Goal: Task Accomplishment & Management: Use online tool/utility

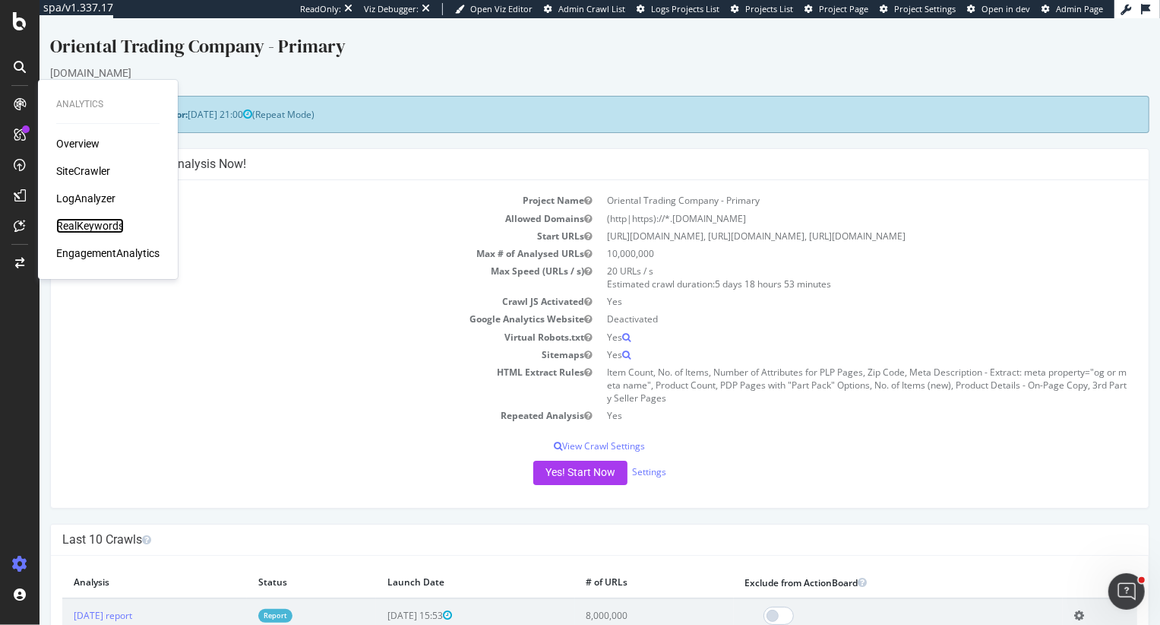
click at [101, 223] on div "RealKeywords" at bounding box center [90, 225] width 68 height 15
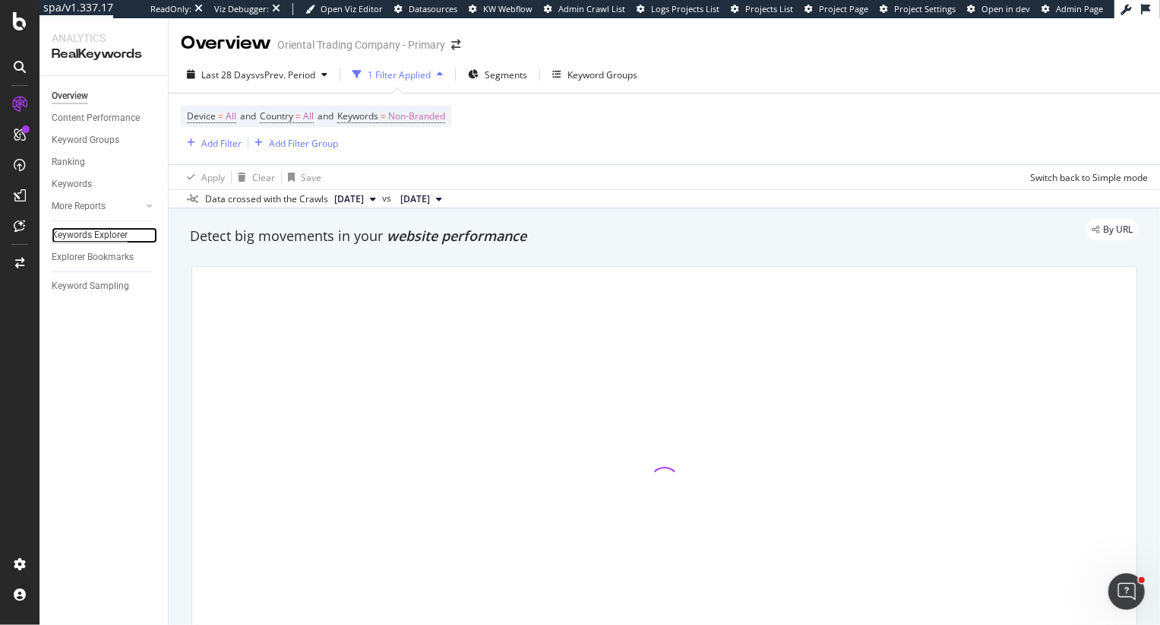
click at [93, 233] on div "Keywords Explorer" at bounding box center [90, 235] width 76 height 16
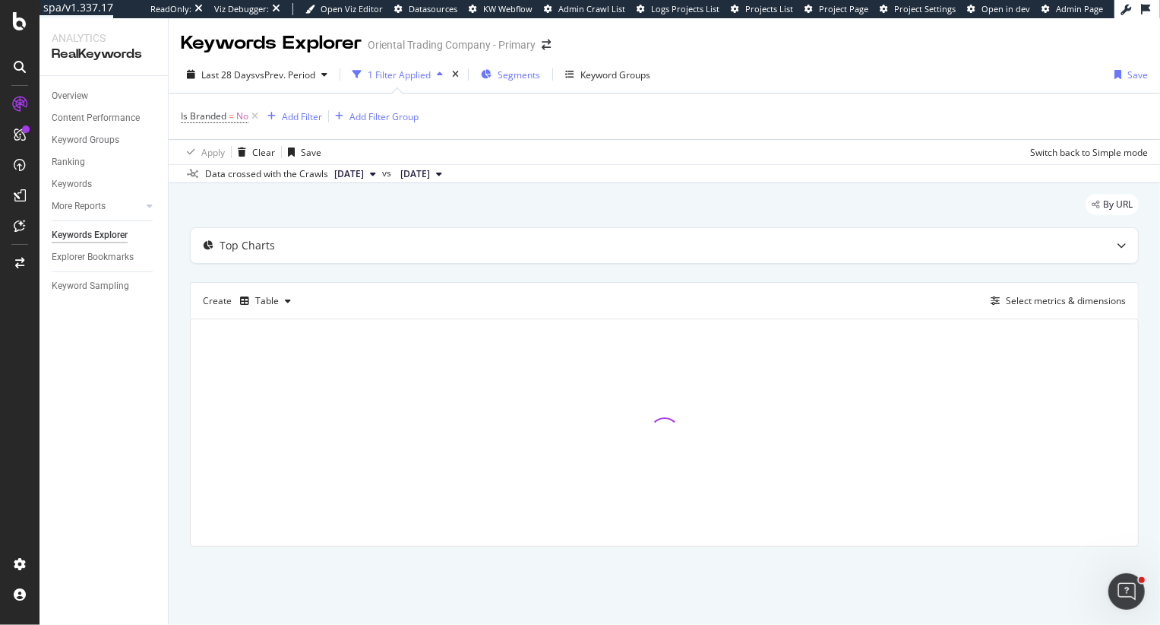
click at [511, 65] on div "Segments" at bounding box center [510, 74] width 59 height 23
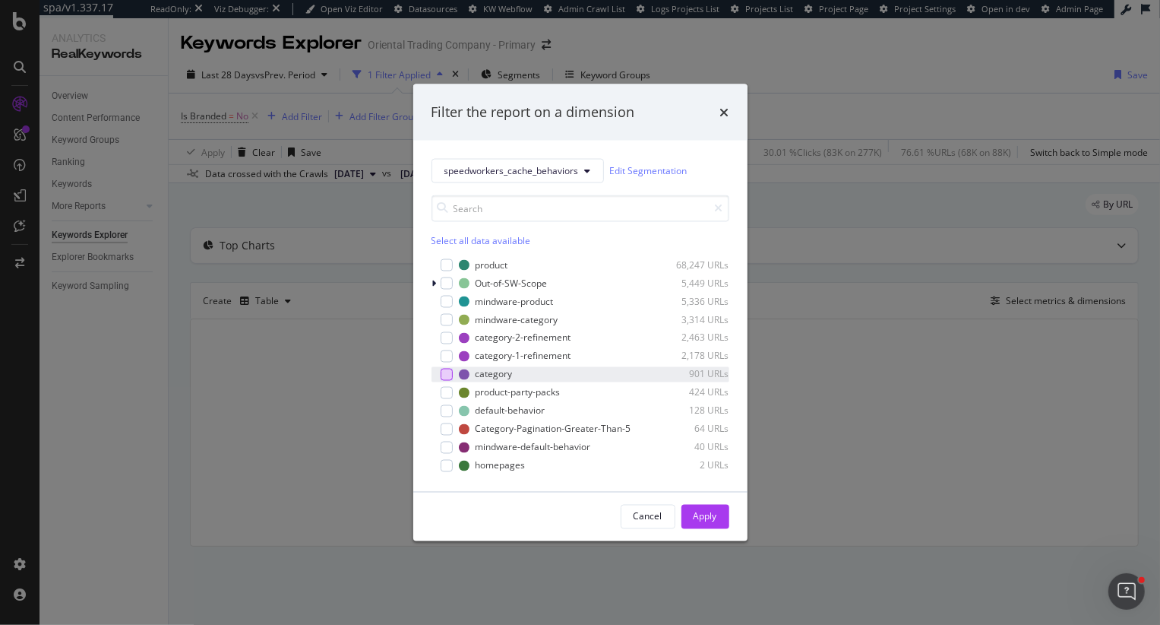
click at [445, 375] on div "modal" at bounding box center [447, 374] width 12 height 12
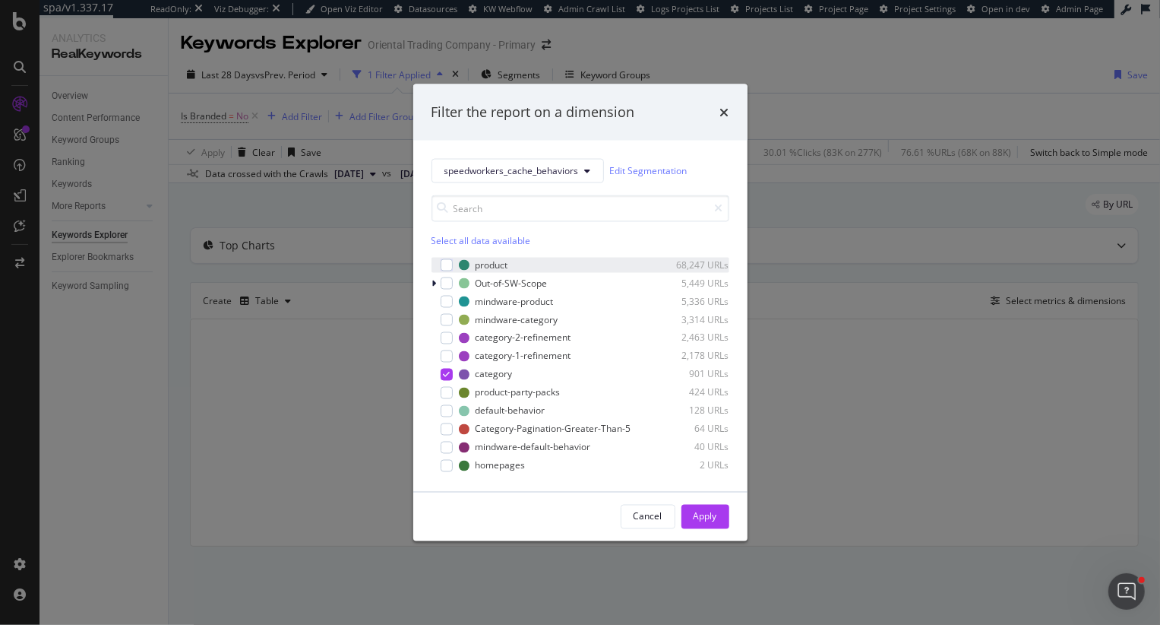
click at [447, 257] on div "product 68,247 URLs" at bounding box center [581, 264] width 298 height 15
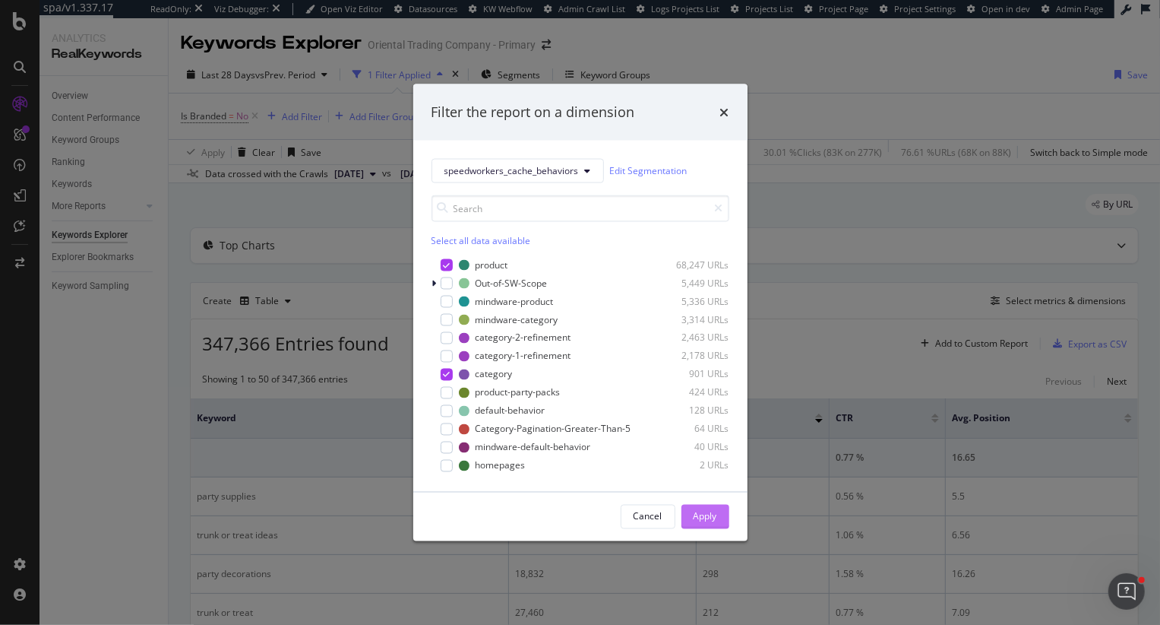
click at [711, 510] on div "Apply" at bounding box center [706, 516] width 24 height 13
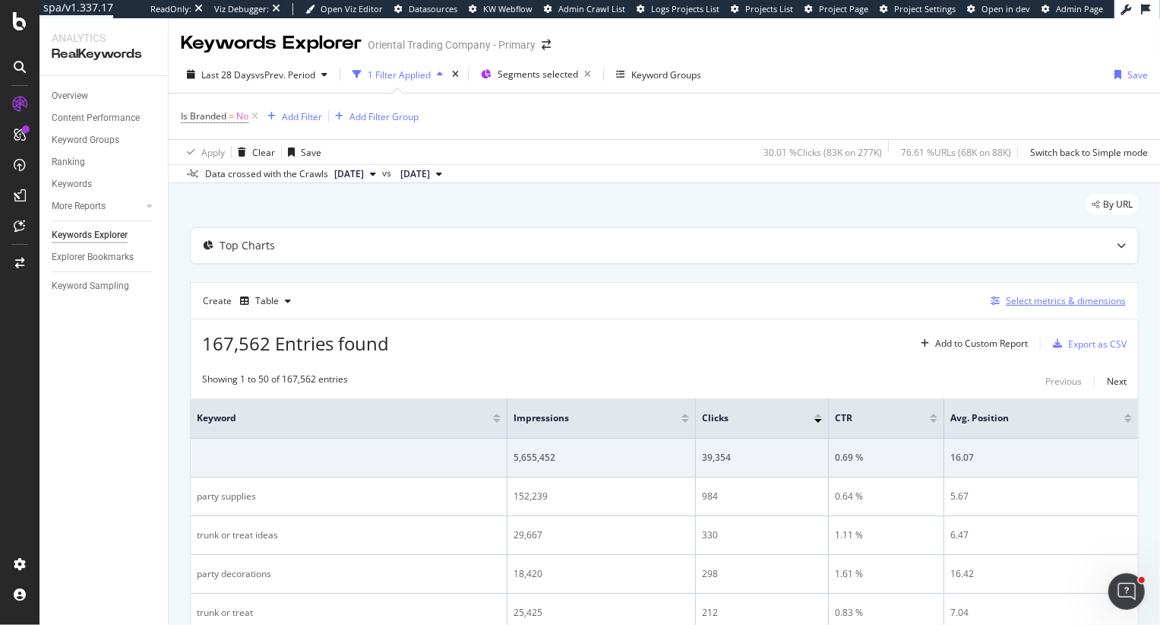
click at [1009, 304] on div "Select metrics & dimensions" at bounding box center [1066, 300] width 120 height 13
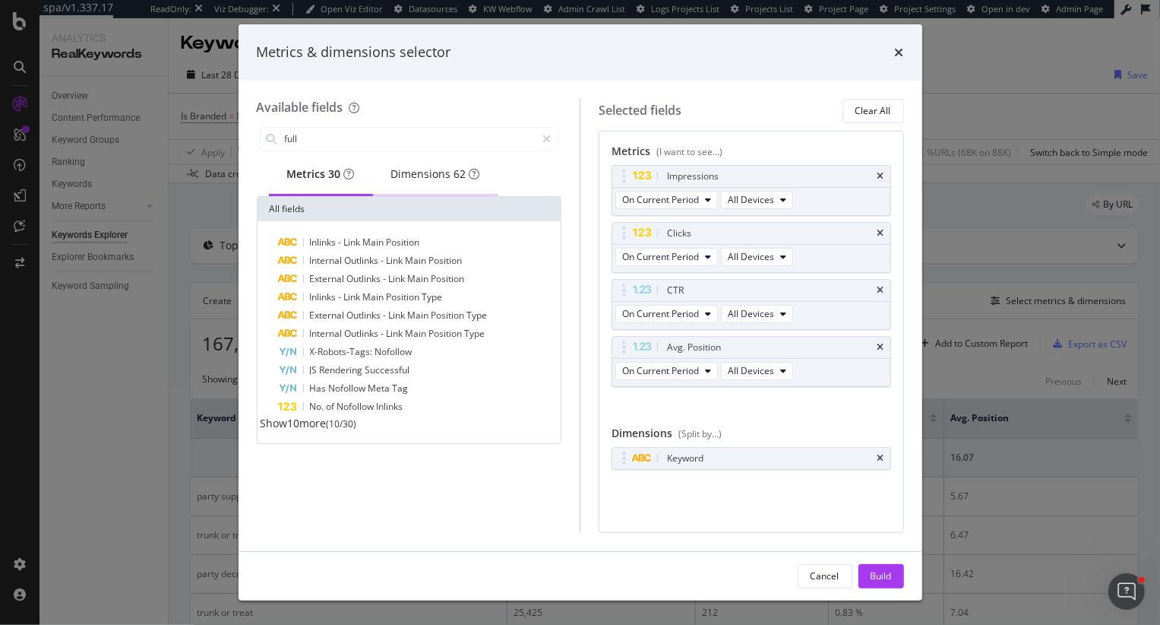
click at [461, 166] on div "Dimensions 62" at bounding box center [435, 173] width 89 height 15
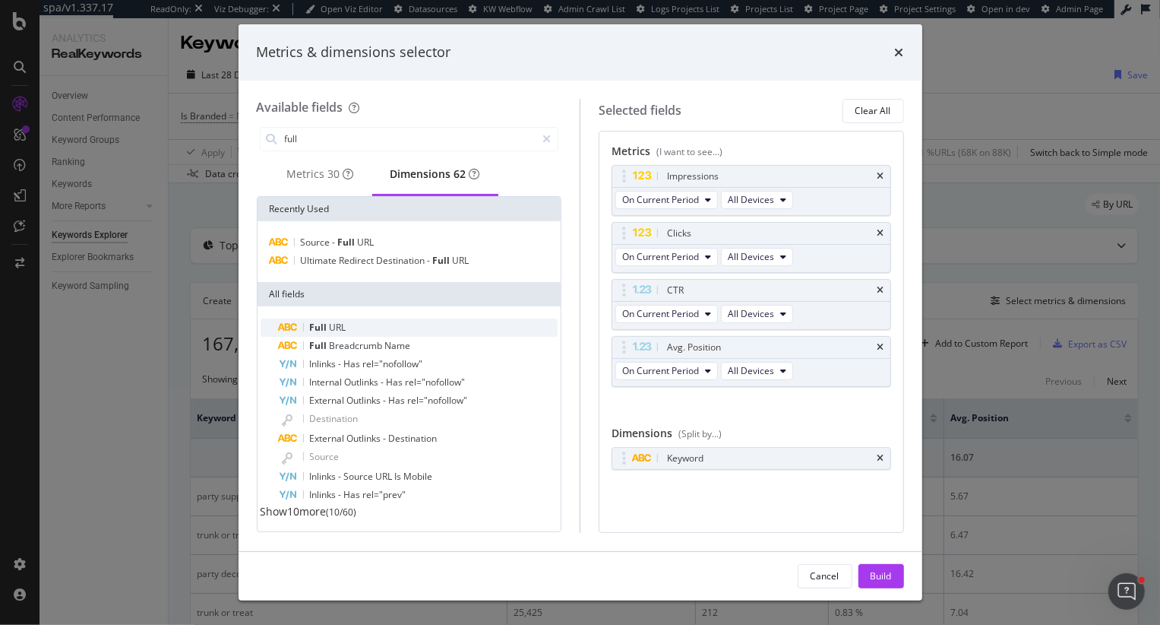
click at [402, 337] on div "Full URL" at bounding box center [419, 327] width 280 height 18
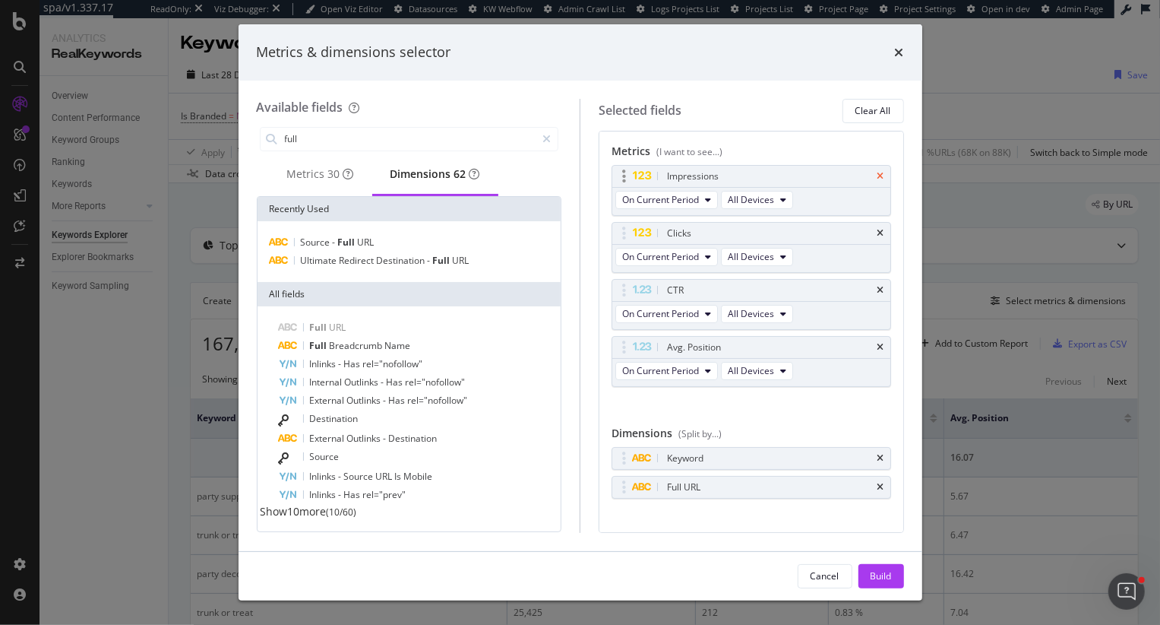
click at [883, 175] on icon "times" at bounding box center [881, 176] width 7 height 9
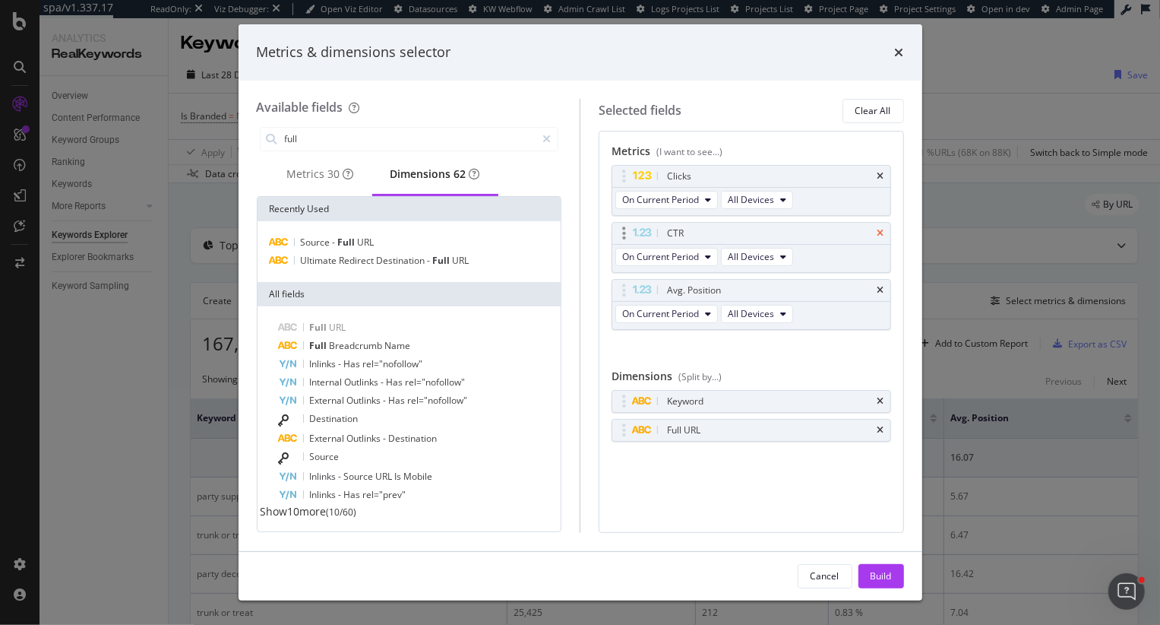
click at [881, 233] on icon "times" at bounding box center [881, 233] width 7 height 9
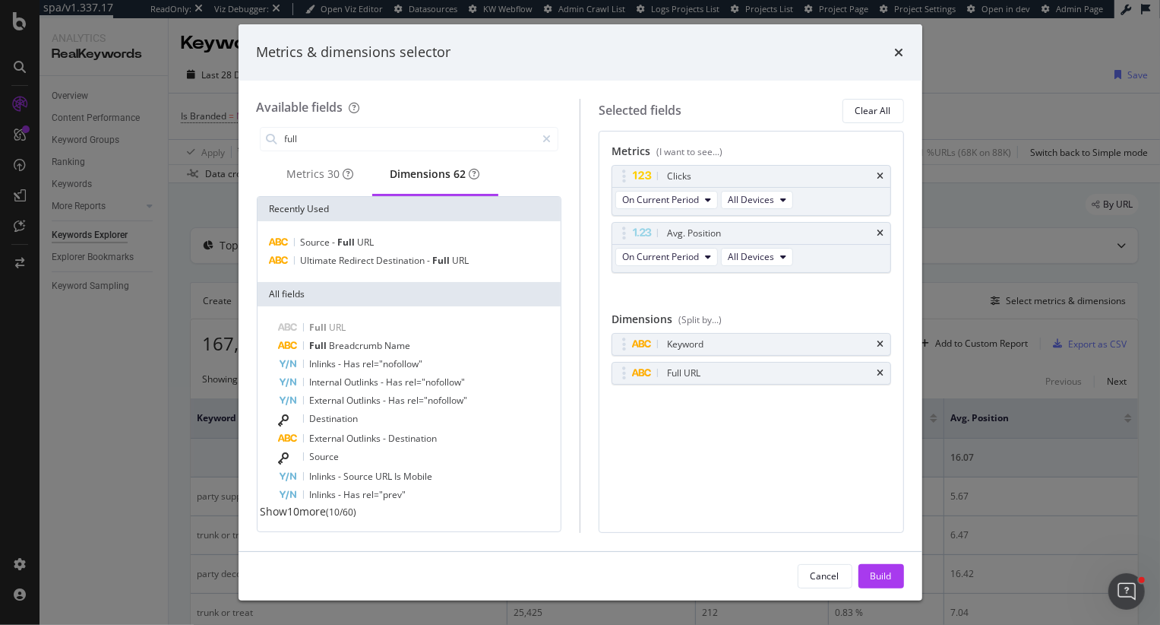
click at [881, 233] on icon "times" at bounding box center [881, 233] width 7 height 9
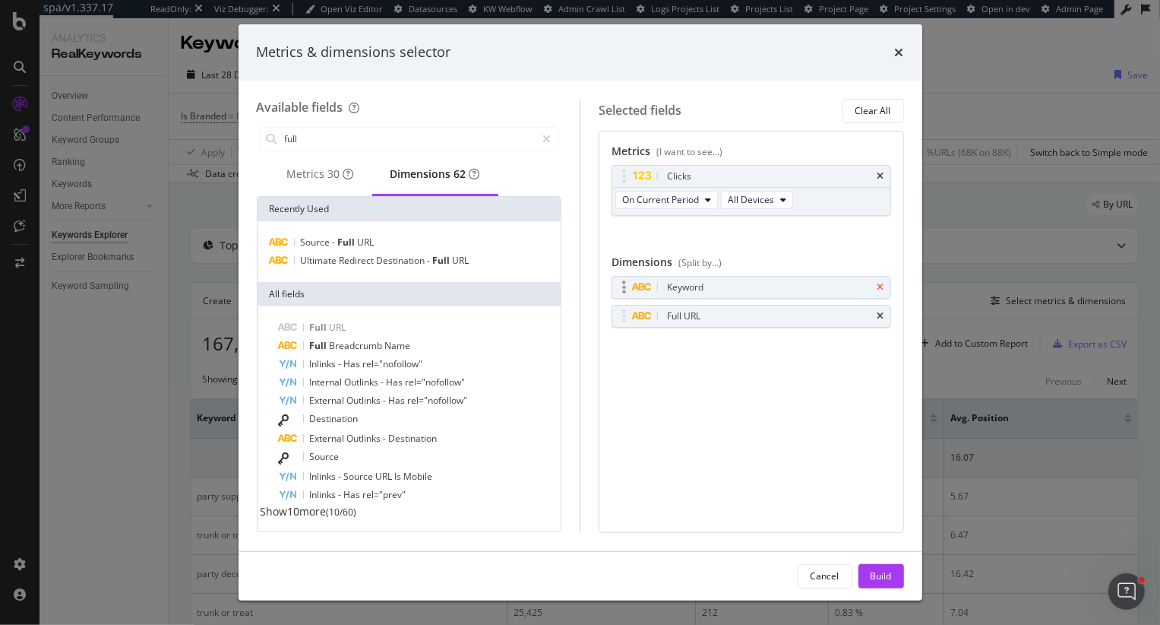
click at [882, 287] on icon "times" at bounding box center [881, 287] width 7 height 9
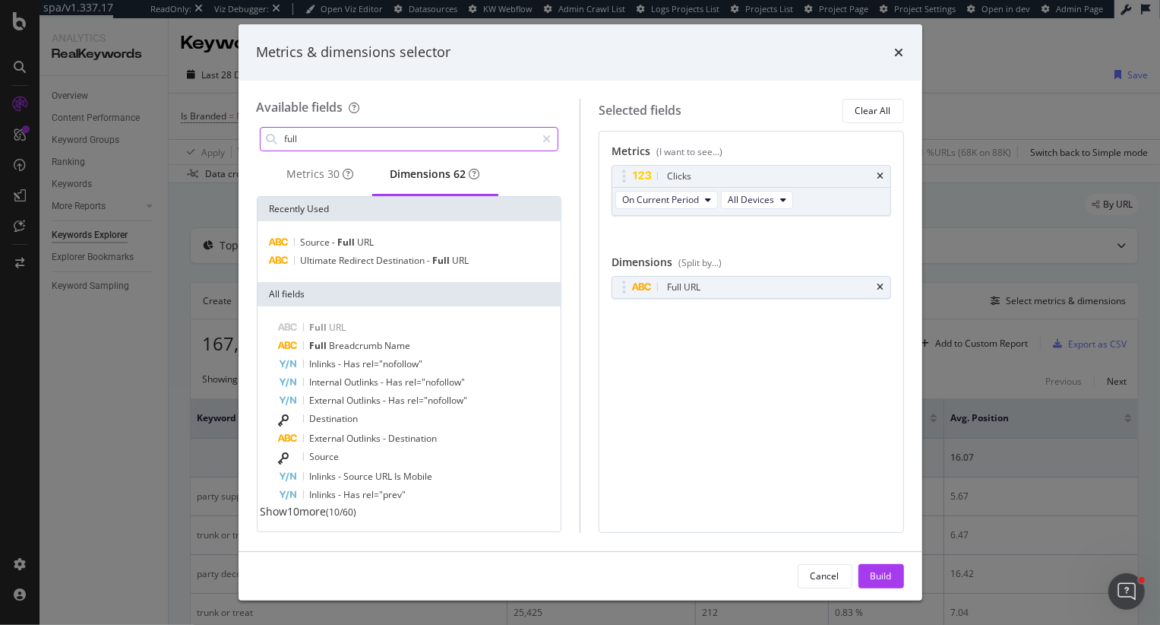
click at [305, 128] on input "full" at bounding box center [409, 139] width 253 height 23
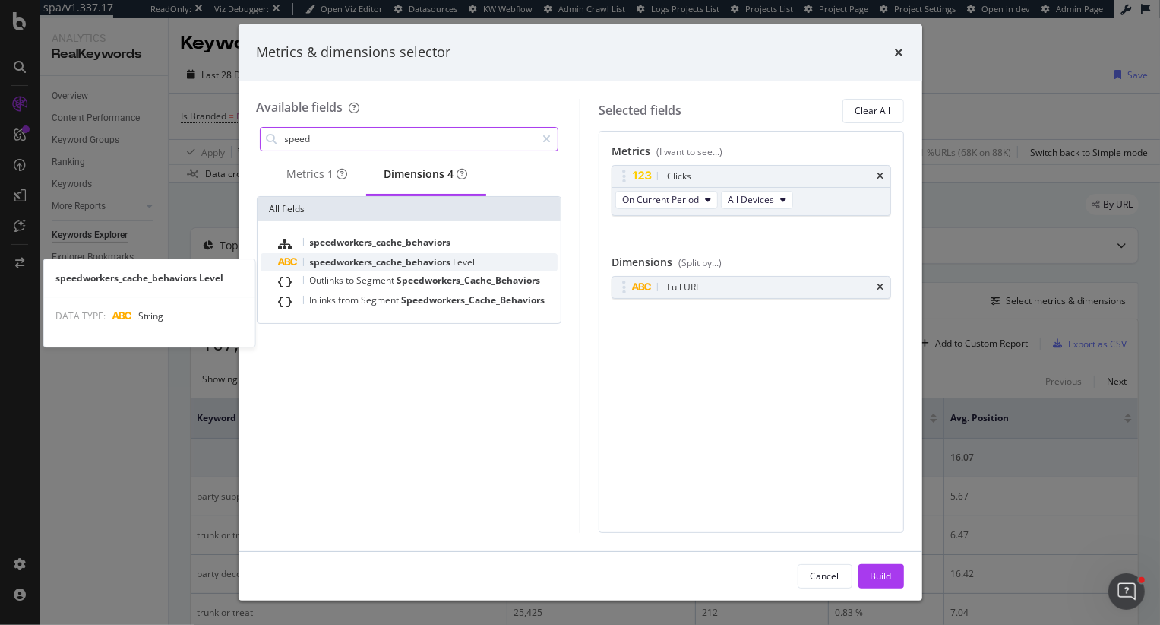
type input "speed"
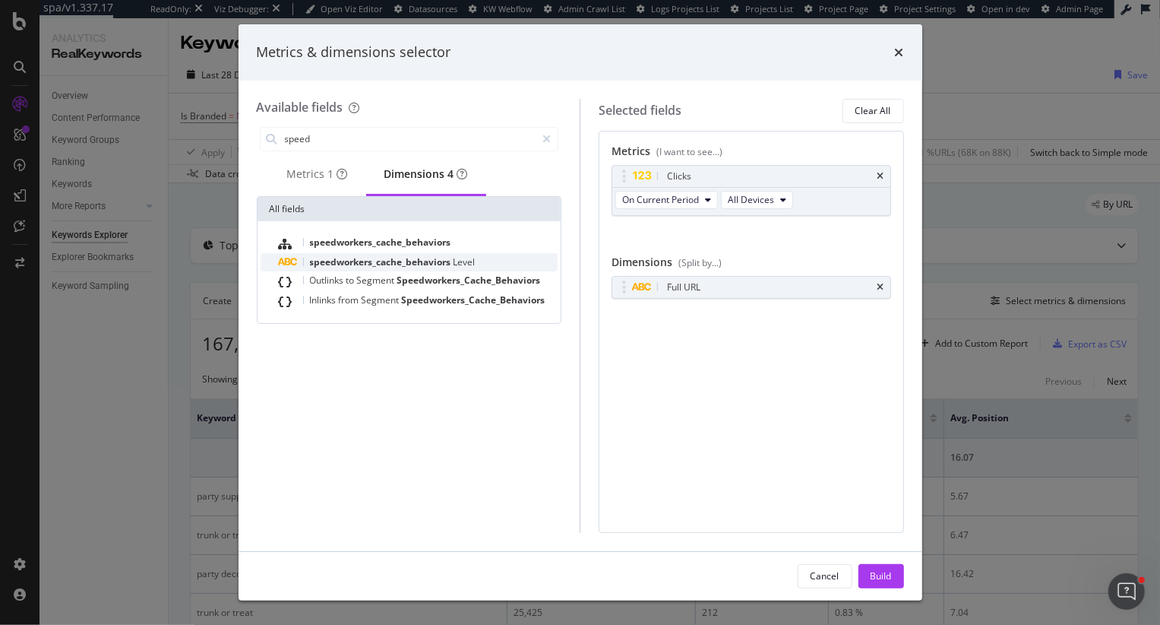
click at [370, 265] on span "speedworkers_cache_behaviors" at bounding box center [382, 261] width 144 height 13
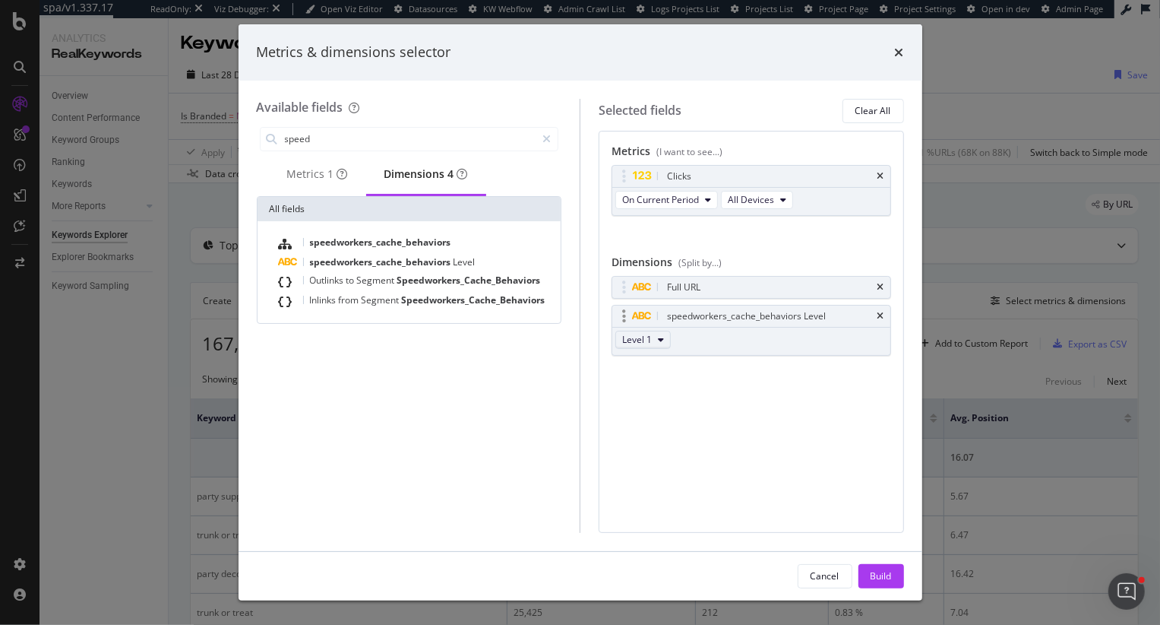
click at [641, 343] on span "Level 1" at bounding box center [637, 339] width 30 height 13
click at [440, 242] on span "speedworkers_cache_behaviors" at bounding box center [380, 242] width 141 height 13
click at [876, 312] on div "speedworkers_cache_behaviors Level" at bounding box center [752, 315] width 278 height 21
click at [880, 314] on icon "times" at bounding box center [881, 316] width 7 height 9
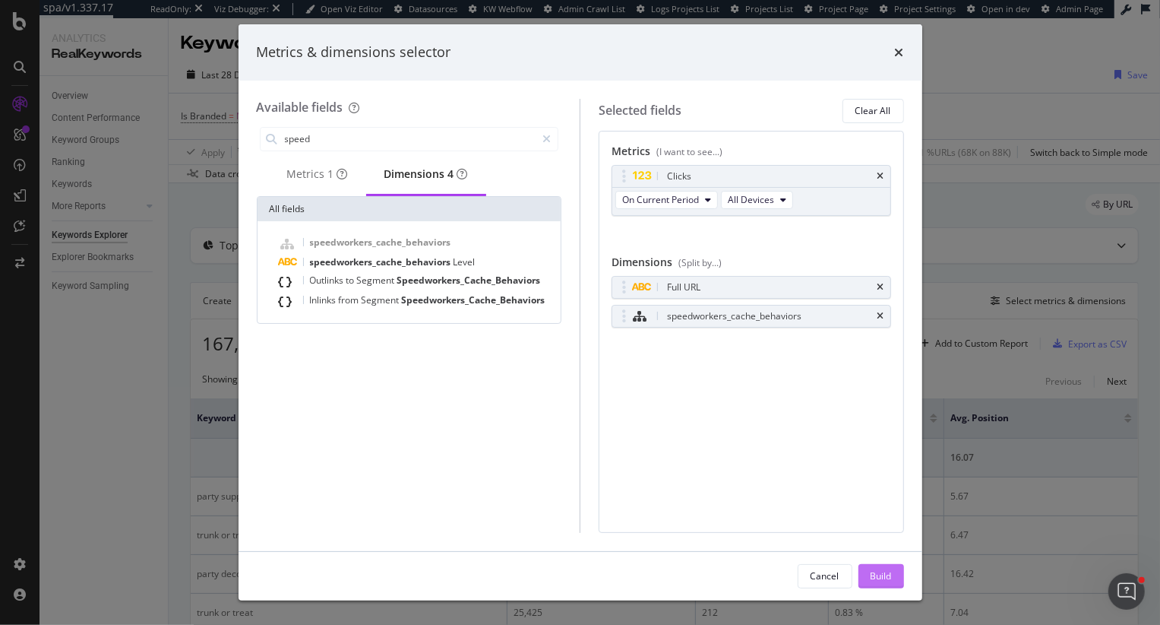
click at [880, 573] on div "Build" at bounding box center [881, 575] width 21 height 13
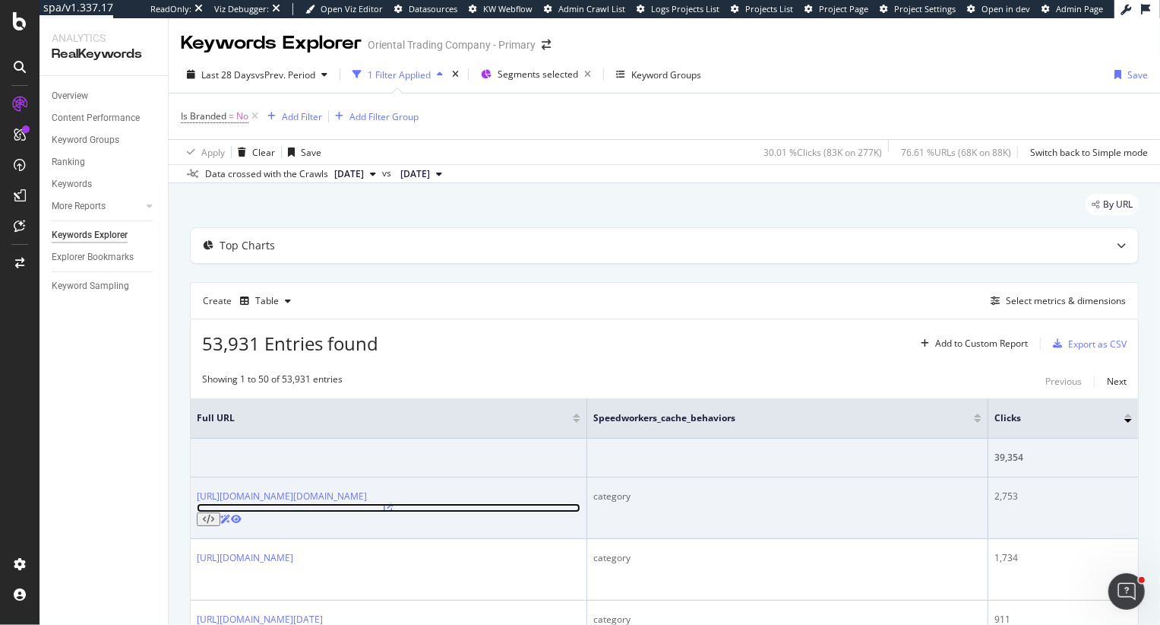
click at [393, 503] on icon at bounding box center [388, 507] width 9 height 9
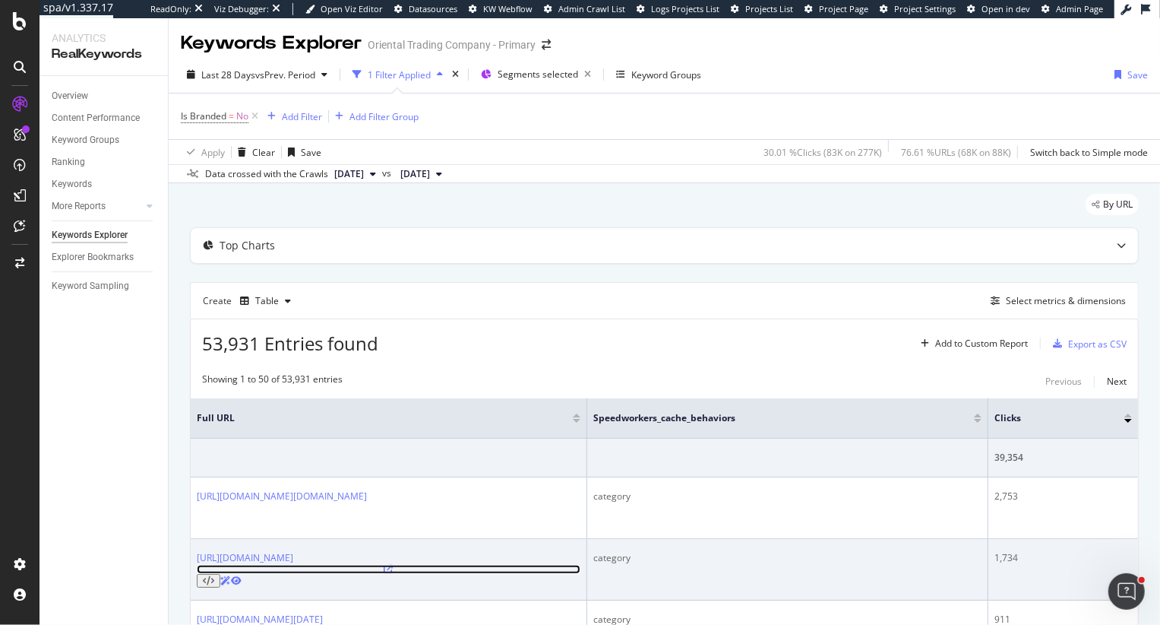
click at [393, 565] on icon at bounding box center [388, 569] width 9 height 9
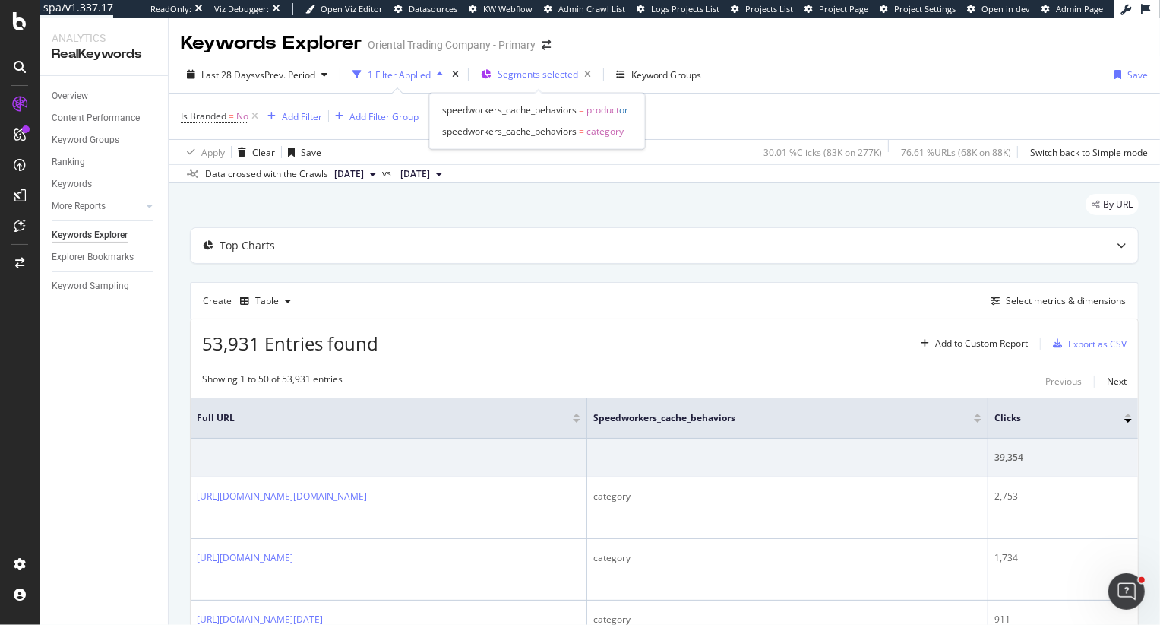
click at [537, 76] on span "Segments selected" at bounding box center [538, 74] width 81 height 13
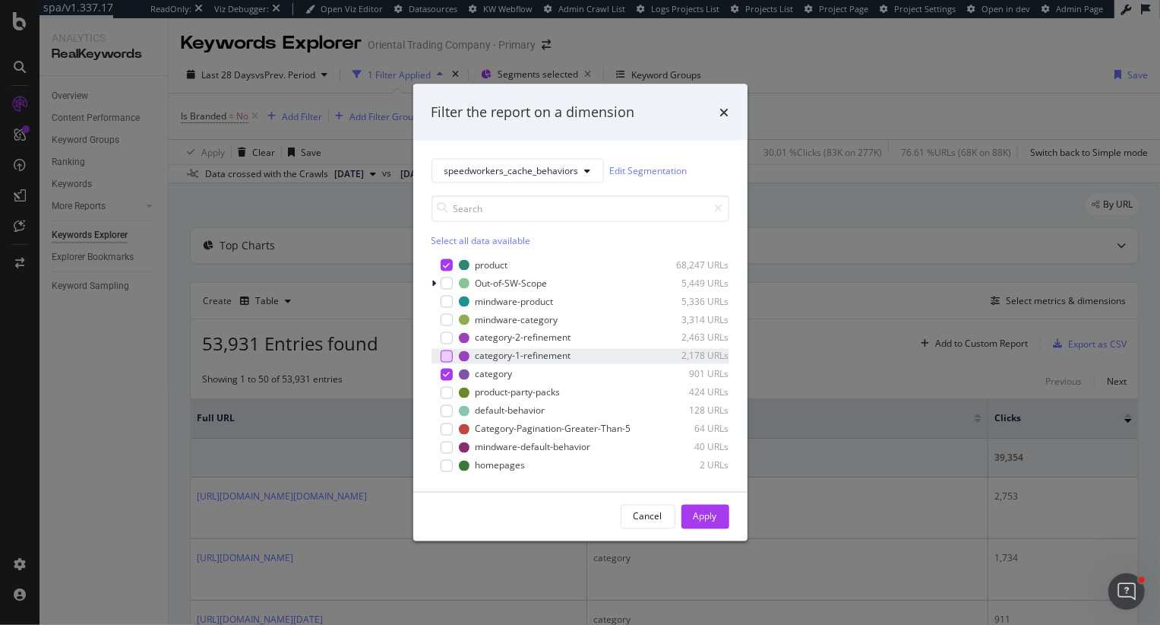
click at [444, 357] on div "modal" at bounding box center [447, 356] width 12 height 12
click at [445, 339] on div "modal" at bounding box center [447, 337] width 12 height 12
click at [445, 381] on div "product 68,247 URLs Out-of-SW-Scope 5,449 URLs mindware-product 5,336 URLs mind…" at bounding box center [581, 365] width 298 height 216
click at [445, 374] on icon "modal" at bounding box center [446, 374] width 7 height 8
click at [700, 511] on div "Apply" at bounding box center [706, 516] width 24 height 13
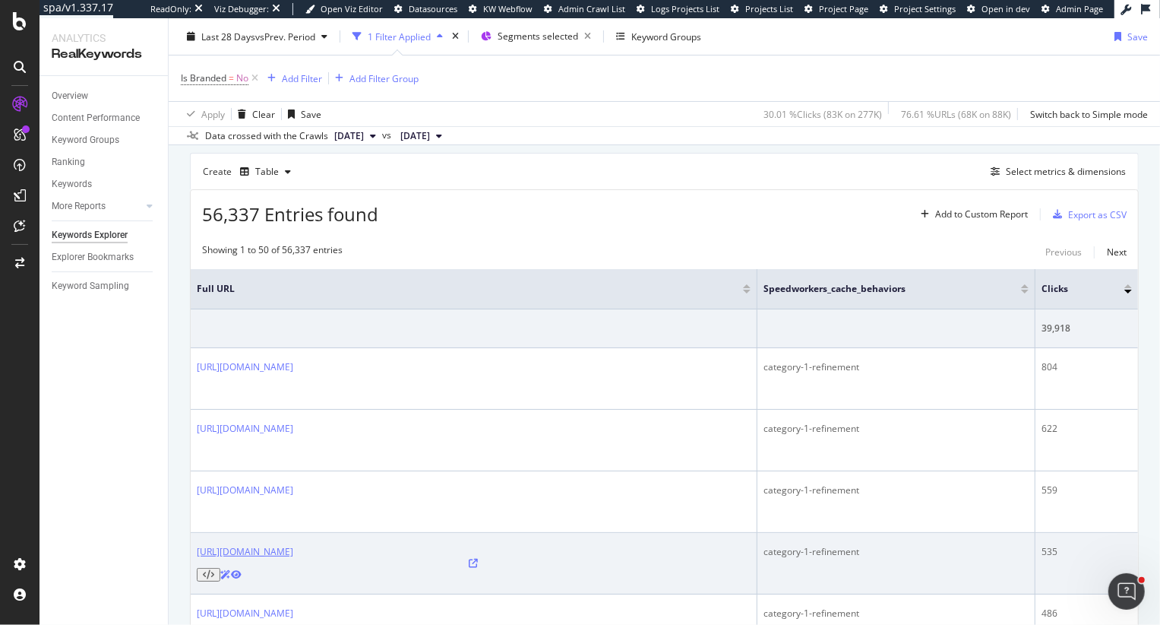
scroll to position [150, 0]
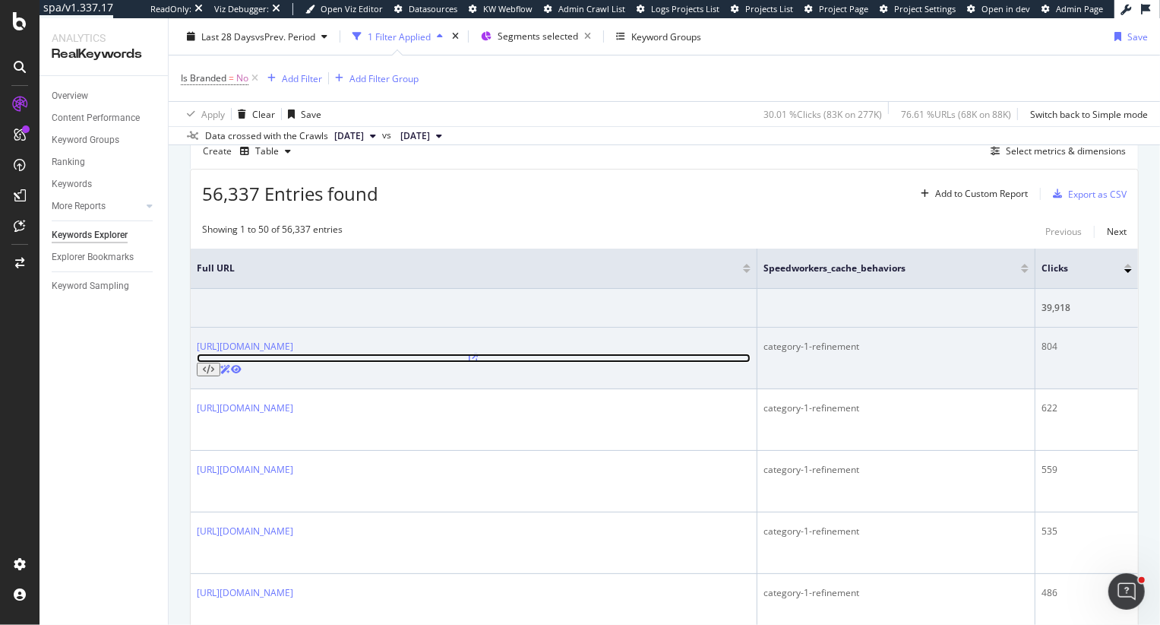
click at [470, 353] on icon at bounding box center [474, 357] width 9 height 9
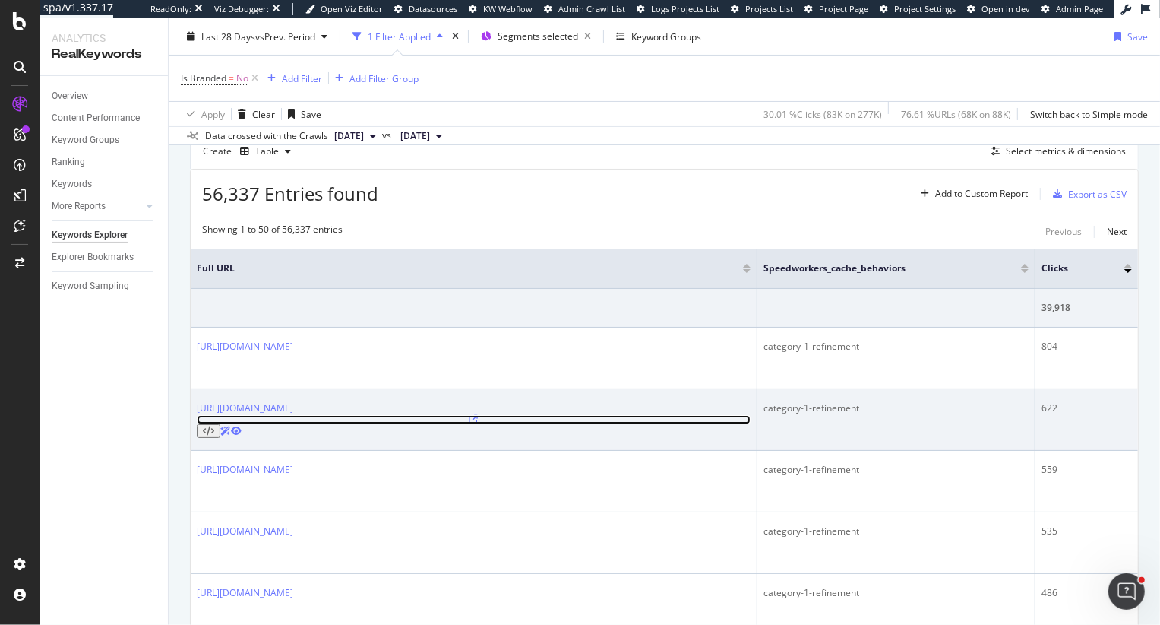
click at [479, 415] on icon at bounding box center [474, 419] width 9 height 9
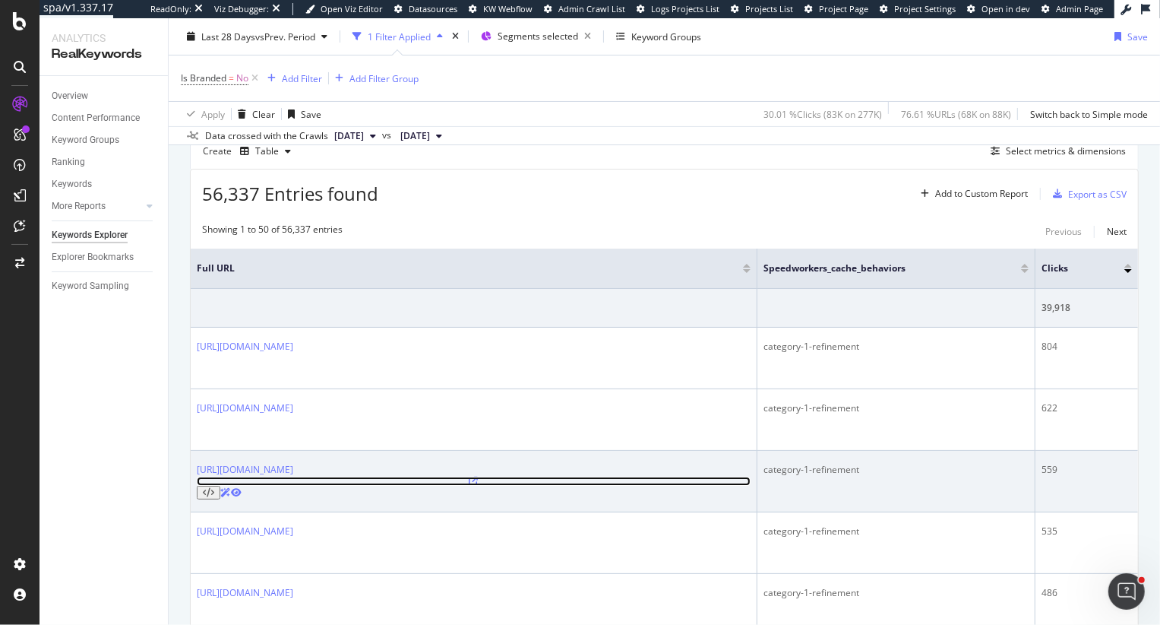
click at [479, 476] on icon at bounding box center [474, 480] width 9 height 9
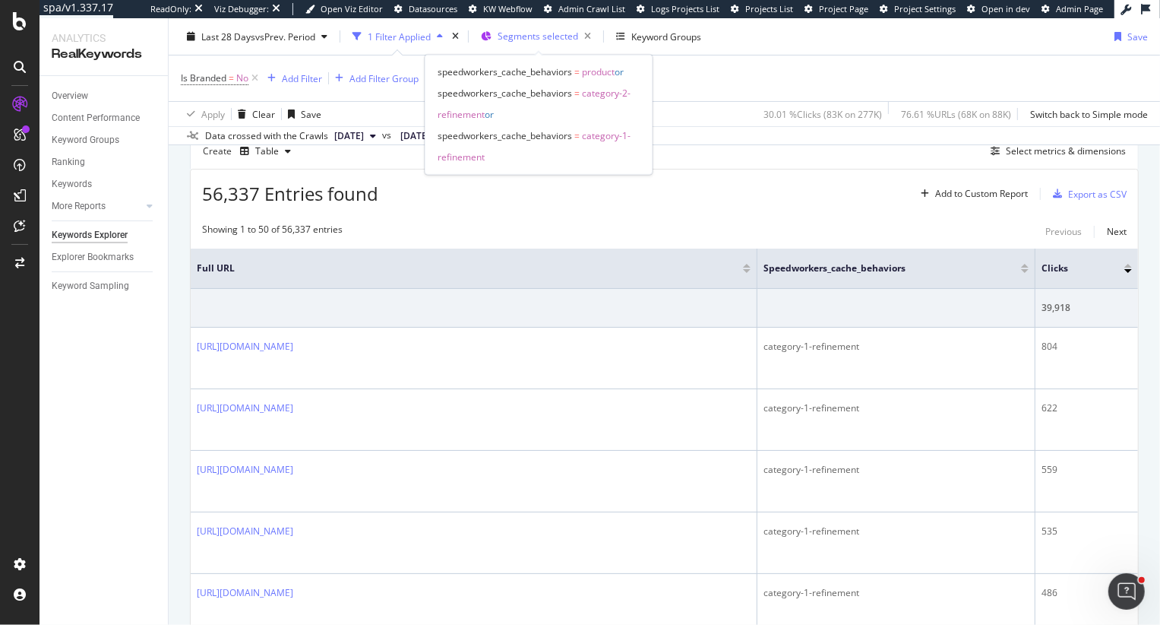
click at [533, 31] on span "Segments selected" at bounding box center [538, 36] width 81 height 13
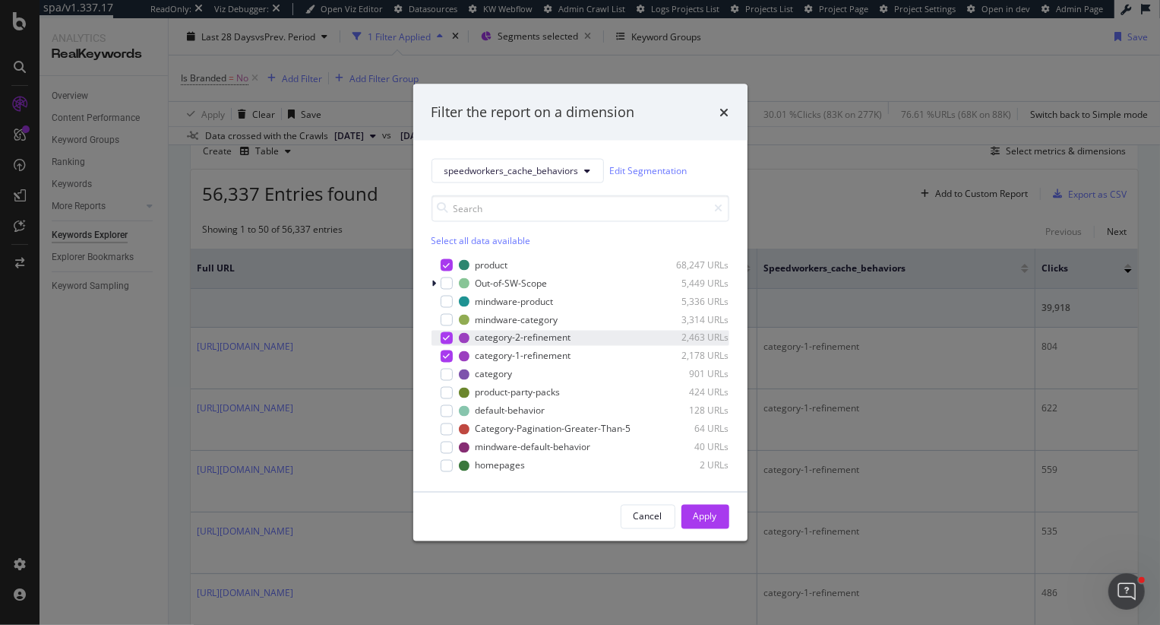
click at [448, 340] on icon "modal" at bounding box center [446, 338] width 7 height 8
click at [448, 369] on div "modal" at bounding box center [447, 374] width 12 height 12
click at [448, 348] on div "category-1-refinement 2,178 URLs" at bounding box center [581, 355] width 298 height 15
click at [448, 372] on icon "modal" at bounding box center [446, 374] width 7 height 8
click at [706, 518] on div "Apply" at bounding box center [706, 516] width 24 height 13
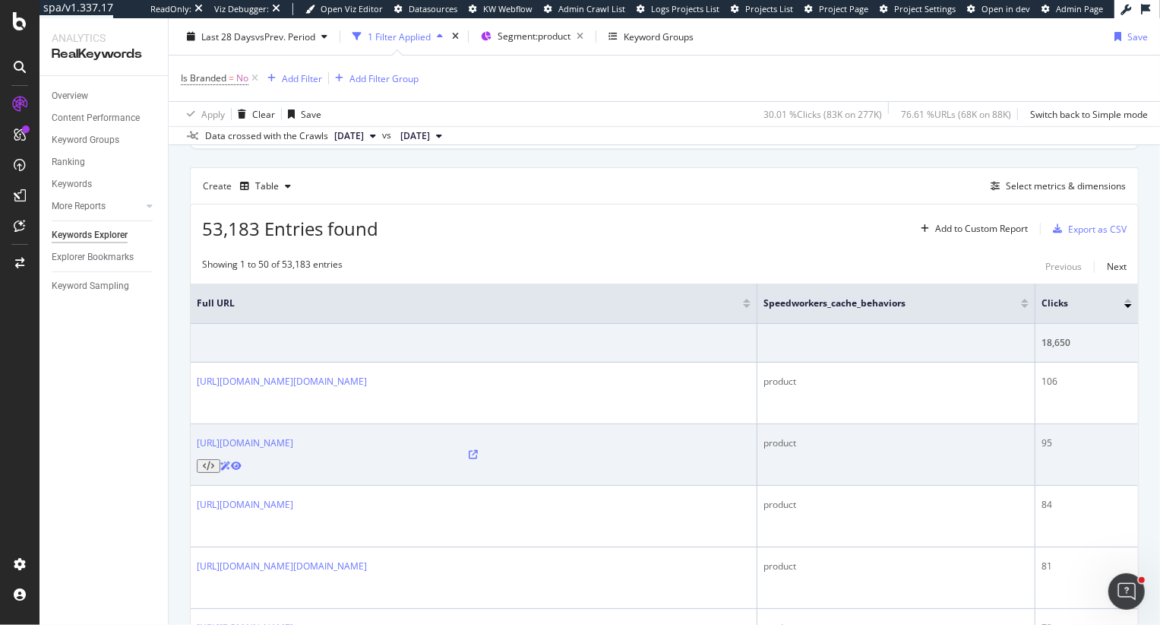
scroll to position [116, 0]
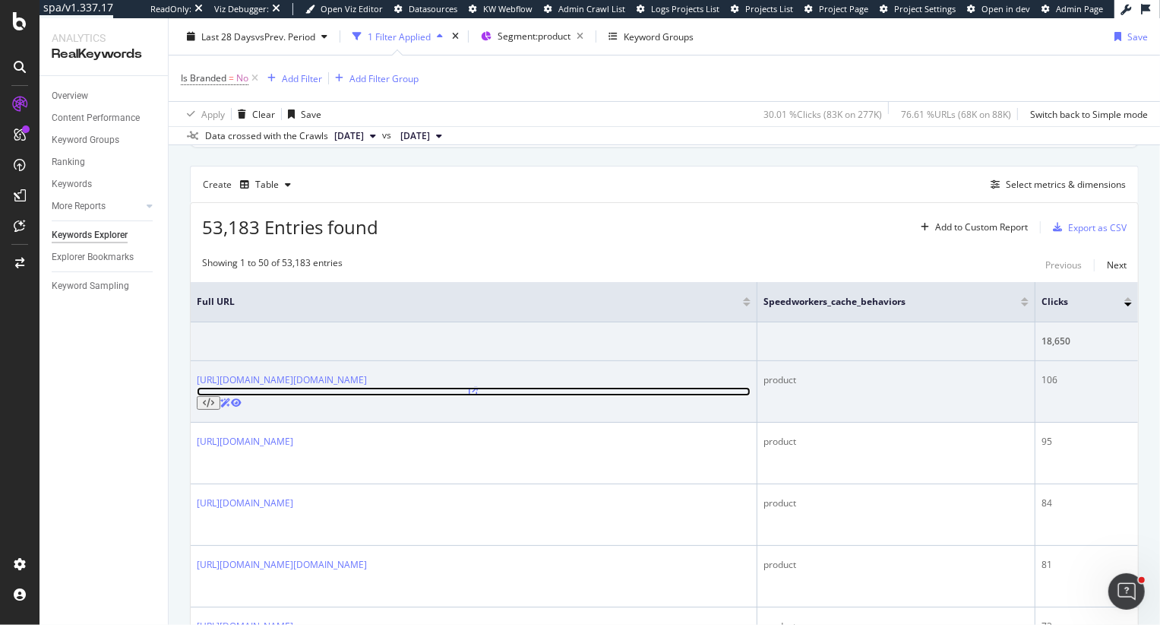
click at [479, 387] on icon at bounding box center [474, 391] width 9 height 9
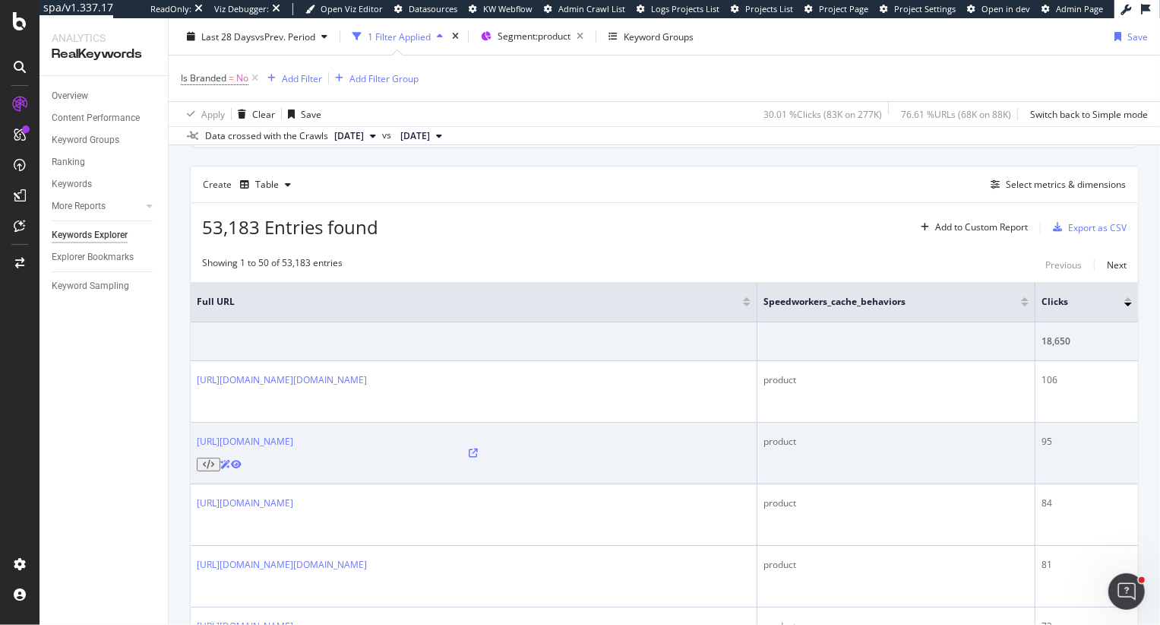
click at [695, 448] on div at bounding box center [474, 459] width 554 height 23
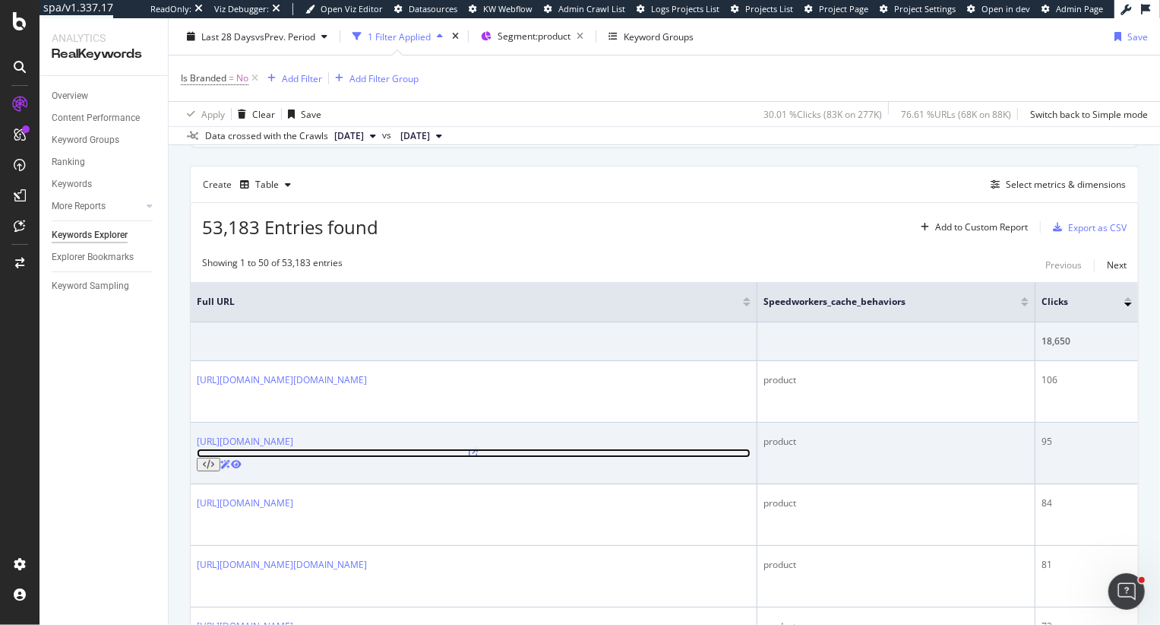
click at [479, 448] on icon at bounding box center [474, 452] width 9 height 9
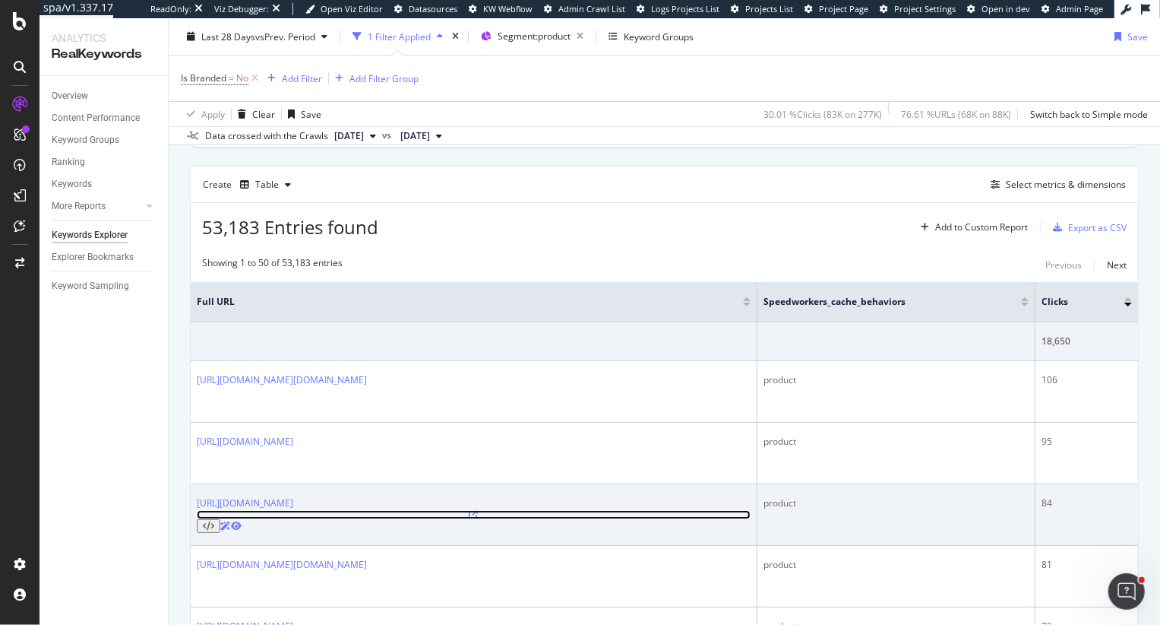
click at [479, 510] on icon at bounding box center [474, 514] width 9 height 9
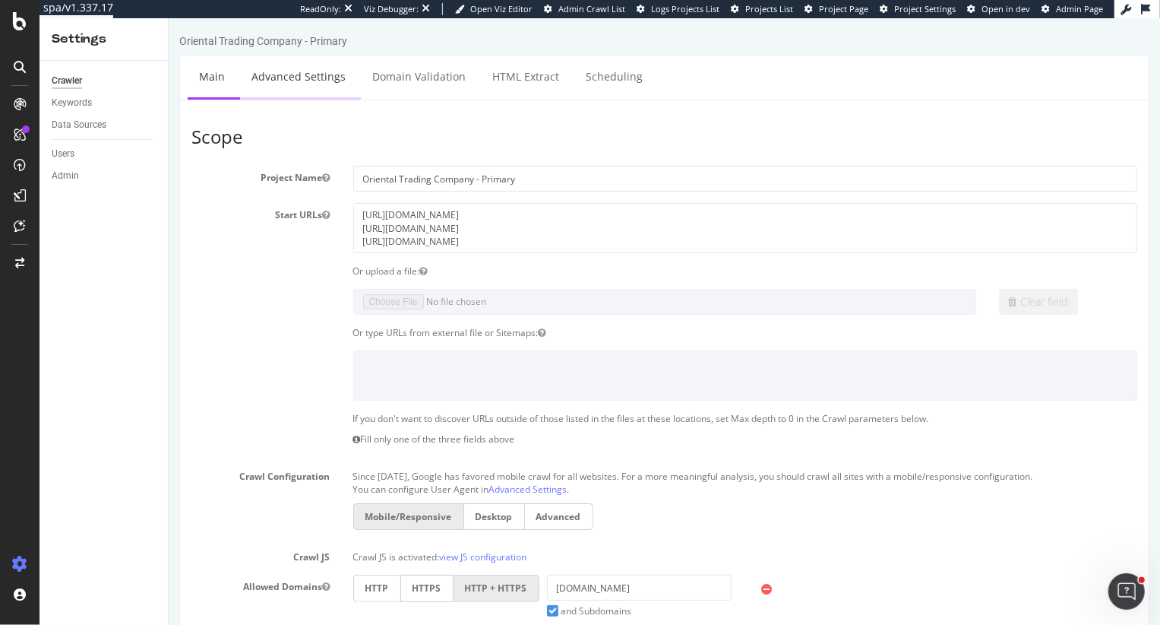
click at [310, 83] on link "Advanced Settings" at bounding box center [297, 76] width 117 height 42
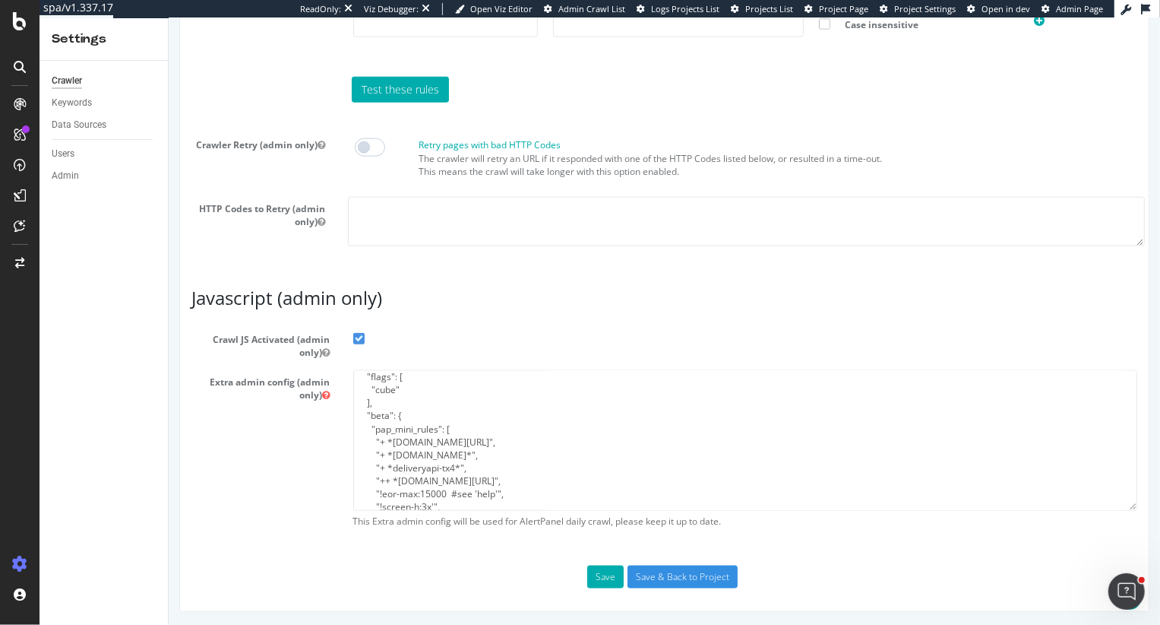
scroll to position [25, 0]
type input "heidi@botify.com"
drag, startPoint x: 457, startPoint y: 457, endPoint x: 394, endPoint y: 457, distance: 63.8
click at [394, 457] on textarea "{ "flags": [ "cube" ], "beta": { "pap_mini_rules": [ "+ *monetate.net/*", "+ *p…" at bounding box center [745, 440] width 785 height 141
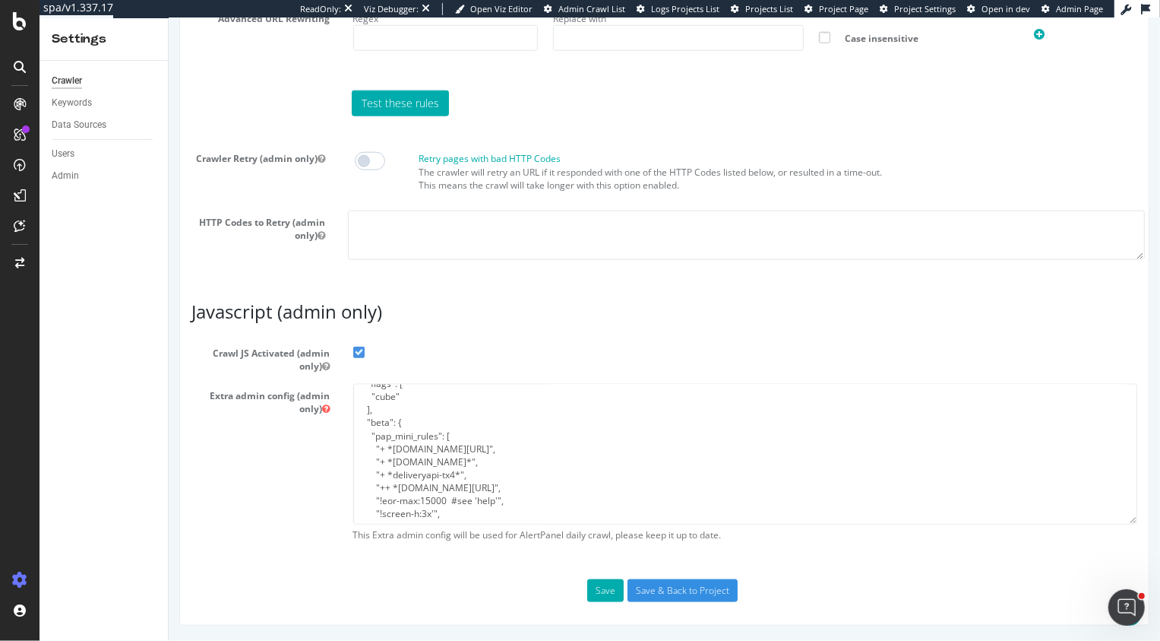
scroll to position [1232, 0]
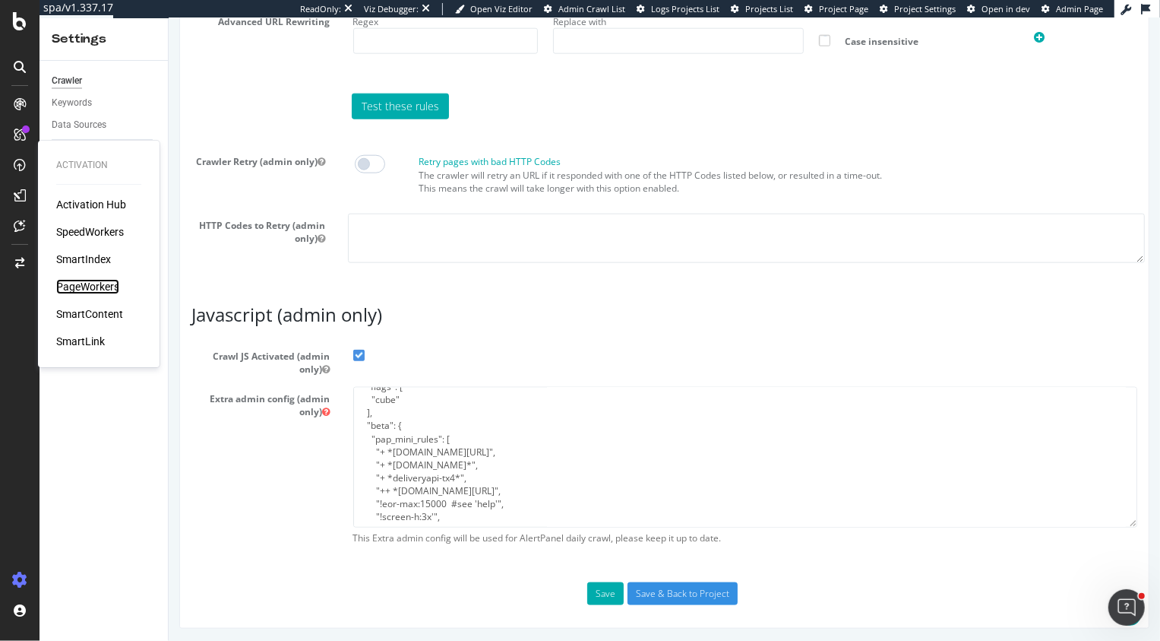
click at [87, 284] on div "PageWorkers" at bounding box center [87, 286] width 63 height 15
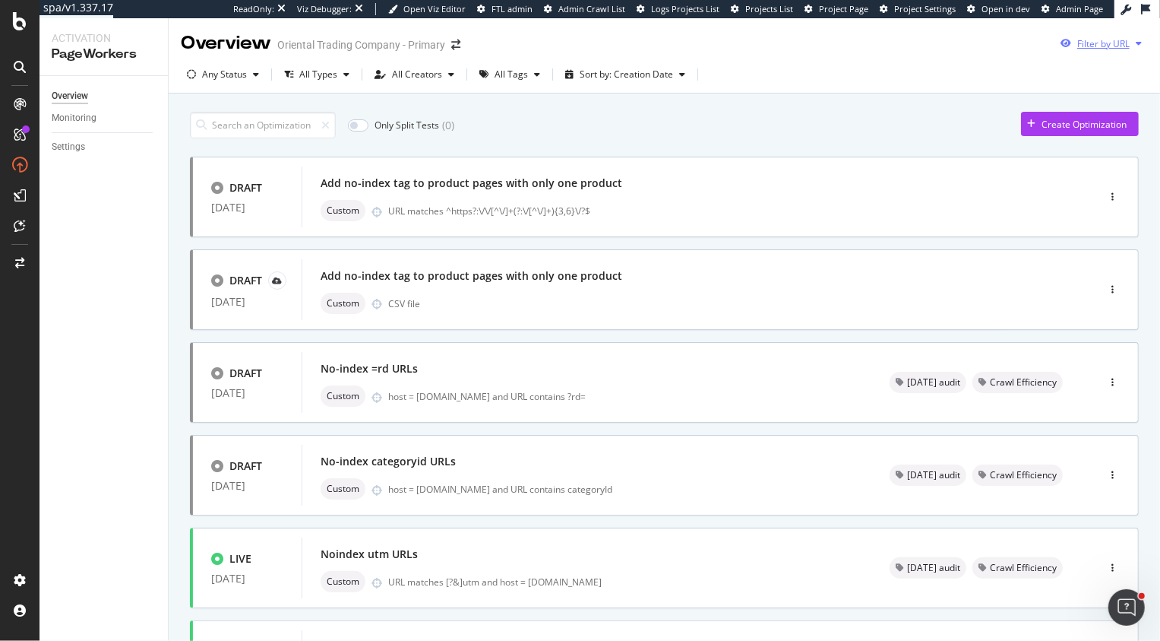
click at [1103, 43] on div "Filter by URL" at bounding box center [1104, 43] width 52 height 13
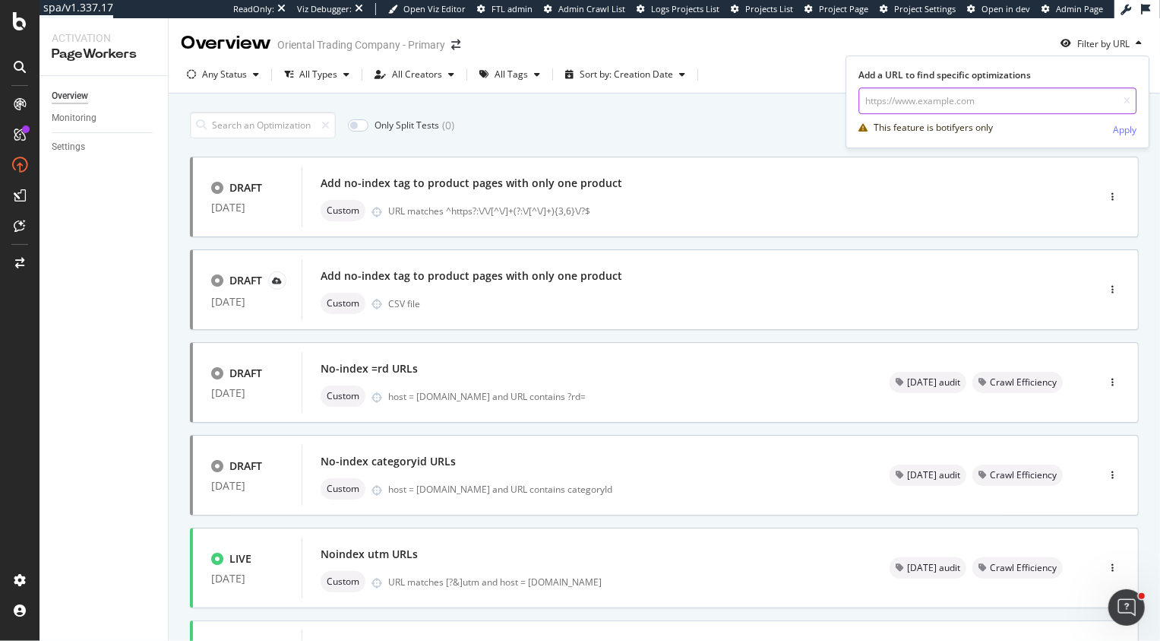
click at [946, 105] on input "url" at bounding box center [998, 100] width 278 height 27
paste input "https://www.orientaltrading.com/7-1-2-x-8-3-4-all-about-me-rainbow-cardstock-cr…"
type input "https://www.orientaltrading.com/7-1-2-x-8-3-4-all-about-me-rainbow-cardstock-cr…"
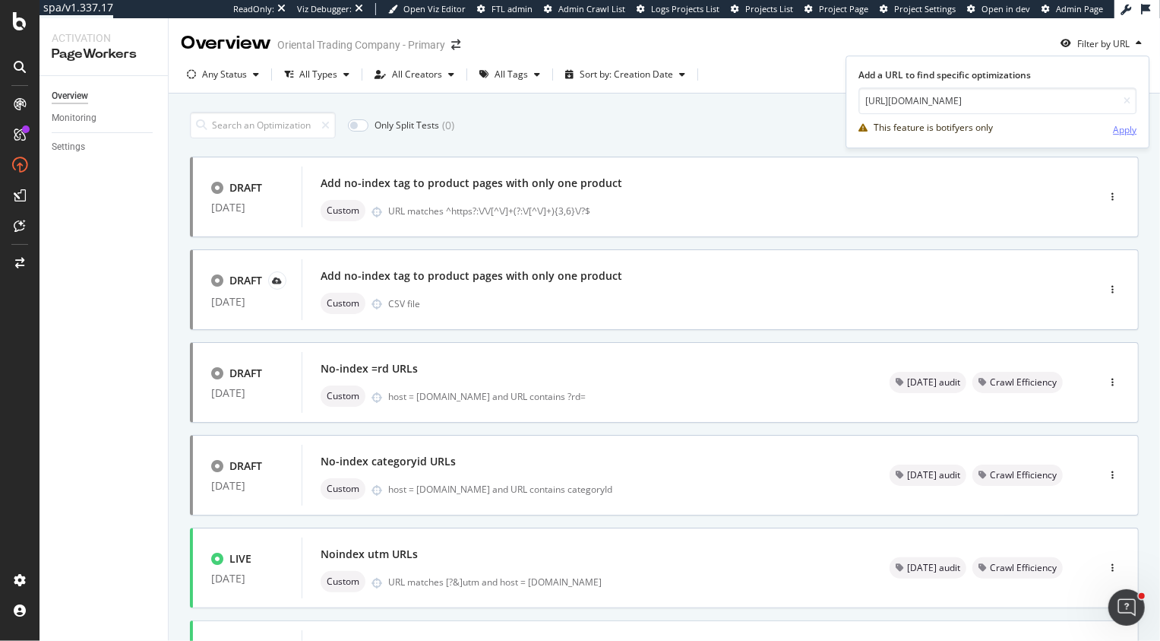
click at [1130, 131] on div "Apply" at bounding box center [1125, 129] width 24 height 13
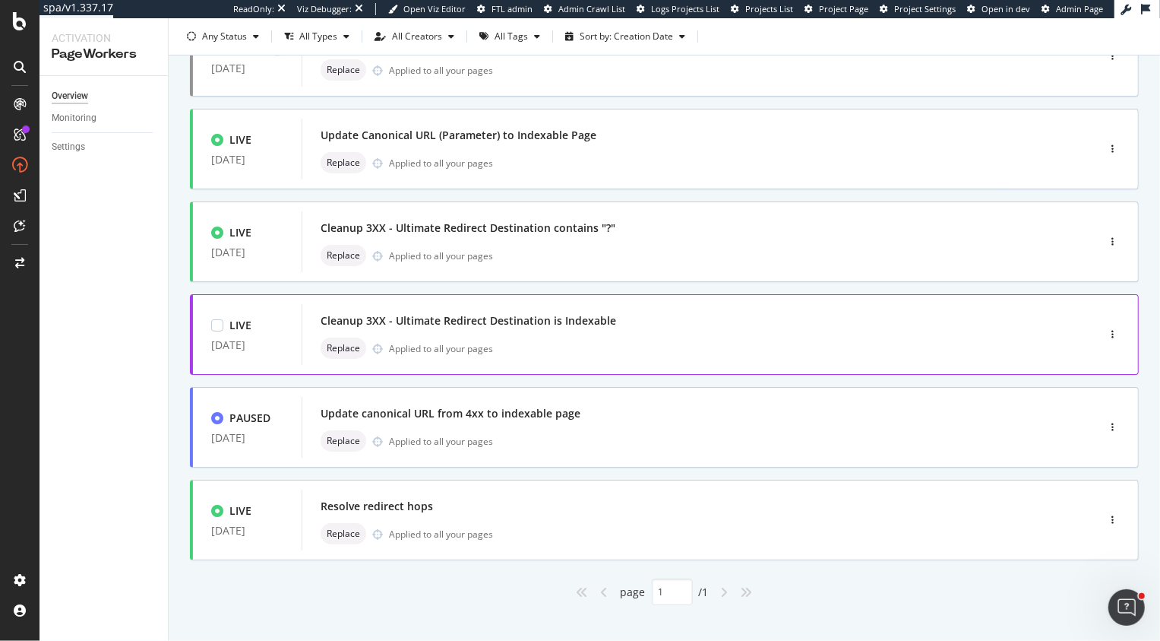
scroll to position [418, 0]
click at [548, 337] on div "Cleanup 3XX - Ultimate Redirect Destination is Indexable Replace Applied to all…" at bounding box center [677, 335] width 712 height 49
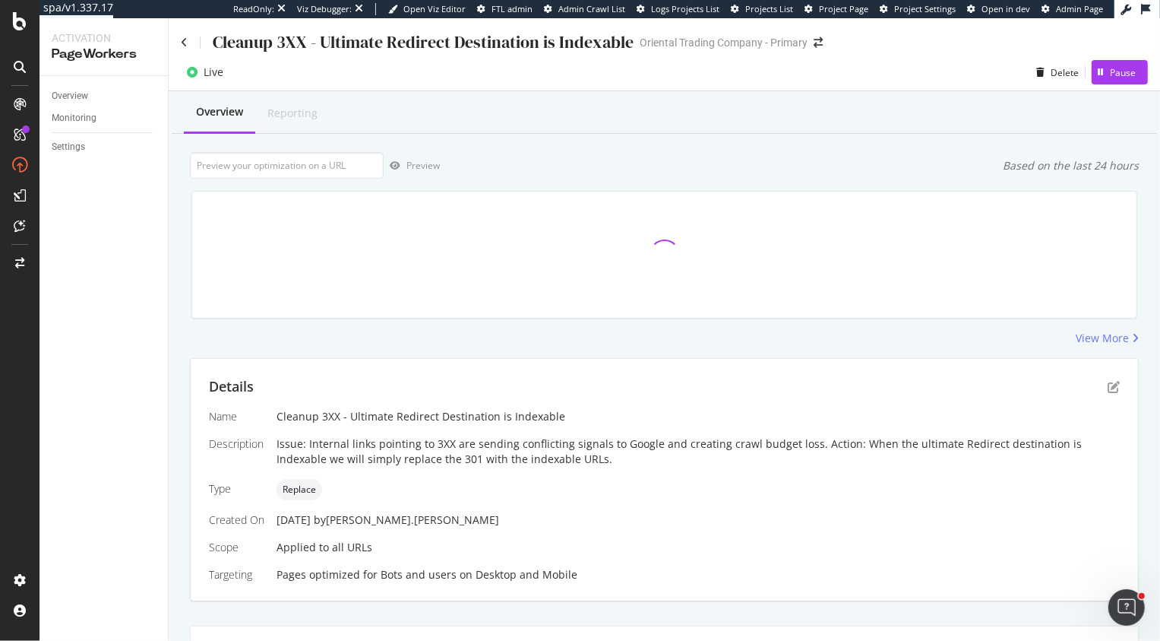
scroll to position [276, 0]
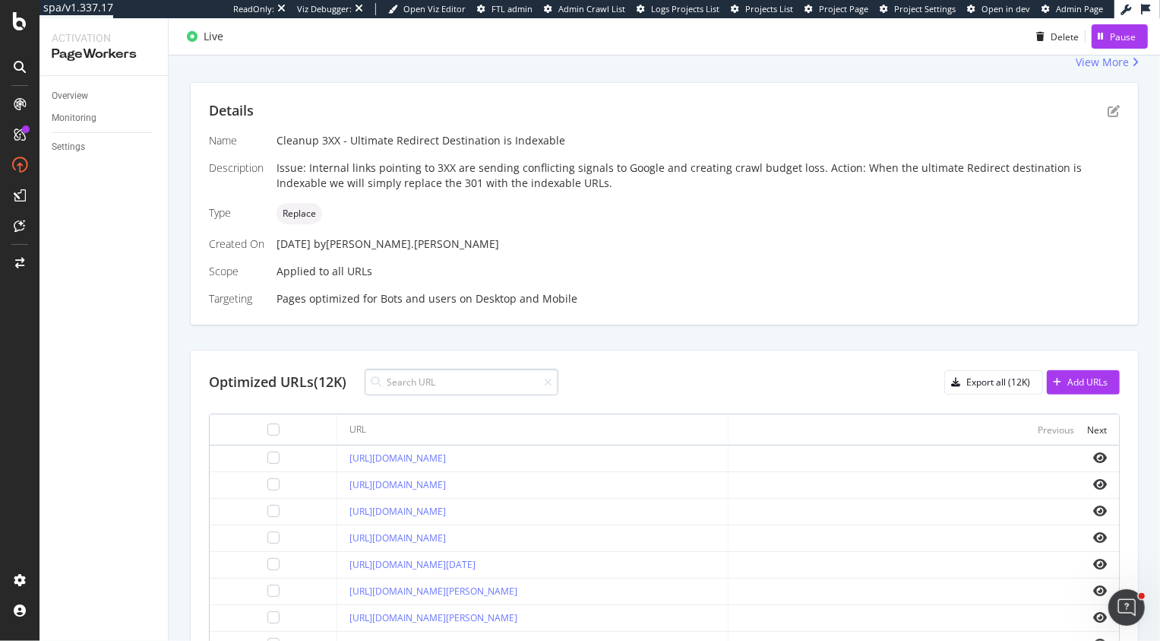
click at [457, 385] on input at bounding box center [462, 382] width 194 height 27
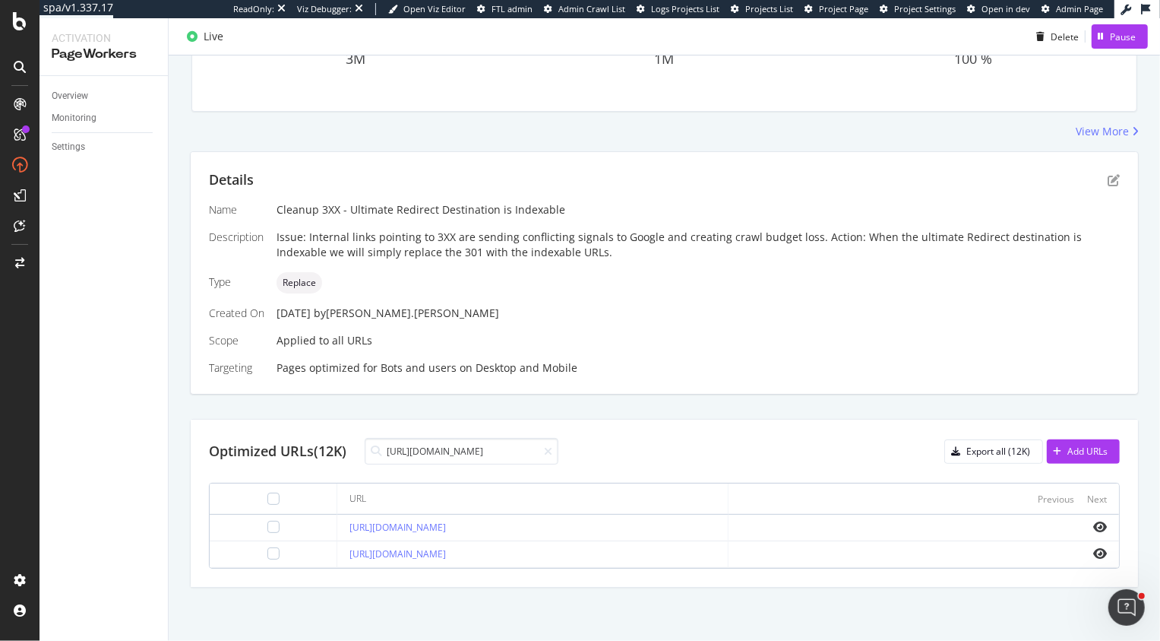
scroll to position [219, 0]
type input "https://www.orientaltrading.com/7-1-2-x-8-3-4-all-about-me-rainbow-cardstock-cr…"
click at [989, 445] on div "Export all (12K)" at bounding box center [999, 451] width 64 height 13
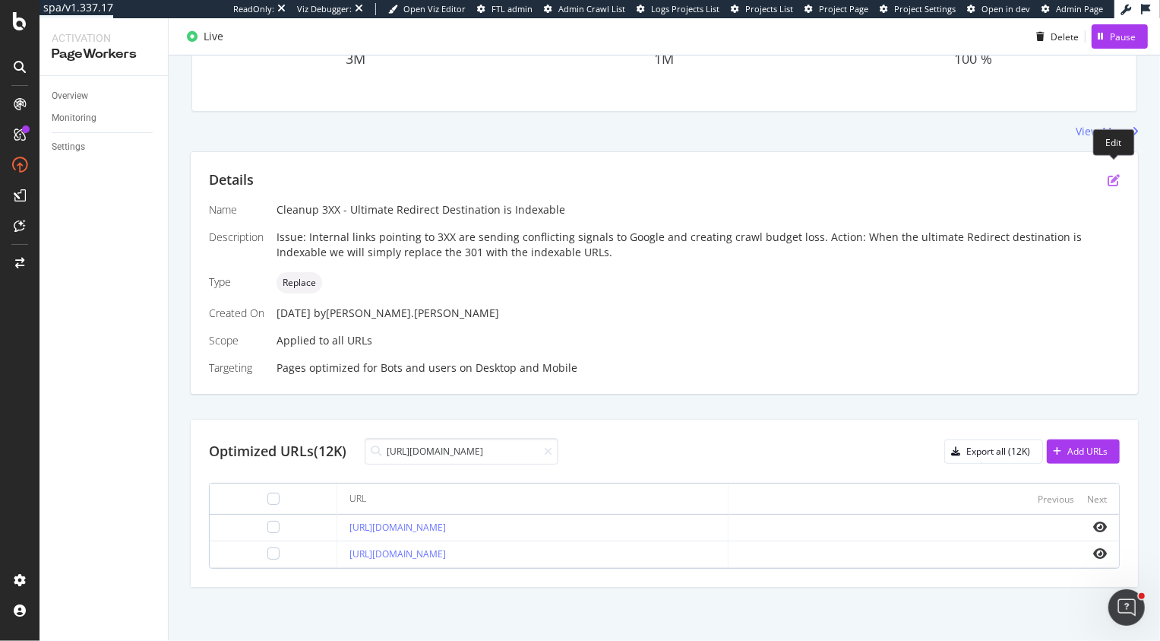
click at [1114, 174] on icon "pen-to-square" at bounding box center [1114, 180] width 12 height 12
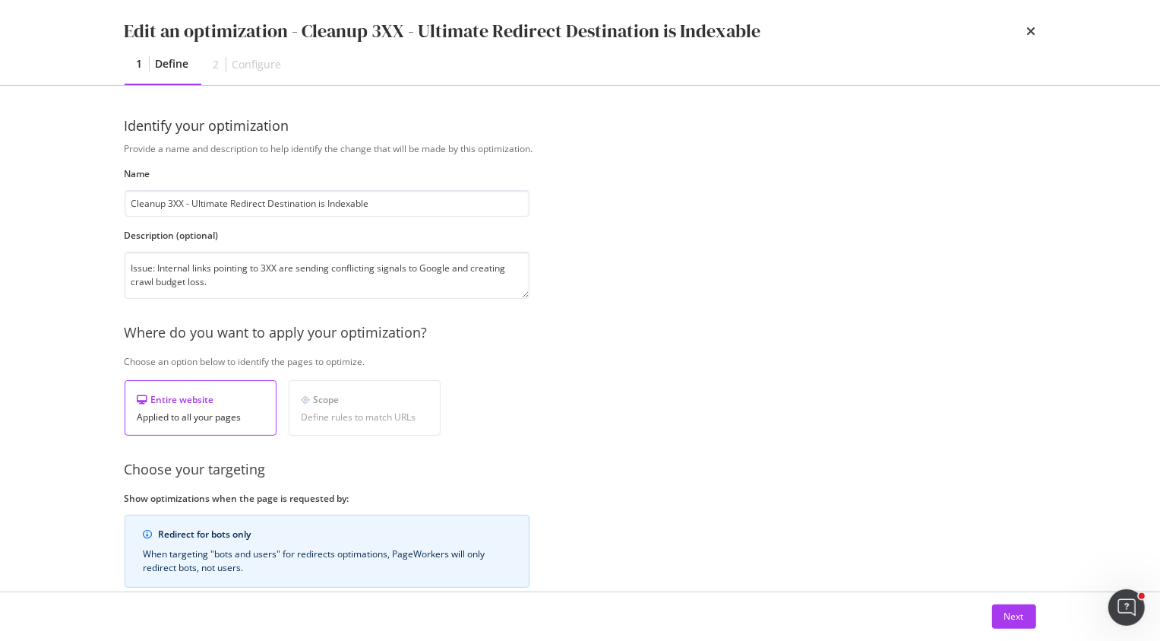
scroll to position [122, 0]
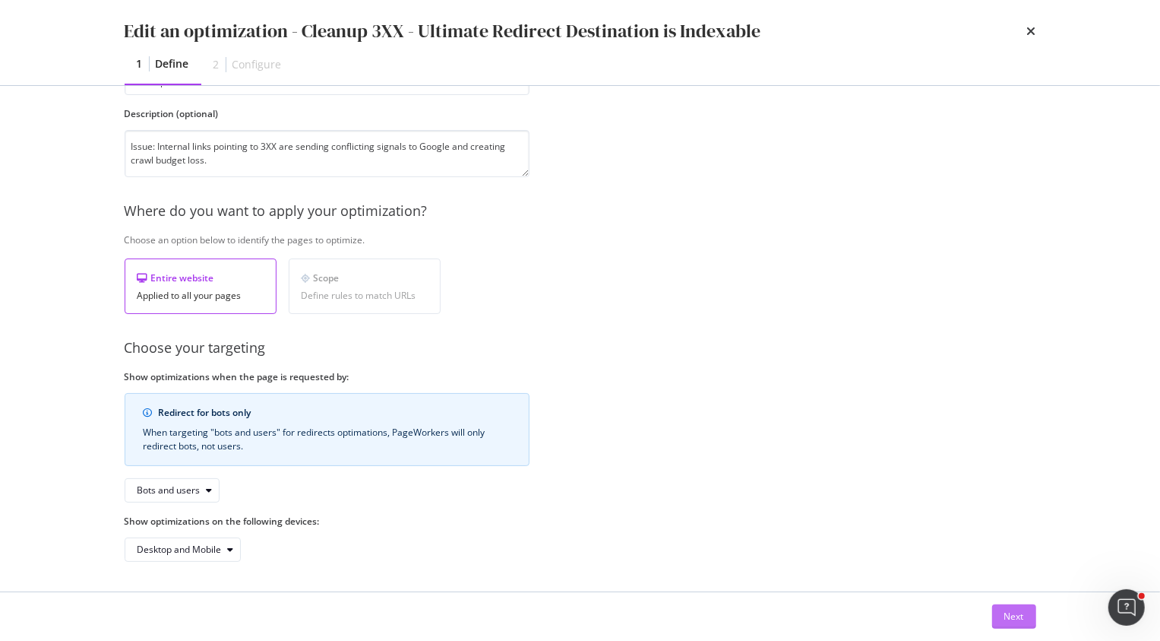
click at [1008, 622] on div "Next" at bounding box center [1015, 615] width 20 height 13
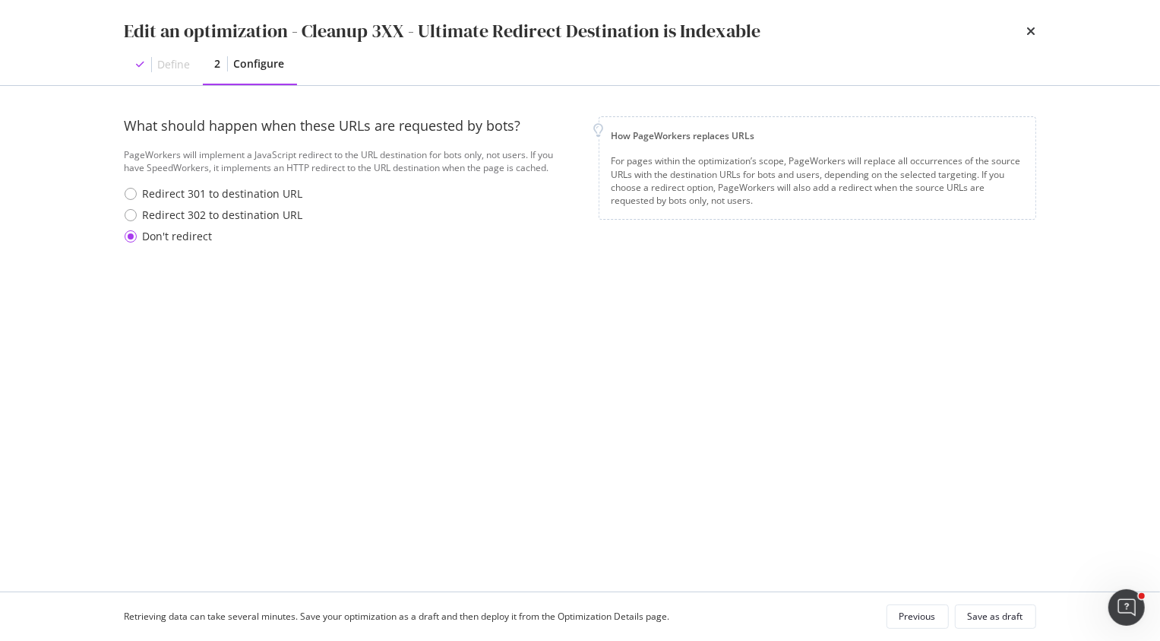
scroll to position [0, 0]
click at [135, 194] on div "Redirect 301 to destination URL" at bounding box center [131, 194] width 12 height 12
click at [992, 613] on div "Save as draft" at bounding box center [995, 615] width 55 height 13
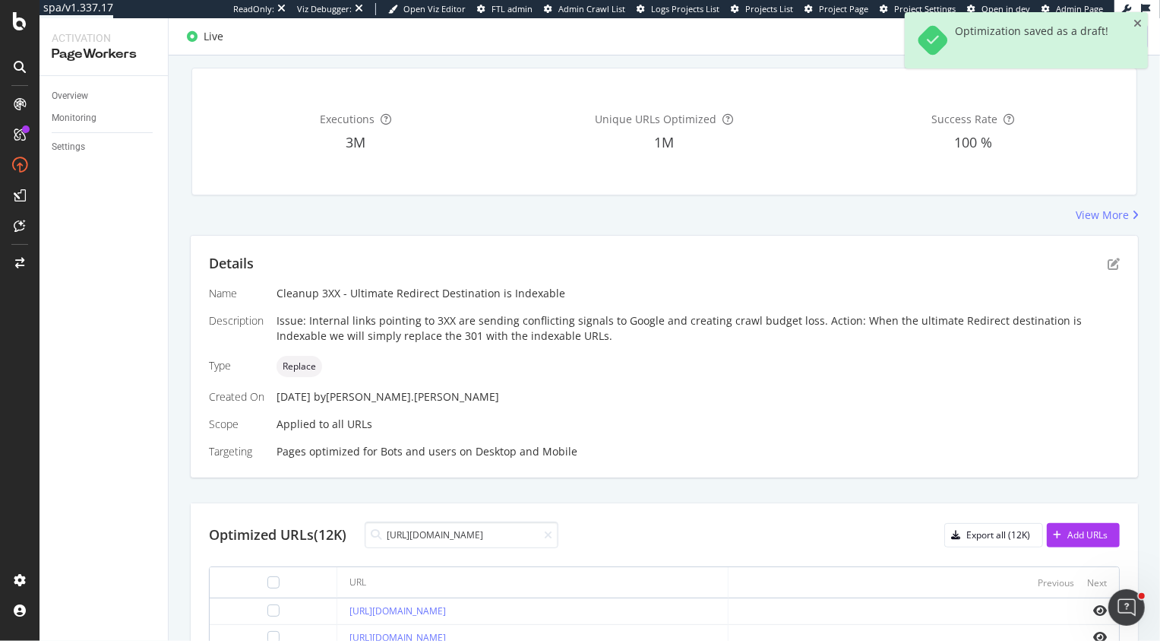
scroll to position [315, 0]
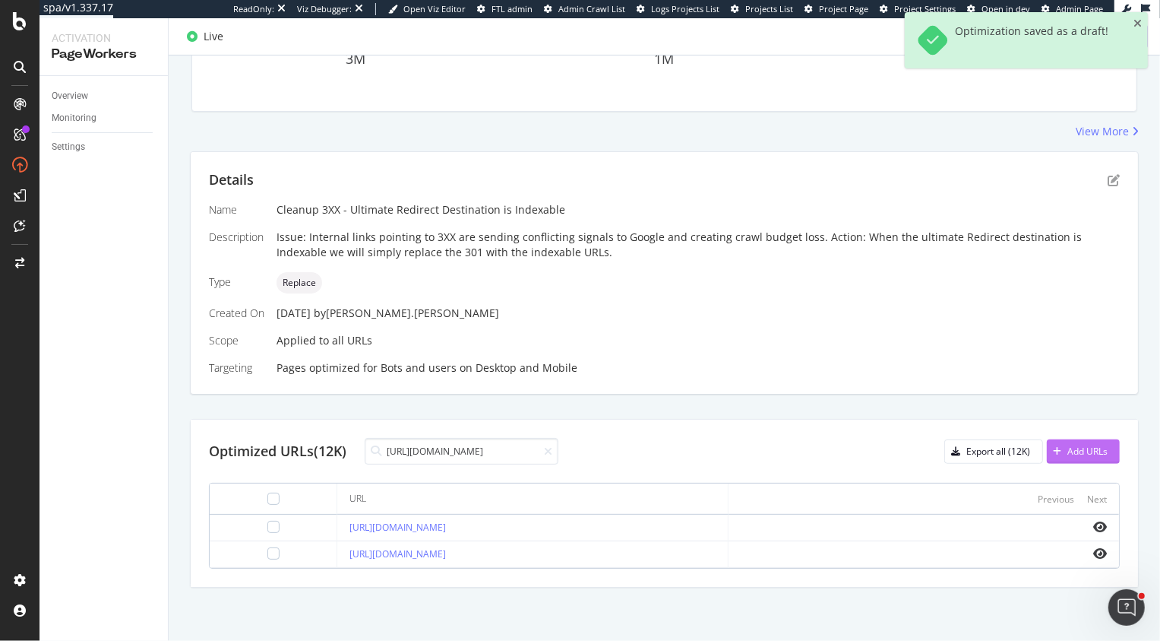
click at [1090, 445] on div "Add URLs" at bounding box center [1088, 451] width 40 height 13
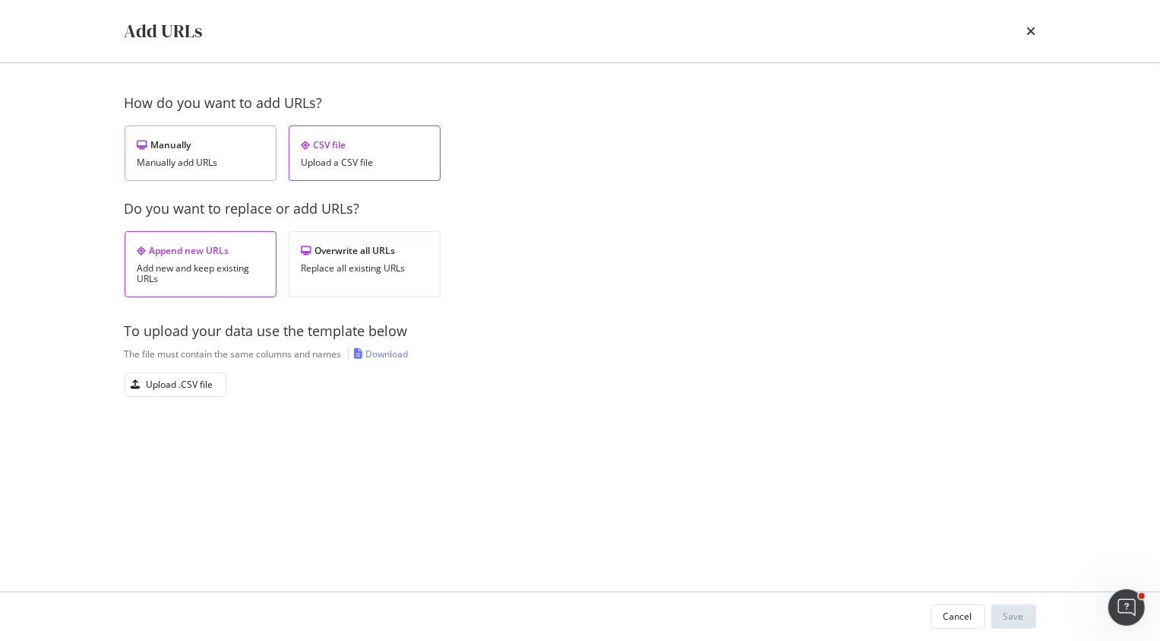
click at [246, 160] on div "Manually add URLs" at bounding box center [201, 162] width 126 height 11
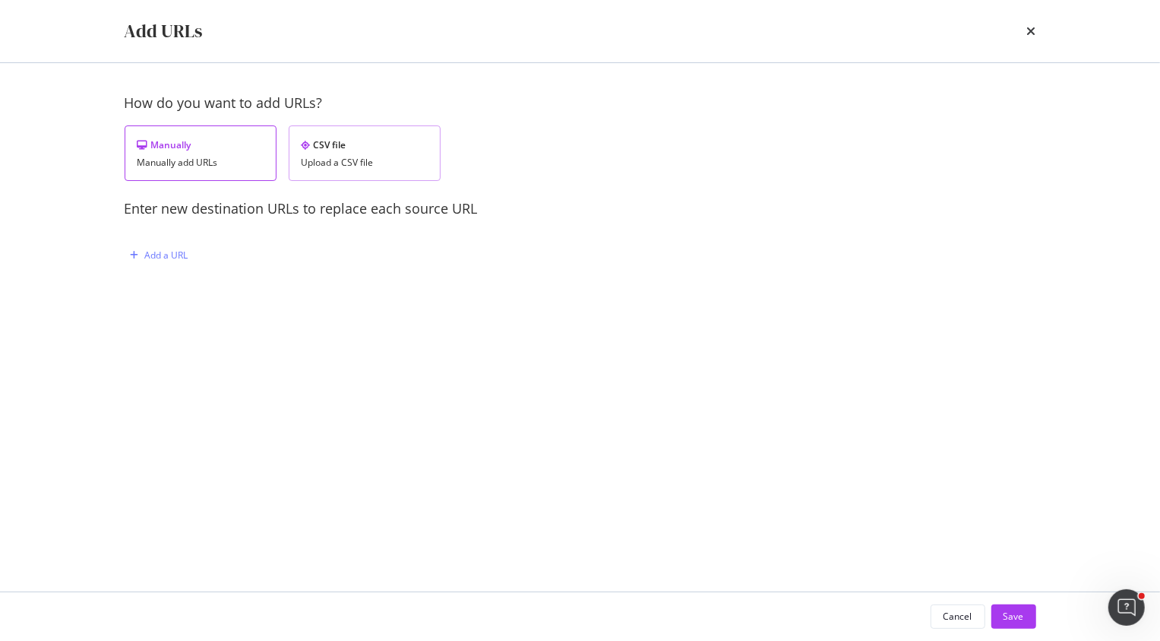
click at [323, 160] on div "Upload a CSV file" at bounding box center [365, 162] width 126 height 11
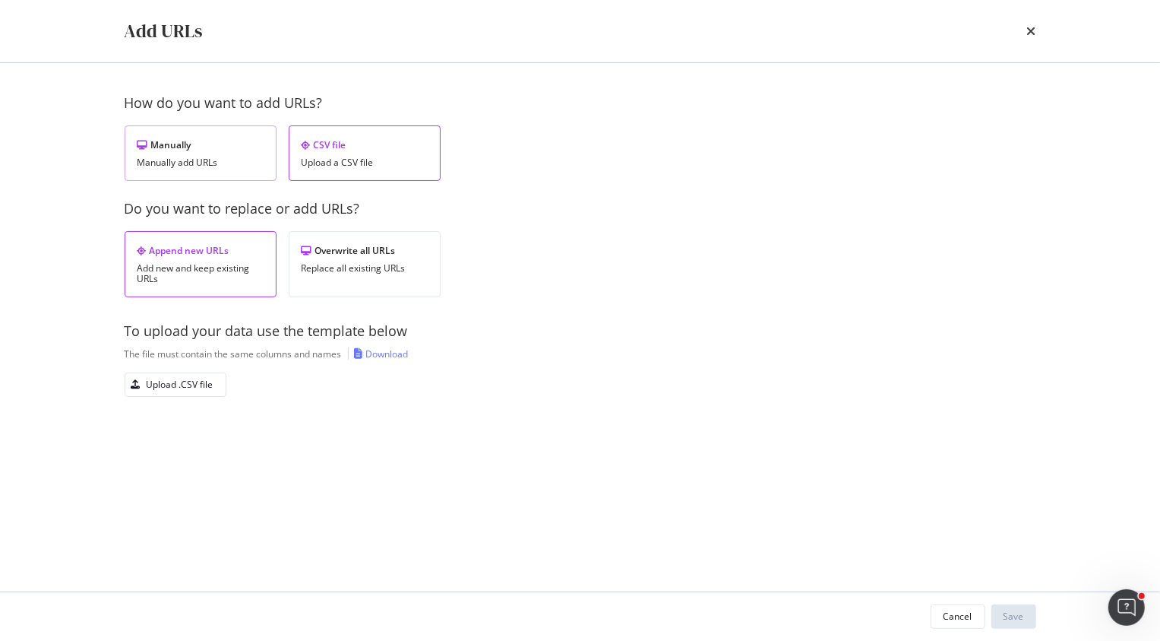
click at [229, 154] on div "Manually Manually add URLs" at bounding box center [201, 152] width 152 height 55
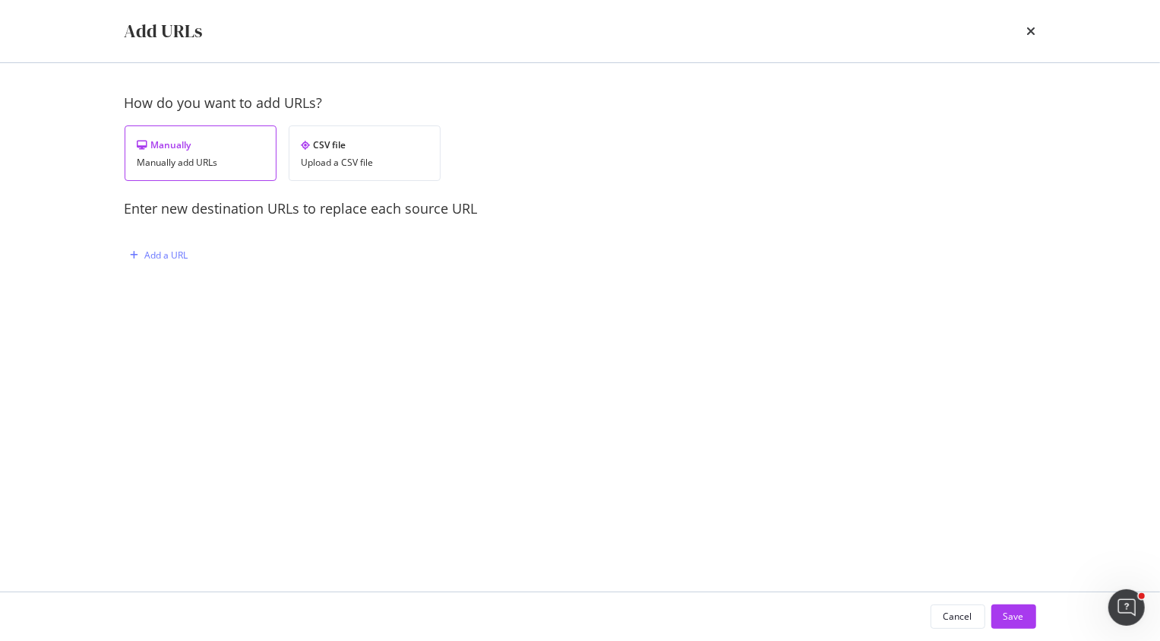
click at [282, 154] on div "Manually Manually add URLs CSV file Upload a CSV file" at bounding box center [283, 152] width 316 height 55
click at [325, 154] on div "CSV file Upload a CSV file" at bounding box center [365, 152] width 152 height 55
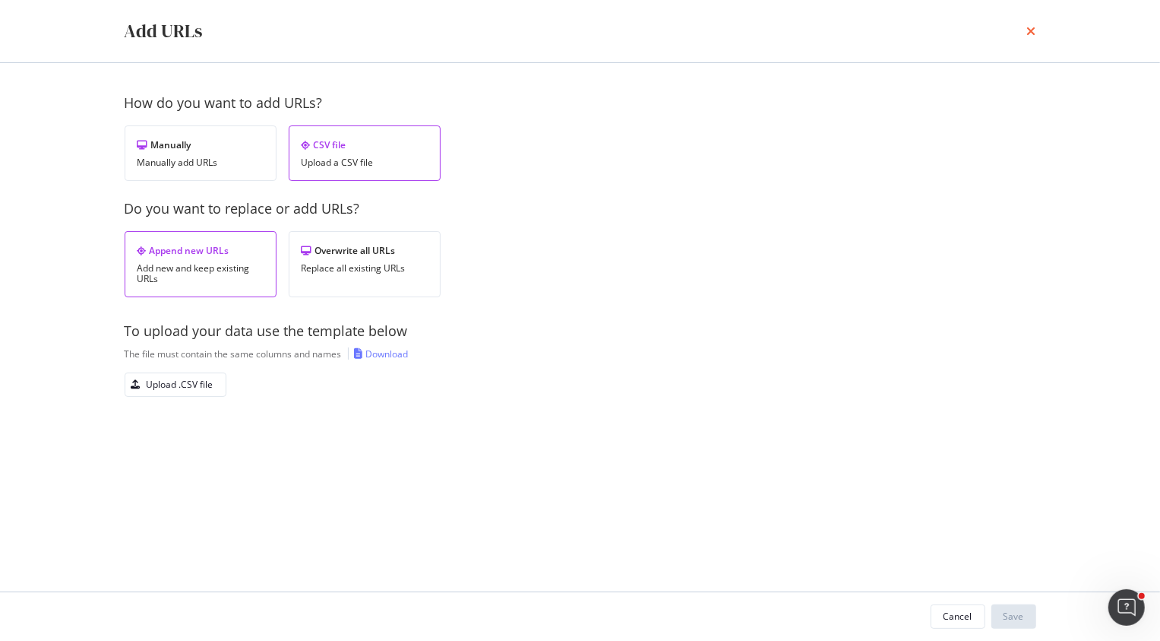
click at [1029, 31] on icon "times" at bounding box center [1031, 31] width 9 height 12
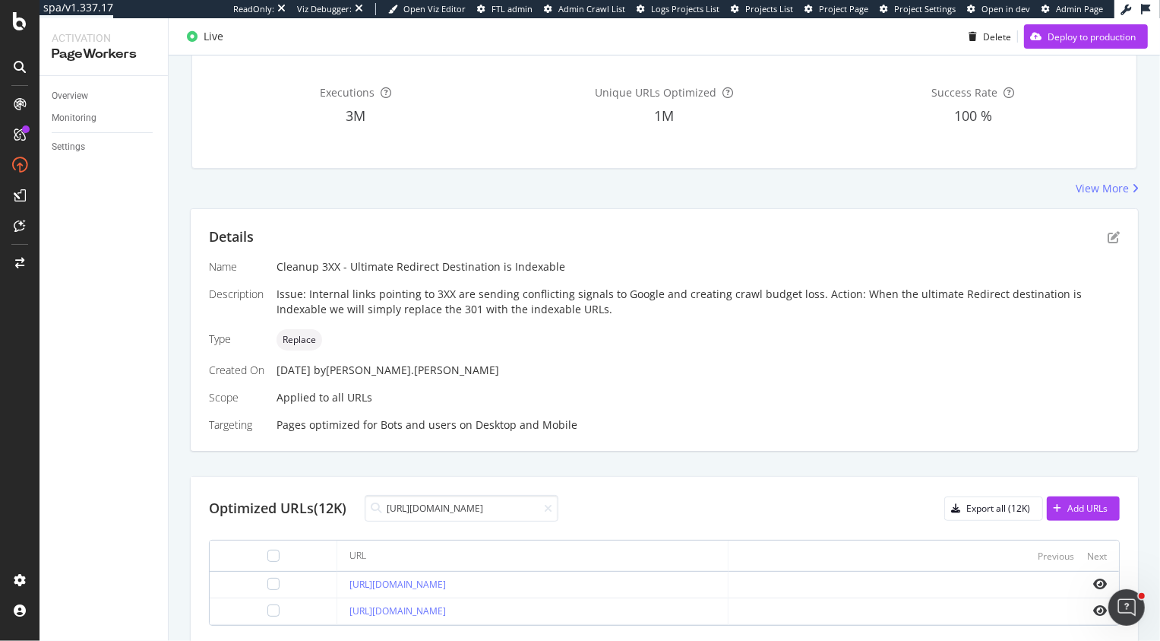
scroll to position [0, 0]
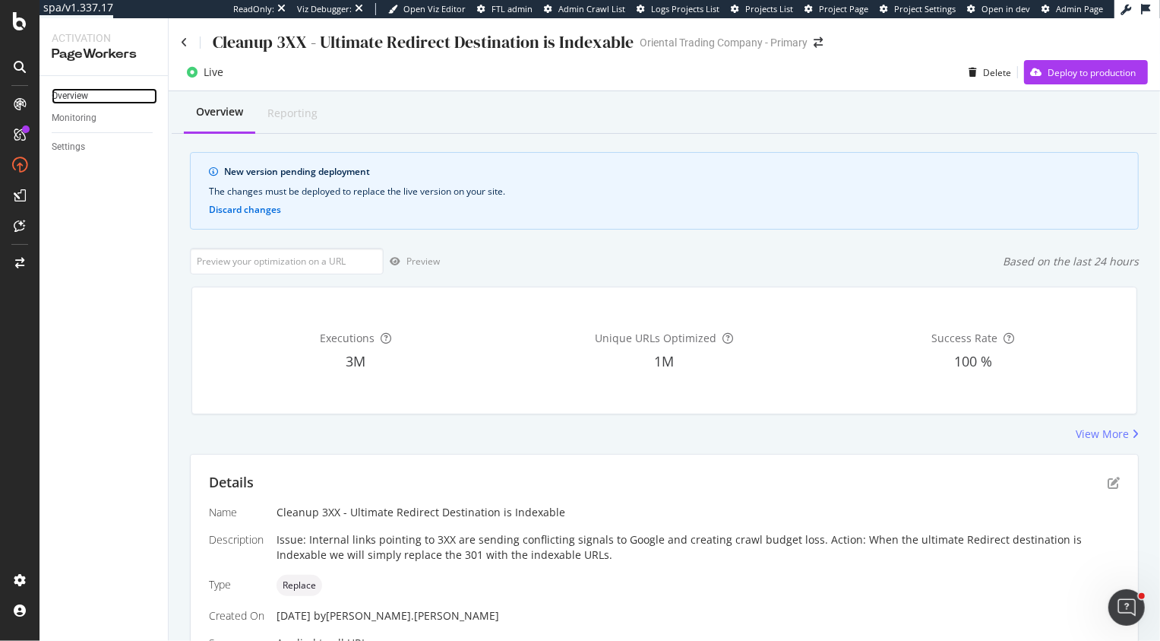
drag, startPoint x: 76, startPoint y: 93, endPoint x: 96, endPoint y: 93, distance: 19.8
click at [76, 93] on div "Overview" at bounding box center [70, 96] width 36 height 16
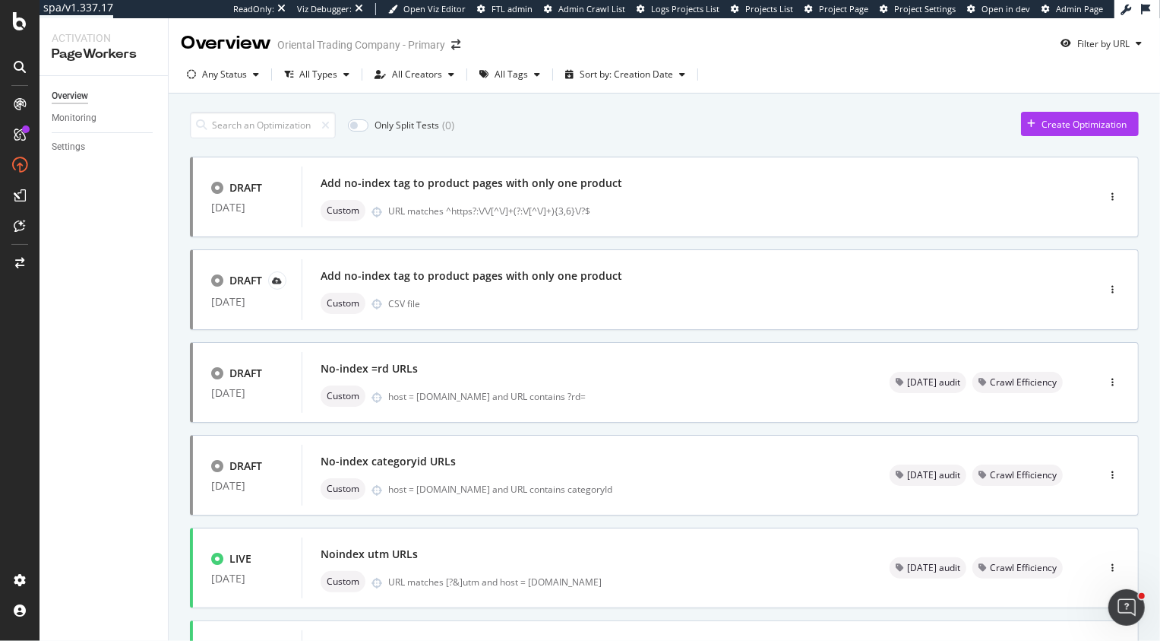
click at [547, 141] on div "Only Split Tests ( 0 ) Create Optimization DRAFT 26 Aug. 2025 Add no-index tag …" at bounding box center [664, 610] width 949 height 1012
click at [1056, 130] on div "Create Optimization" at bounding box center [1084, 124] width 85 height 13
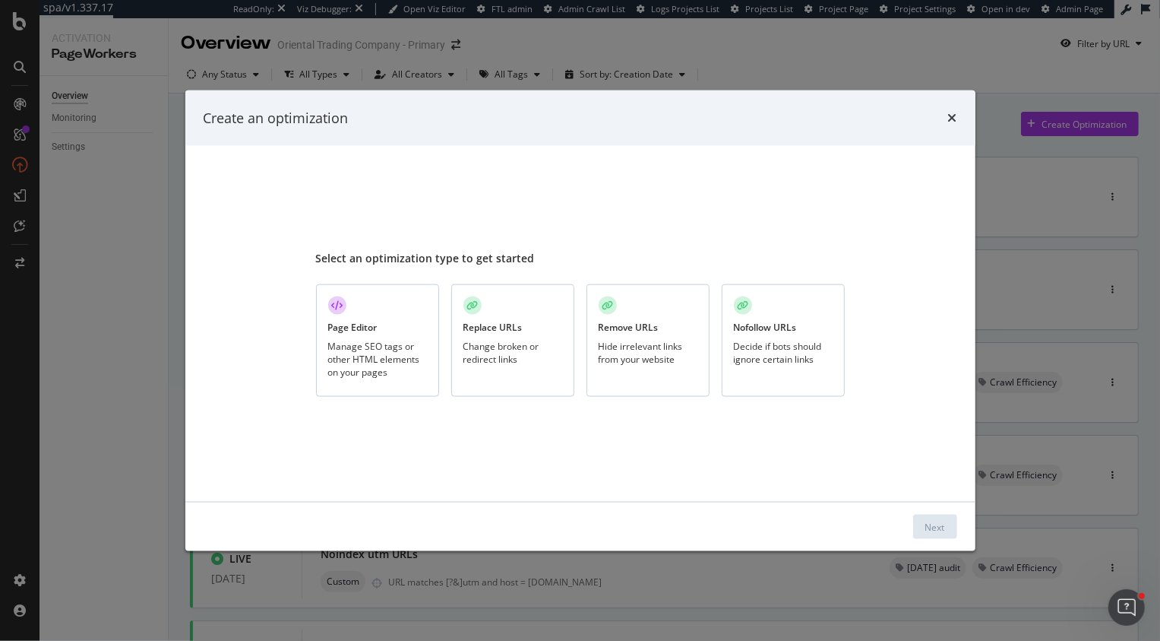
click at [497, 319] on div "Replace URLs Change broken or redirect links" at bounding box center [512, 340] width 123 height 113
click at [933, 531] on div "Next" at bounding box center [936, 526] width 20 height 13
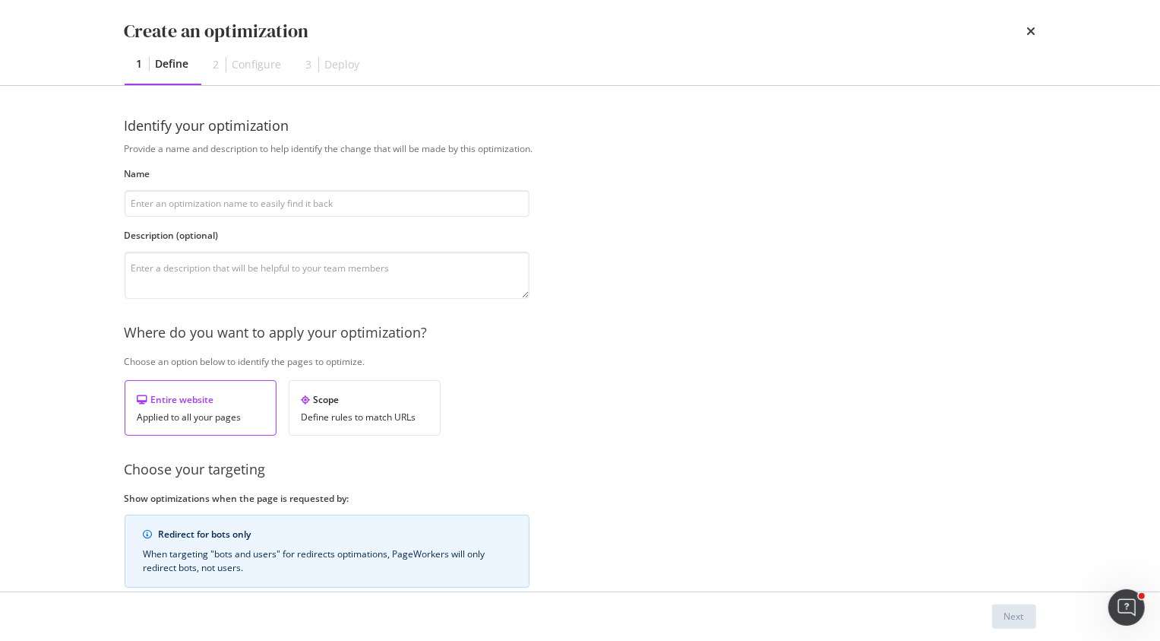
click at [271, 189] on div "Name" at bounding box center [327, 191] width 405 height 49
click at [278, 198] on input "modal" at bounding box center [327, 203] width 405 height 27
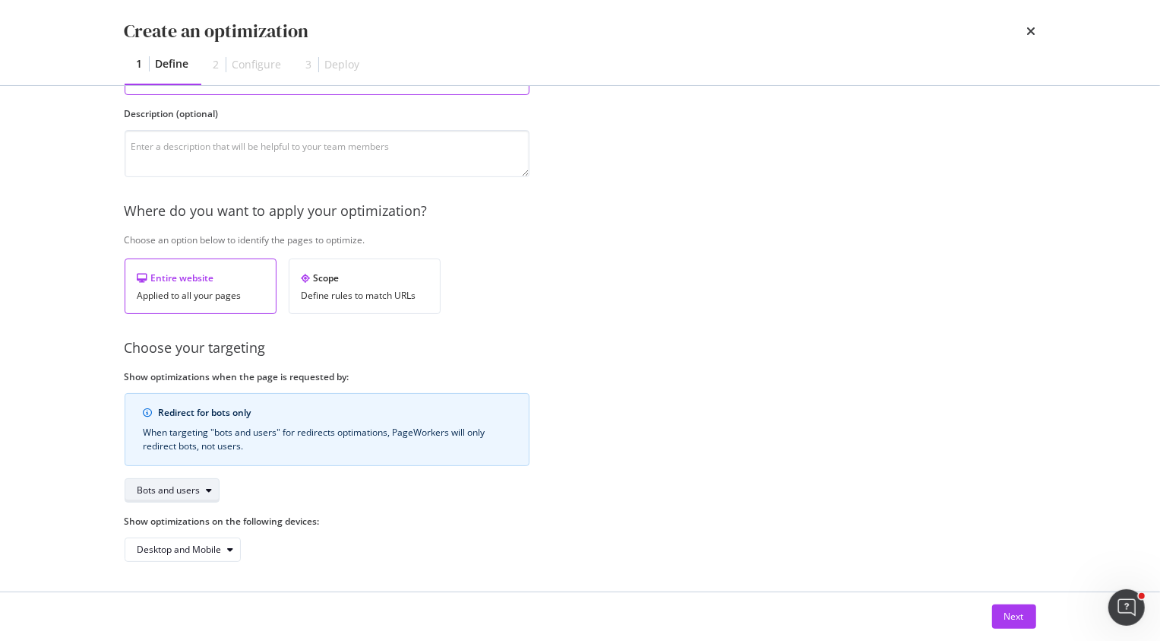
type input "301 to indexable urls"
click at [149, 487] on div "Bots and users" at bounding box center [169, 490] width 63 height 9
click at [174, 540] on div "Bots only" at bounding box center [163, 540] width 39 height 13
drag, startPoint x: 1012, startPoint y: 619, endPoint x: 1011, endPoint y: 611, distance: 8.5
click at [1011, 611] on div "Next" at bounding box center [1015, 615] width 20 height 13
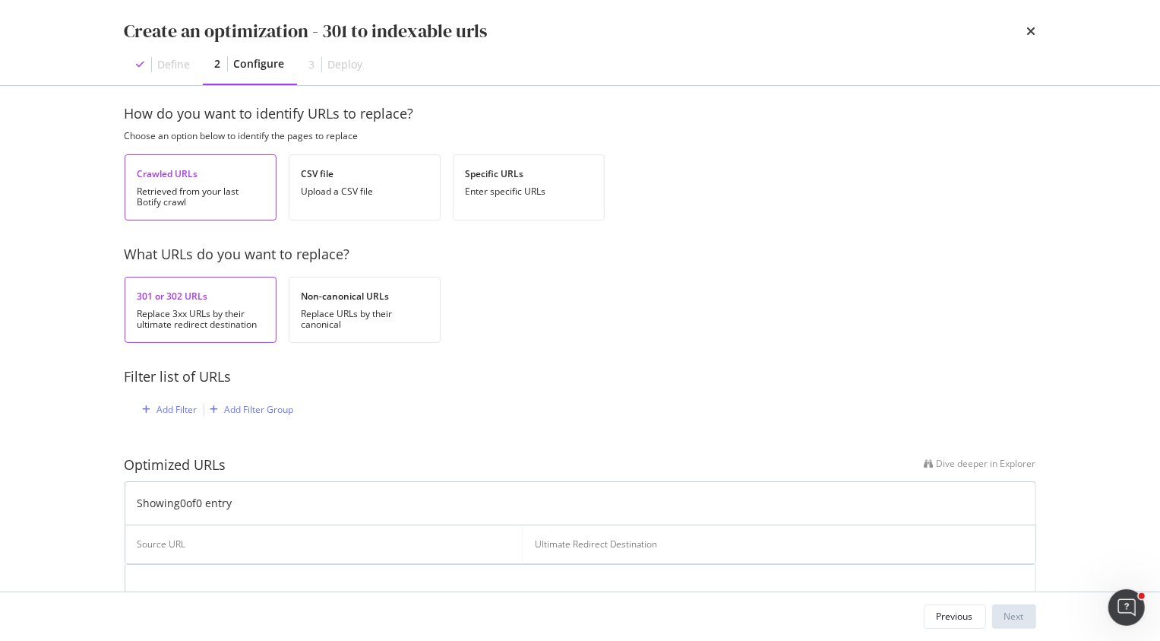
scroll to position [7, 0]
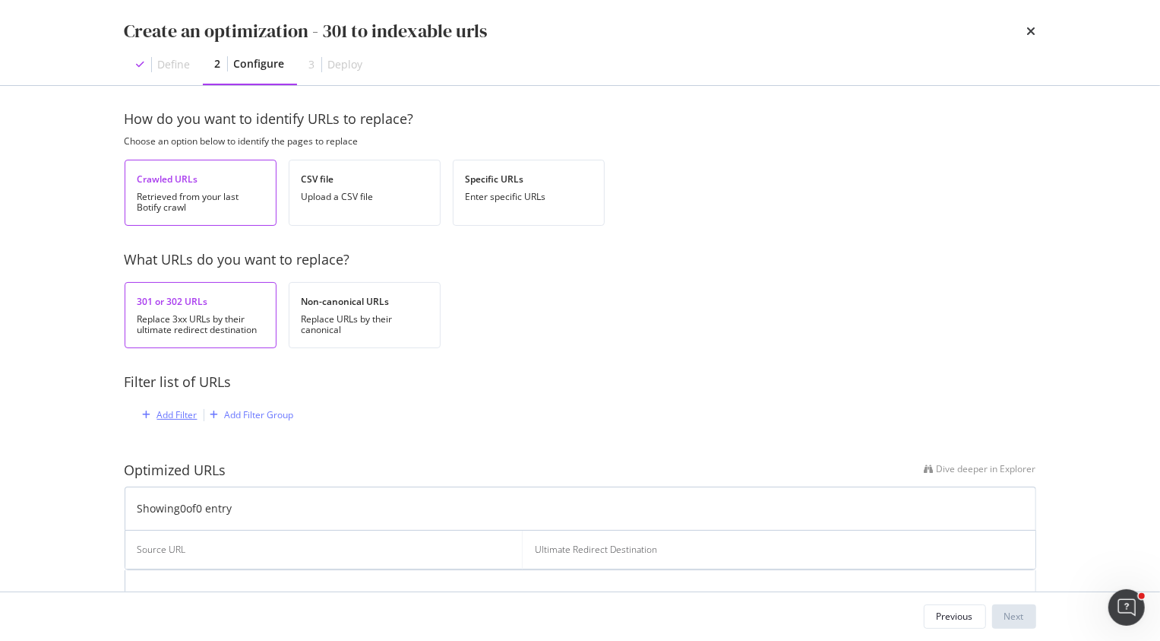
click at [183, 410] on div "Add Filter" at bounding box center [177, 414] width 40 height 13
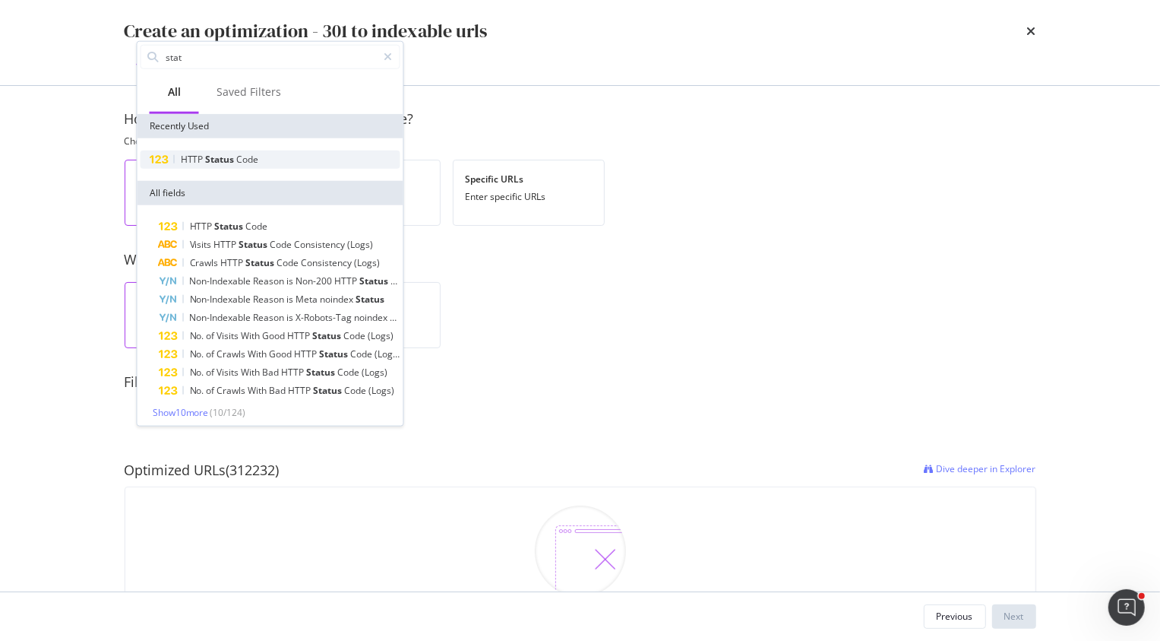
type input "stat"
click at [245, 163] on span "Code" at bounding box center [248, 159] width 22 height 13
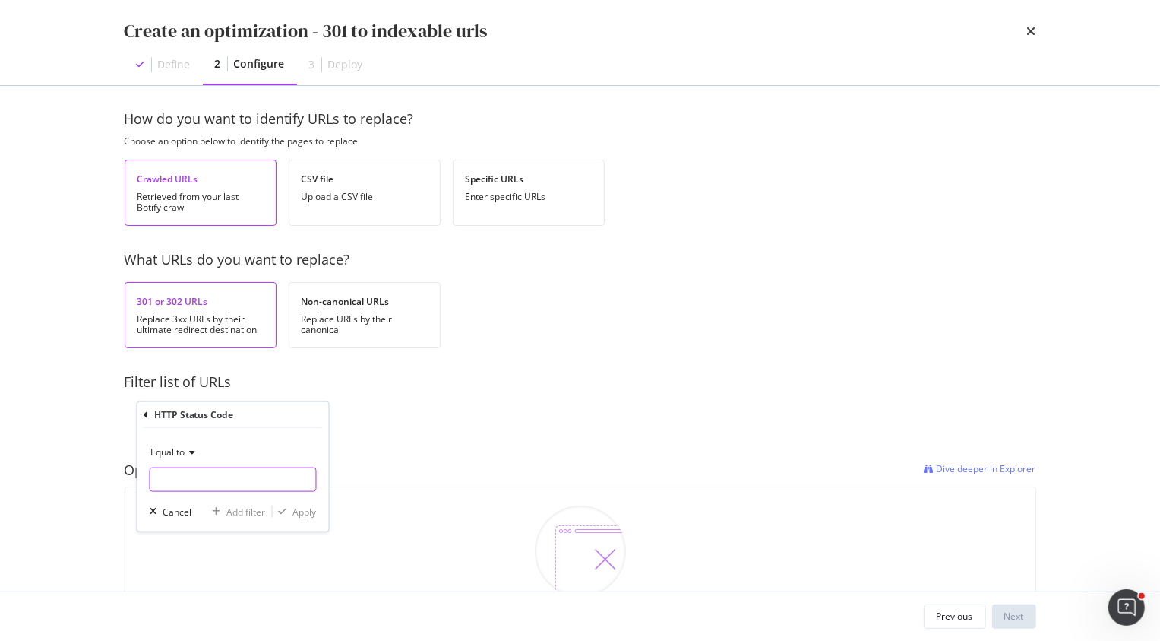
click at [182, 487] on input "modal" at bounding box center [233, 479] width 167 height 24
click at [188, 498] on span "301" at bounding box center [204, 499] width 101 height 13
type input "301"
click at [301, 513] on div "Apply" at bounding box center [305, 511] width 24 height 13
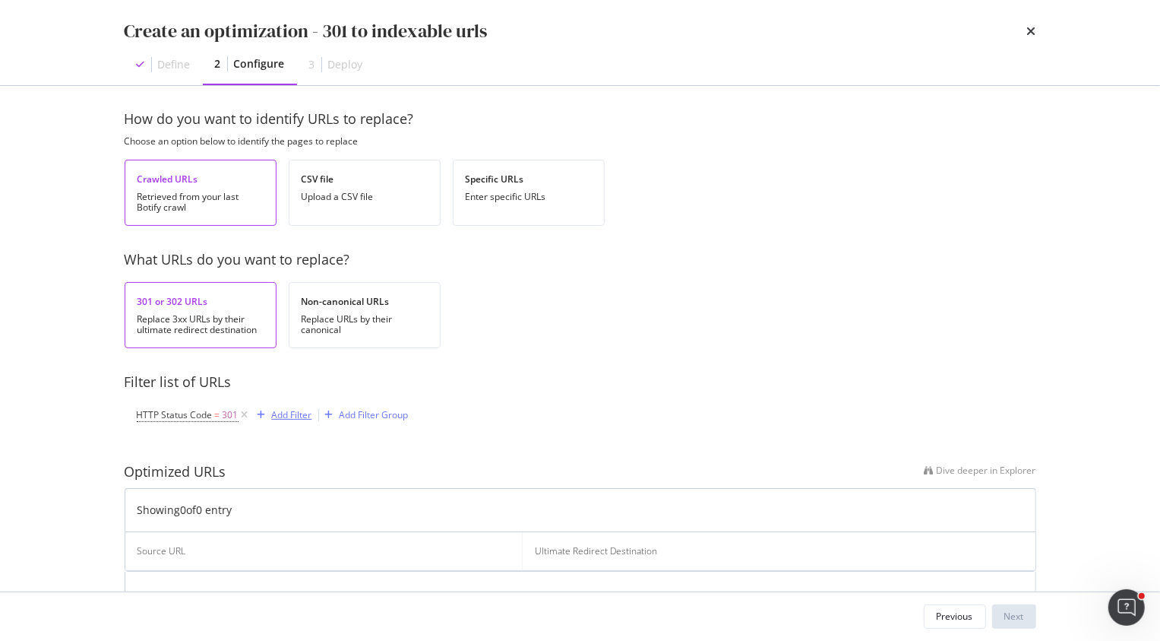
click at [291, 410] on div "Add Filter" at bounding box center [292, 414] width 40 height 13
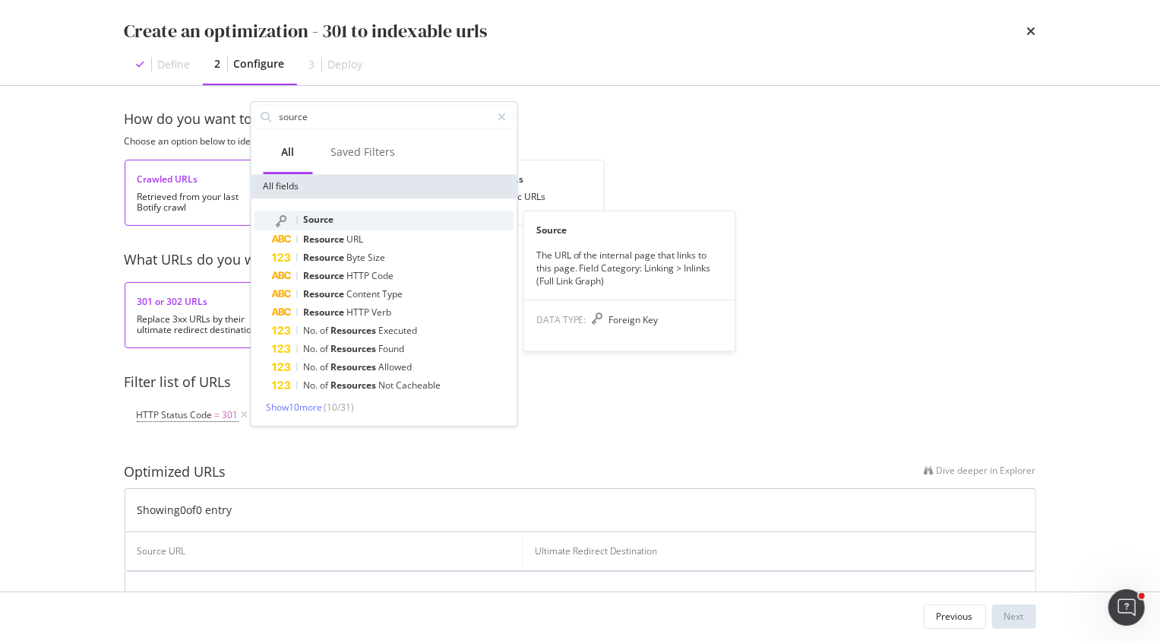
type input "source"
click at [345, 217] on div "Source" at bounding box center [394, 221] width 242 height 20
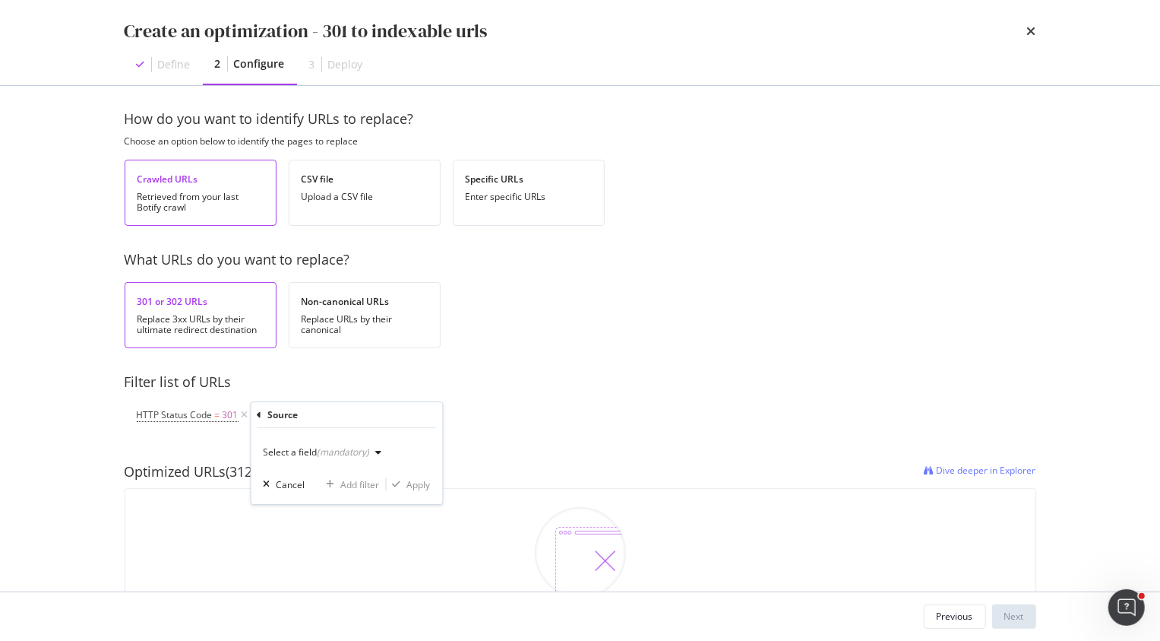
click at [313, 448] on div "Select a field (mandatory)" at bounding box center [317, 452] width 106 height 9
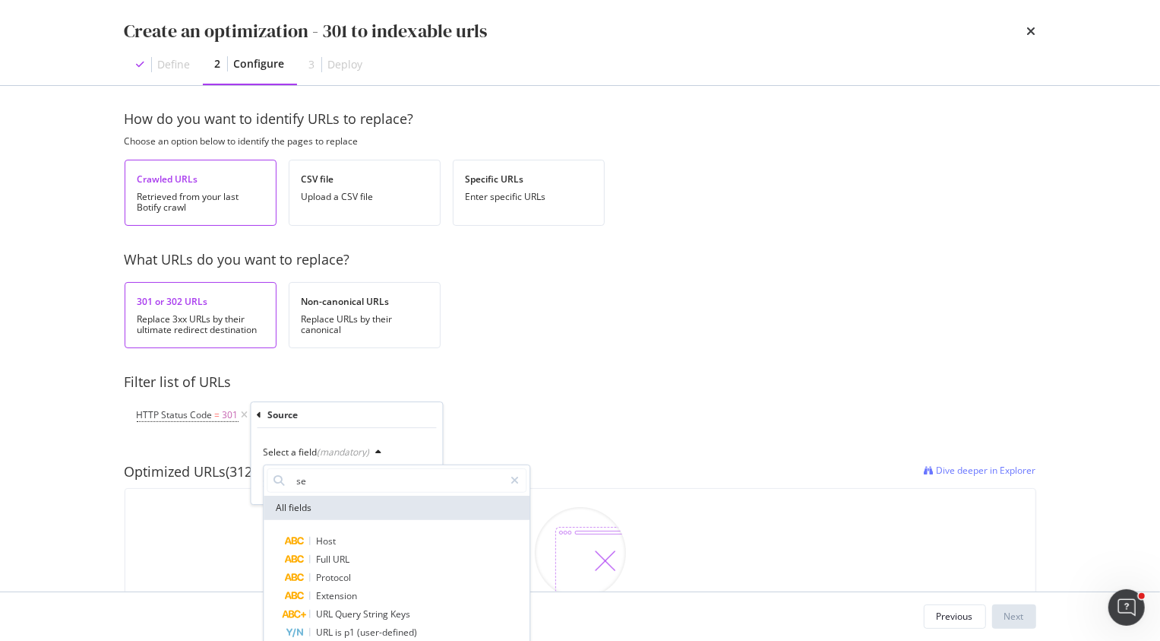
type input "s"
type input "p"
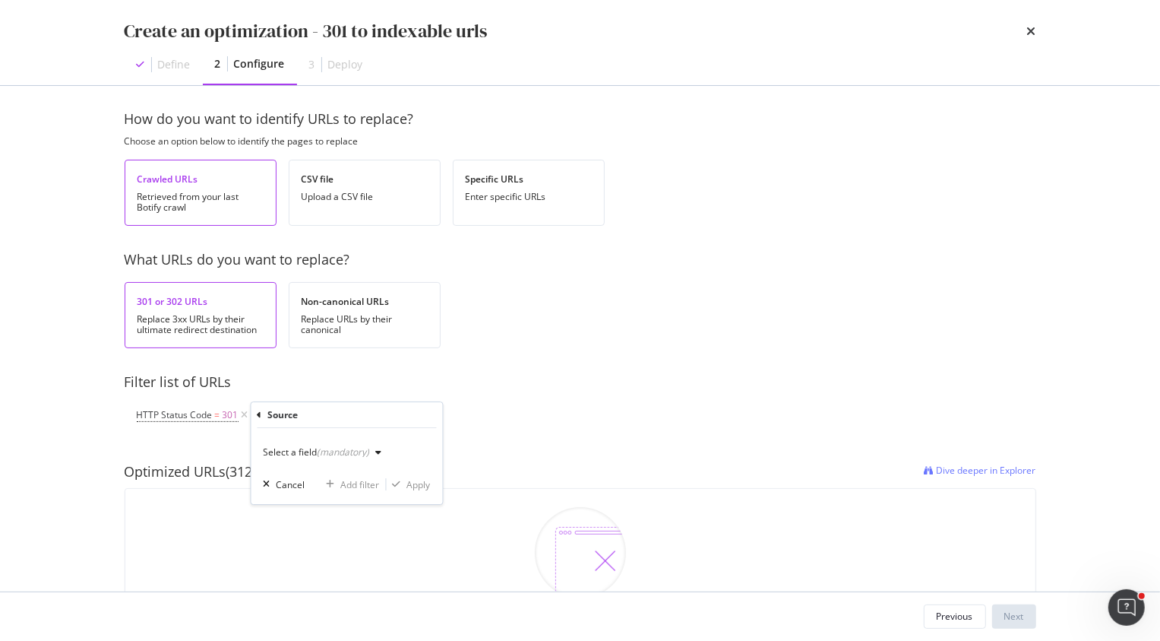
click at [419, 414] on div "Source" at bounding box center [347, 415] width 179 height 26
click at [356, 451] on div "(mandatory)" at bounding box center [344, 451] width 52 height 13
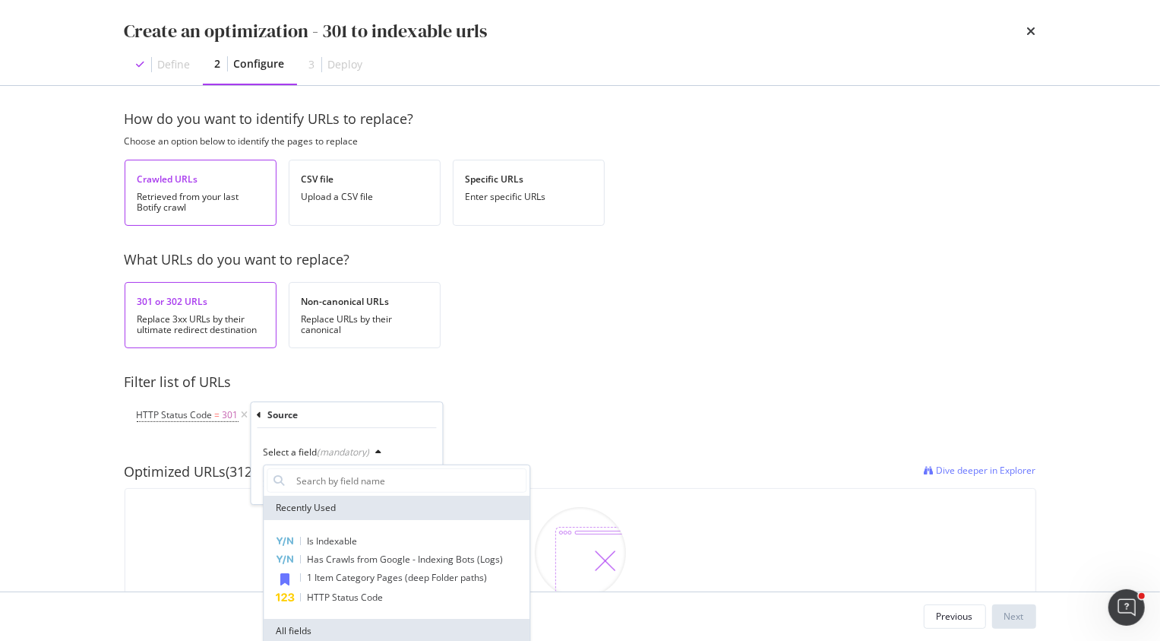
click at [362, 426] on div "Source" at bounding box center [347, 415] width 179 height 26
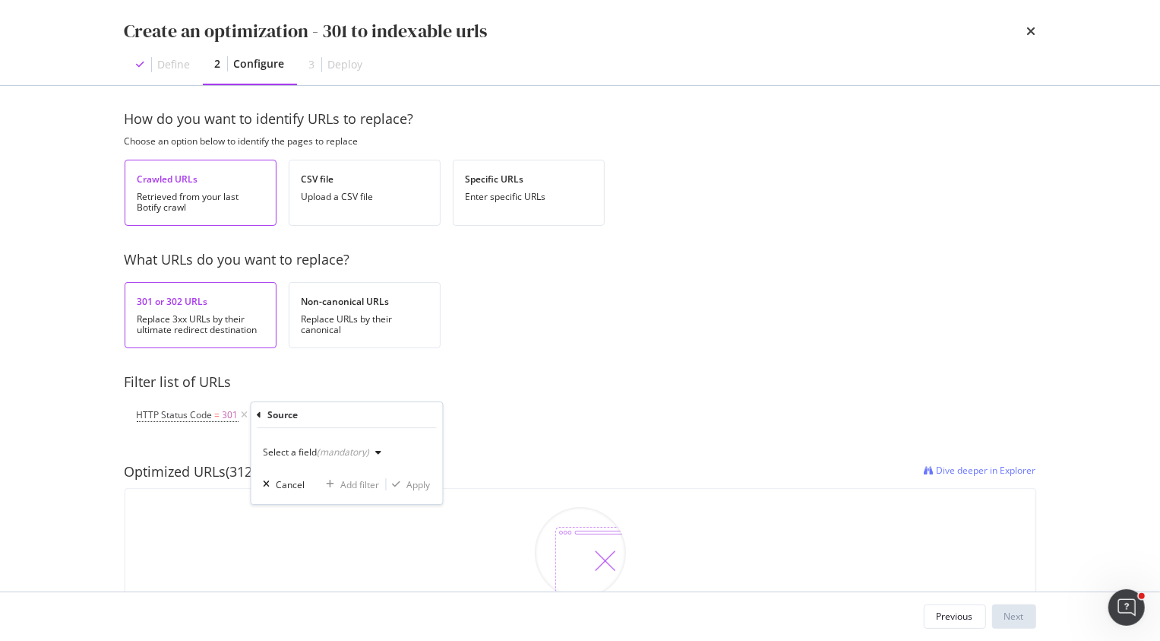
click at [259, 416] on icon "modal" at bounding box center [260, 414] width 5 height 9
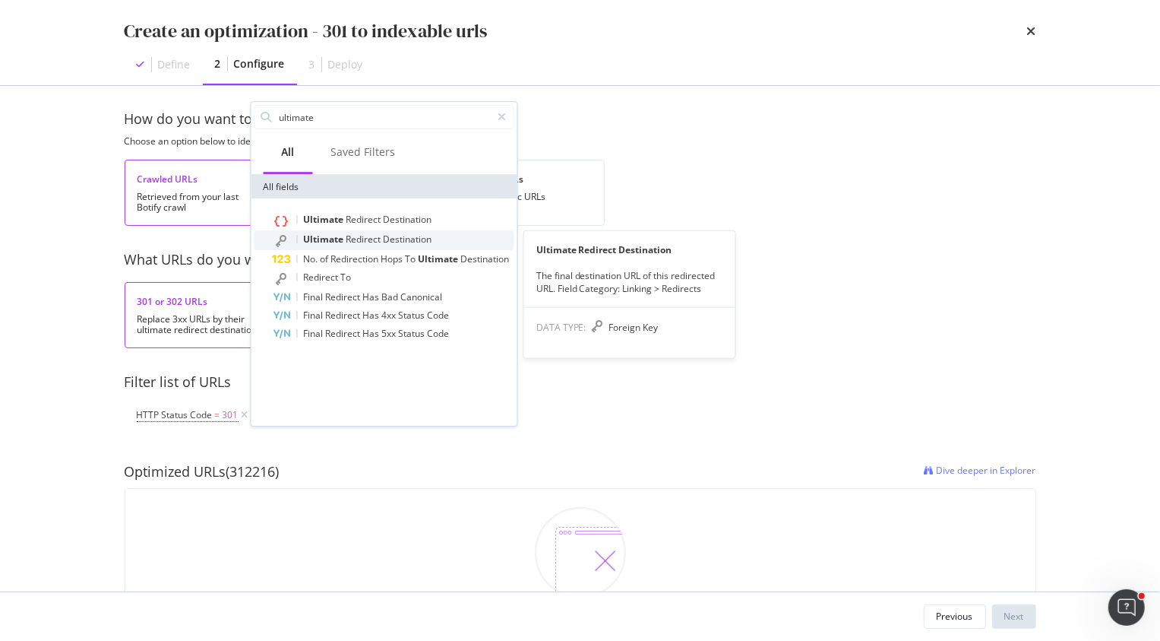
type input "ultimate"
click at [369, 238] on span "Redirect" at bounding box center [365, 239] width 37 height 13
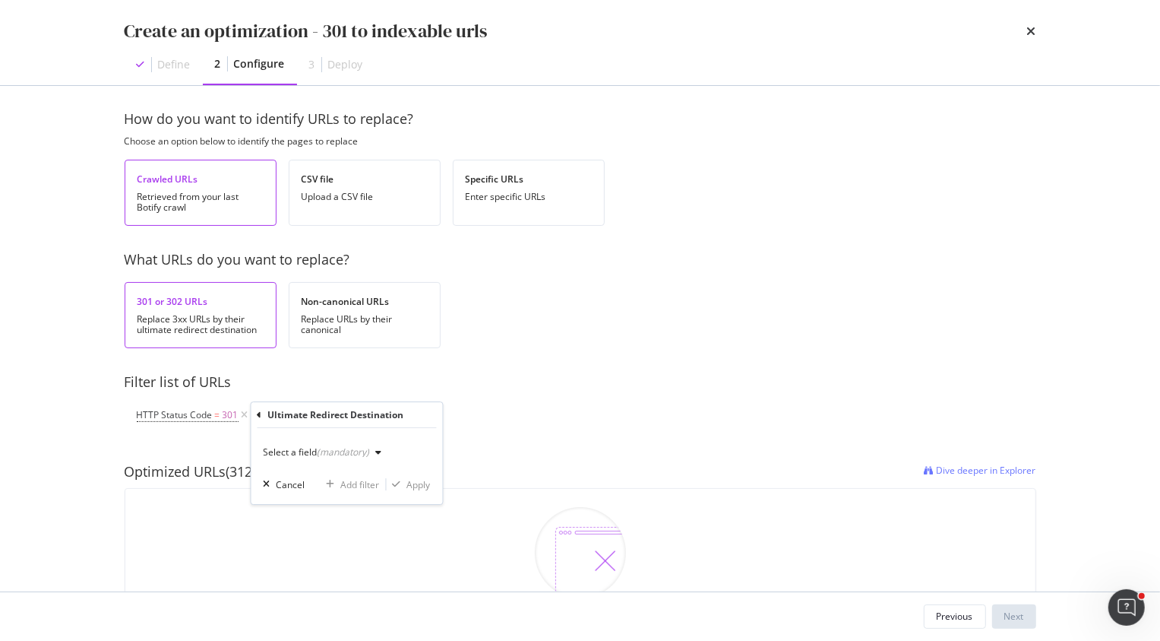
click at [340, 451] on div "(mandatory)" at bounding box center [344, 451] width 52 height 13
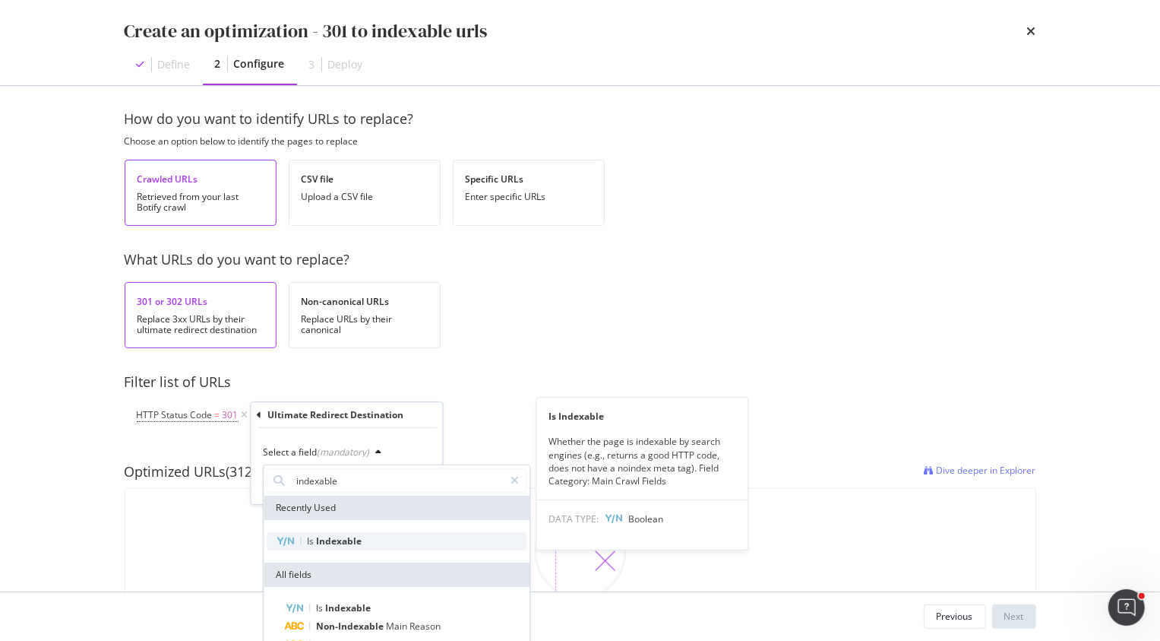
type input "indexable"
click at [354, 546] on span "Indexable" at bounding box center [339, 540] width 46 height 13
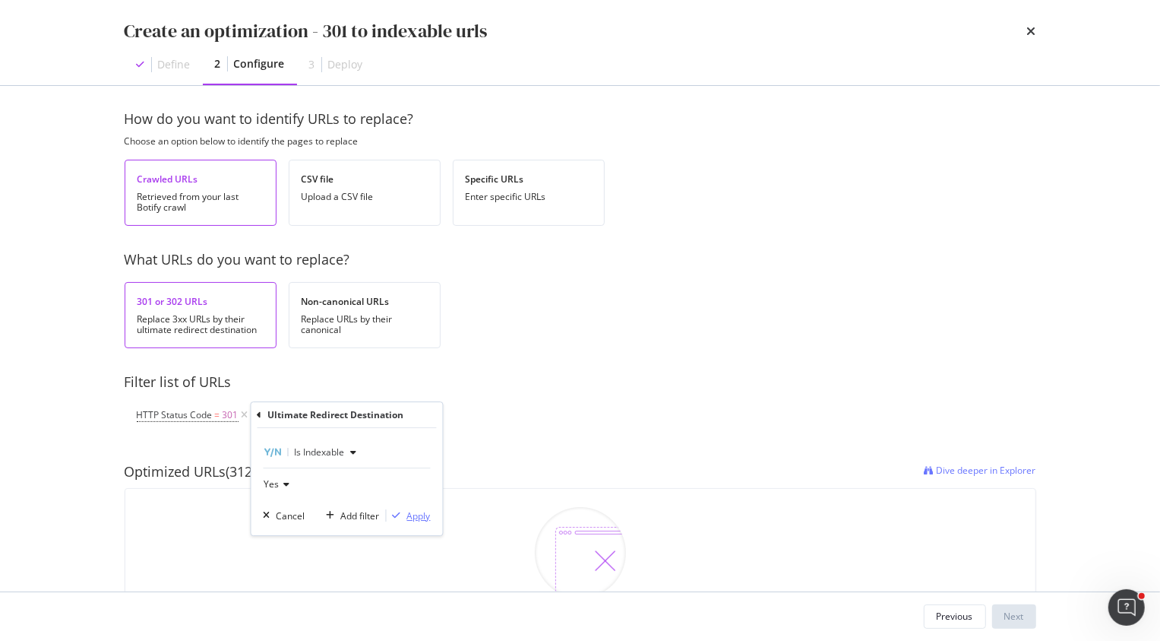
click at [421, 513] on div "Apply" at bounding box center [419, 515] width 24 height 13
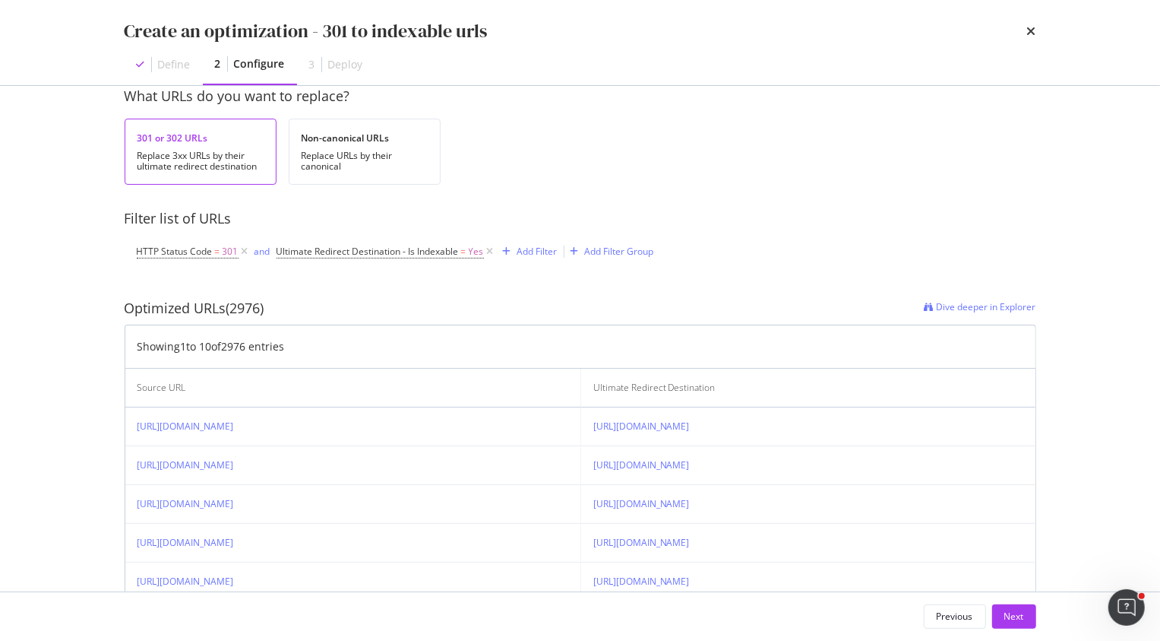
scroll to position [160, 0]
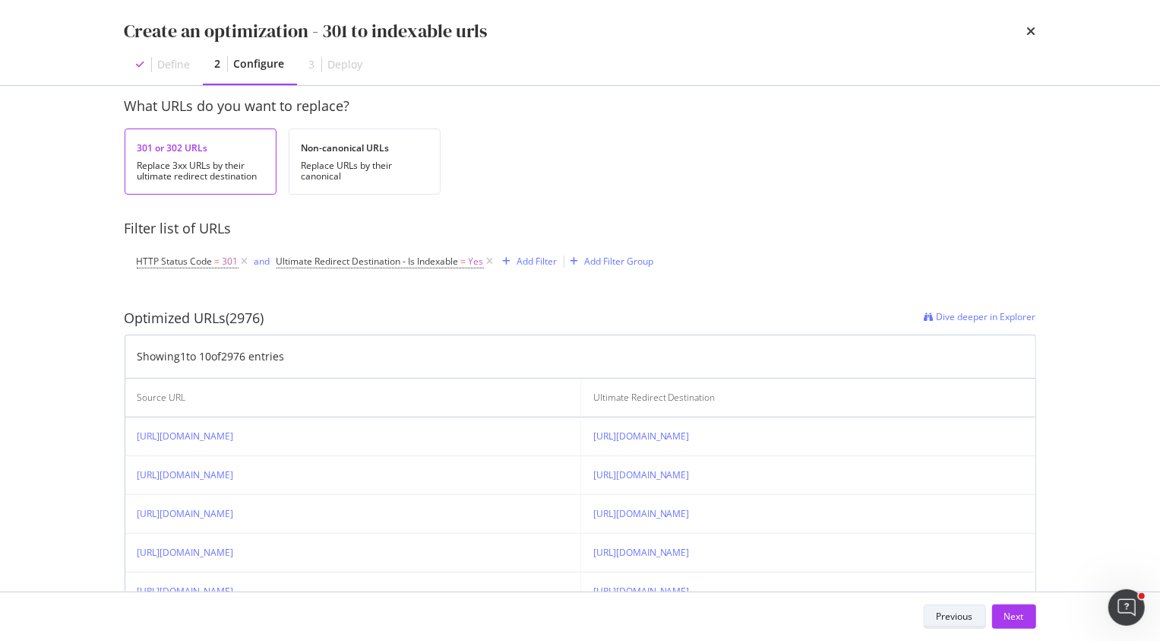
click at [940, 622] on div "Previous" at bounding box center [955, 615] width 36 height 13
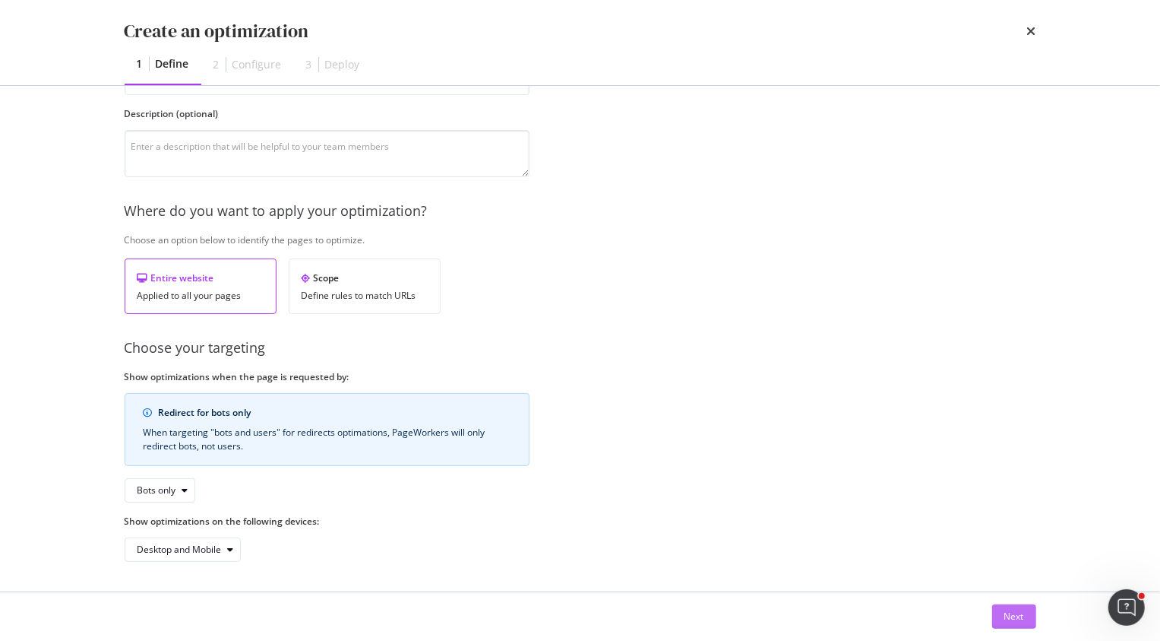
click at [1010, 617] on div "Next" at bounding box center [1015, 615] width 20 height 13
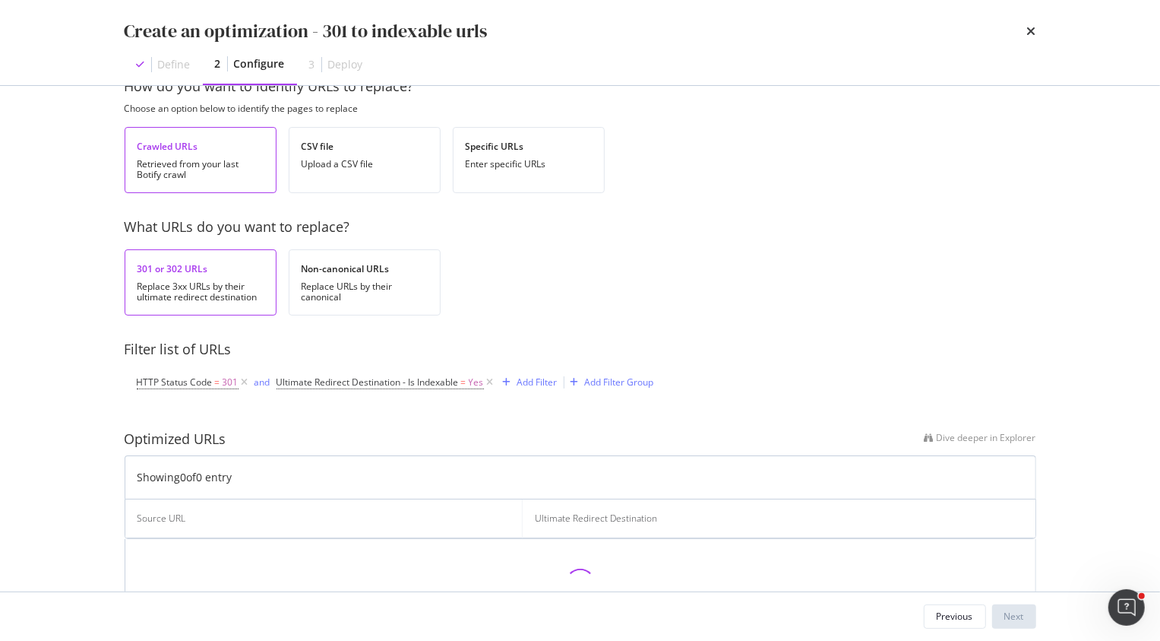
scroll to position [0, 0]
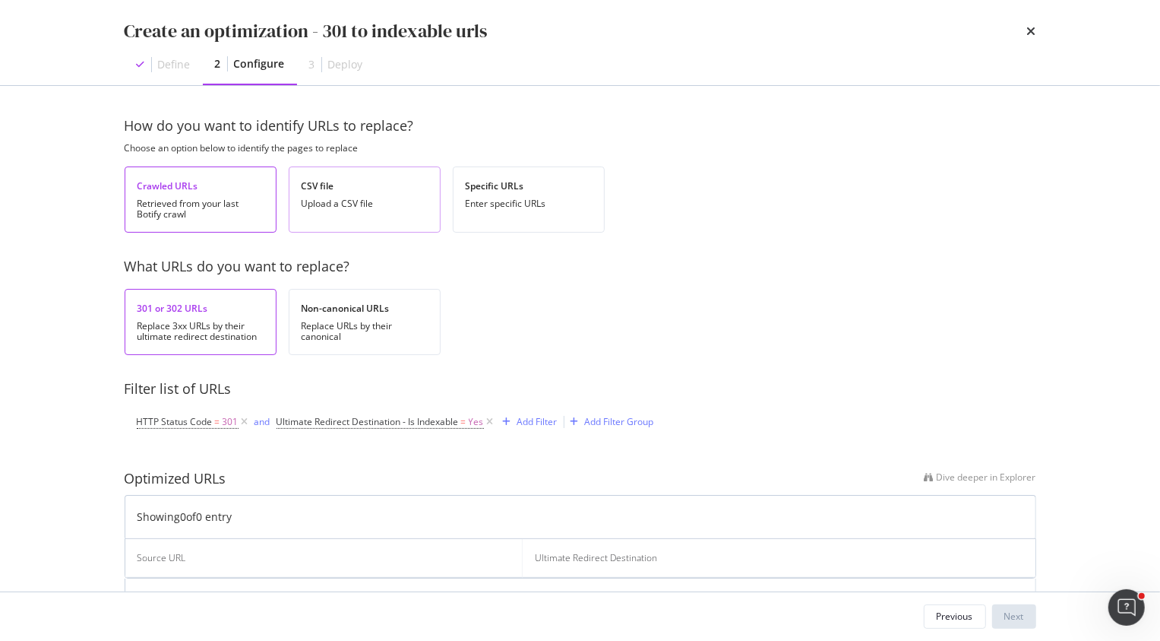
click at [369, 201] on div "Upload a CSV file" at bounding box center [365, 203] width 126 height 11
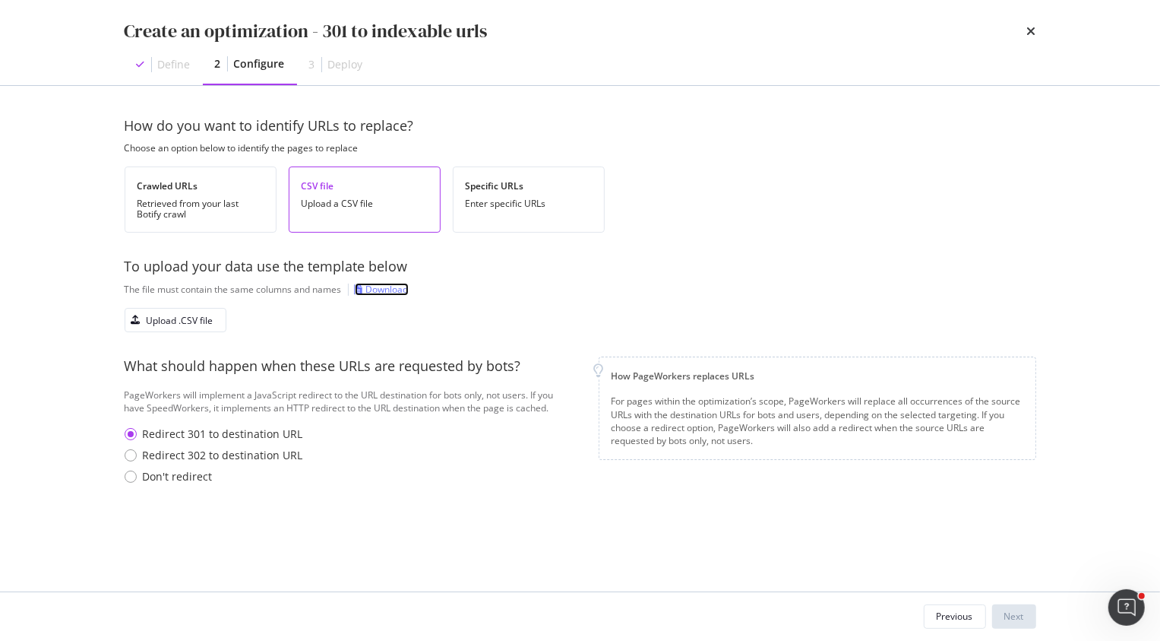
click at [392, 290] on div "Download" at bounding box center [387, 289] width 43 height 13
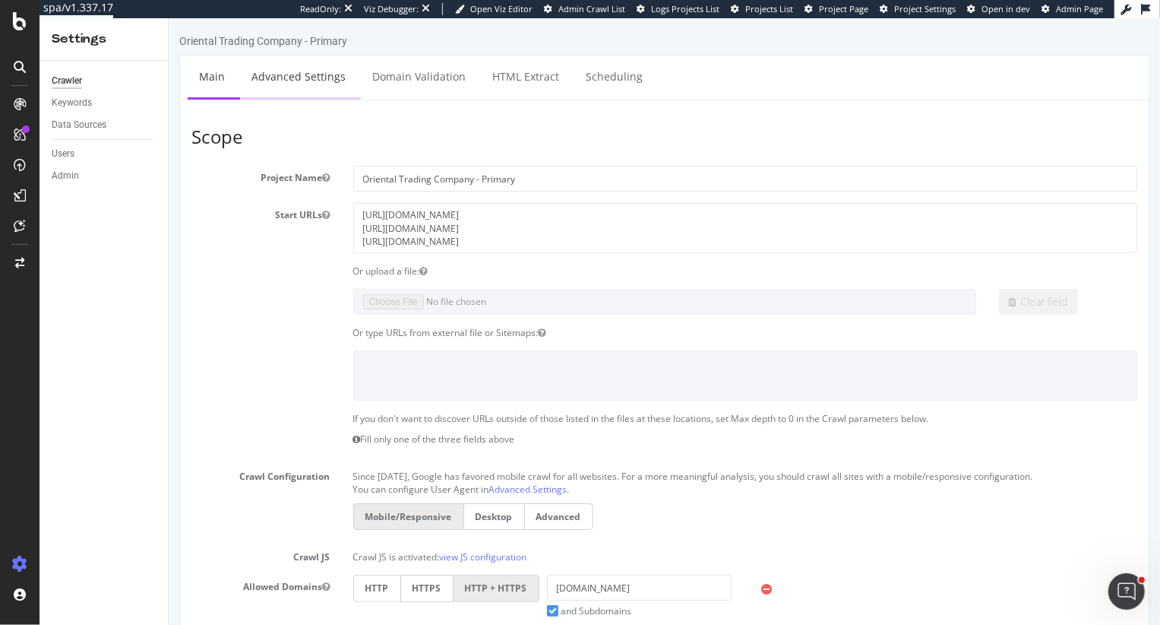
click at [309, 96] on link "Advanced Settings" at bounding box center [297, 76] width 117 height 42
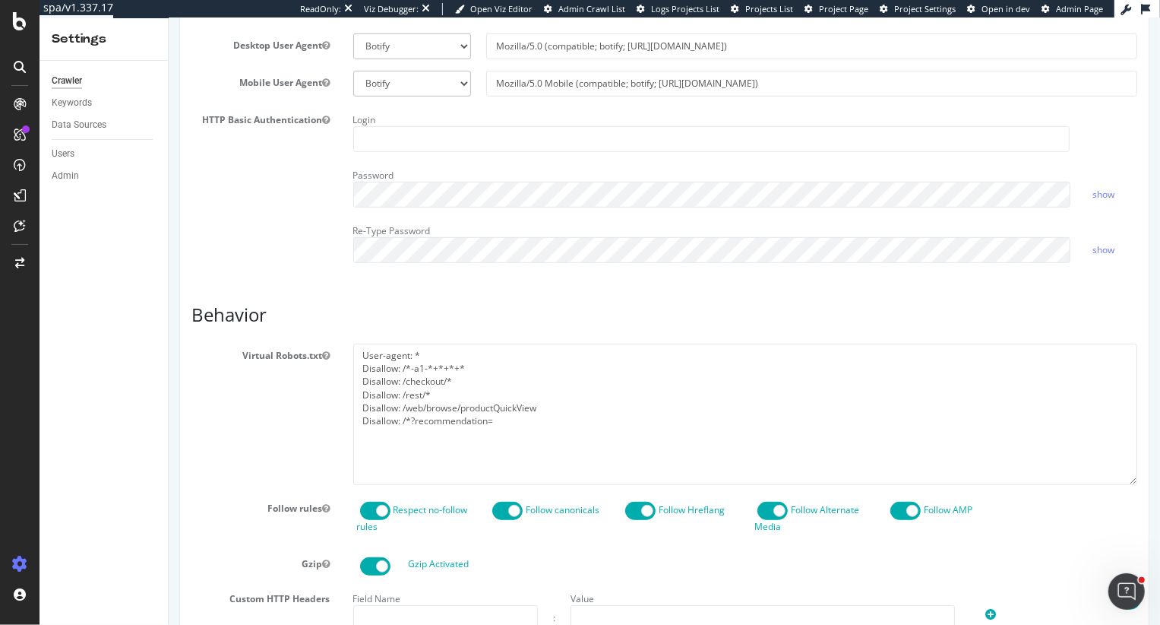
scroll to position [473, 0]
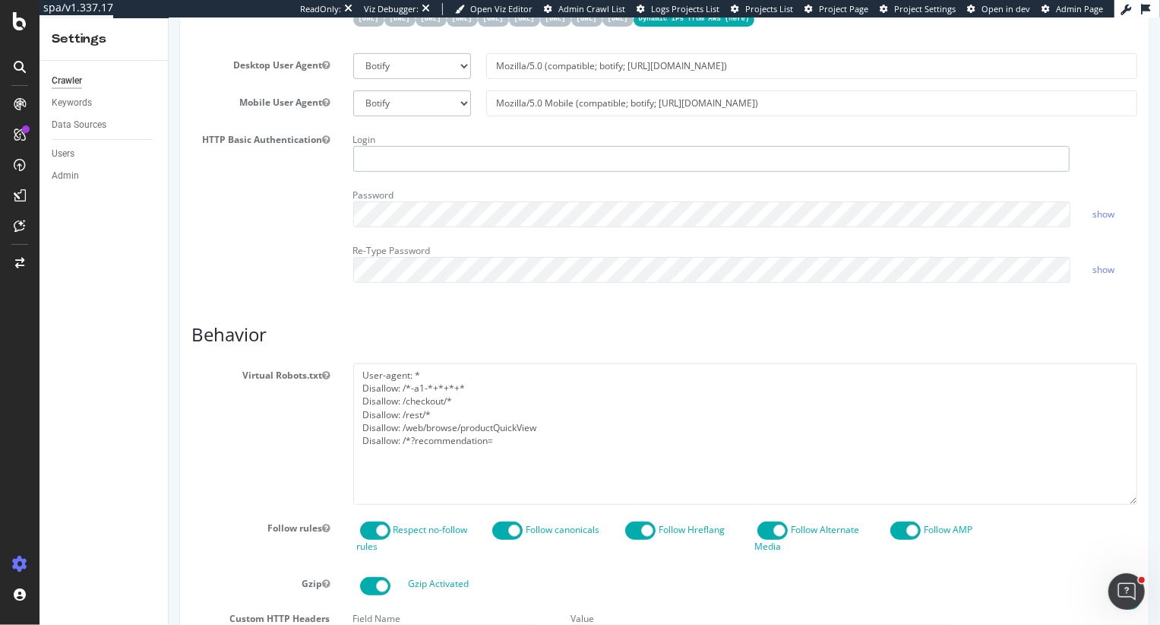
type input "heidi@botify.com"
click at [492, 314] on div "Report features Content Quality Evaluate Content Quality Identify areas of your…" at bounding box center [664, 508] width 946 height 1710
drag, startPoint x: 552, startPoint y: 425, endPoint x: 383, endPoint y: 426, distance: 169.5
click at [383, 426] on textarea "User-agent: * Disallow: /*-a1-*+*+*+* Disallow: /checkout/* Disallow: /rest/* D…" at bounding box center [745, 433] width 785 height 141
click at [480, 438] on textarea "User-agent: * Disallow: /*-a1-*+*+*+* Disallow: /checkout/* Disallow: /rest/* D…" at bounding box center [745, 433] width 785 height 141
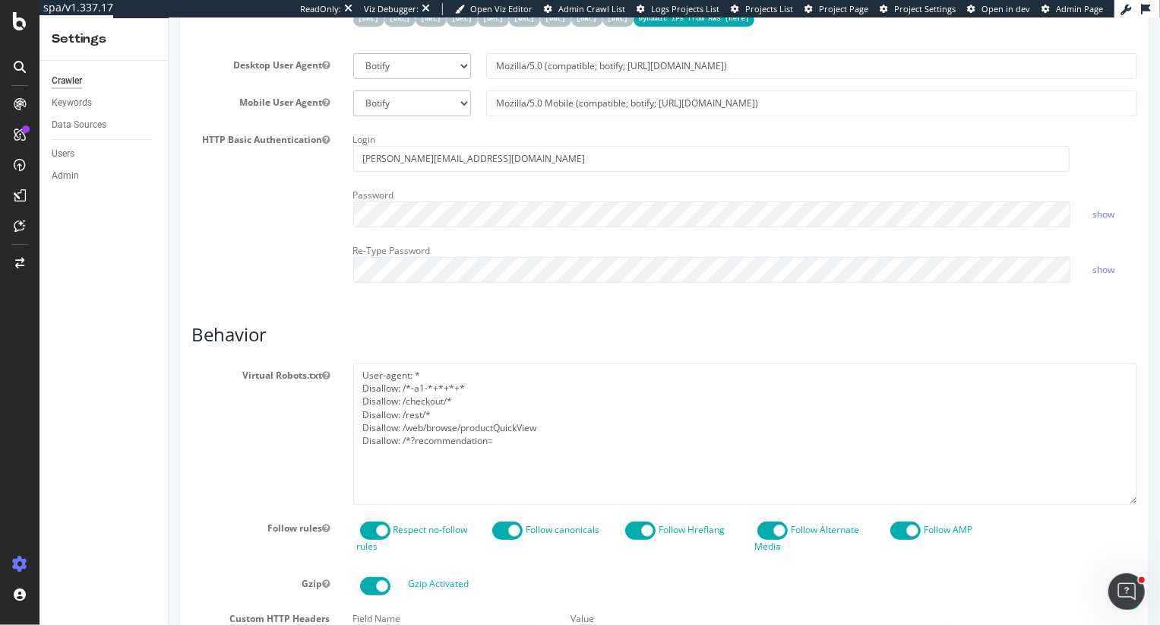
click at [243, 300] on div "Report features Content Quality Evaluate Content Quality Identify areas of your…" at bounding box center [664, 508] width 946 height 1710
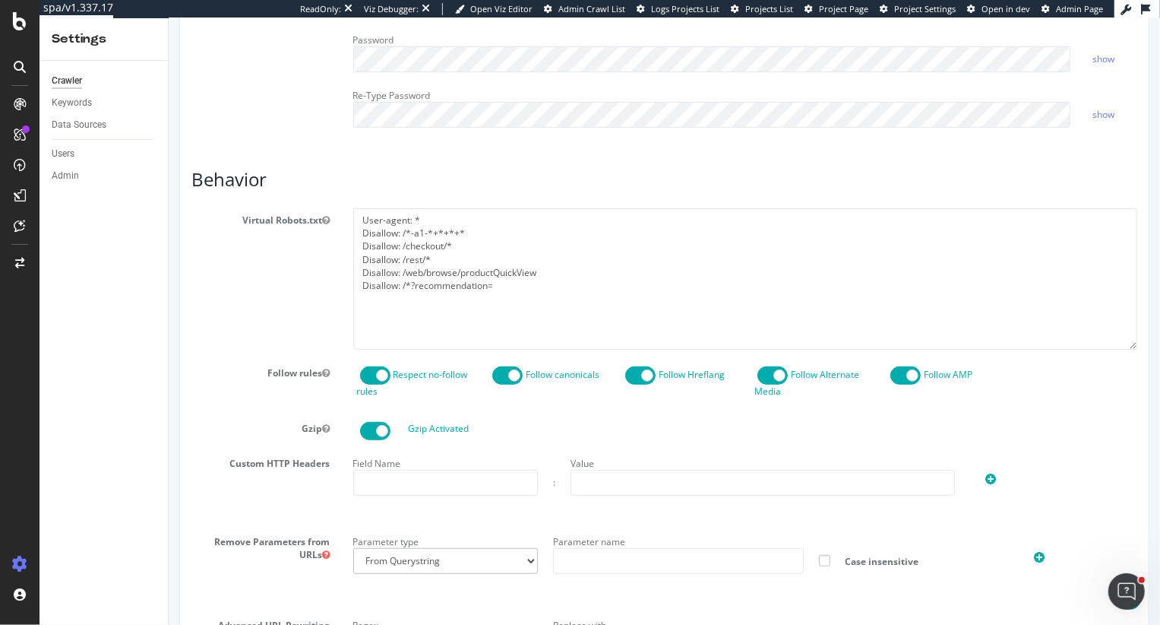
scroll to position [619, 0]
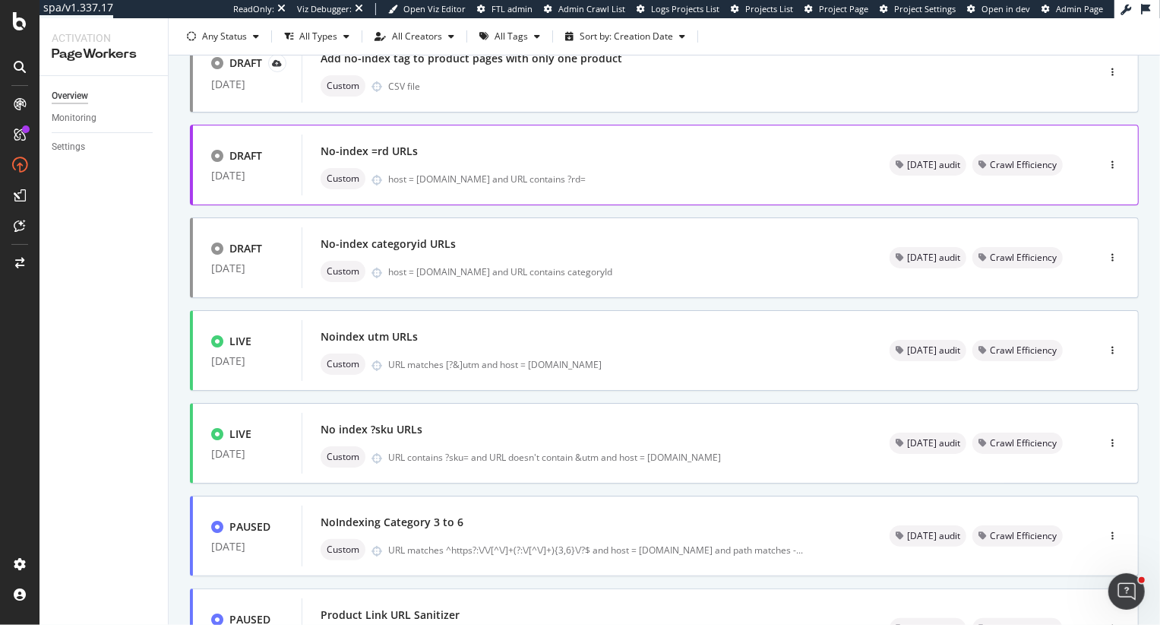
scroll to position [223, 0]
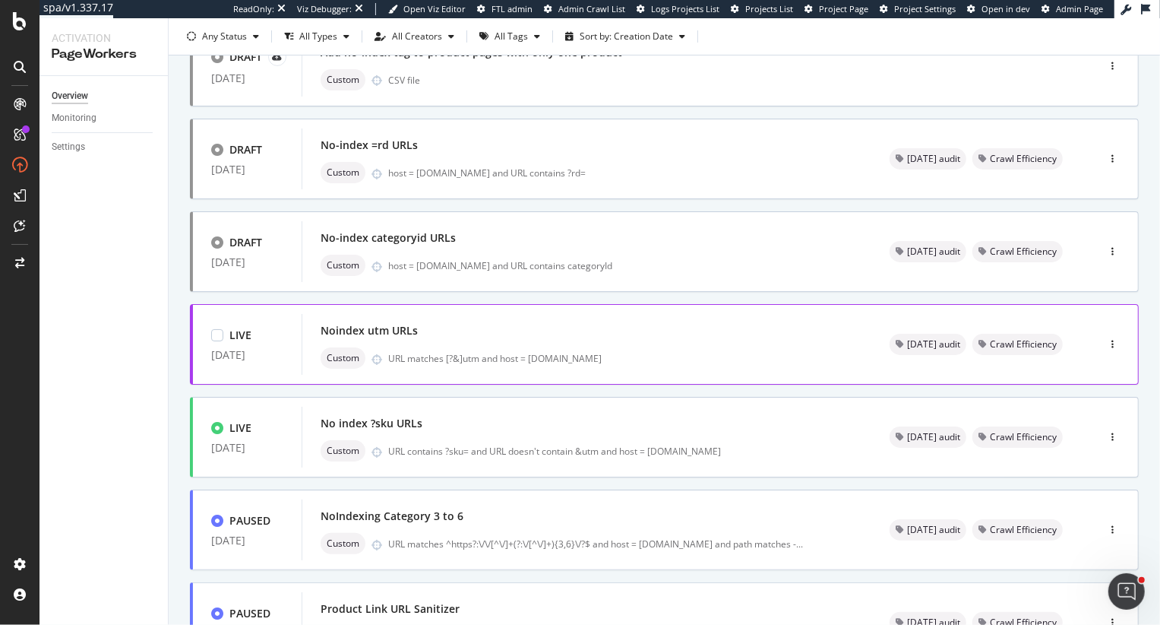
click at [778, 345] on div "Noindex utm URLs Custom URL matches [?&]utm and host = www.orientaltrading.com" at bounding box center [587, 344] width 533 height 49
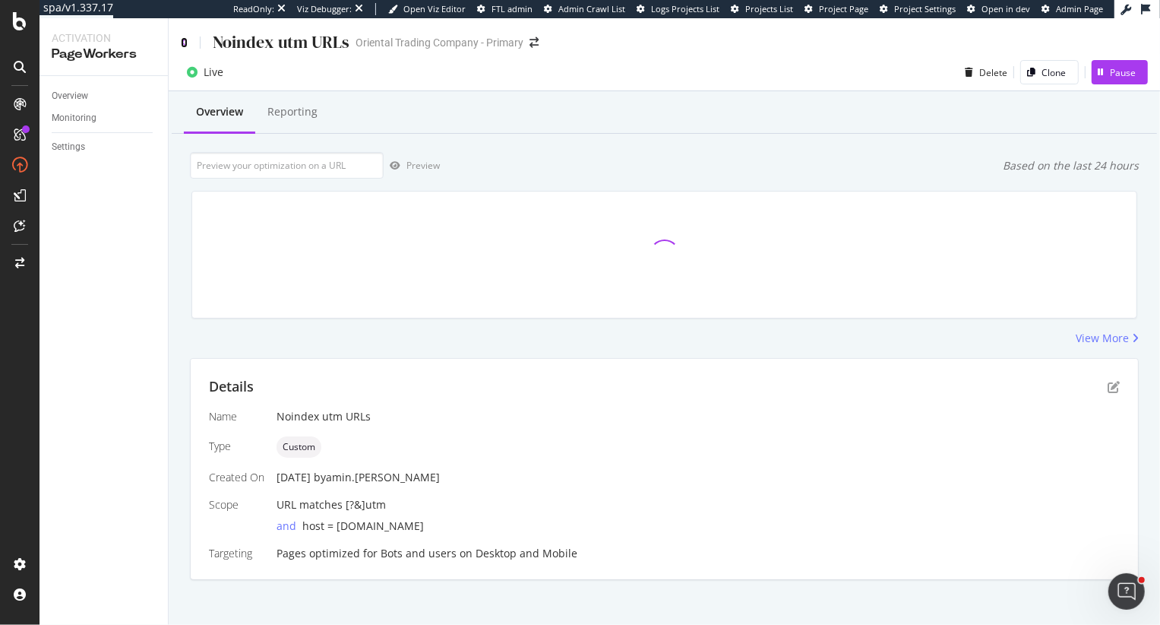
click at [185, 45] on icon at bounding box center [184, 42] width 7 height 11
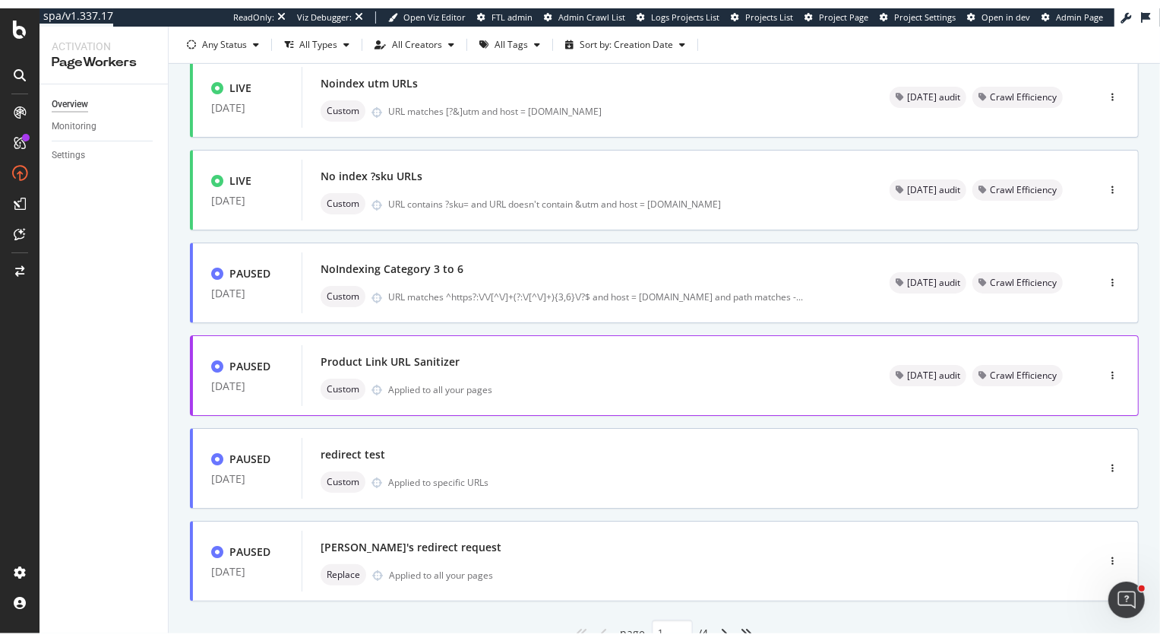
scroll to position [502, 0]
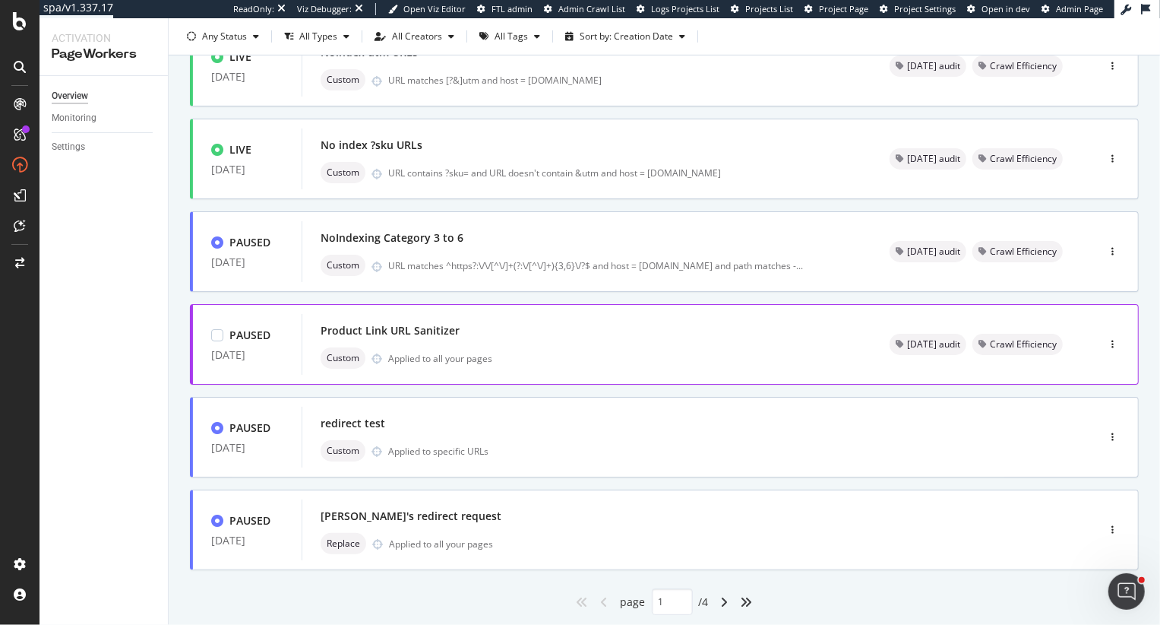
click at [670, 347] on div "Product Link URL Sanitizer Custom Applied to all your pages" at bounding box center [587, 344] width 533 height 49
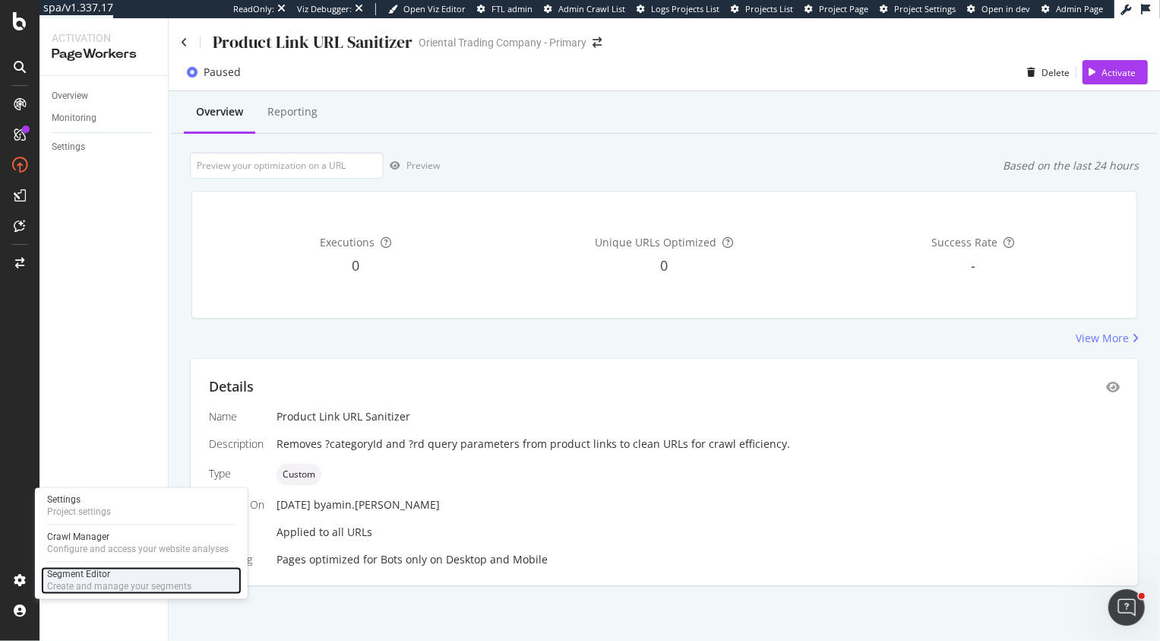
click at [97, 571] on div "Segment Editor" at bounding box center [119, 574] width 144 height 12
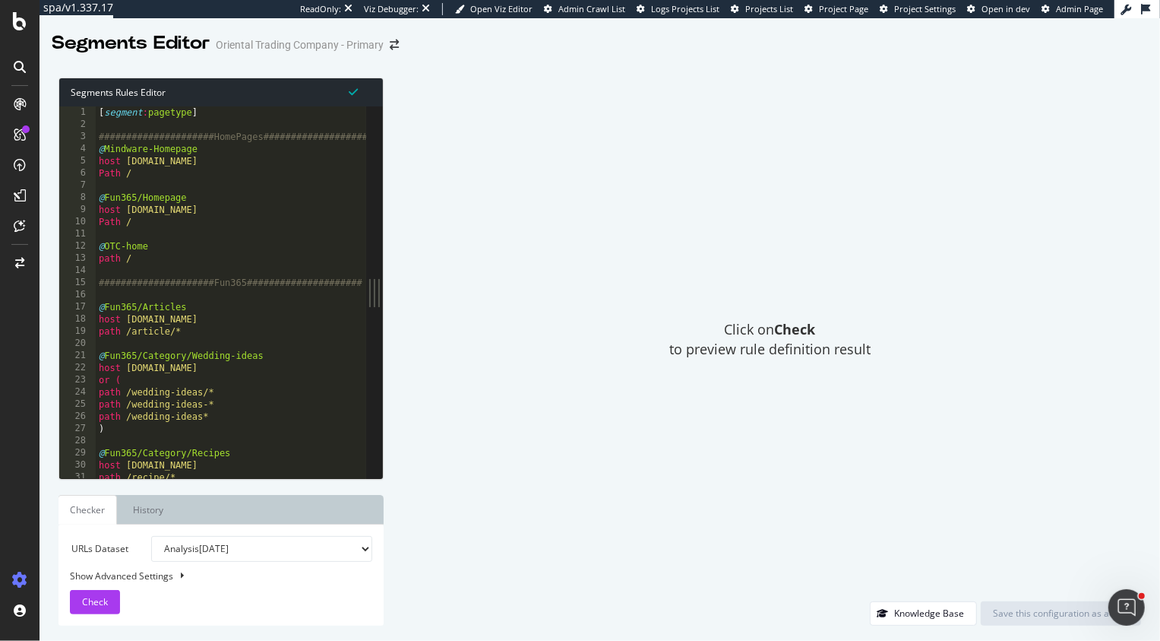
type textarea "@Fun365/Category/Wedding-ideas"
click at [167, 357] on div "[ segment : pagetype ] #####################HomePages##################### @ Mi…" at bounding box center [848, 304] width 1505 height 397
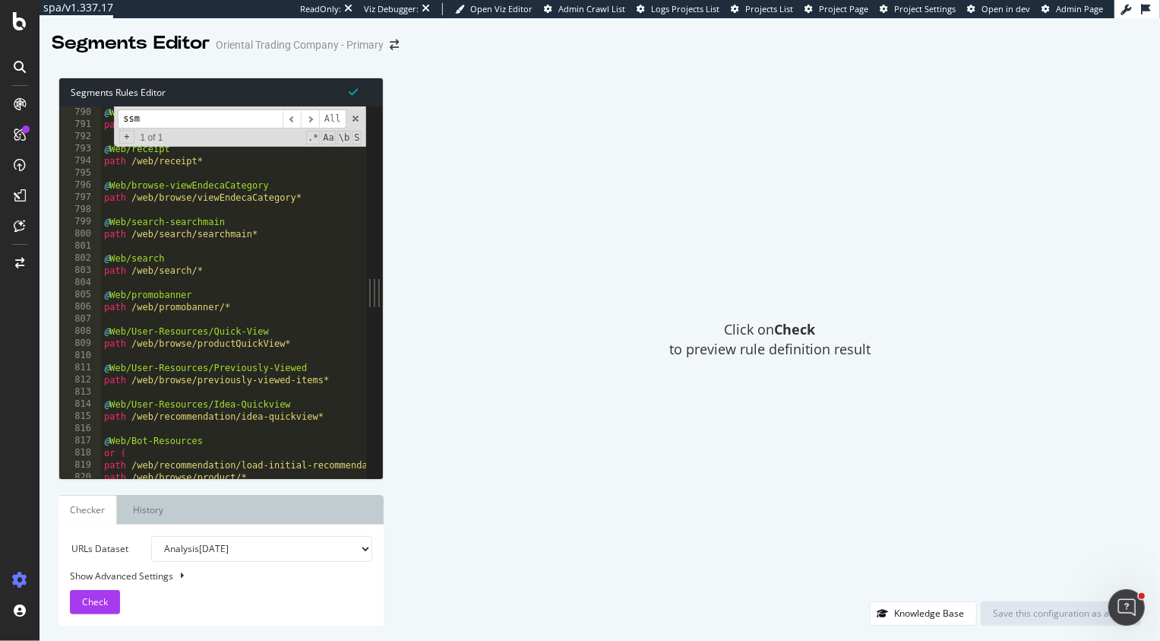
scroll to position [5937, 0]
type input "ssm"
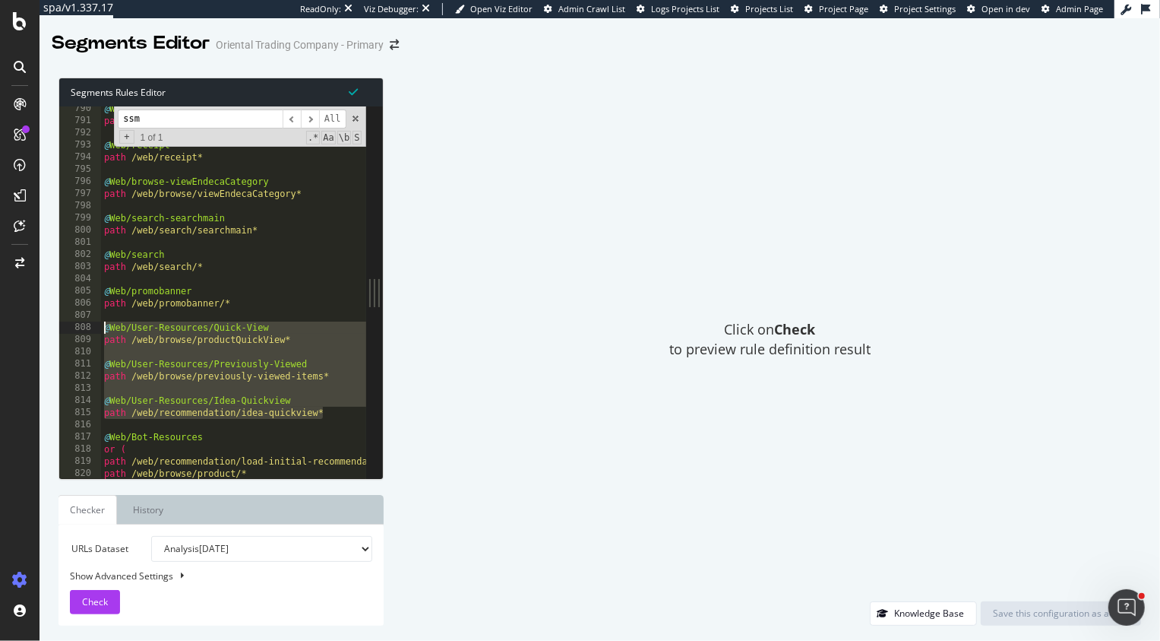
drag, startPoint x: 342, startPoint y: 414, endPoint x: 104, endPoint y: 330, distance: 252.4
click at [104, 330] on div "@ Web/browse-selectGiftCard path /web/browse/selectGiftCard* @ Web/receipt path…" at bounding box center [853, 301] width 1505 height 397
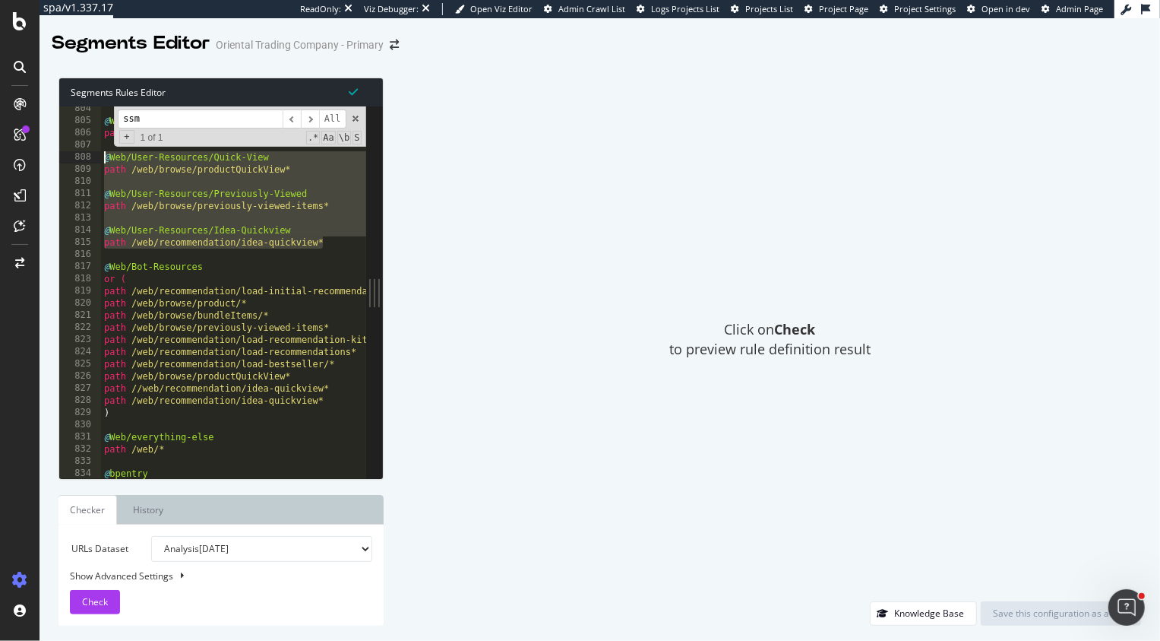
scroll to position [6043, 0]
click at [133, 266] on div "@ Web/promobanner path /web/promobanner/* @ Web/User-Resources/Quick-View path …" at bounding box center [853, 301] width 1505 height 397
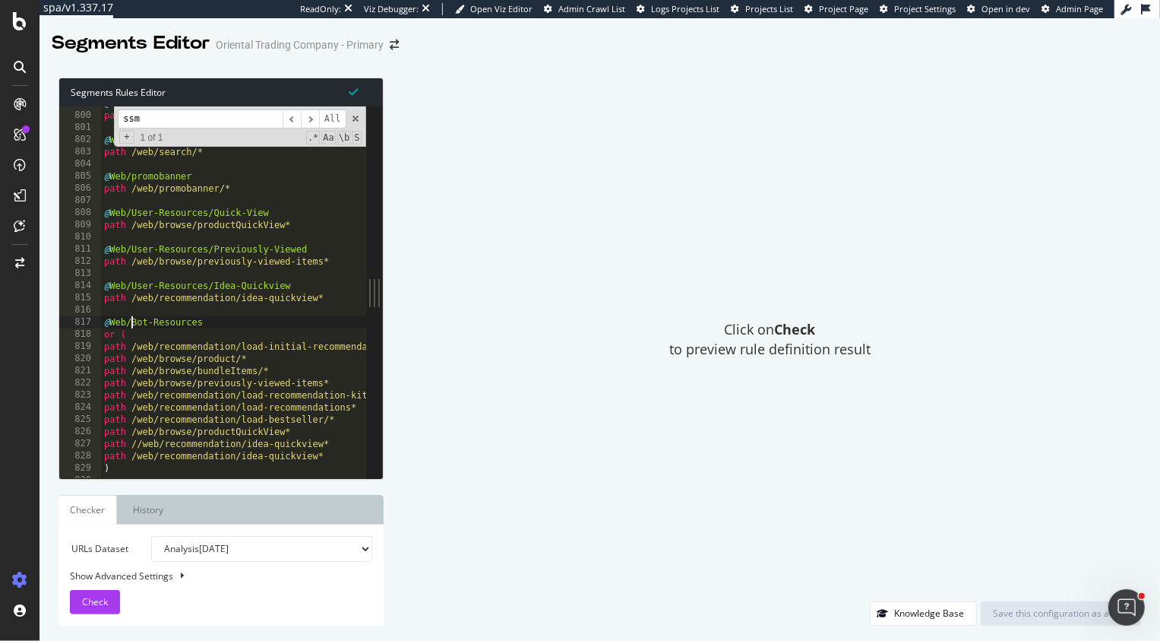
scroll to position [6008, 0]
click at [138, 444] on div "@ Web/search-searchmain path /web/search/searchmain* @ Web/search path /web/sea…" at bounding box center [853, 296] width 1505 height 397
click at [316, 448] on div "@ Web/search-searchmain path /web/search/searchmain* @ Web/search path /web/sea…" at bounding box center [853, 296] width 1505 height 397
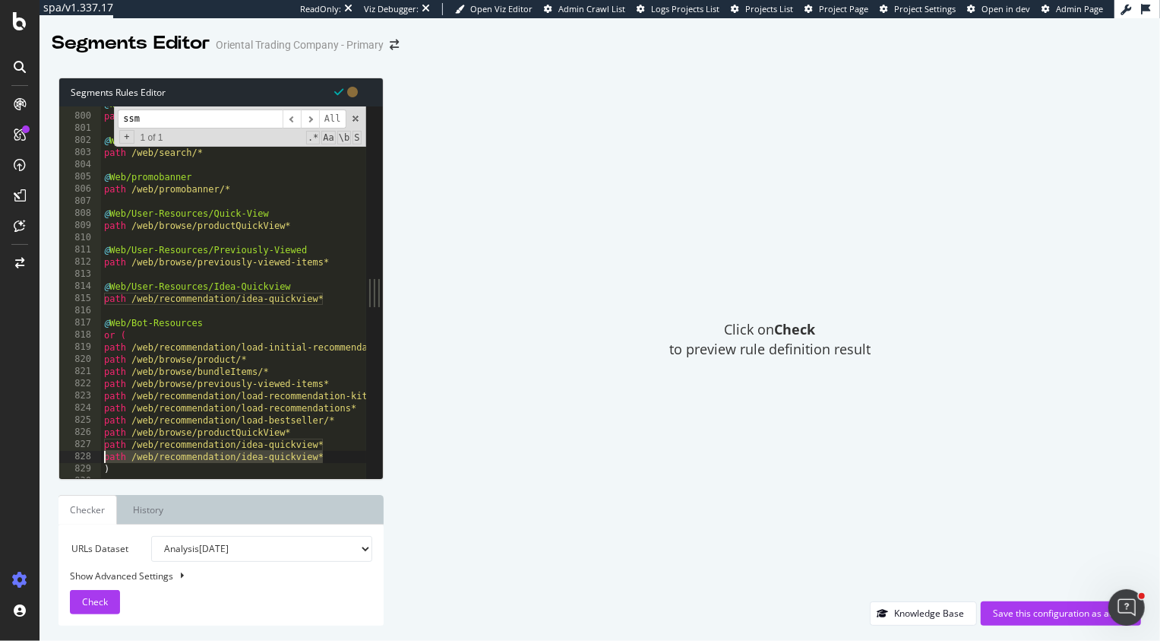
drag, startPoint x: 340, startPoint y: 459, endPoint x: 92, endPoint y: 457, distance: 248.5
click at [92, 457] on div "path /web/recommendation/idea-quickview* 799 800 801 802 803 804 805 806 807 80…" at bounding box center [212, 292] width 307 height 372
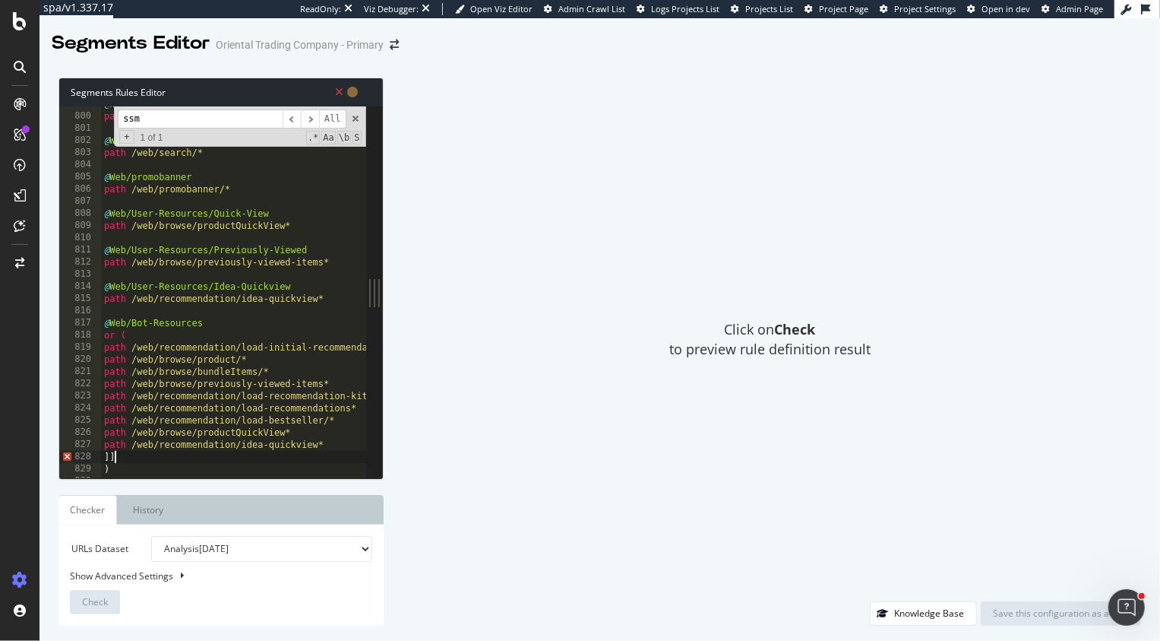
type textarea "]"
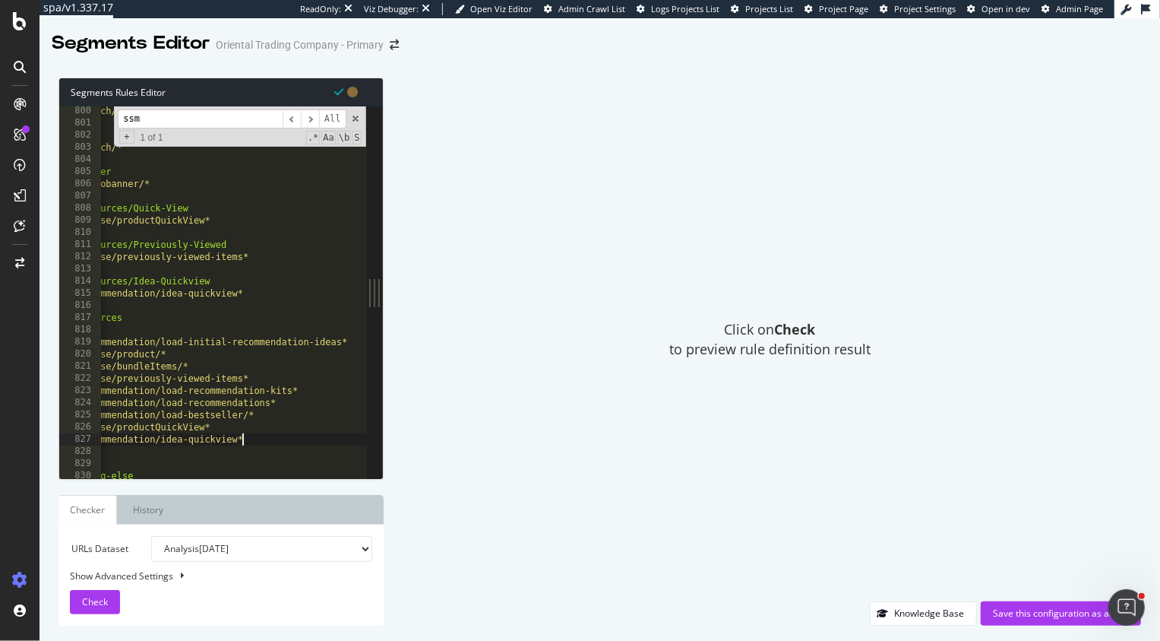
scroll to position [0, 0]
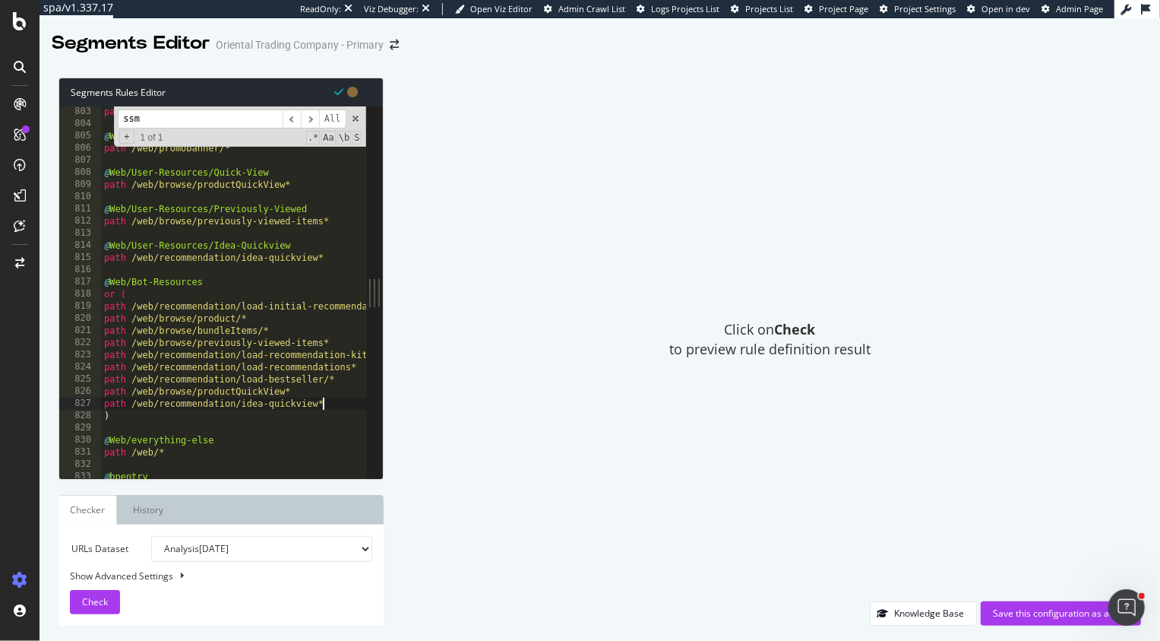
click at [135, 284] on div "path /web/search/* @ Web/promobanner path /web/promobanner/* @ Web/User-Resourc…" at bounding box center [853, 304] width 1505 height 397
drag, startPoint x: 179, startPoint y: 282, endPoint x: 131, endPoint y: 285, distance: 48.0
click at [131, 285] on div "path /web/search/* @ Web/promobanner path /web/promobanner/* @ Web/User-Resourc…" at bounding box center [853, 304] width 1505 height 397
click at [160, 285] on div "path /web/search/* @ Web/promobanner path /web/promobanner/* @ Web/User-Resourc…" at bounding box center [853, 304] width 1505 height 397
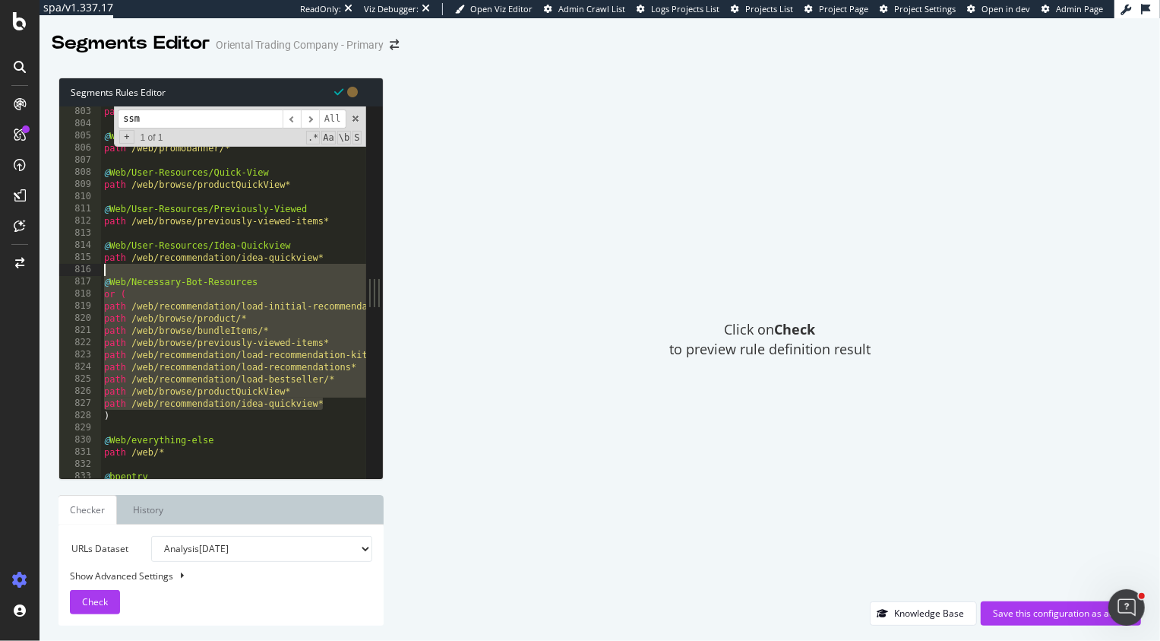
drag, startPoint x: 332, startPoint y: 406, endPoint x: 80, endPoint y: 275, distance: 284.1
click at [80, 275] on div "@Web/Necessary-Bot-Resources 803 804 805 806 807 808 809 810 811 812 813 814 81…" at bounding box center [212, 292] width 307 height 372
click at [126, 299] on div "path /web/search/* @ Web/promobanner path /web/promobanner/* @ Web/User-Resourc…" at bounding box center [853, 304] width 1505 height 397
drag, startPoint x: 114, startPoint y: 418, endPoint x: 103, endPoint y: 283, distance: 135.7
click at [103, 283] on div "path /web/search/* @ Web/promobanner path /web/promobanner/* @ Web/User-Resourc…" at bounding box center [853, 304] width 1505 height 397
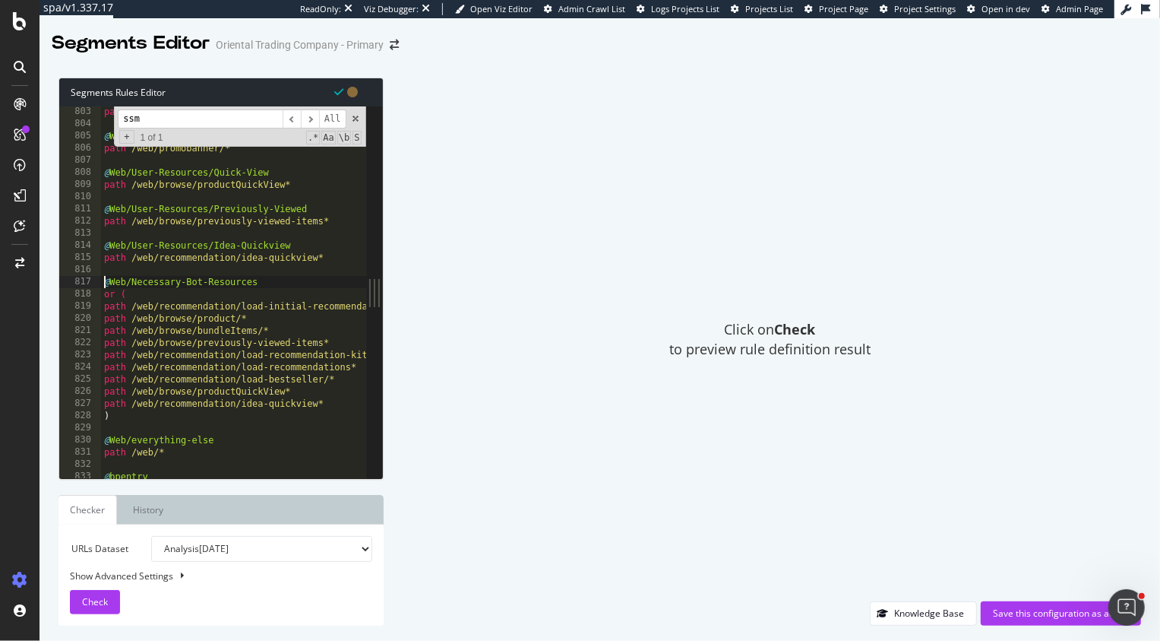
type textarea "@Web/Necessary-Bot-Resources"
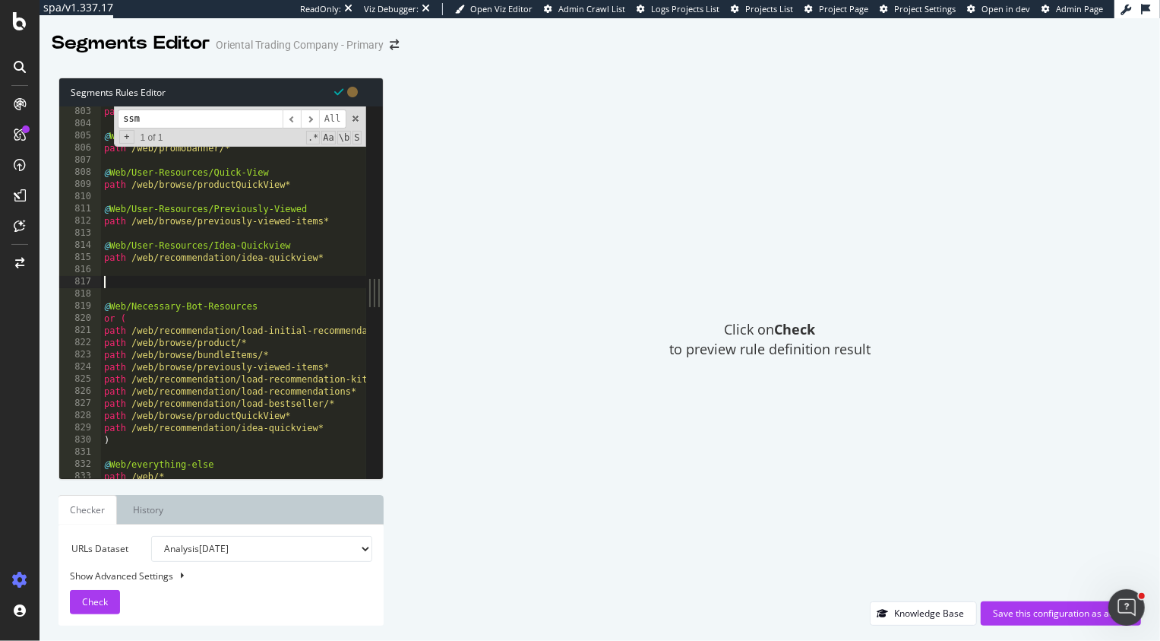
paste textarea ")"
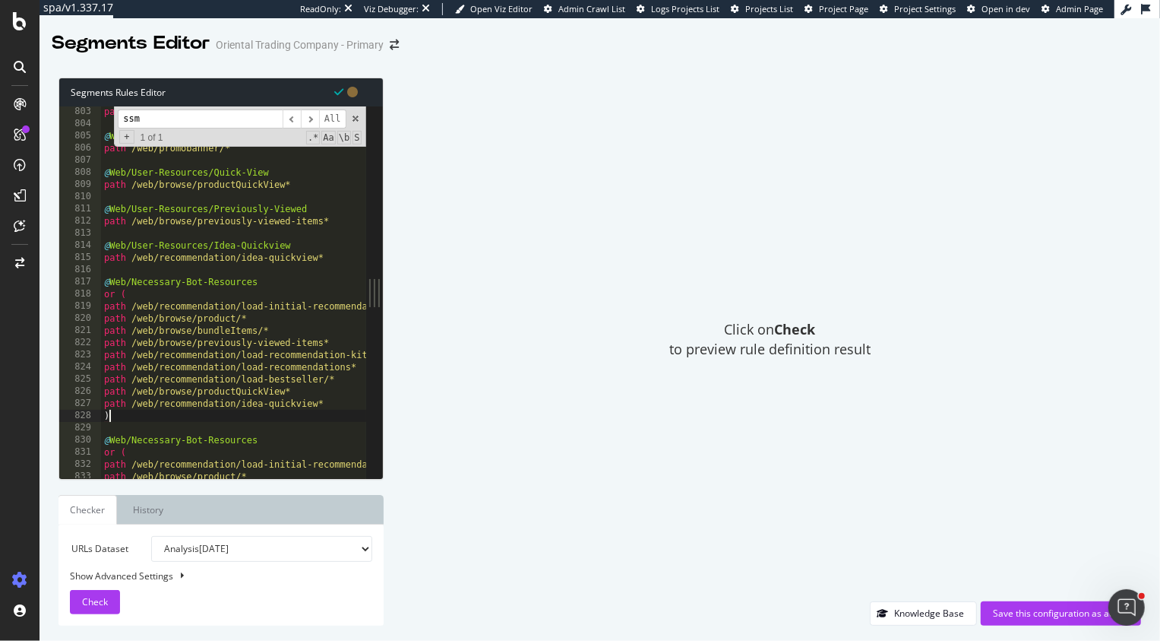
click at [153, 283] on div "path /web/search/* @ Web/promobanner path /web/promobanner/* @ Web/User-Resourc…" at bounding box center [853, 304] width 1505 height 397
drag, startPoint x: 277, startPoint y: 286, endPoint x: 131, endPoint y: 282, distance: 145.2
click at [131, 282] on div "path /web/search/* @ Web/promobanner path /web/promobanner/* @ Web/User-Resourc…" at bounding box center [853, 304] width 1505 height 397
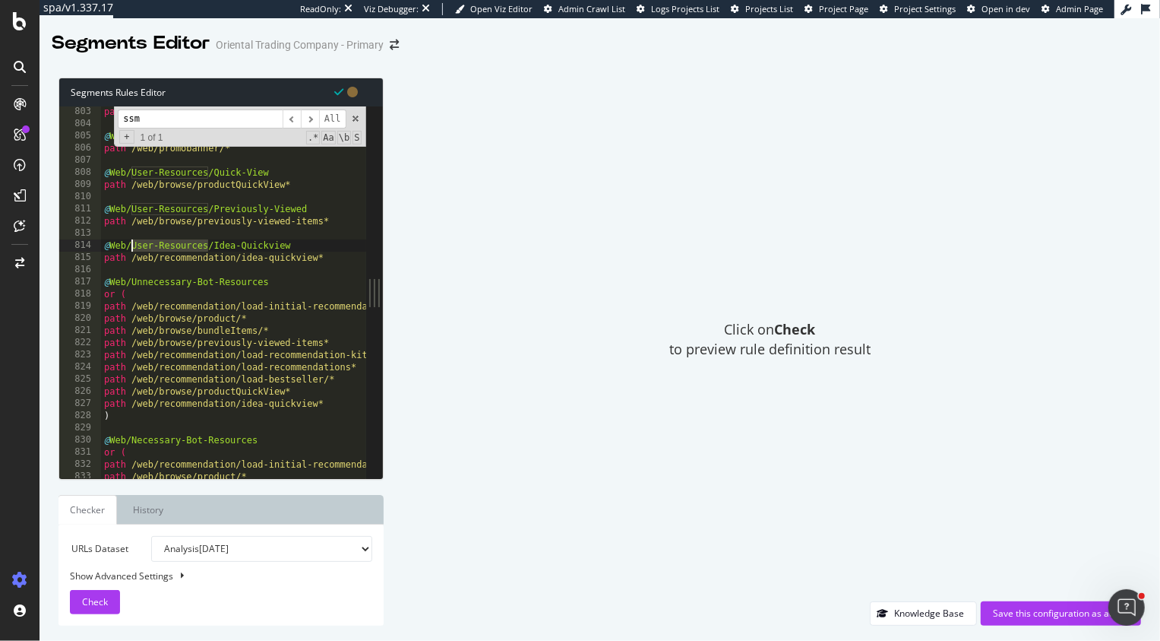
drag, startPoint x: 207, startPoint y: 245, endPoint x: 132, endPoint y: 248, distance: 75.3
click at [132, 248] on div "path /web/search/* @ Web/promobanner path /web/promobanner/* @ Web/User-Resourc…" at bounding box center [853, 304] width 1505 height 397
click at [285, 291] on div "path /web/search/* @ Web/promobanner path /web/promobanner/* @ Web/User-Resourc…" at bounding box center [853, 304] width 1505 height 397
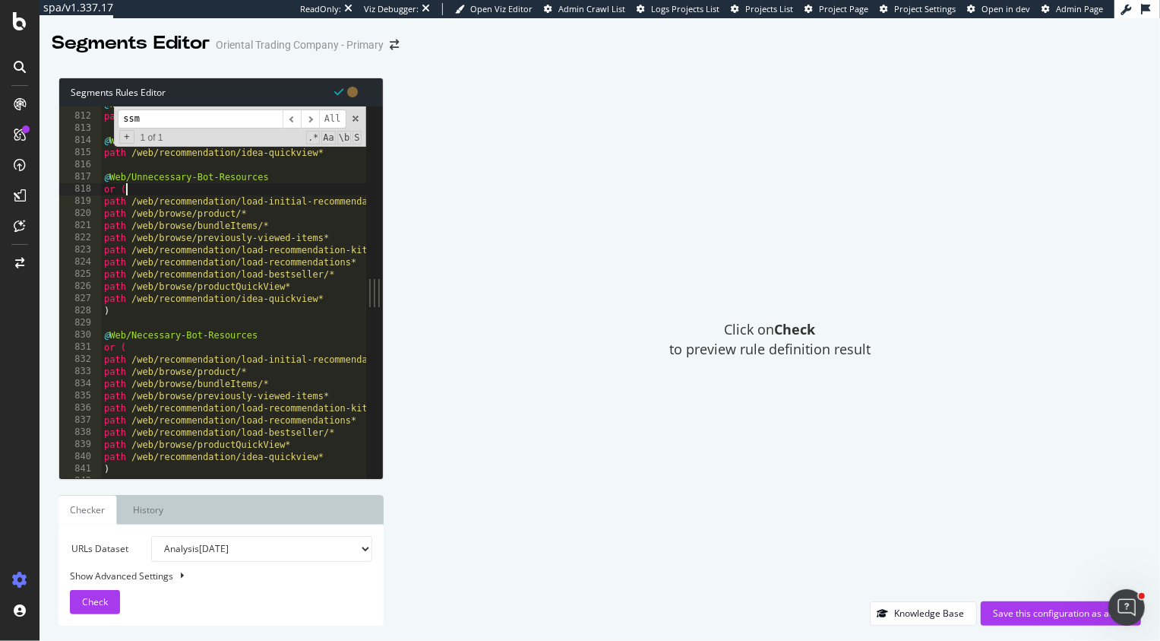
scroll to position [6079, 0]
drag, startPoint x: 337, startPoint y: 234, endPoint x: 77, endPoint y: 230, distance: 260.7
click at [77, 230] on div "or ( 811 812 813 814 815 816 817 818 819 820 821 822 823 824 825 826 827 828 82…" at bounding box center [212, 292] width 307 height 372
click at [268, 211] on div "@ Web/User-Resources/Previously-Viewed path /web/browse/previously-viewed-items…" at bounding box center [853, 293] width 1505 height 397
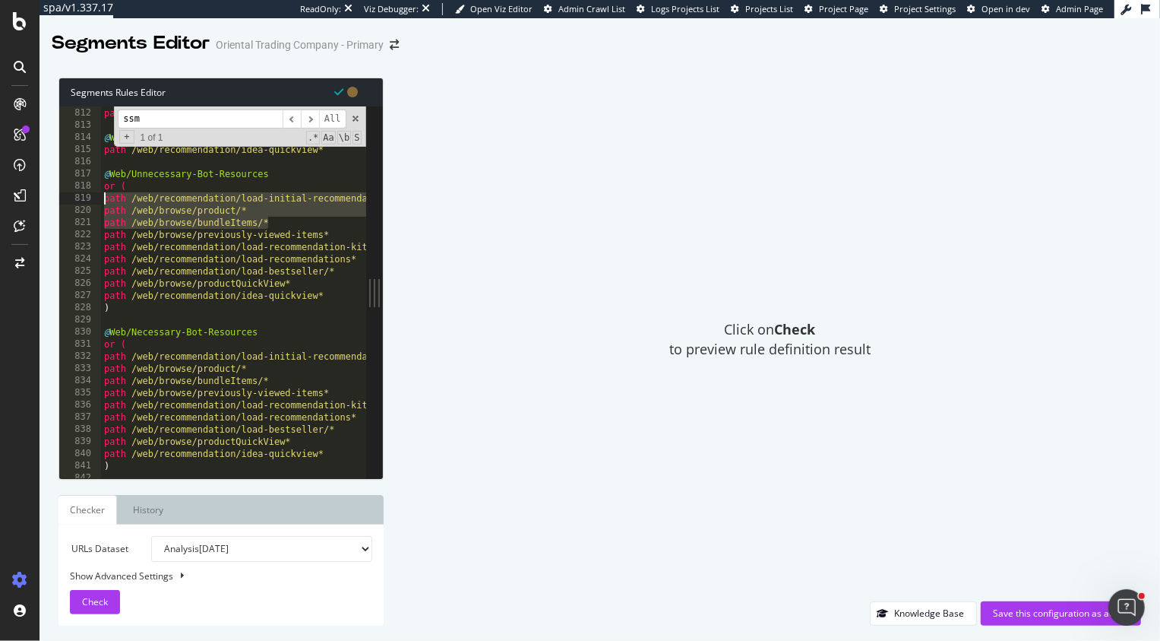
drag, startPoint x: 279, startPoint y: 220, endPoint x: 98, endPoint y: 197, distance: 182.4
click at [98, 197] on div "path /web/browse/product/* 811 812 813 814 815 816 817 818 819 820 821 822 823 …" at bounding box center [212, 292] width 307 height 372
type textarea "path /web/recommendation/load-initial-recommendation-ideas* path /web/browse/pr…"
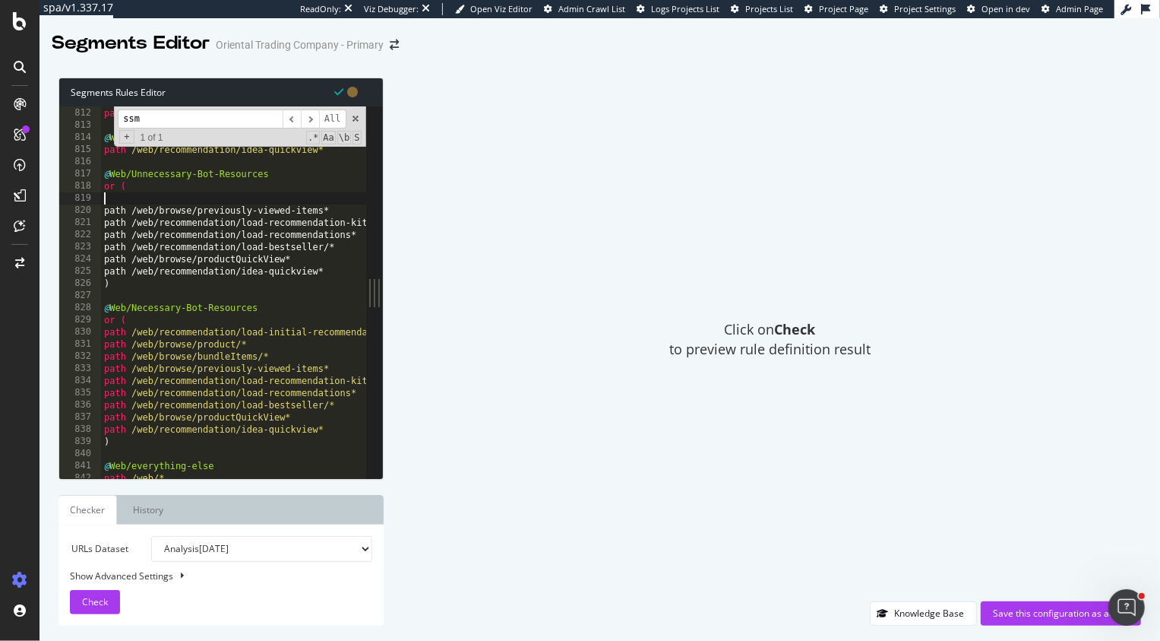
scroll to position [0, 0]
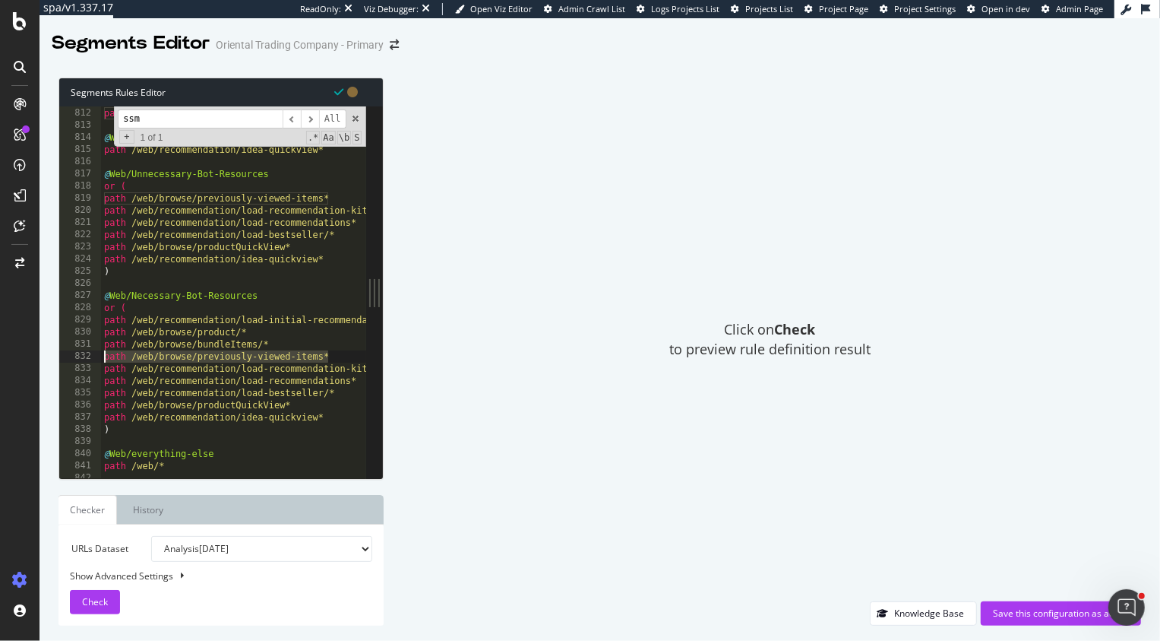
drag, startPoint x: 344, startPoint y: 354, endPoint x: 87, endPoint y: 356, distance: 257.6
click at [87, 356] on div "or ( 811 812 813 814 815 816 817 818 819 820 821 822 823 824 825 826 827 828 82…" at bounding box center [212, 292] width 307 height 372
type textarea "path /web/browse/previously-viewed-items*"
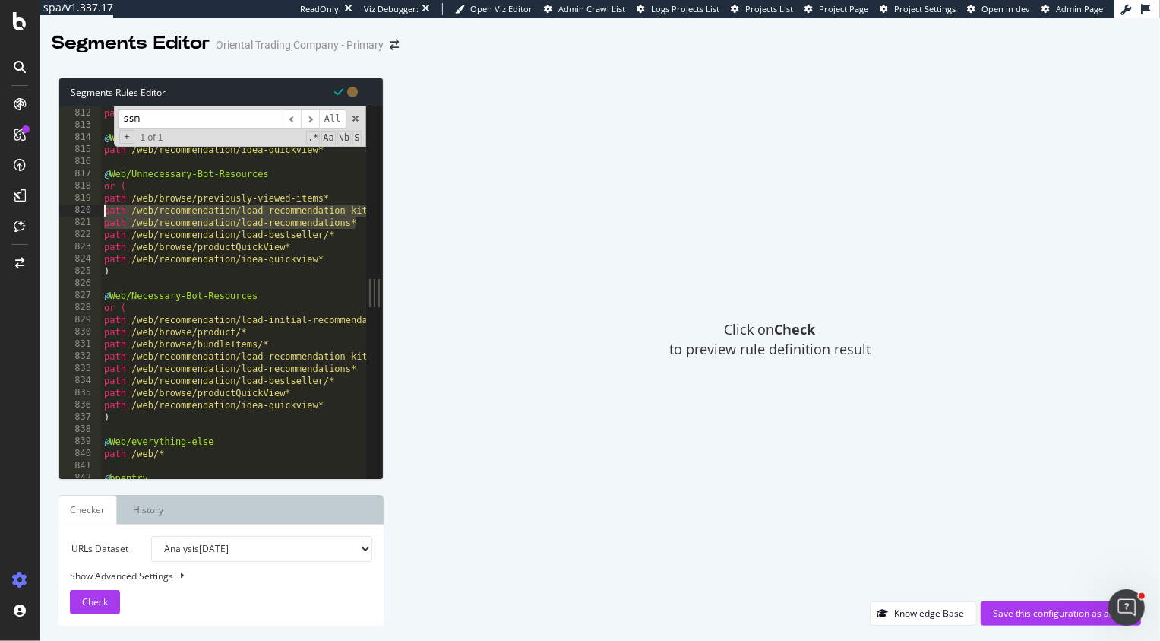
drag, startPoint x: 360, startPoint y: 224, endPoint x: 89, endPoint y: 211, distance: 271.6
click at [89, 211] on div "path /web/browse/bundleItems/* 811 812 813 814 815 816 817 818 819 820 821 822 …" at bounding box center [212, 292] width 307 height 372
type textarea "path /web/recommendation/load-recommendation-kits* path /web/recommendation/loa…"
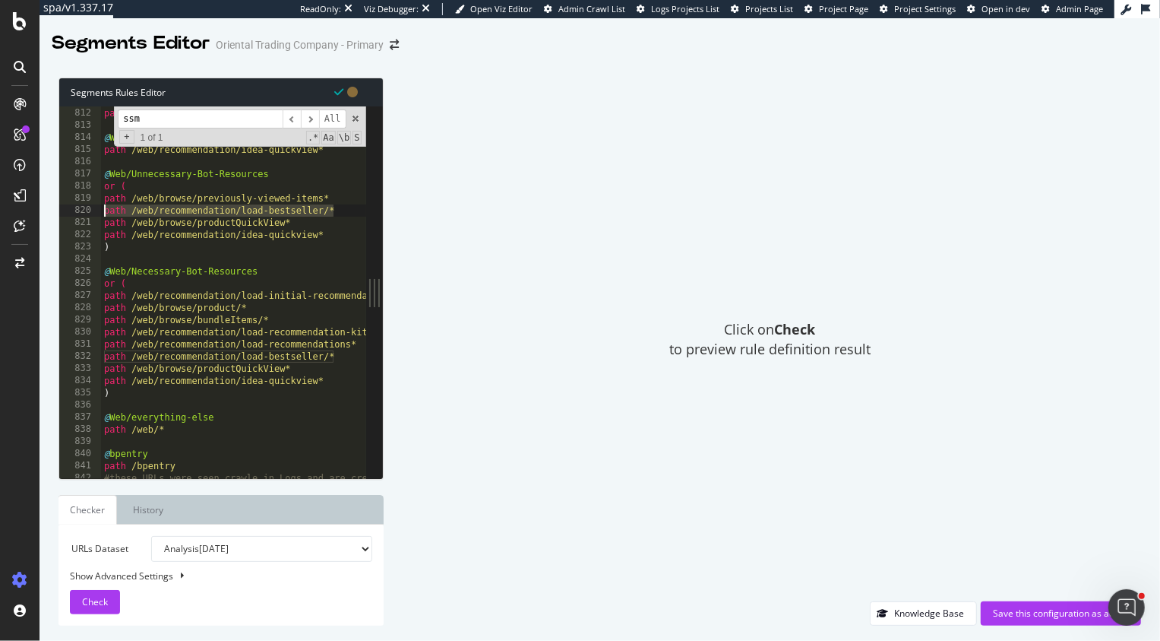
drag, startPoint x: 349, startPoint y: 209, endPoint x: 96, endPoint y: 208, distance: 253.1
click at [96, 208] on div "path /web/browse/previously-viewed-items* 811 812 813 814 815 816 817 818 819 8…" at bounding box center [212, 292] width 307 height 372
type textarea "path /web/recommendation/load-bestseller/*"
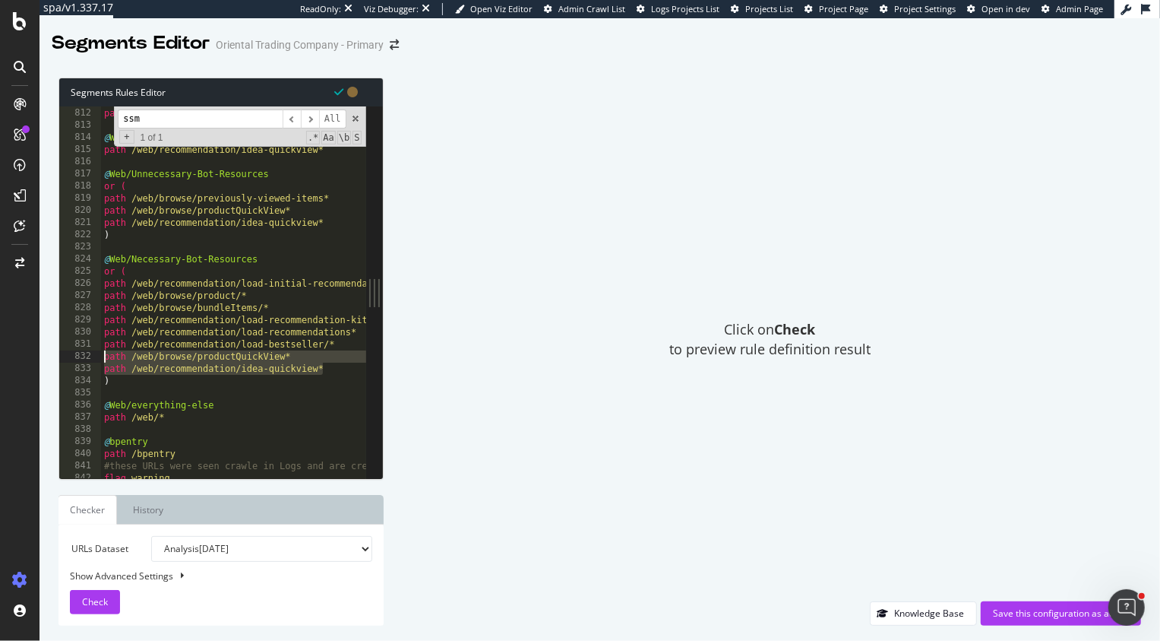
drag, startPoint x: 332, startPoint y: 368, endPoint x: 70, endPoint y: 353, distance: 262.6
click at [69, 353] on div "path /web/browse/previously-viewed-items* 811 812 813 814 815 816 817 818 819 8…" at bounding box center [212, 292] width 307 height 372
type textarea "path /web/browse/productQuickView* path /web/recommendation/idea-quickview*"
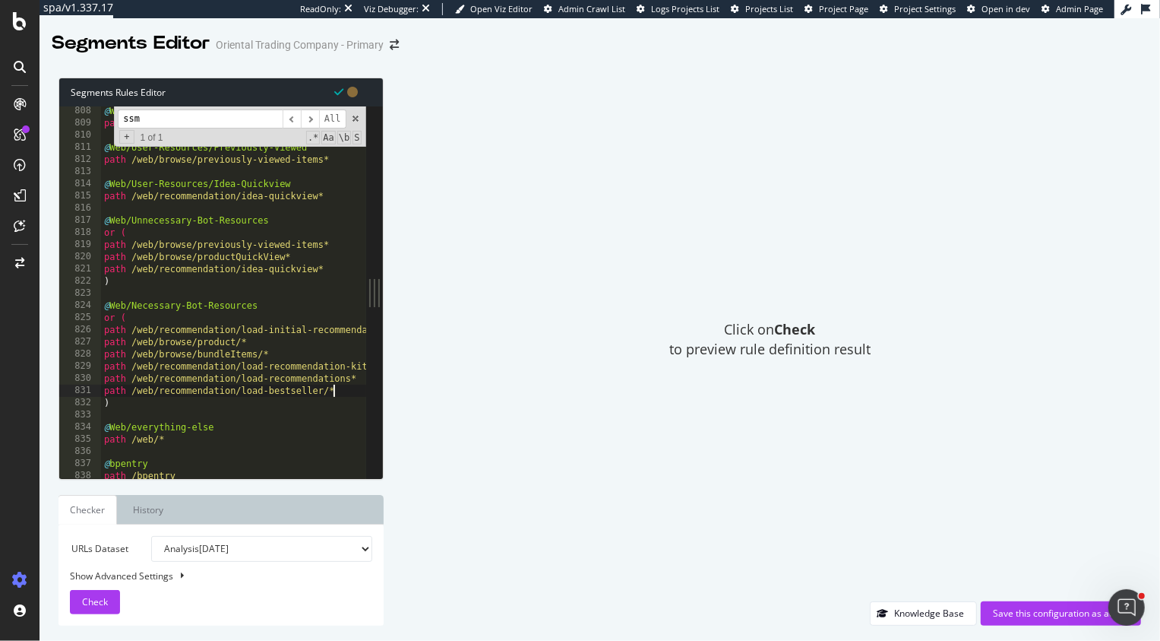
scroll to position [6067, 0]
click at [133, 183] on div "@ Web/User-Resources/Quick-View path /web/browse/productQuickView* @ Web/User-R…" at bounding box center [853, 303] width 1505 height 397
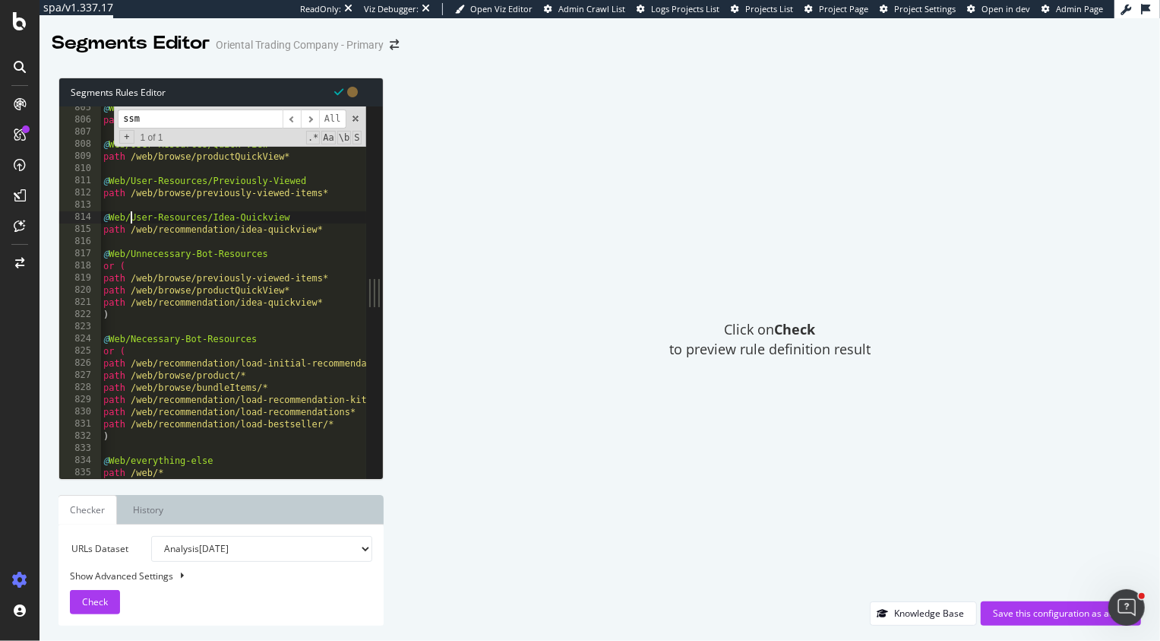
scroll to position [6041, 0]
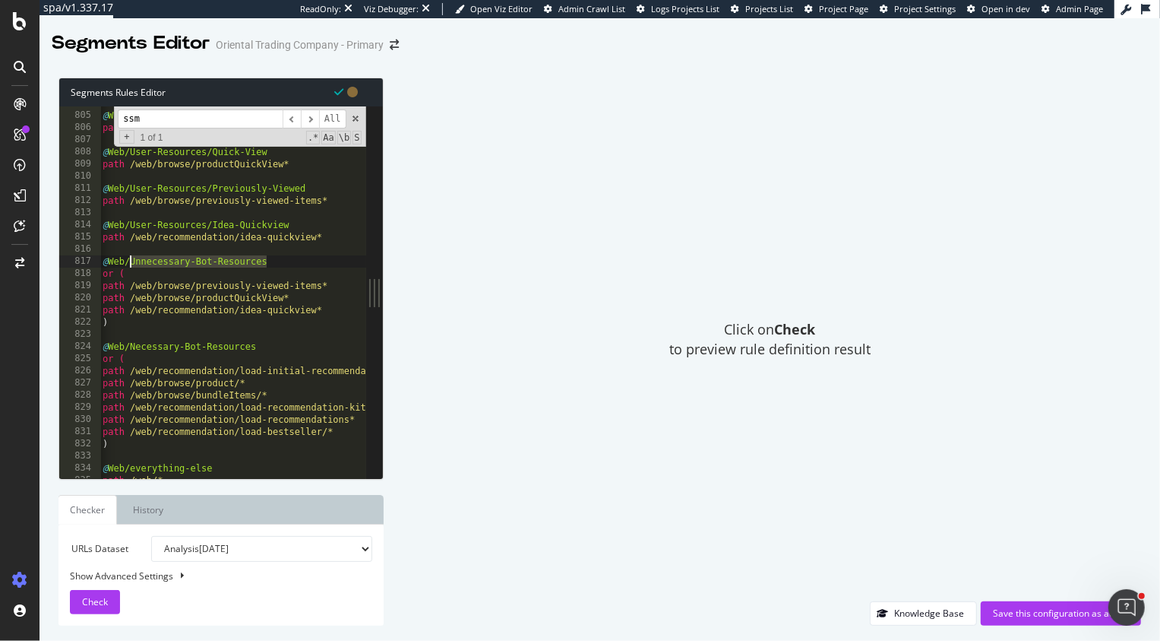
drag, startPoint x: 277, startPoint y: 264, endPoint x: 131, endPoint y: 261, distance: 146.7
click at [131, 261] on div "@ Web/promobanner path /web/promobanner/* @ Web/User-Resources/Quick-View path …" at bounding box center [852, 295] width 1505 height 397
drag, startPoint x: 204, startPoint y: 225, endPoint x: 130, endPoint y: 225, distance: 74.5
click at [130, 225] on div "@ Web/promobanner path /web/promobanner/* @ Web/User-Resources/Quick-View path …" at bounding box center [852, 295] width 1505 height 397
paste textarea "nnecessary-Bot"
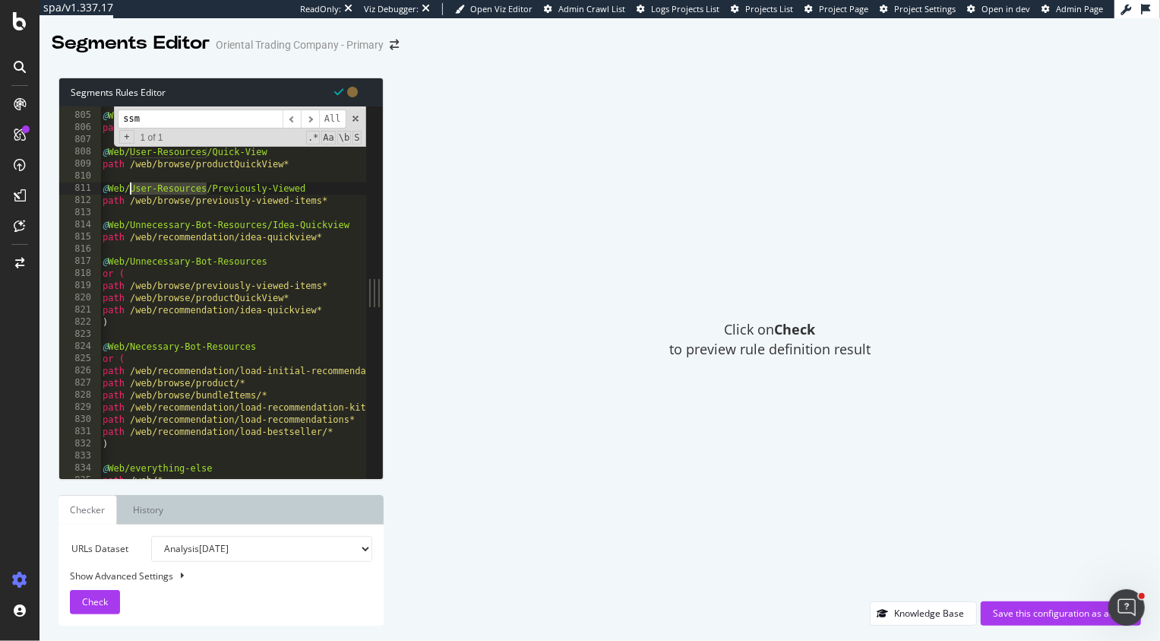
drag, startPoint x: 206, startPoint y: 189, endPoint x: 130, endPoint y: 190, distance: 76.0
click at [130, 190] on div "@ Web/promobanner path /web/promobanner/* @ Web/User-Resources/Quick-View path …" at bounding box center [852, 295] width 1505 height 397
paste textarea "nnecessary-Bot"
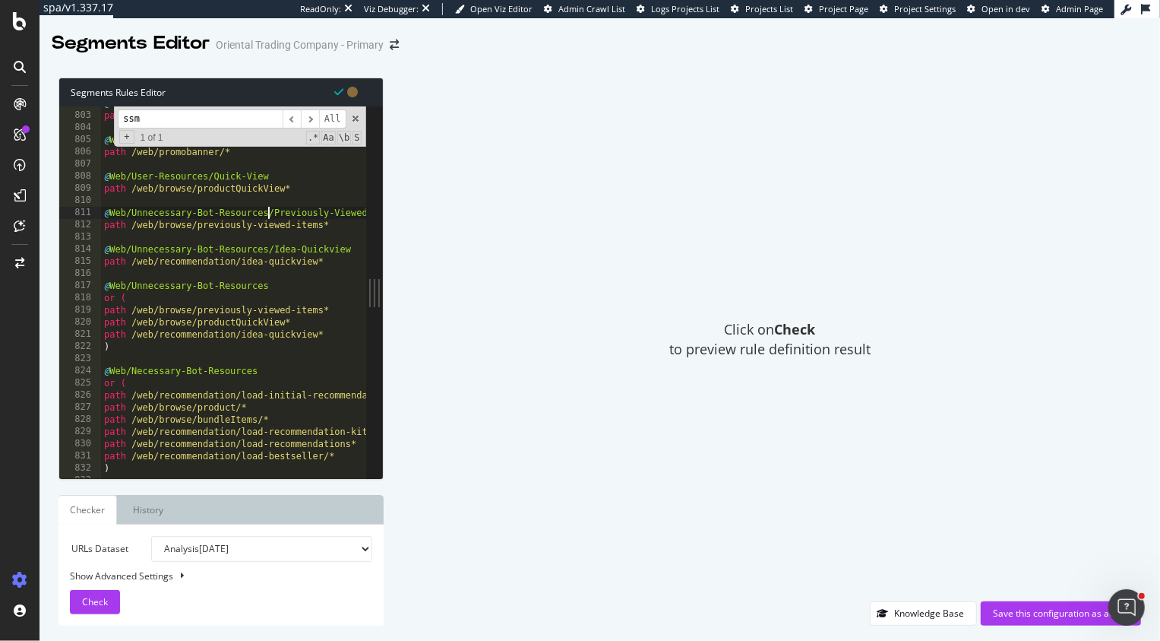
scroll to position [0, 0]
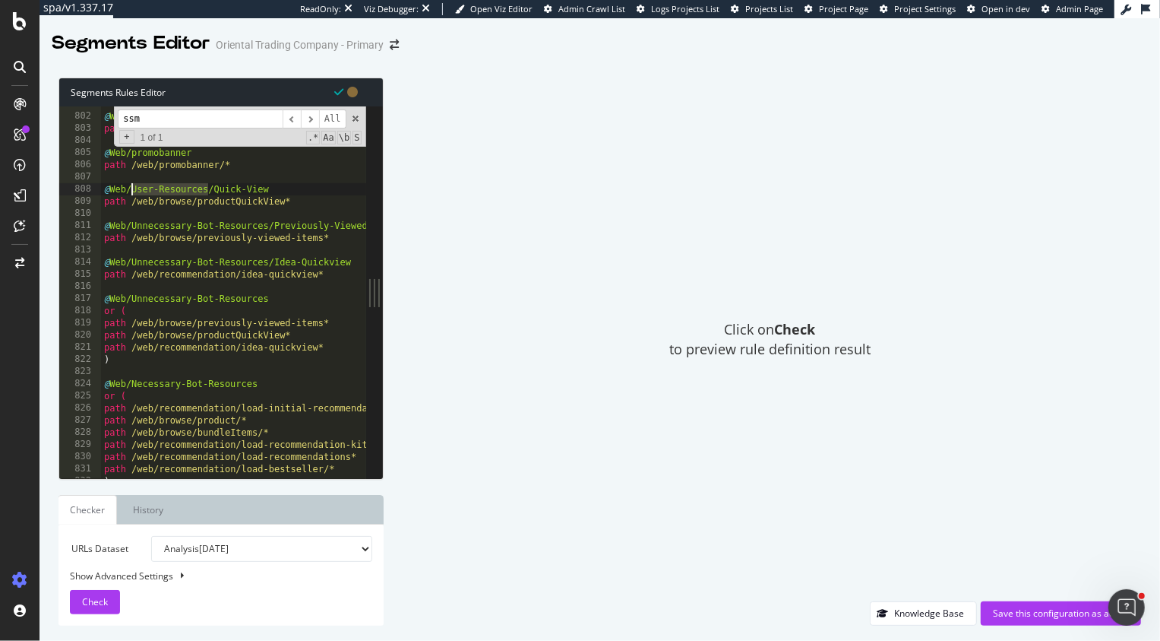
drag, startPoint x: 207, startPoint y: 188, endPoint x: 130, endPoint y: 193, distance: 76.9
click at [130, 193] on div "@ Web/search path /web/search/* @ Web/promobanner path /web/promobanner/* @ Web…" at bounding box center [853, 296] width 1505 height 397
paste textarea "nnecessary-Bot"
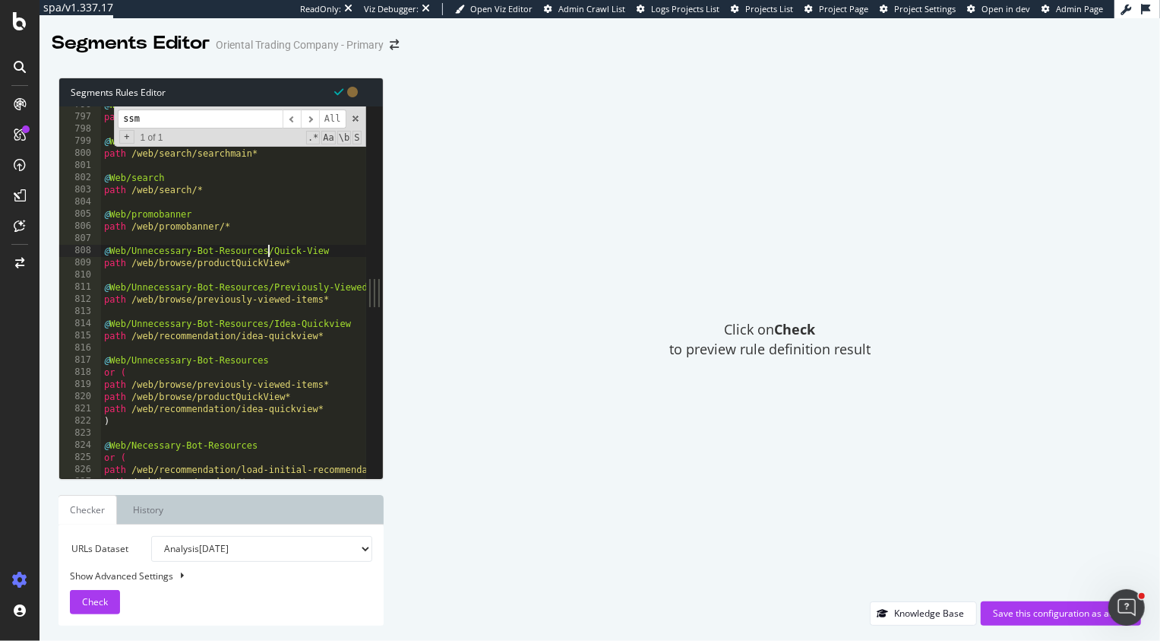
scroll to position [5981, 0]
click at [277, 356] on div "@ Web/browse-viewEndecaCategory path /web/browse/viewEndecaCategory* @ Web/sear…" at bounding box center [853, 295] width 1505 height 397
click at [279, 361] on div "@ Web/browse-viewEndecaCategory path /web/browse/viewEndecaCategory* @ Web/sear…" at bounding box center [853, 295] width 1505 height 397
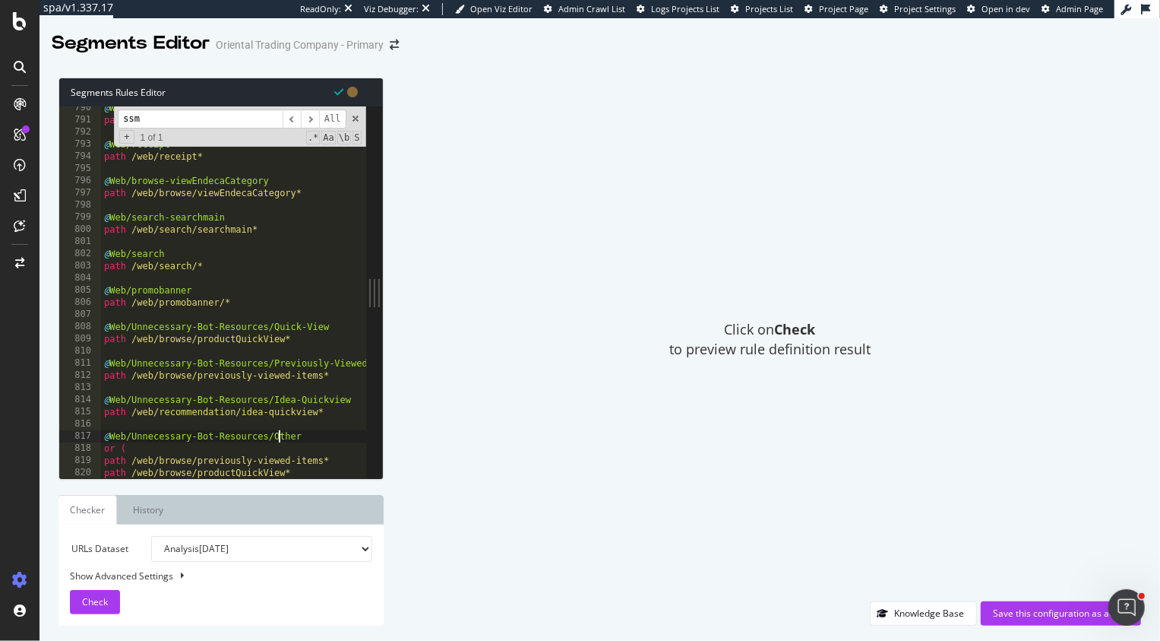
scroll to position [5933, 0]
click at [176, 253] on div "@ Web/browse-selectGiftCard path /web/browse/selectGiftCard* @ Web/receipt path…" at bounding box center [853, 300] width 1505 height 397
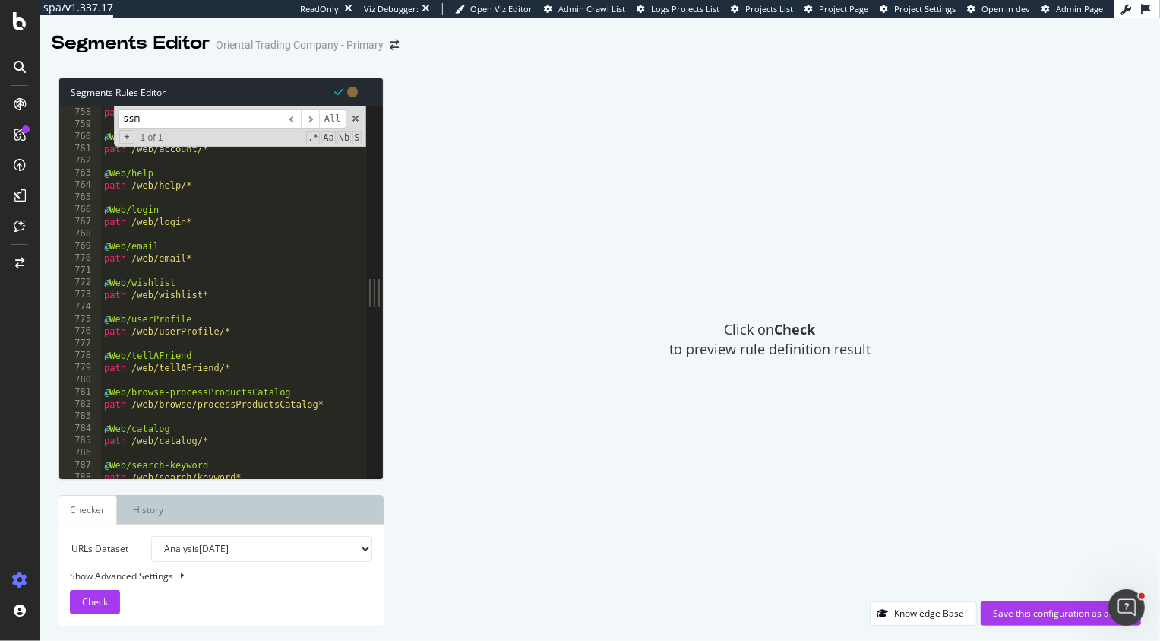
scroll to position [5689, 0]
click at [129, 282] on div "@ Web/shoppingcart path /web/shoppingcart* @ Web/account path /web/account/* @ …" at bounding box center [853, 292] width 1505 height 397
paste textarea "Unnecessary-Bot-Resources"
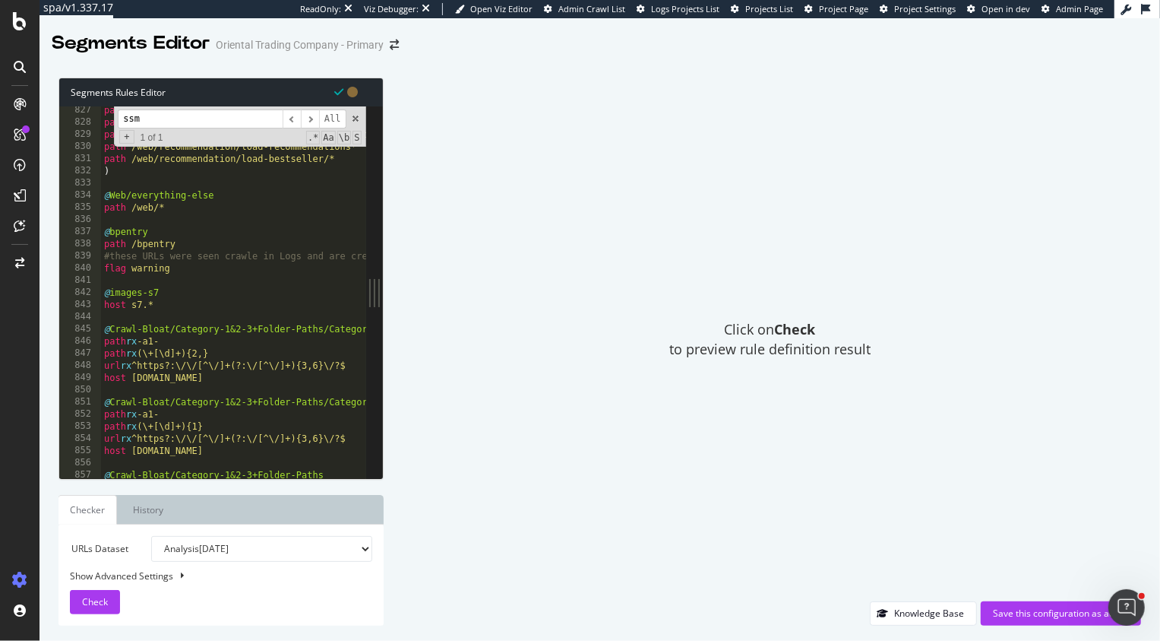
scroll to position [6214, 0]
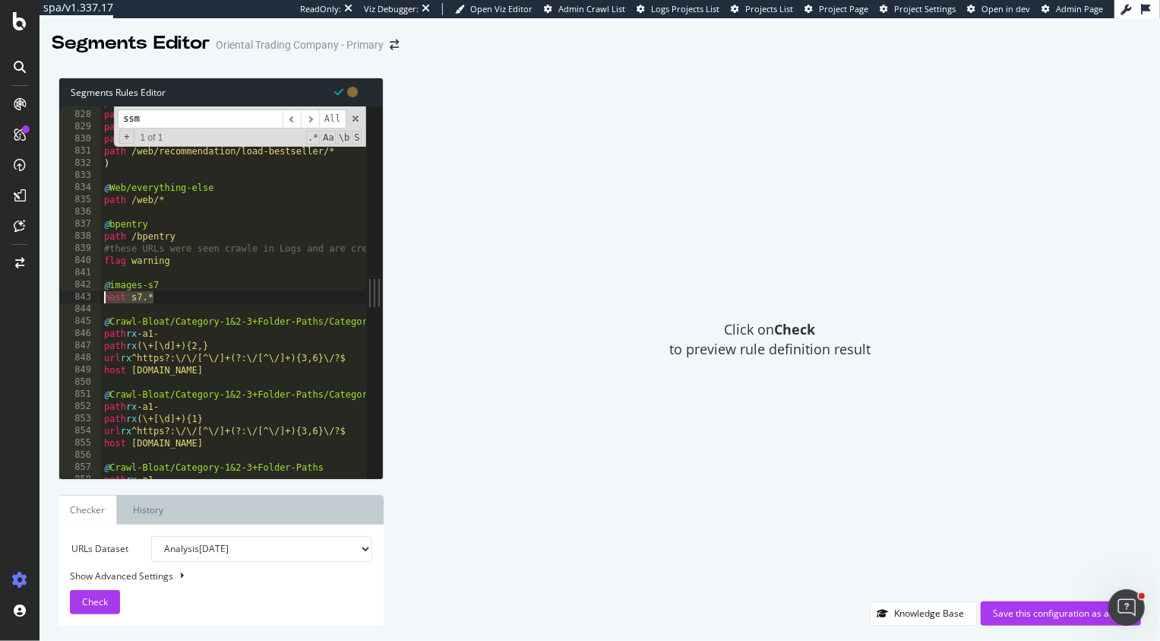
drag, startPoint x: 158, startPoint y: 300, endPoint x: 97, endPoint y: 298, distance: 61.6
click at [97, 298] on div "@Web/wishlist 827 828 829 830 831 832 833 834 835 836 837 838 839 840 841 842 8…" at bounding box center [212, 292] width 307 height 372
click at [250, 297] on div "path /web/browse/product/* path /web/browse/bundleItems/* path /web/recommendat…" at bounding box center [853, 295] width 1505 height 397
drag, startPoint x: 171, startPoint y: 301, endPoint x: 88, endPoint y: 299, distance: 82.8
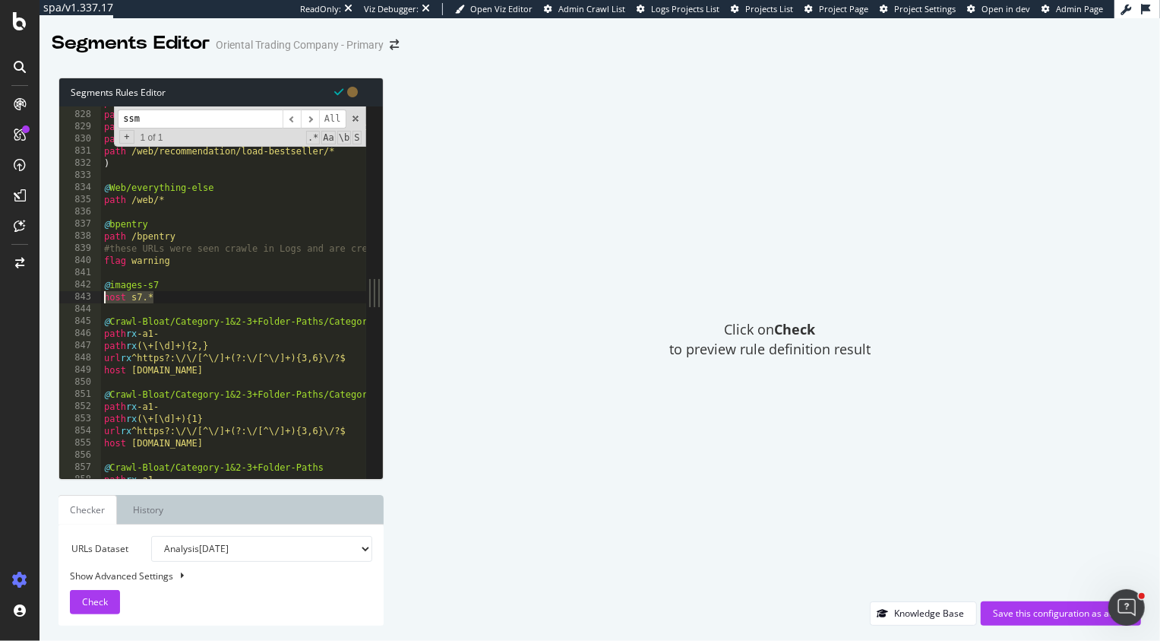
click at [88, 299] on div "host s7.* 827 828 829 830 831 832 833 834 835 836 837 838 839 840 841 842 843 8…" at bounding box center [212, 292] width 307 height 372
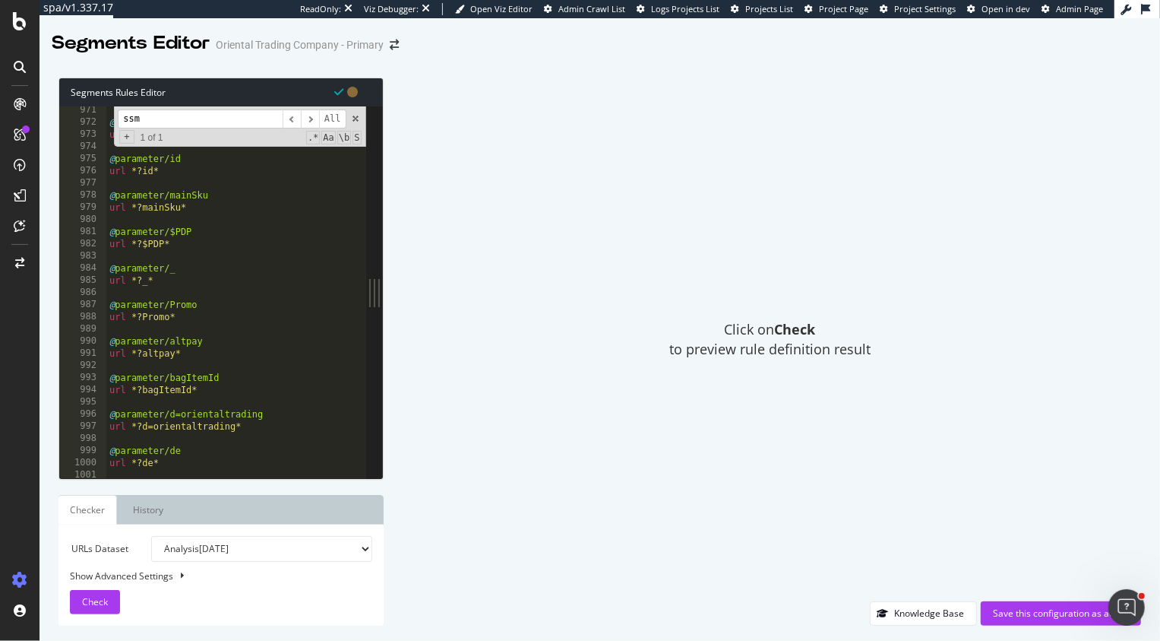
scroll to position [7295, 0]
click at [197, 296] on div "@ parameter/search url *?search* @ parameter/id url *?id* @ parameter/mainSku u…" at bounding box center [858, 302] width 1505 height 397
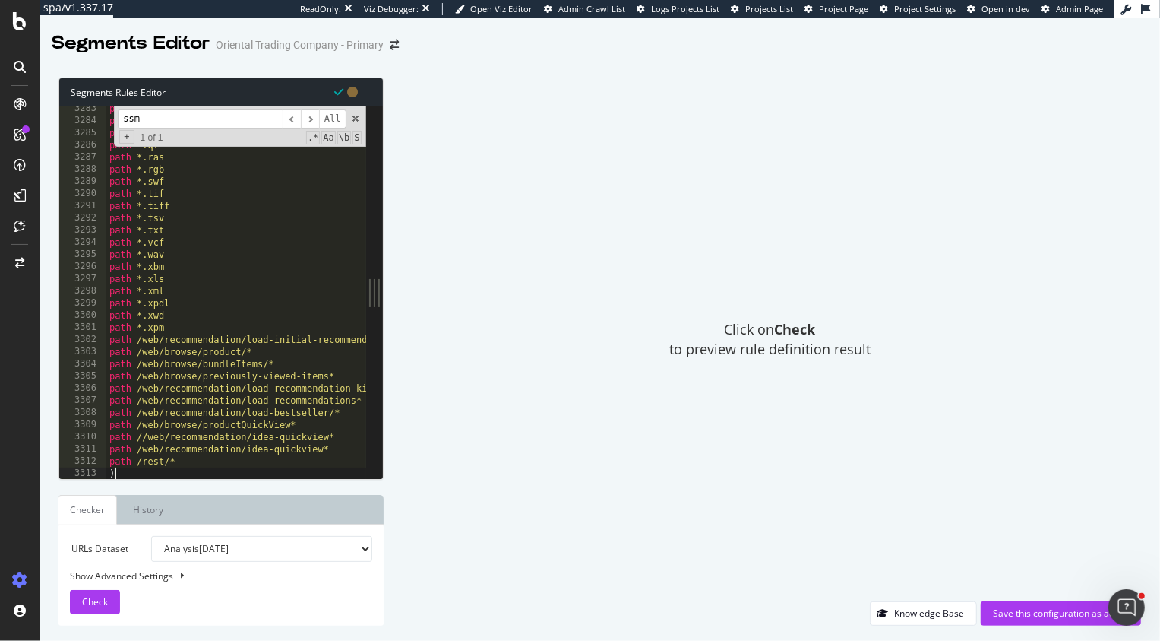
scroll to position [24529, 0]
click at [201, 459] on div "path *.pps path *.ppt path *.ps path *.qt path *.ras path *.rgb path *.swf path…" at bounding box center [858, 301] width 1505 height 397
type textarea "path /rest/*"
paste textarea "host s7.*"
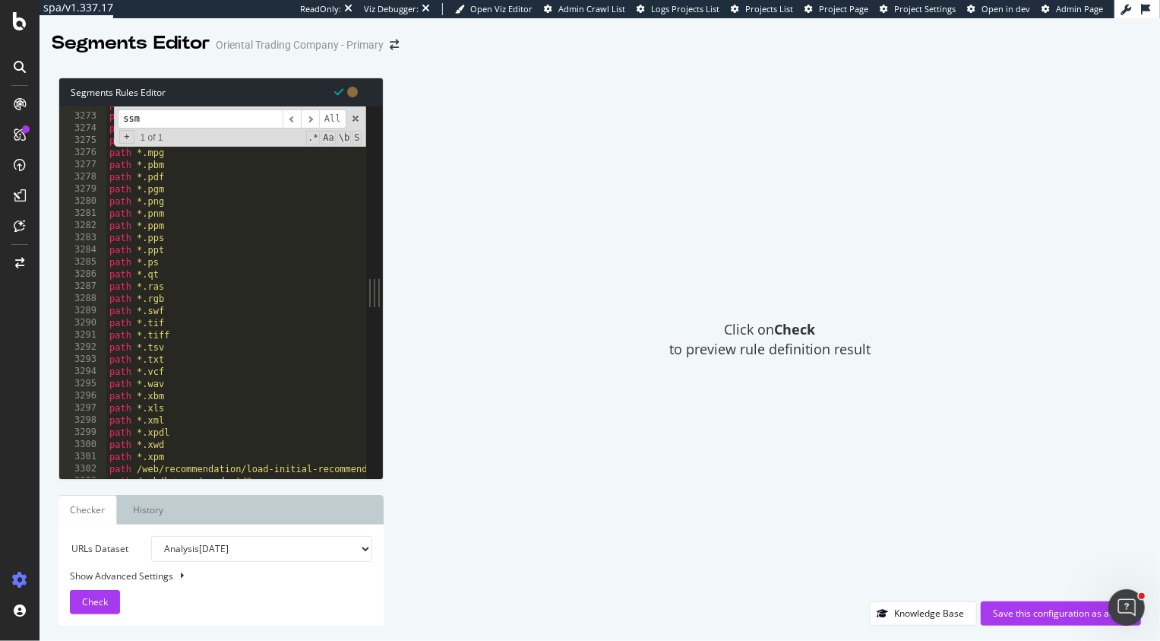
type textarea "host s7.*"
click at [164, 113] on input "ssm" at bounding box center [200, 118] width 165 height 19
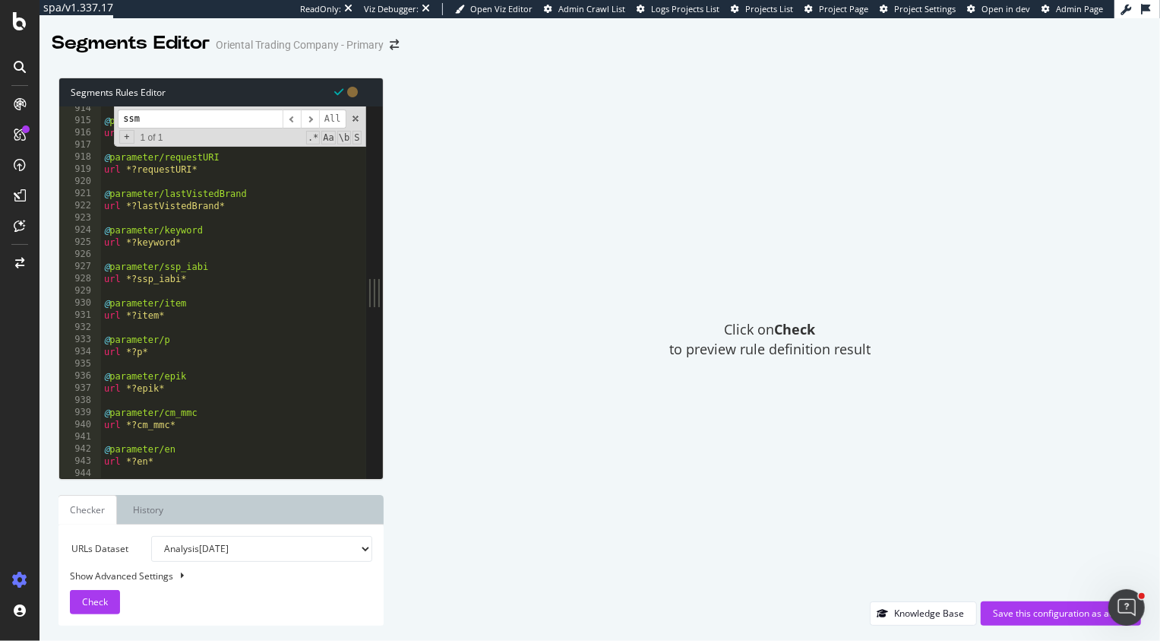
scroll to position [6863, 0]
click at [996, 612] on div "Save this configuration as active" at bounding box center [1061, 612] width 136 height 13
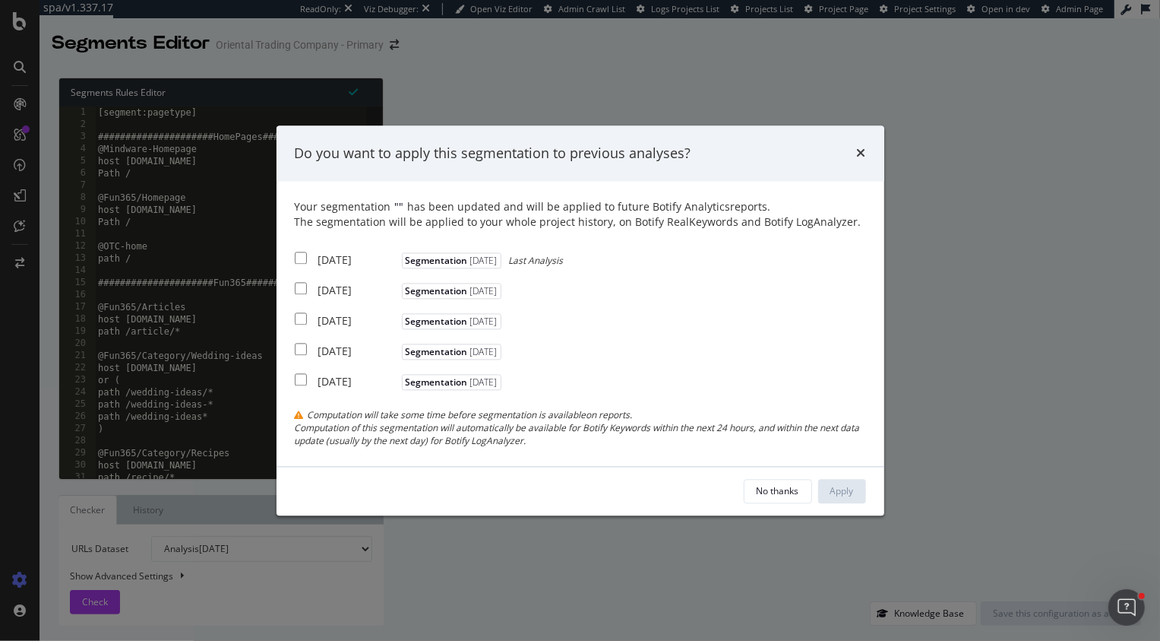
click at [302, 252] on input "modal" at bounding box center [301, 258] width 12 height 12
checkbox input "true"
click at [301, 290] on input "modal" at bounding box center [301, 289] width 12 height 12
checkbox input "true"
click at [297, 317] on input "modal" at bounding box center [301, 319] width 12 height 12
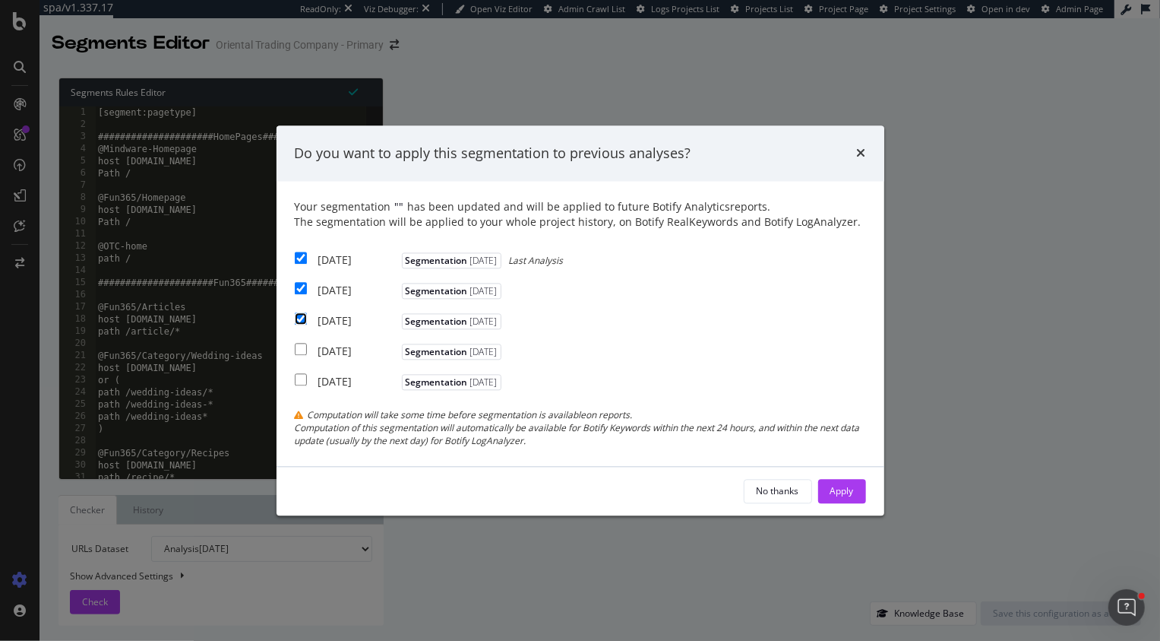
checkbox input "true"
click at [831, 488] on div "Apply" at bounding box center [843, 490] width 24 height 13
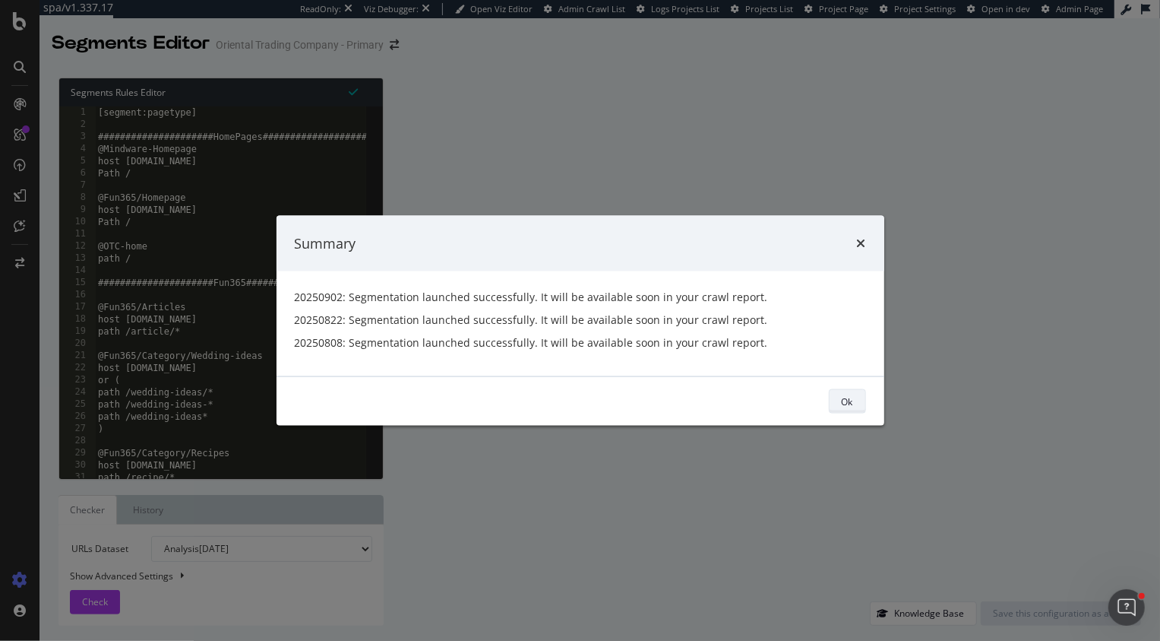
click at [844, 393] on div "Ok" at bounding box center [847, 401] width 11 height 21
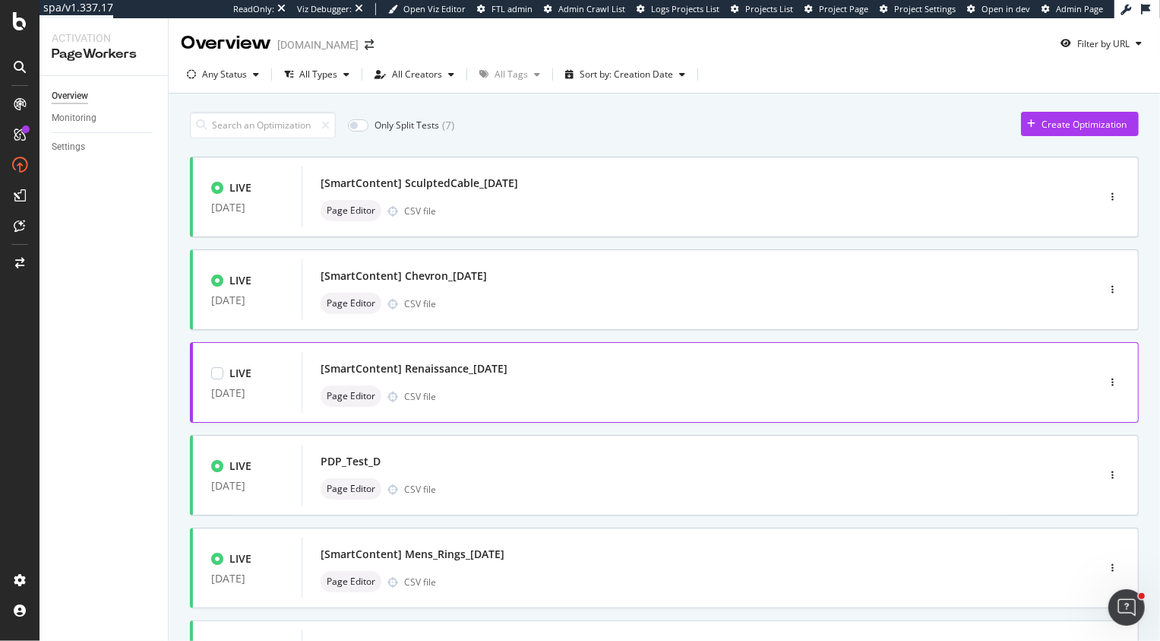
click at [987, 380] on div "[SmartContent] Renaissance_[DATE] Page Editor CSV file" at bounding box center [677, 382] width 712 height 49
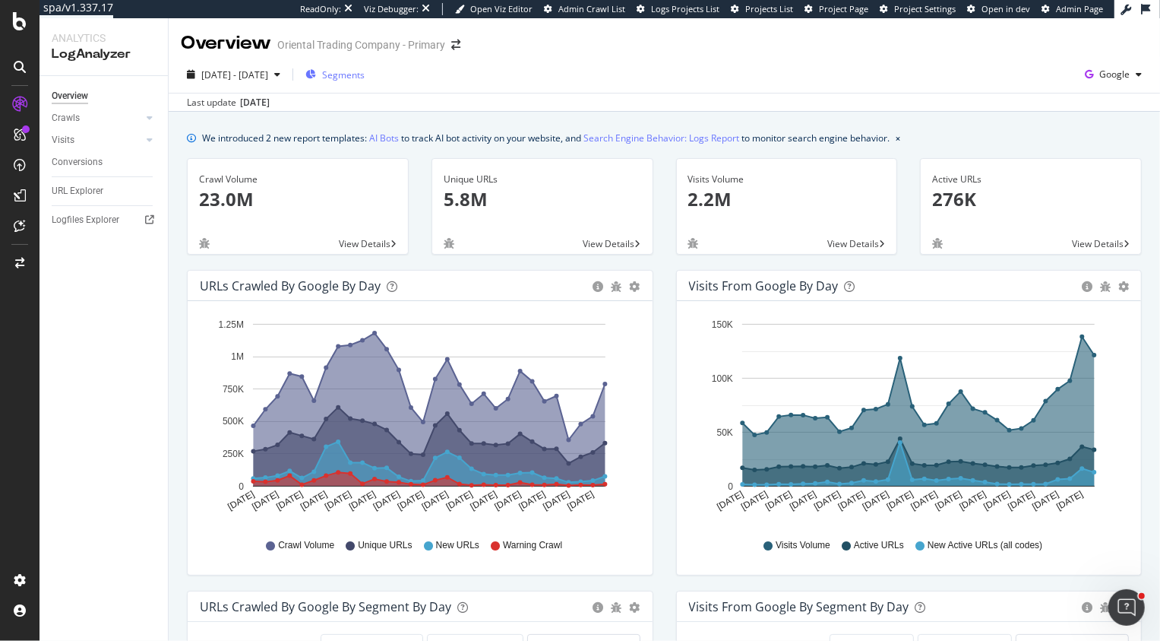
click at [350, 74] on div "Segments" at bounding box center [334, 74] width 59 height 13
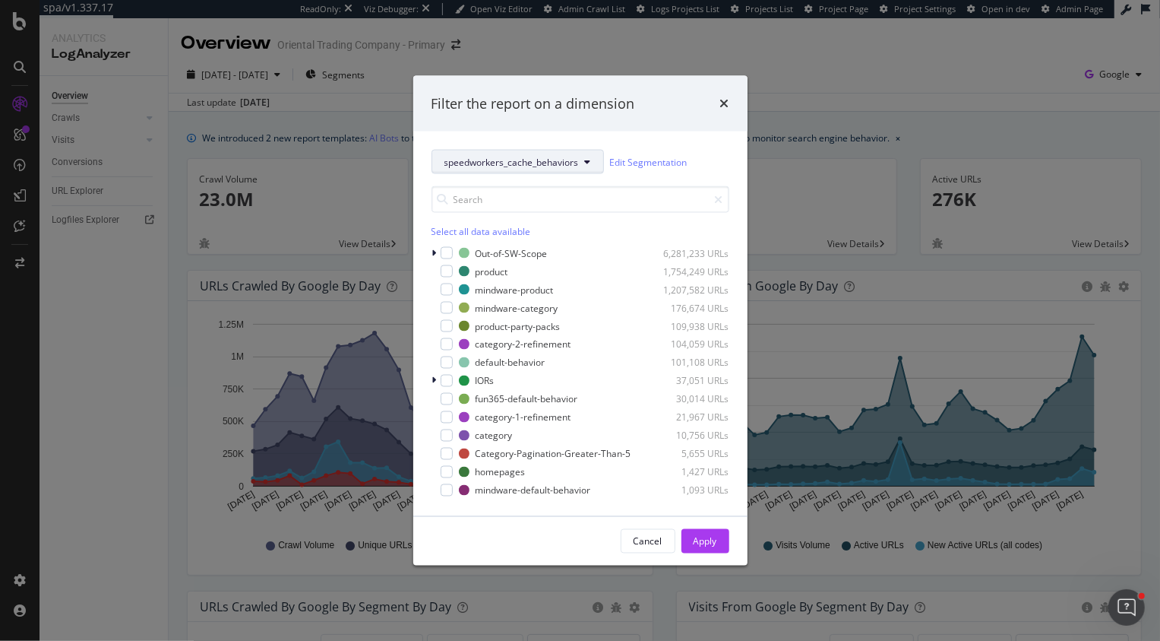
click at [450, 158] on span "speedworkers_cache_behaviors" at bounding box center [512, 161] width 135 height 13
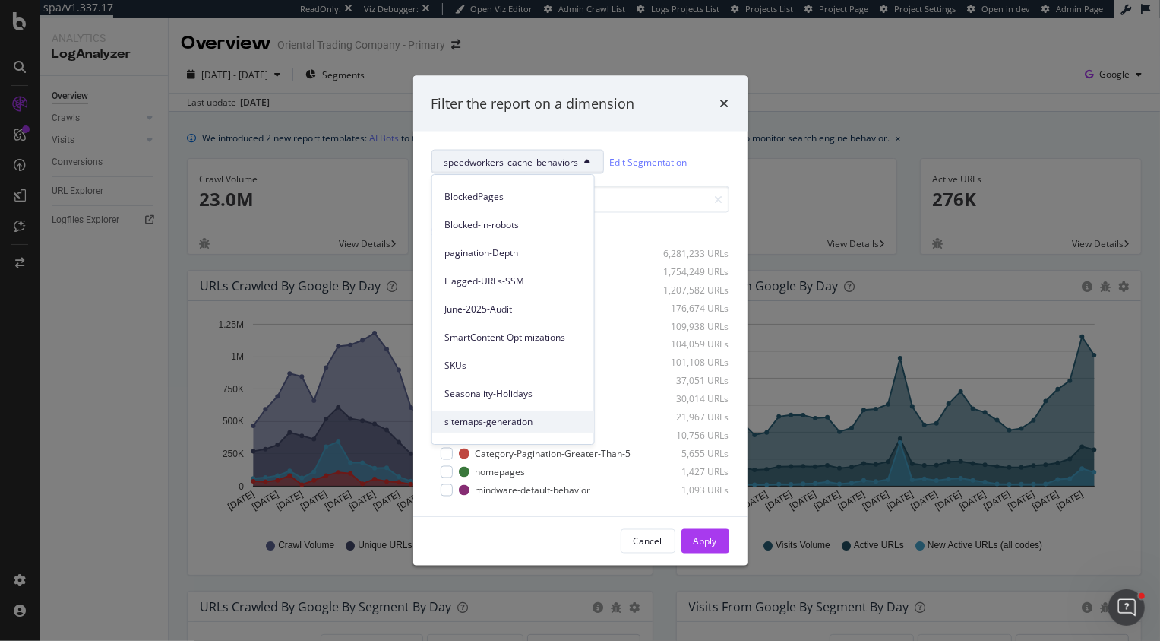
scroll to position [215, 0]
click at [490, 290] on div "Flagged-URLs-SSM" at bounding box center [513, 282] width 162 height 22
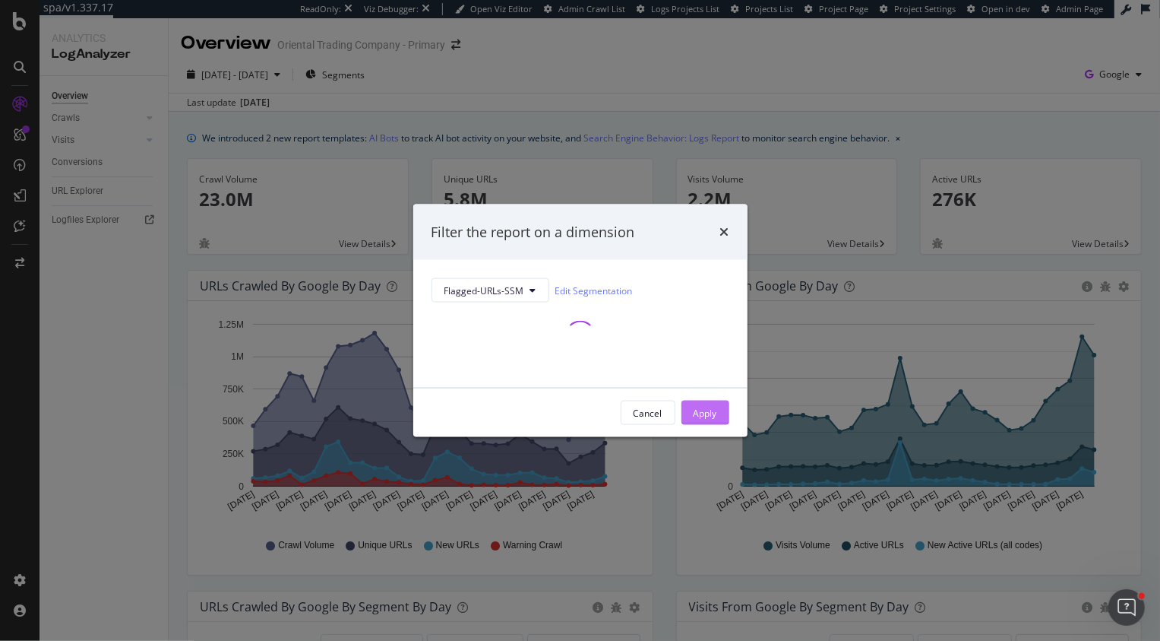
click at [704, 411] on div "Apply" at bounding box center [706, 412] width 24 height 13
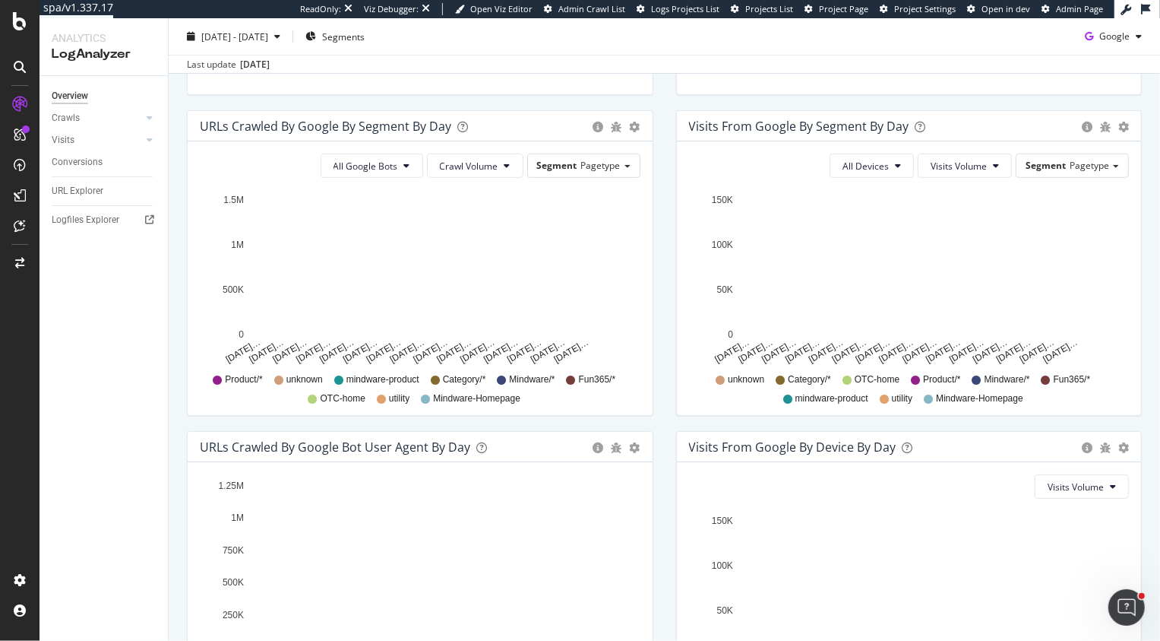
scroll to position [463, 0]
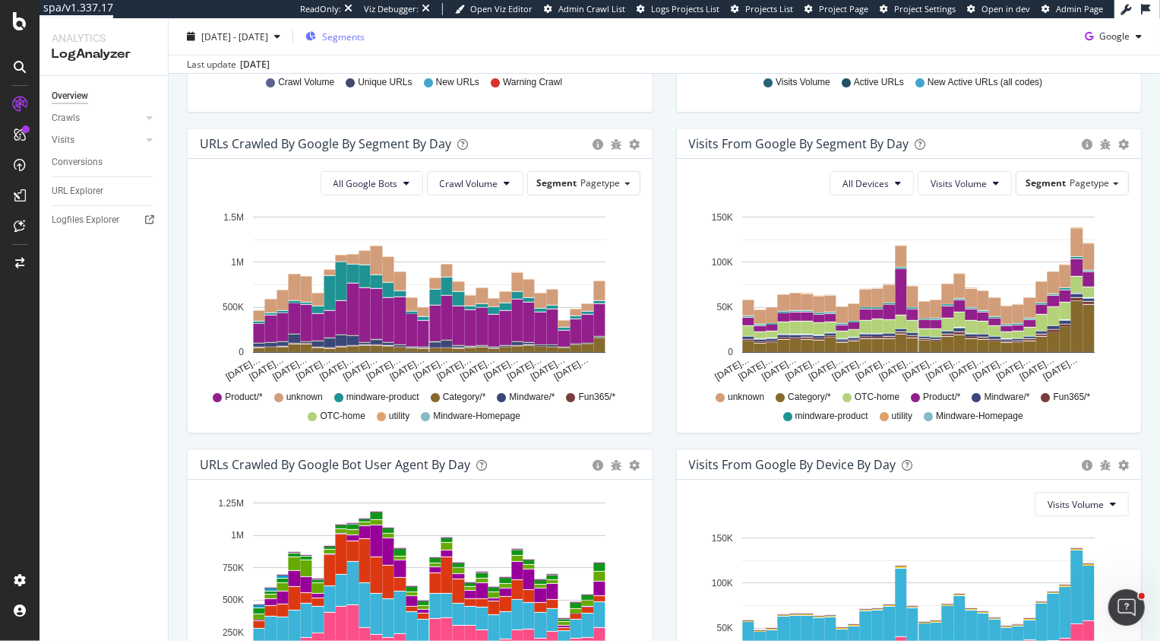
click at [364, 41] on span "Segments" at bounding box center [343, 36] width 43 height 13
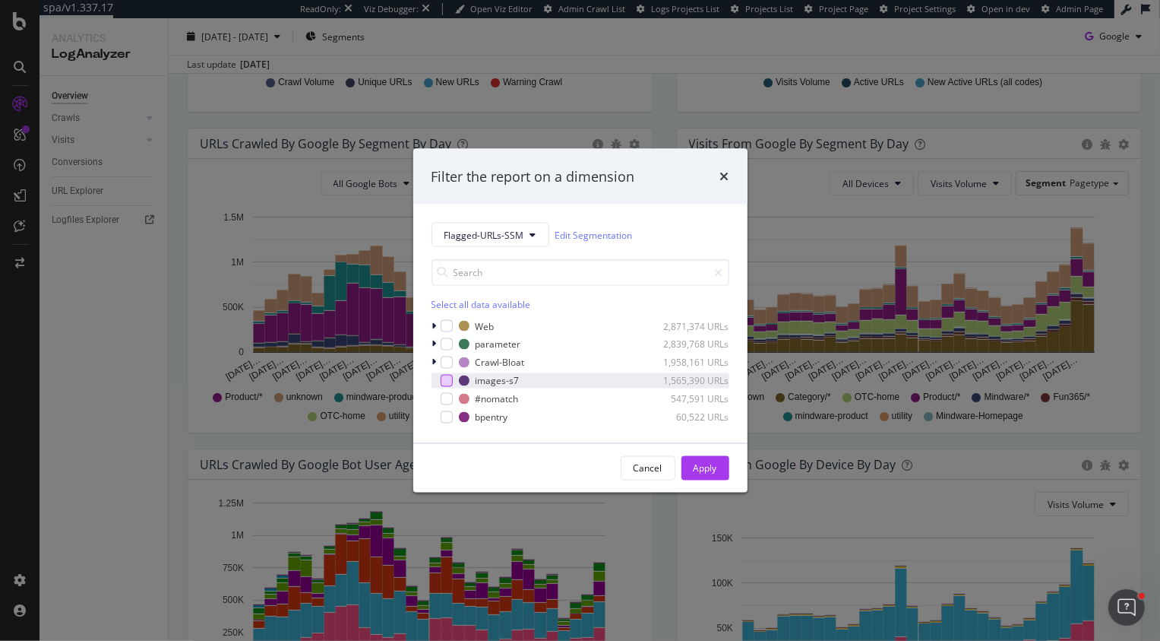
click at [450, 380] on div "modal" at bounding box center [447, 381] width 12 height 12
click at [700, 467] on div "Apply" at bounding box center [706, 467] width 24 height 13
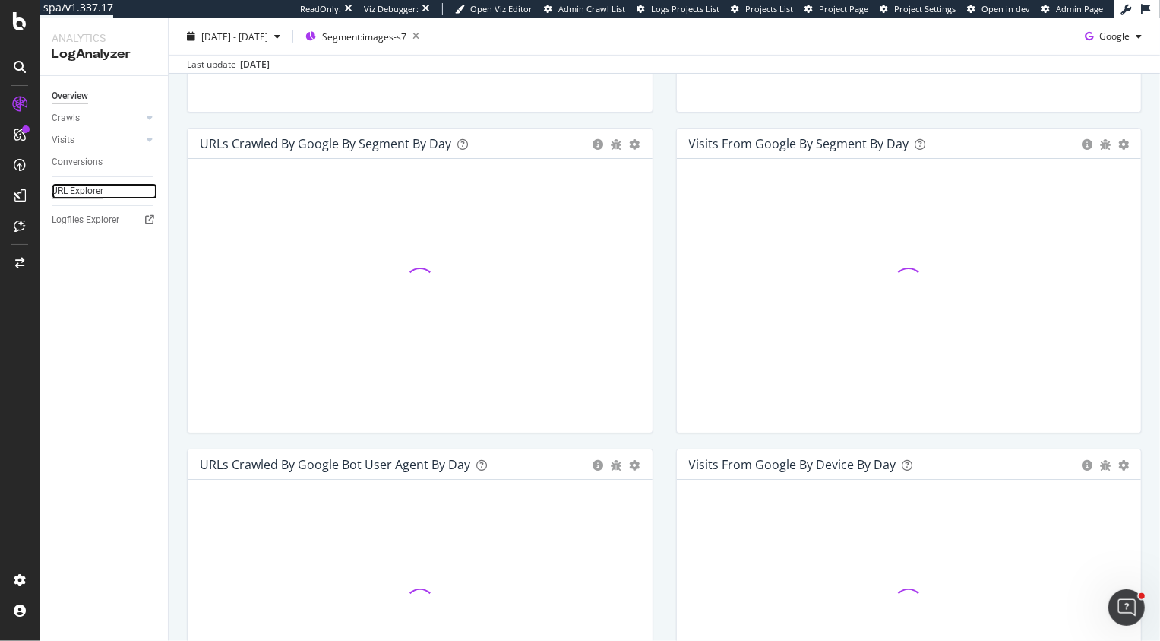
click at [83, 186] on div "URL Explorer" at bounding box center [78, 191] width 52 height 16
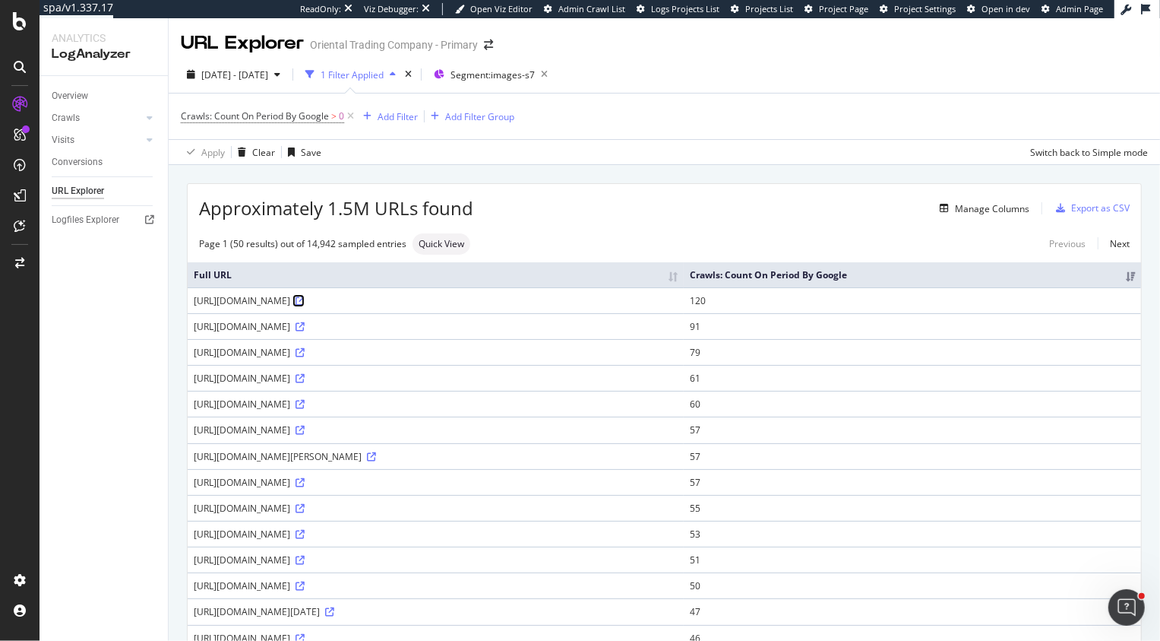
click at [305, 305] on icon at bounding box center [300, 300] width 9 height 9
click at [71, 97] on div "Overview" at bounding box center [70, 96] width 36 height 16
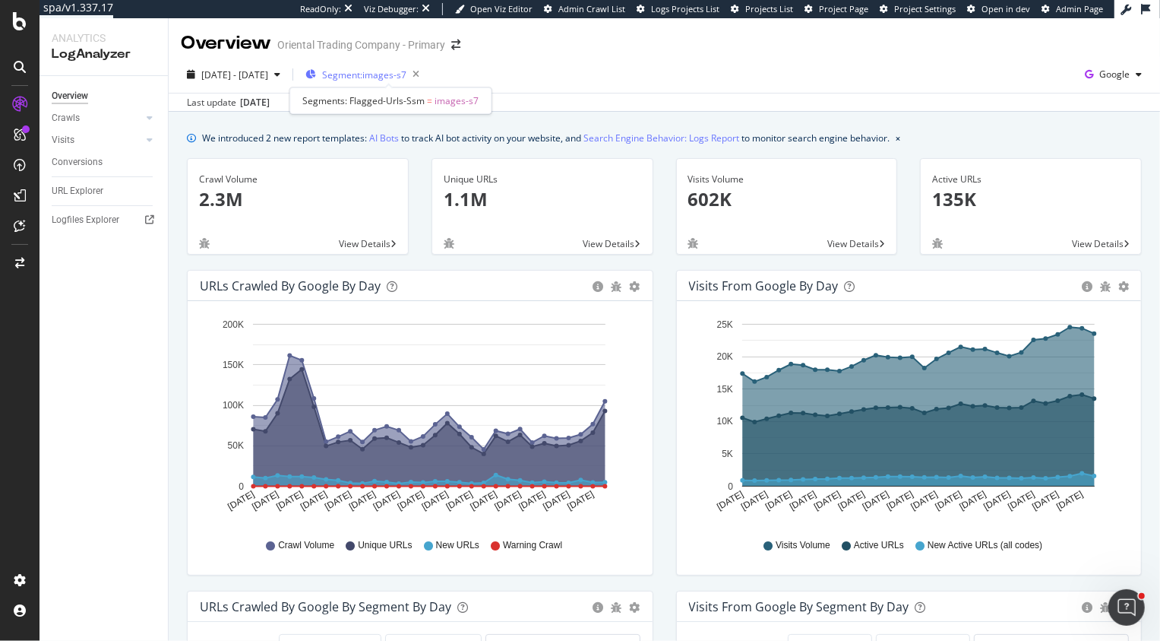
click at [407, 69] on span "Segment: images-s7" at bounding box center [364, 74] width 84 height 13
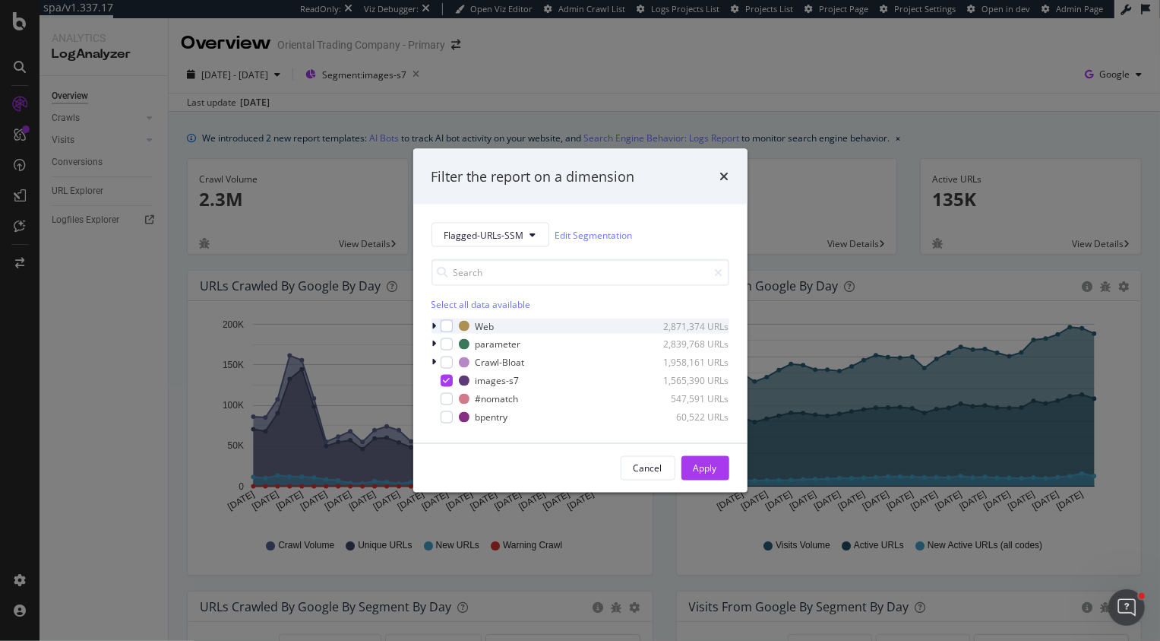
click at [437, 328] on div "modal" at bounding box center [436, 325] width 9 height 15
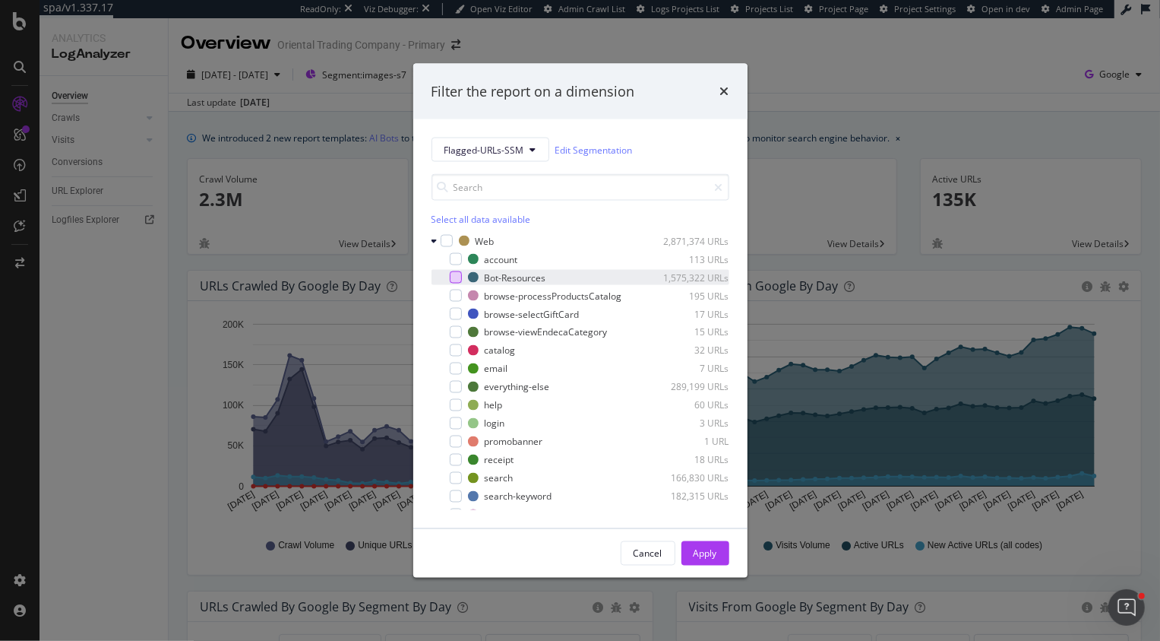
click at [460, 279] on div "modal" at bounding box center [456, 277] width 12 height 12
click at [714, 565] on div "Cancel Apply" at bounding box center [580, 553] width 334 height 49
click at [711, 554] on div "Apply" at bounding box center [706, 552] width 24 height 13
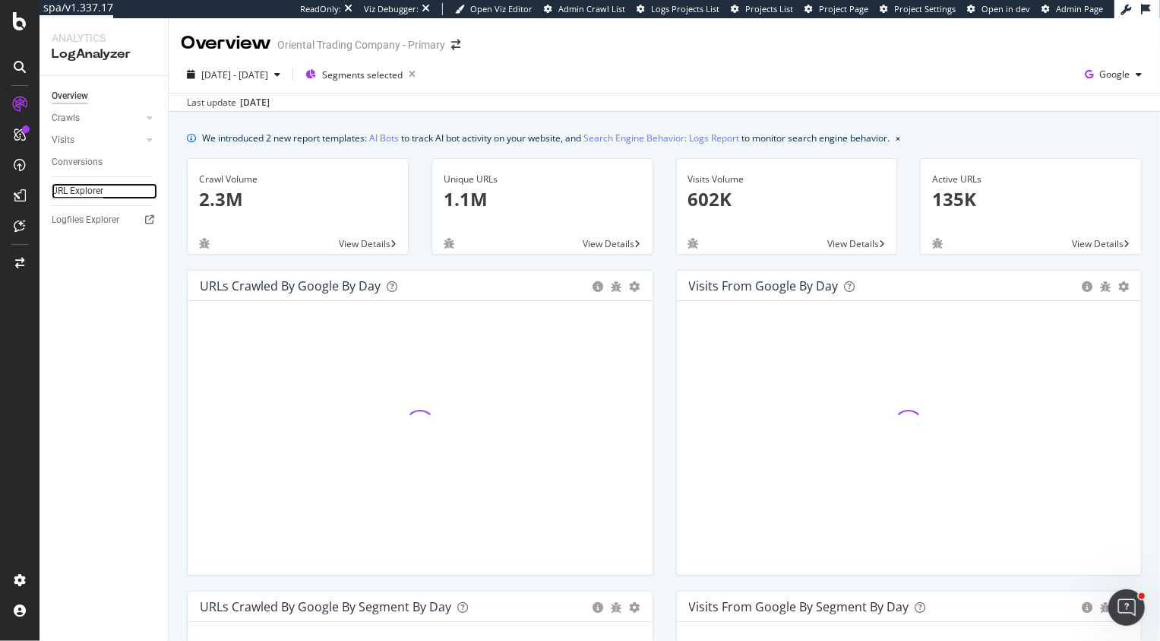
click at [79, 189] on div "URL Explorer" at bounding box center [78, 191] width 52 height 16
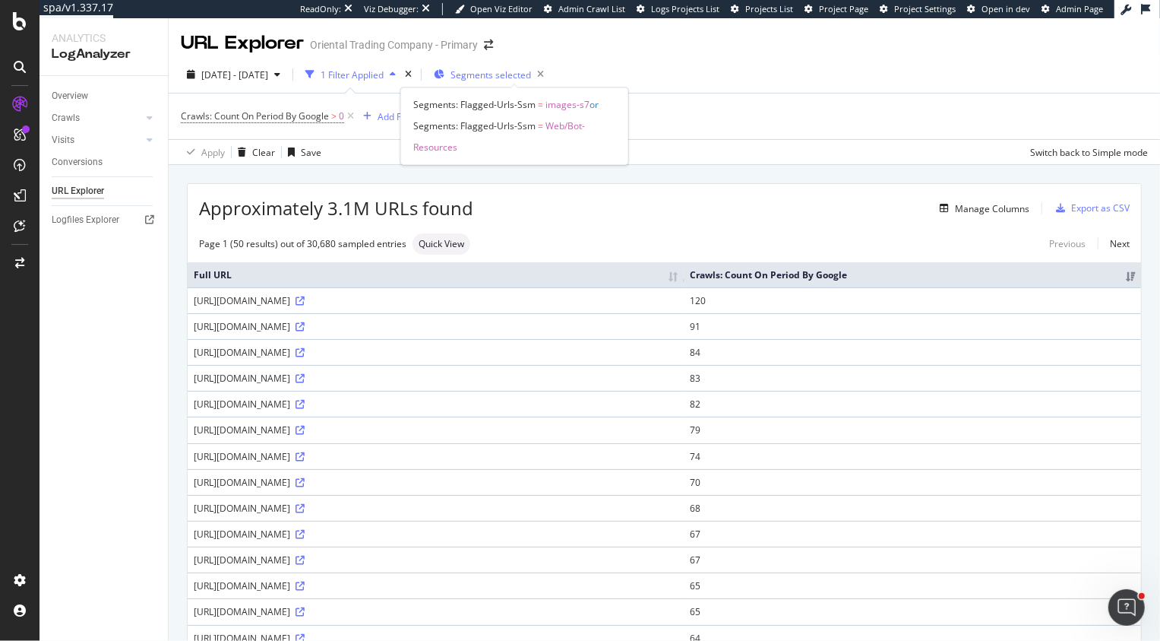
click at [531, 72] on span "Segments selected" at bounding box center [491, 74] width 81 height 13
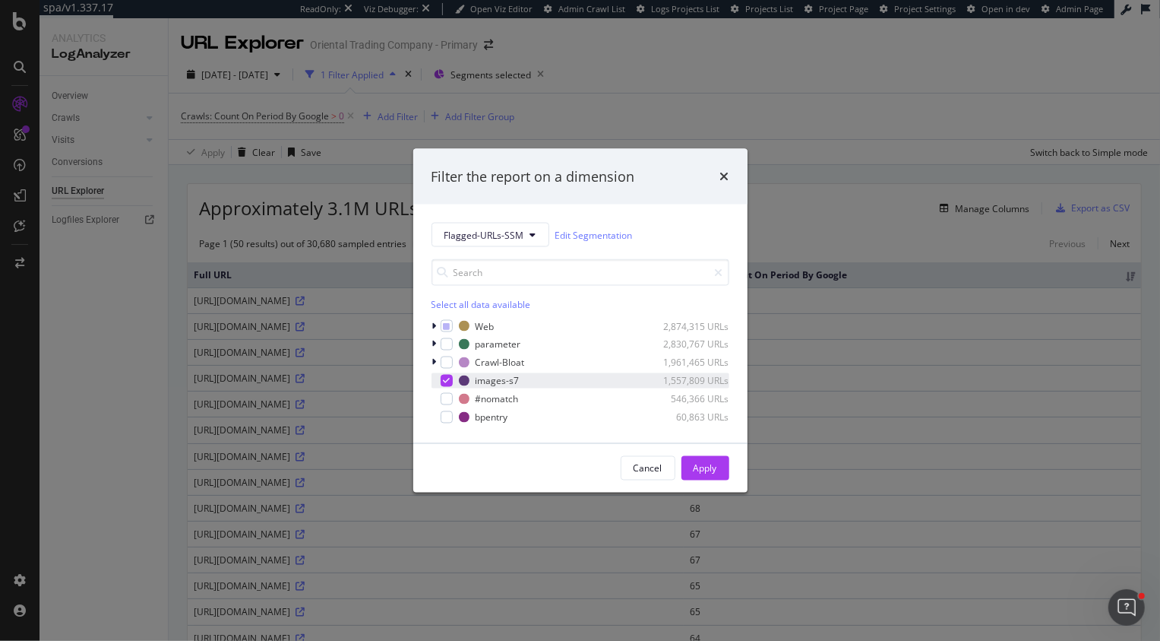
click at [448, 379] on icon "modal" at bounding box center [446, 381] width 7 height 8
click at [727, 467] on button "Apply" at bounding box center [706, 468] width 48 height 24
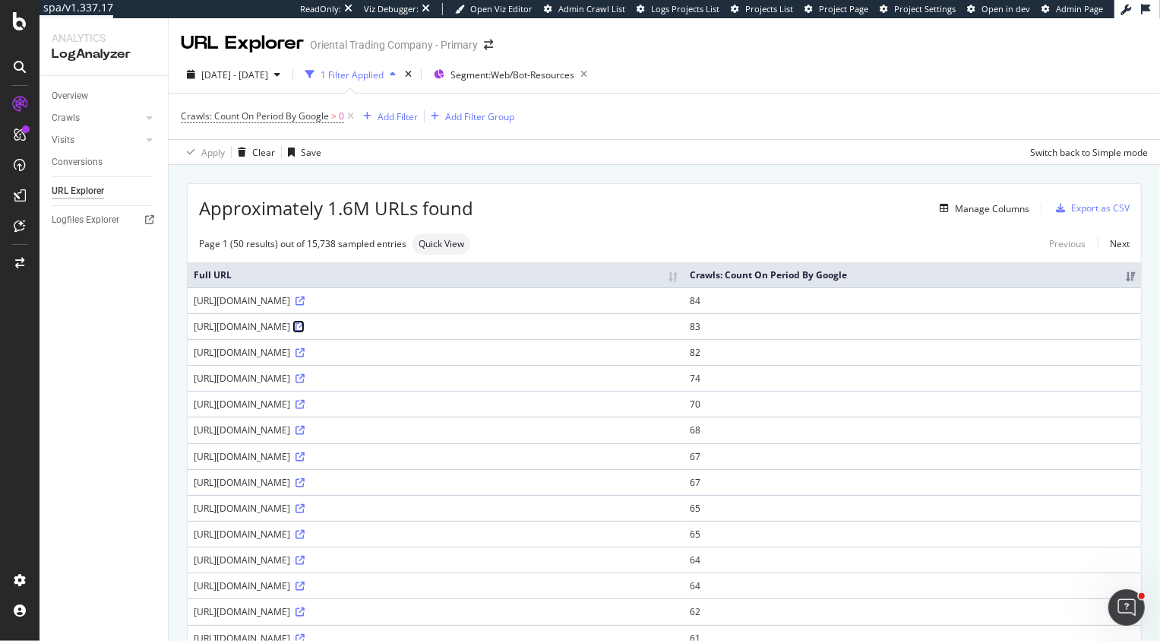
click at [305, 331] on icon at bounding box center [300, 326] width 9 height 9
drag, startPoint x: 472, startPoint y: 394, endPoint x: 377, endPoint y: 390, distance: 95.1
click at [377, 359] on div "[URL][DOMAIN_NAME]" at bounding box center [436, 352] width 484 height 13
click at [385, 117] on div "Add Filter" at bounding box center [398, 116] width 40 height 13
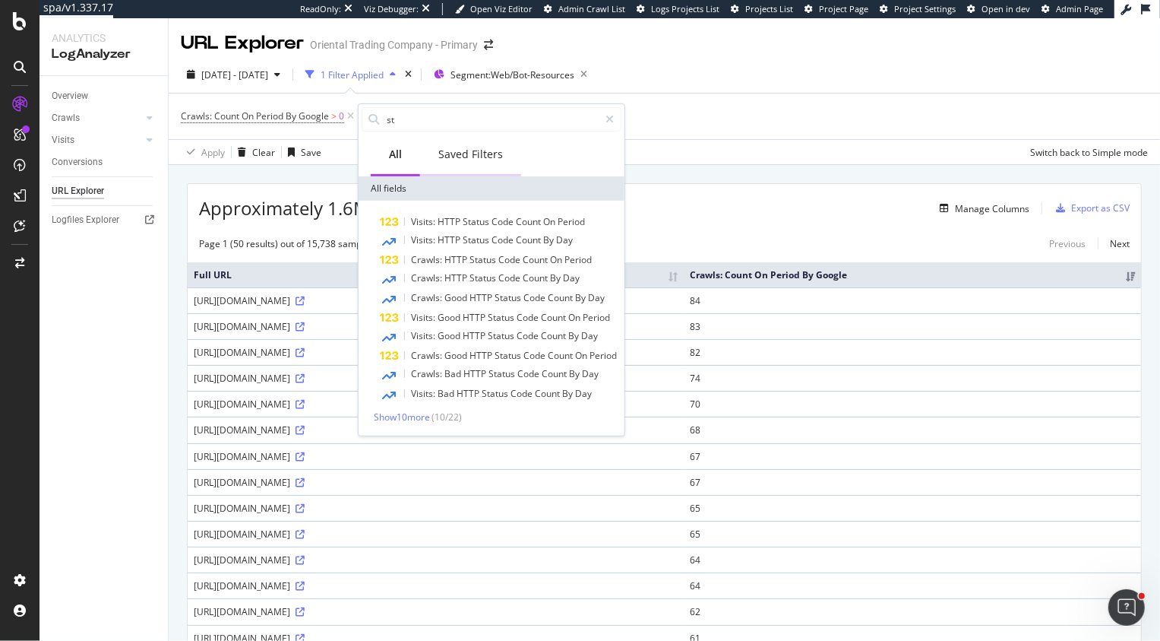
type input "s"
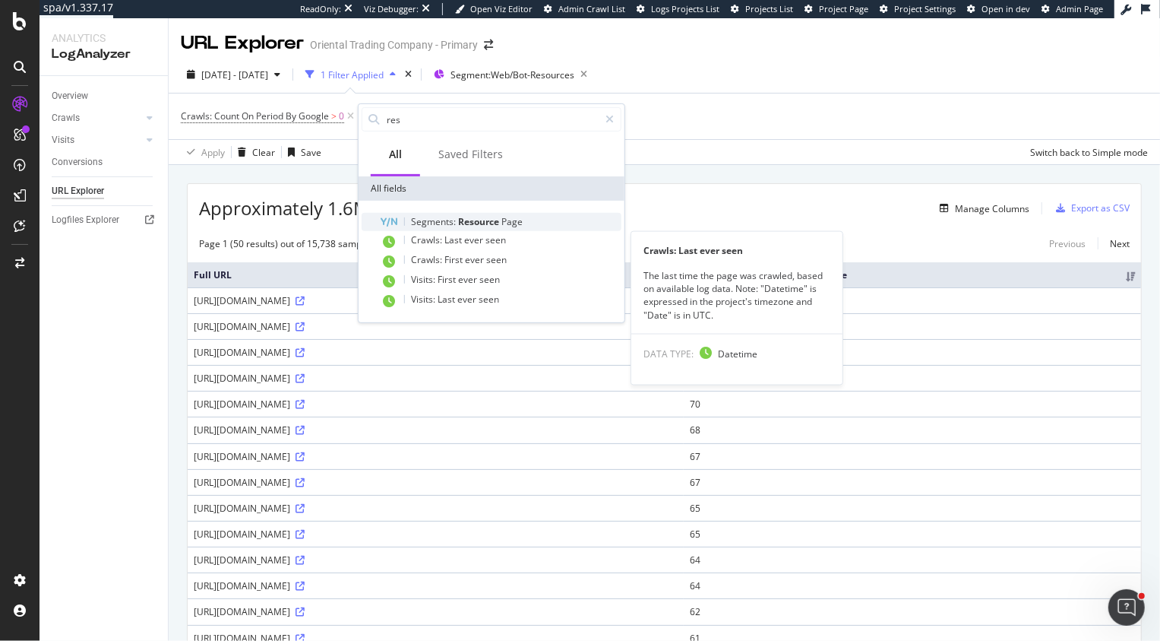
type input "res"
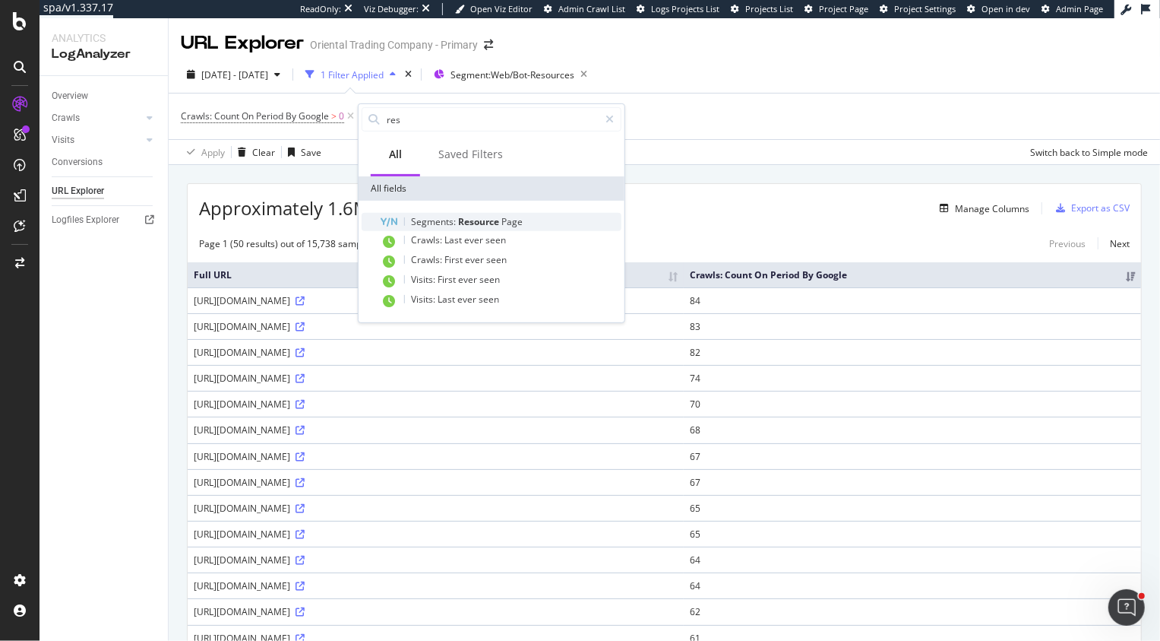
click at [506, 221] on span "Page" at bounding box center [512, 221] width 21 height 13
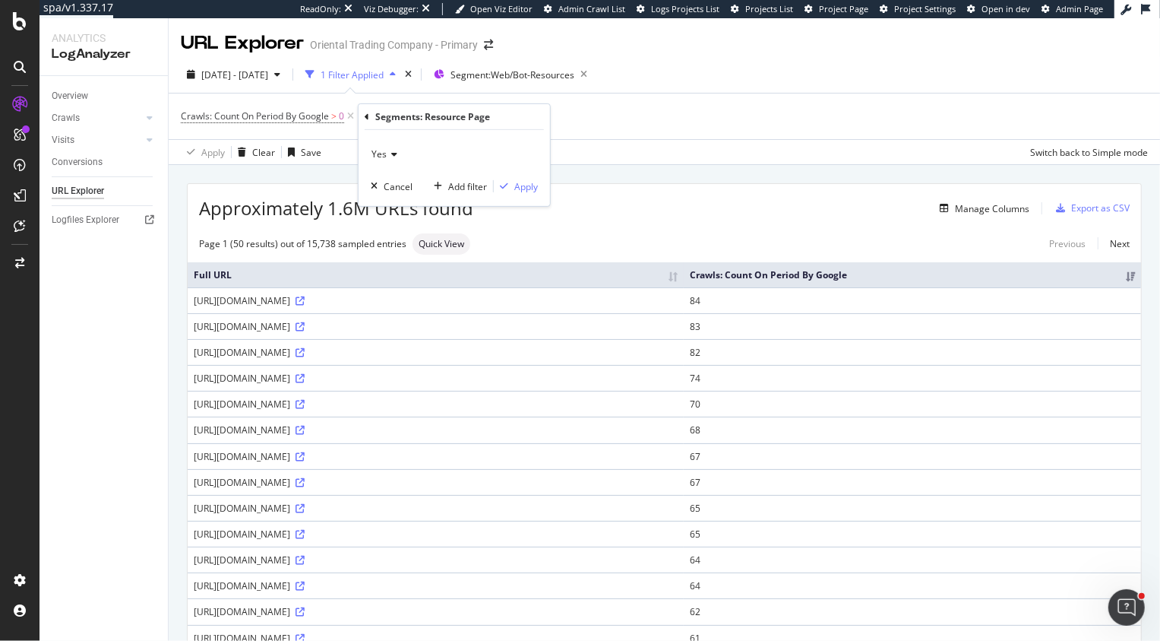
click at [388, 153] on icon at bounding box center [392, 154] width 11 height 9
click at [401, 205] on div "No" at bounding box center [456, 205] width 163 height 20
click at [505, 185] on icon "button" at bounding box center [504, 186] width 8 height 9
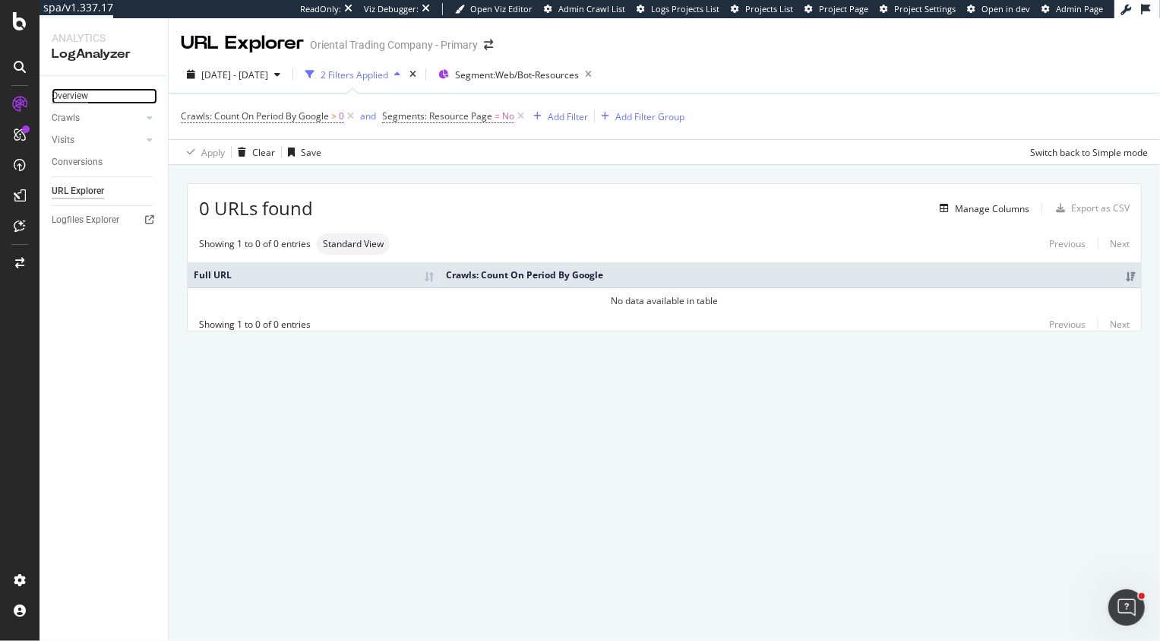
click at [71, 90] on div "Overview" at bounding box center [70, 96] width 36 height 16
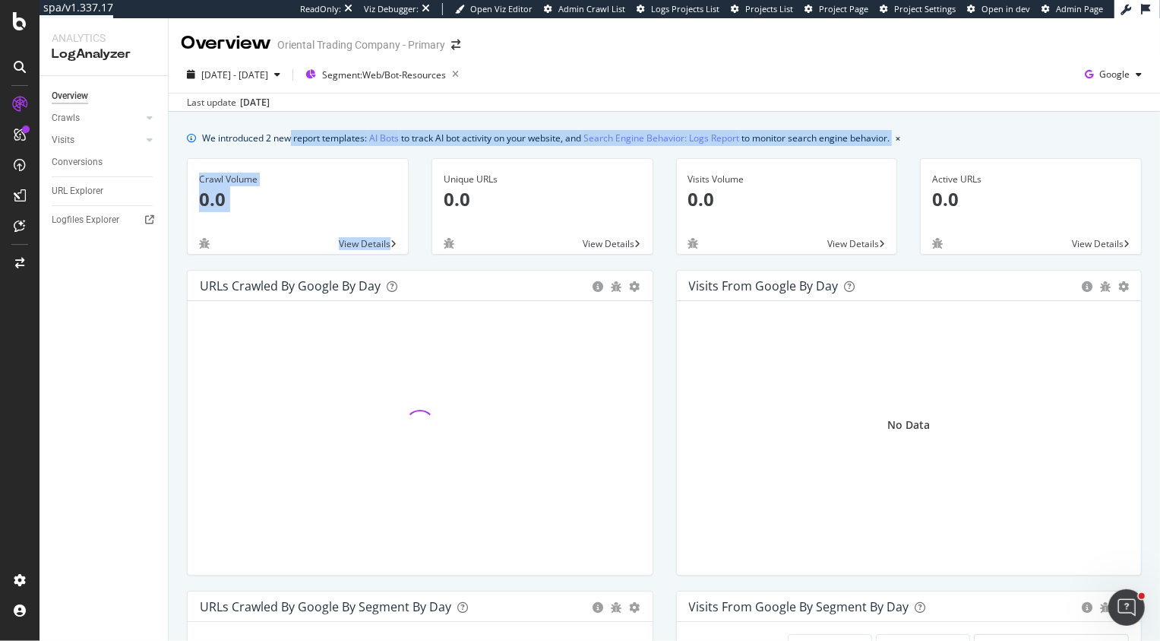
drag, startPoint x: 291, startPoint y: 137, endPoint x: 580, endPoint y: 156, distance: 289.4
click at [465, 78] on icon "button" at bounding box center [455, 74] width 19 height 21
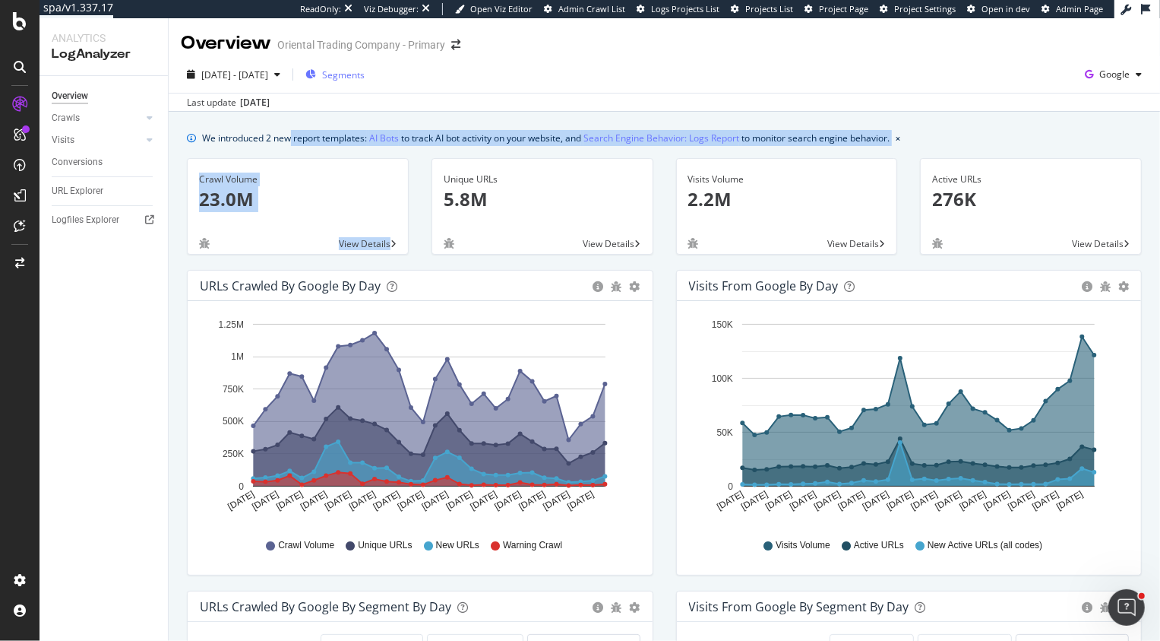
click at [365, 78] on span "Segments" at bounding box center [343, 74] width 43 height 13
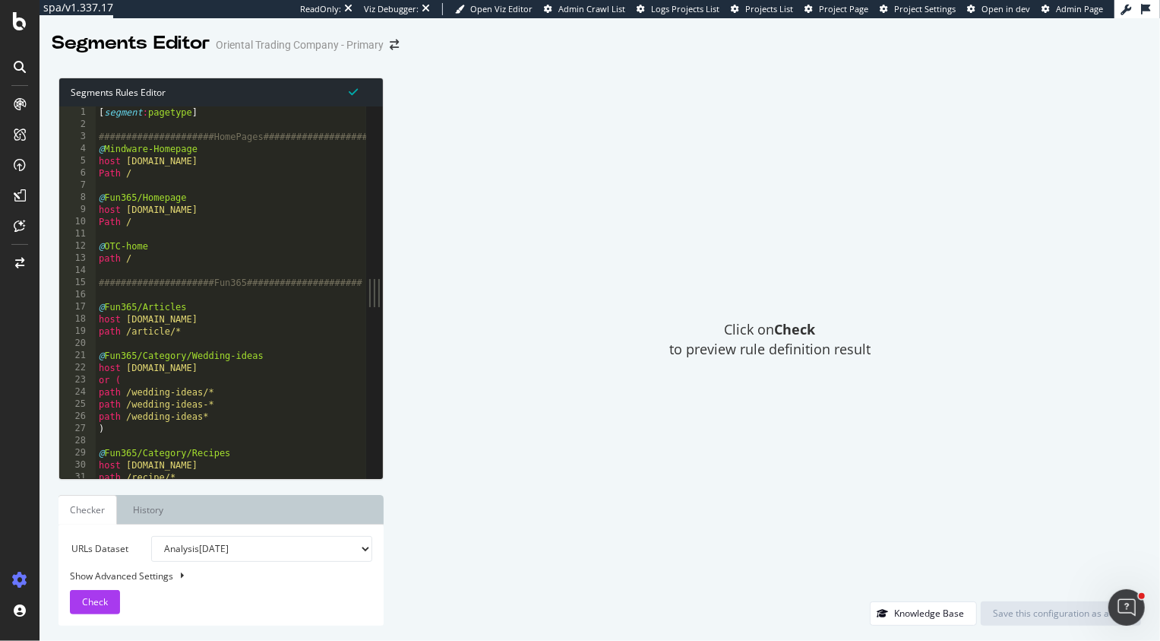
click at [176, 277] on div "[ segment : pagetype ] #####################HomePages##################### @ Mi…" at bounding box center [848, 304] width 1505 height 397
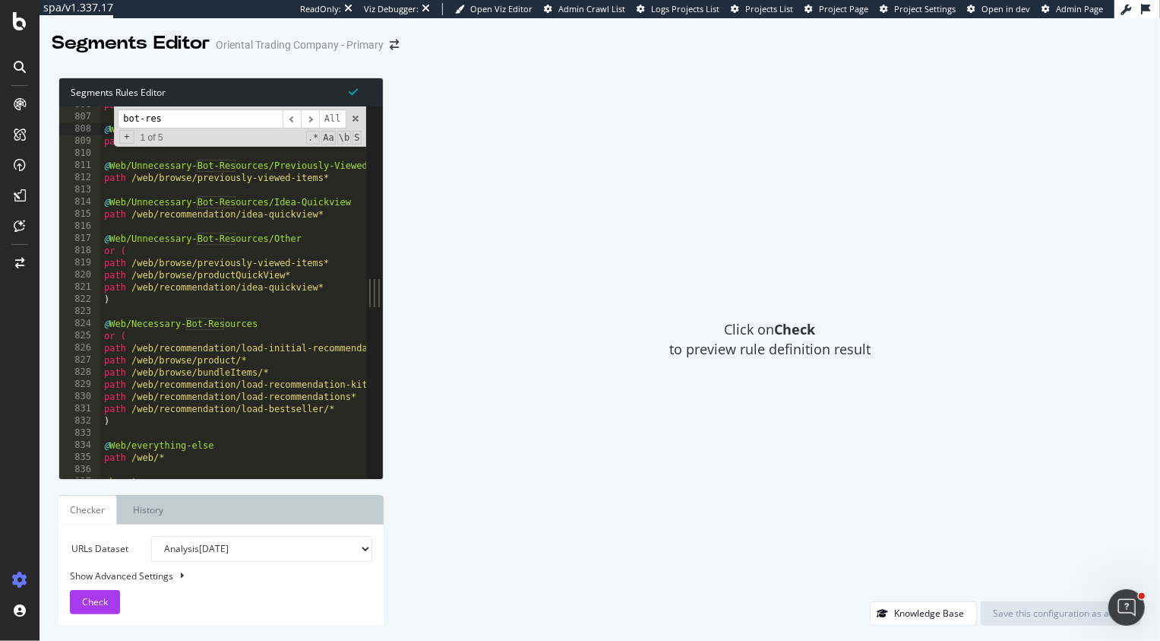
scroll to position [6058, 0]
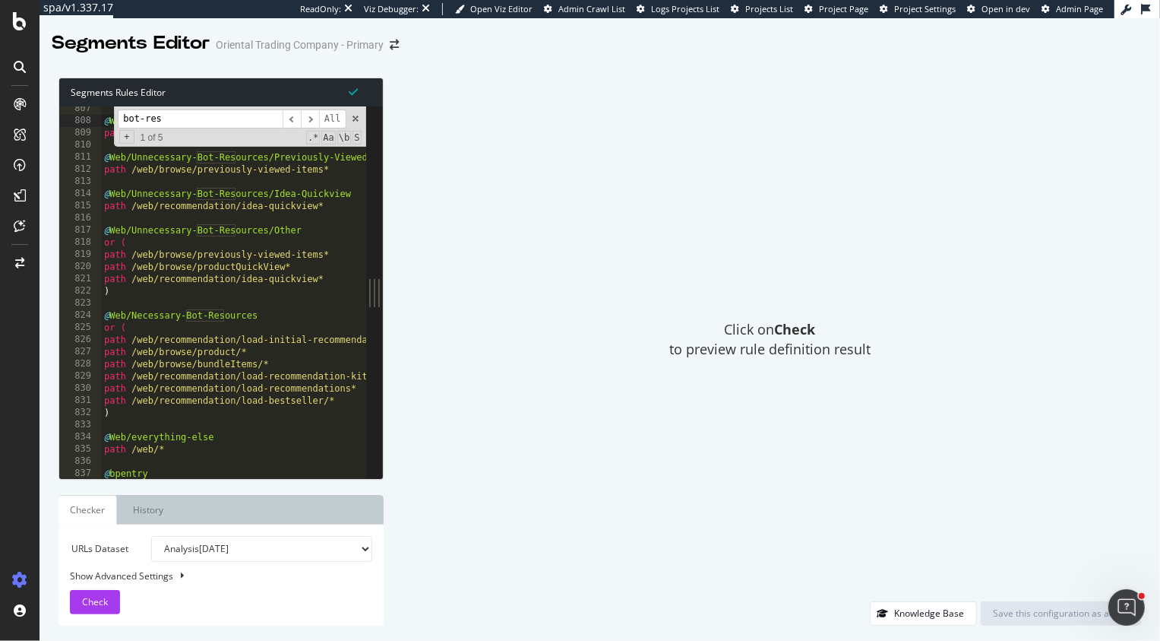
type input "bot-res"
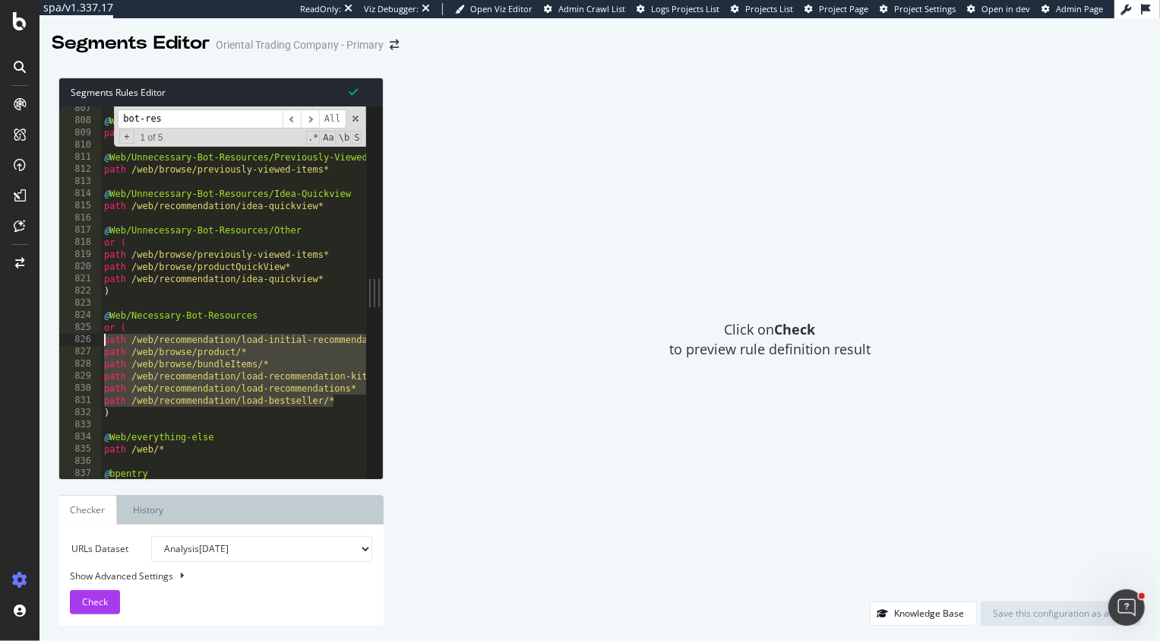
drag, startPoint x: 349, startPoint y: 400, endPoint x: 68, endPoint y: 338, distance: 287.8
click at [68, 339] on div "path /web/recommendation/load-bestseller/* 807 808 809 810 811 812 813 814 815 …" at bounding box center [212, 292] width 307 height 372
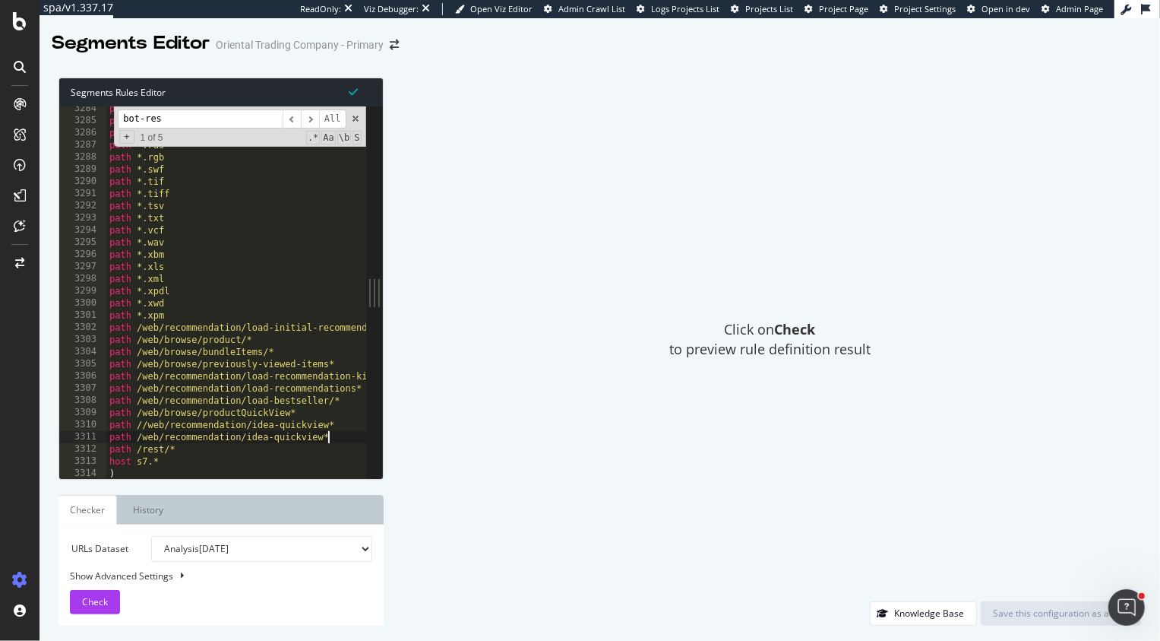
click at [341, 440] on div "path *.ppt path *.ps path *.qt path *.ras path *.rgb path *.swf path *.tif path…" at bounding box center [858, 301] width 1505 height 397
type textarea "path /web/recommendation/idea-quickview*"
paste textarea "path /web/recommendation/load-bestseller/*"
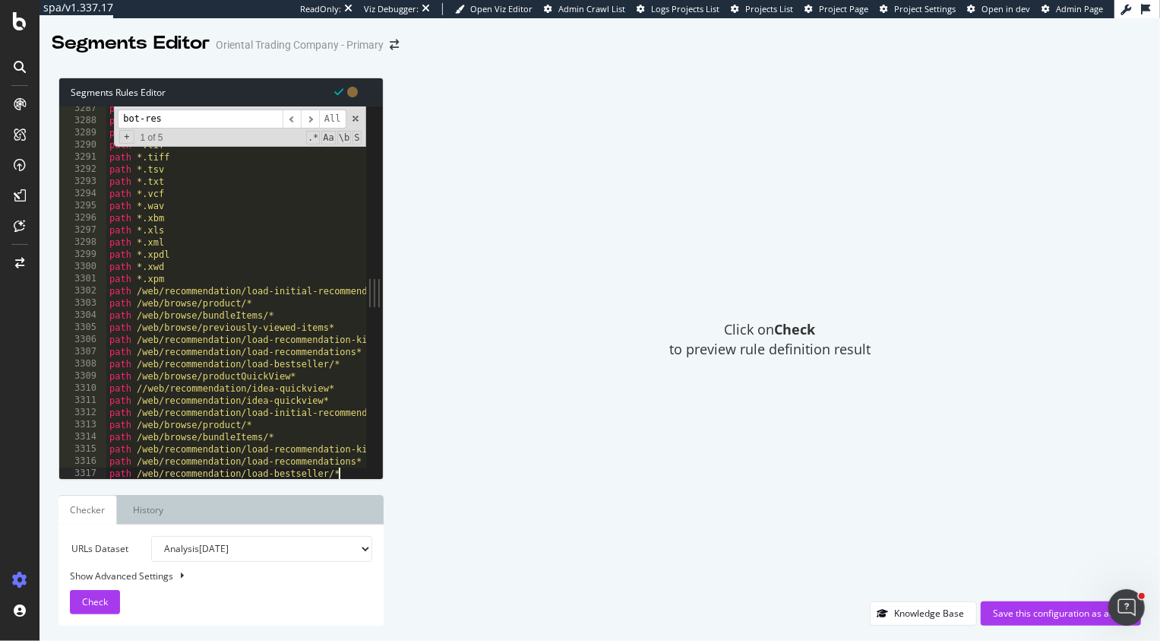
click at [245, 125] on input "bot-res" at bounding box center [200, 118] width 165 height 19
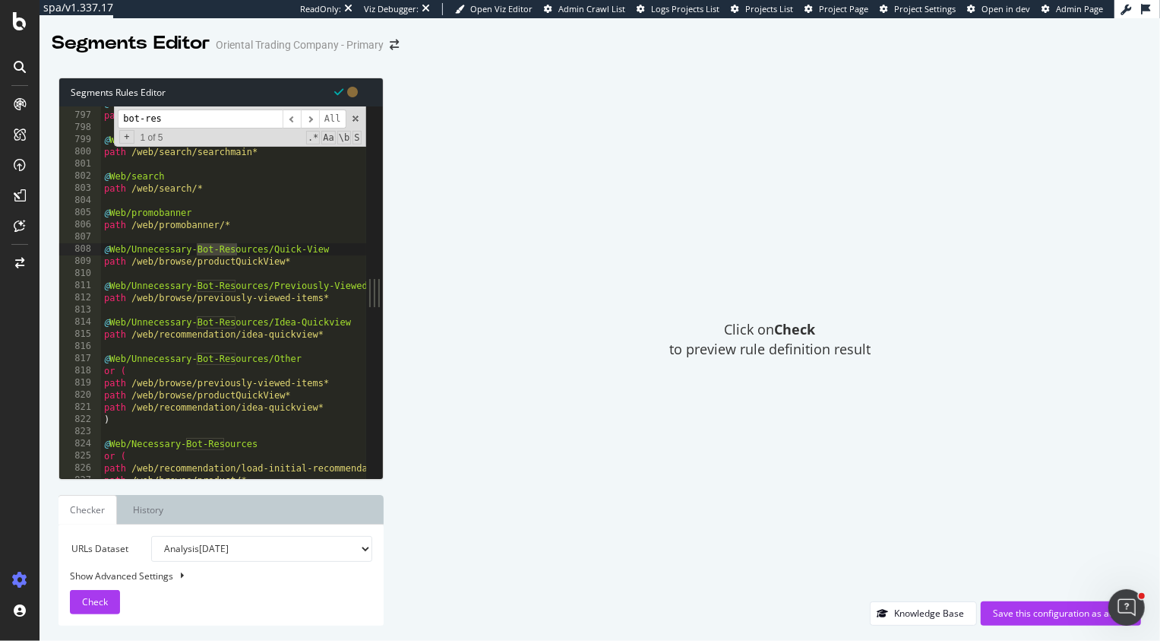
scroll to position [5969, 0]
drag, startPoint x: 343, startPoint y: 407, endPoint x: 95, endPoint y: 387, distance: 248.6
click at [95, 387] on div "path /web/recommendation/idea-quickview* 796 797 798 799 800 801 802 803 804 80…" at bounding box center [212, 292] width 307 height 372
type textarea "path /web/browse/previously-viewed-items* path /web/browse/productQuickView*"
click at [256, 198] on div "@ Web/browse-viewEndecaCategory path /web/browse/viewEndecaCategory* @ Web/sear…" at bounding box center [853, 295] width 1505 height 397
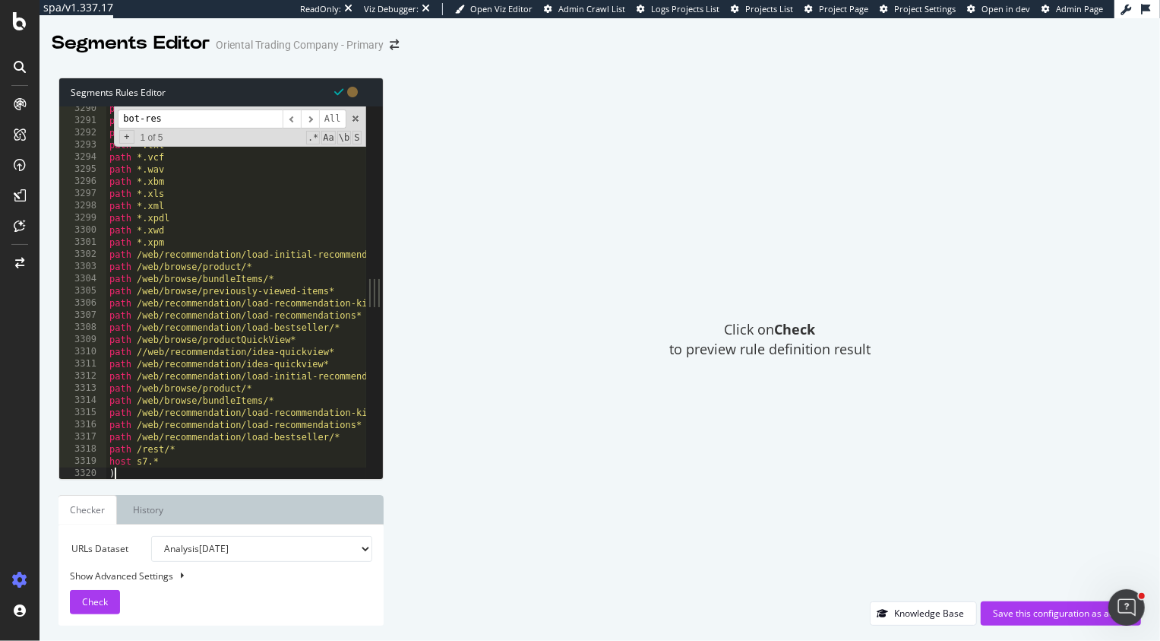
scroll to position [24529, 0]
type textarea "path /web/recommendation/load-bestseller/*"
paste textarea "path /web/recommendation/idea-quickview*"
click at [220, 125] on input "bot-res" at bounding box center [200, 118] width 165 height 19
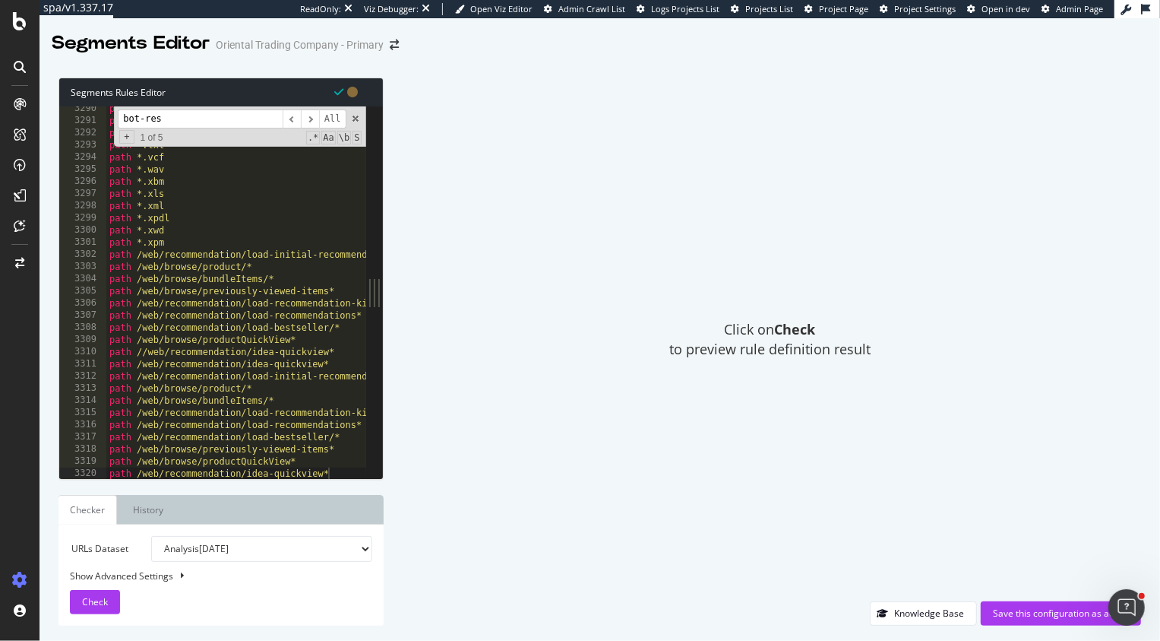
scroll to position [5932, 0]
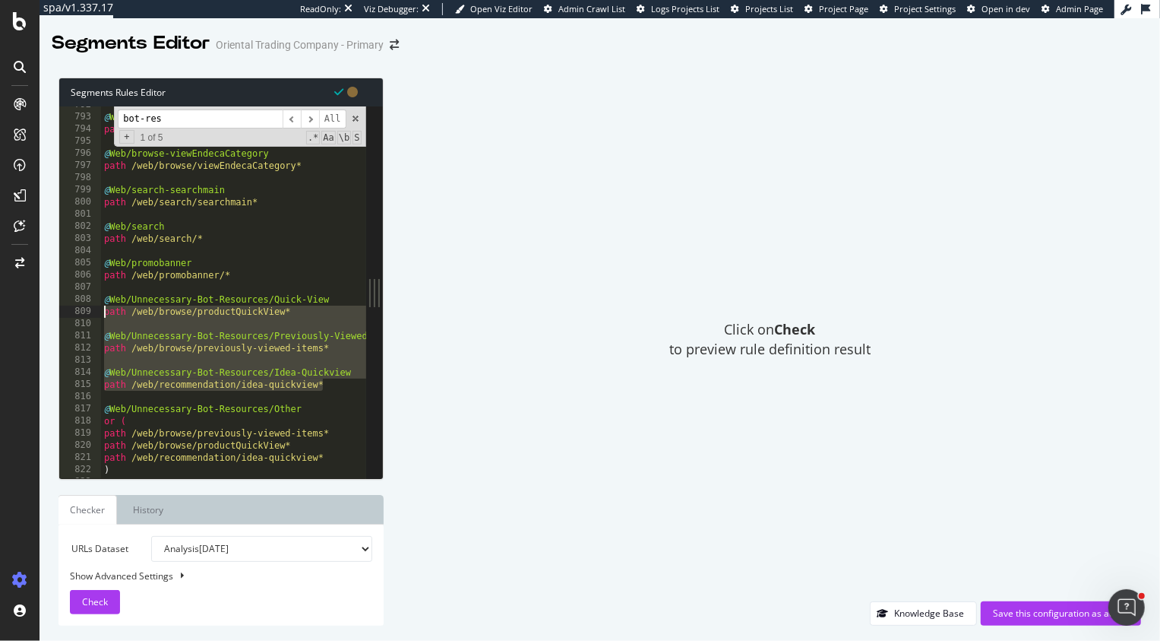
drag, startPoint x: 332, startPoint y: 386, endPoint x: 88, endPoint y: 313, distance: 254.6
click at [88, 313] on div "path /web/recommendation/idea-quickview* 792 793 794 795 796 797 798 799 800 80…" at bounding box center [212, 292] width 307 height 372
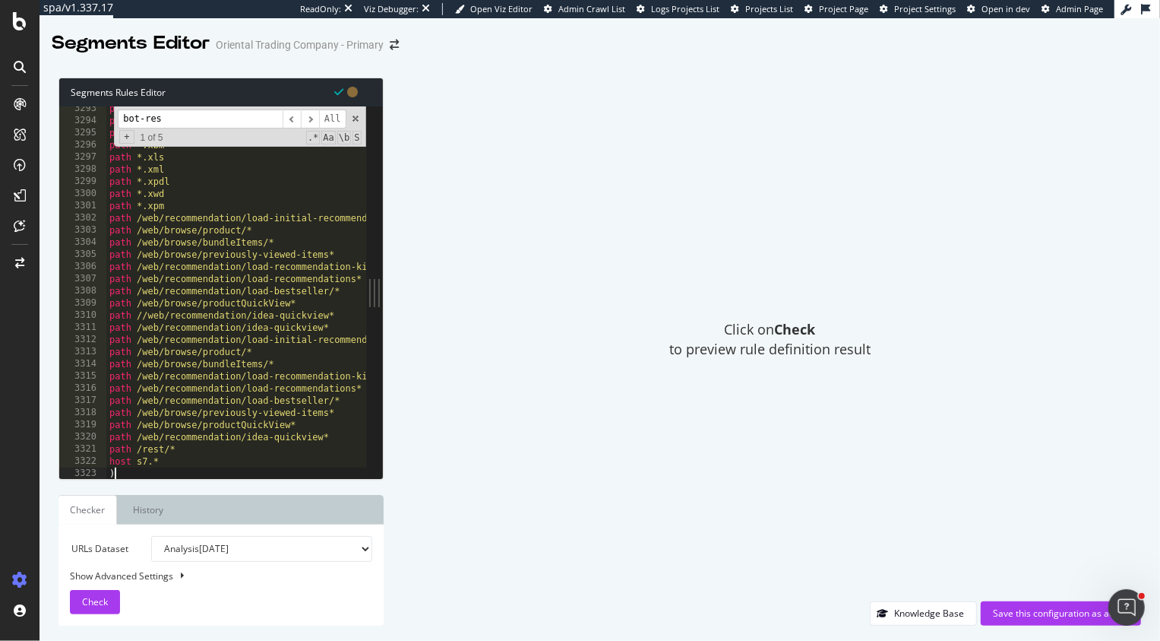
scroll to position [24529, 0]
click at [345, 438] on div "path *.txt path *.vcf path *.wav path *.xbm path *.xls path *.xml path *.xpdl p…" at bounding box center [858, 301] width 1505 height 397
type textarea "path /web/recommendation/idea-quickview*"
paste textarea "path /web/recommendation/idea-quickview*"
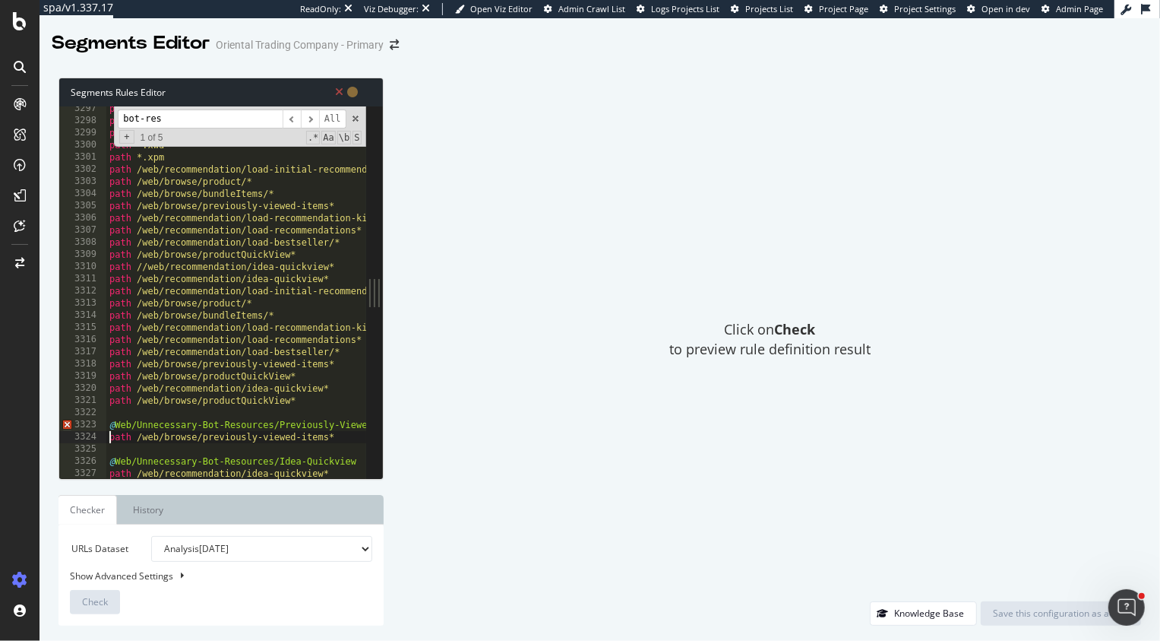
click at [109, 438] on div "path *.xls path *.xml path *.xpdl path *.xwd path *.xpm path /web/recommendatio…" at bounding box center [858, 301] width 1505 height 397
type textarea "path /web/browse/previously-viewed-items*"
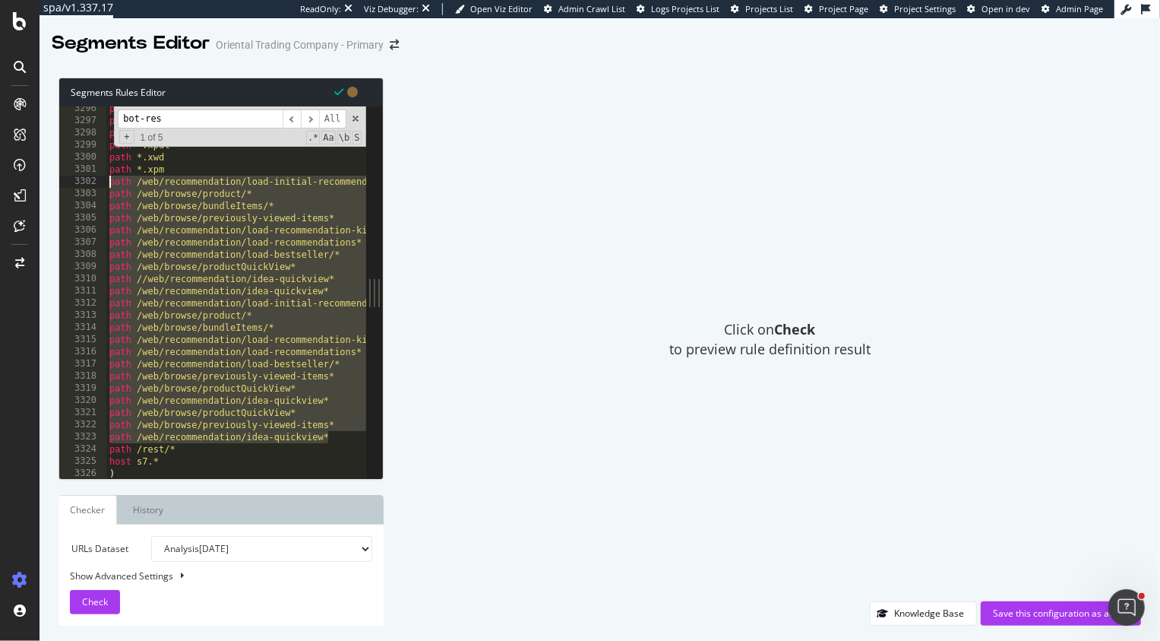
drag, startPoint x: 335, startPoint y: 437, endPoint x: 68, endPoint y: 185, distance: 367.2
click at [67, 185] on div "path /web/recommendation/idea-quickview* 3296 3297 3298 3299 3300 3301 3302 330…" at bounding box center [212, 292] width 307 height 372
type textarea "path /web/recommendation/load-initial-recommendation-ideas* path /web/browse/pr…"
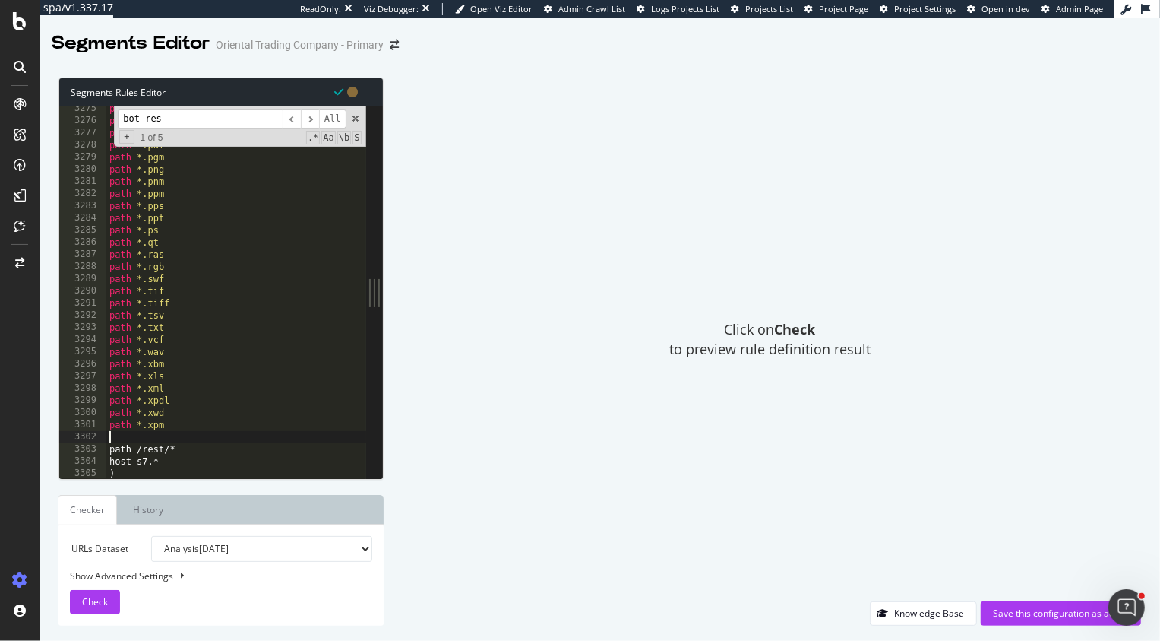
paste textarea "path /web/recommendation/idea-quickview*"
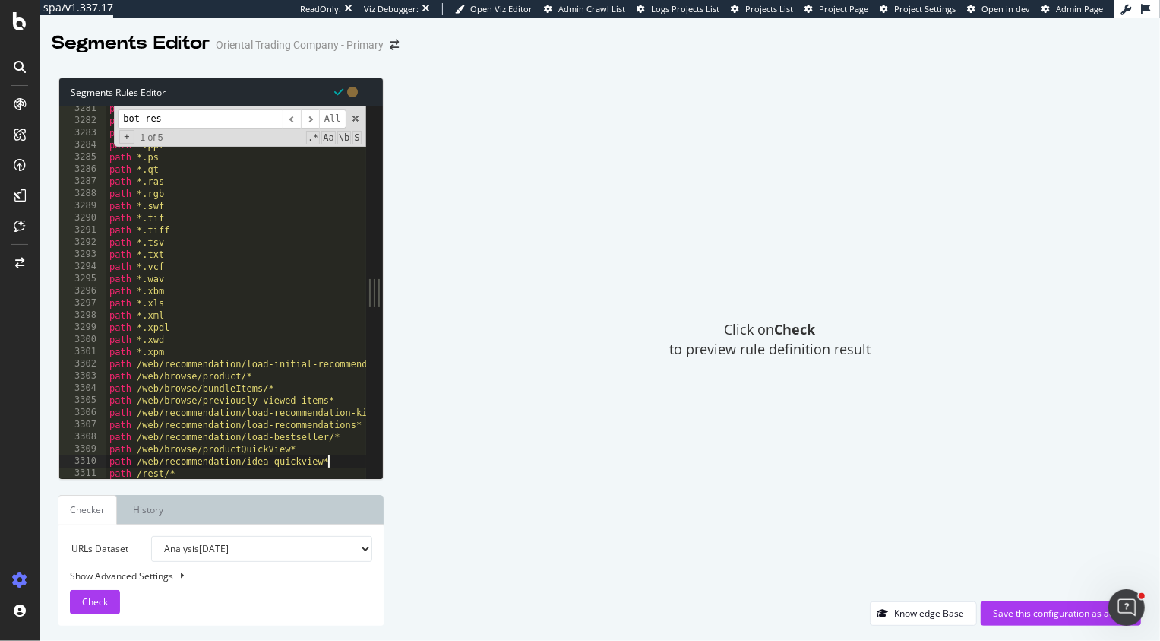
type textarea "path /rest/*"
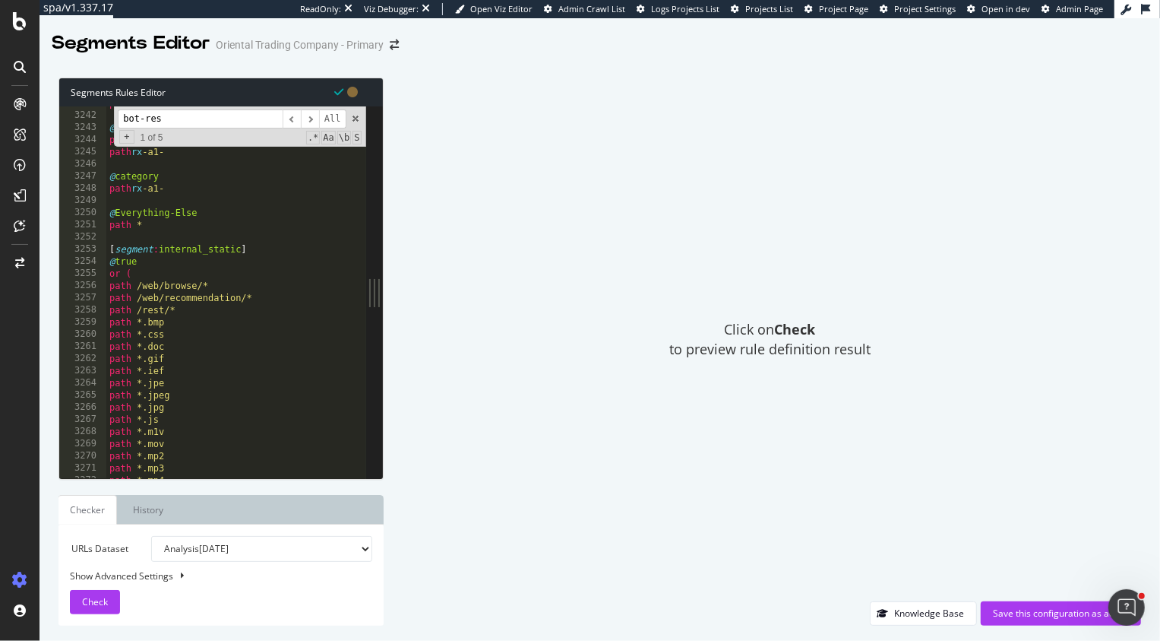
scroll to position [24358, 0]
click at [1026, 613] on div "Save this configuration as active" at bounding box center [1061, 612] width 136 height 13
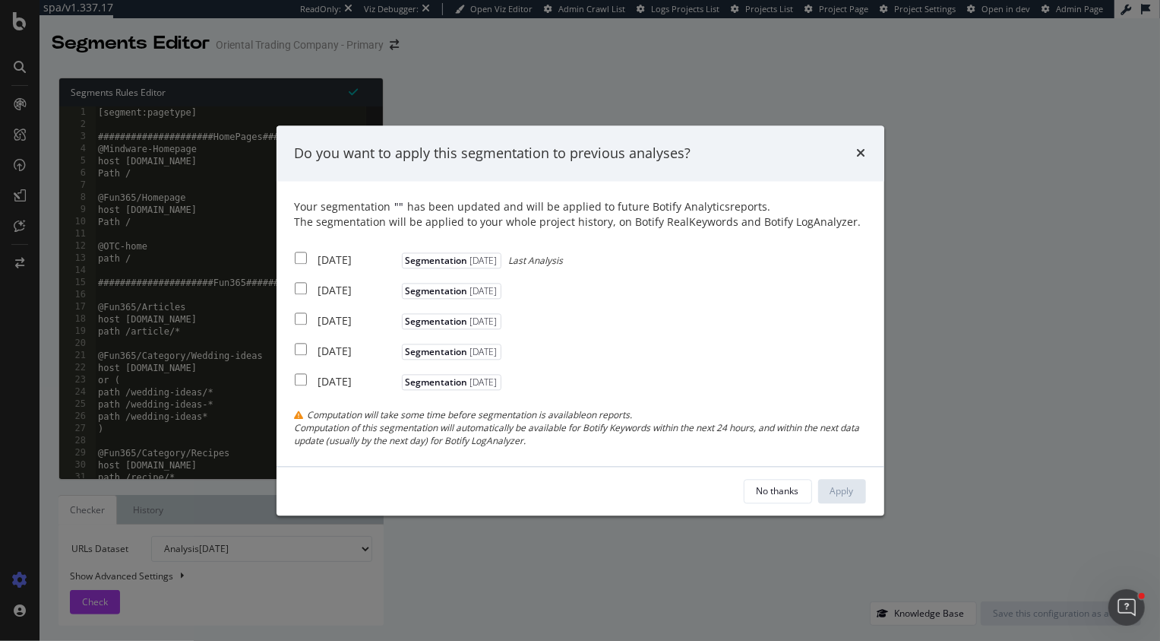
click at [786, 478] on div "No thanks Apply" at bounding box center [581, 491] width 608 height 49
click at [785, 490] on div "No thanks" at bounding box center [778, 490] width 43 height 13
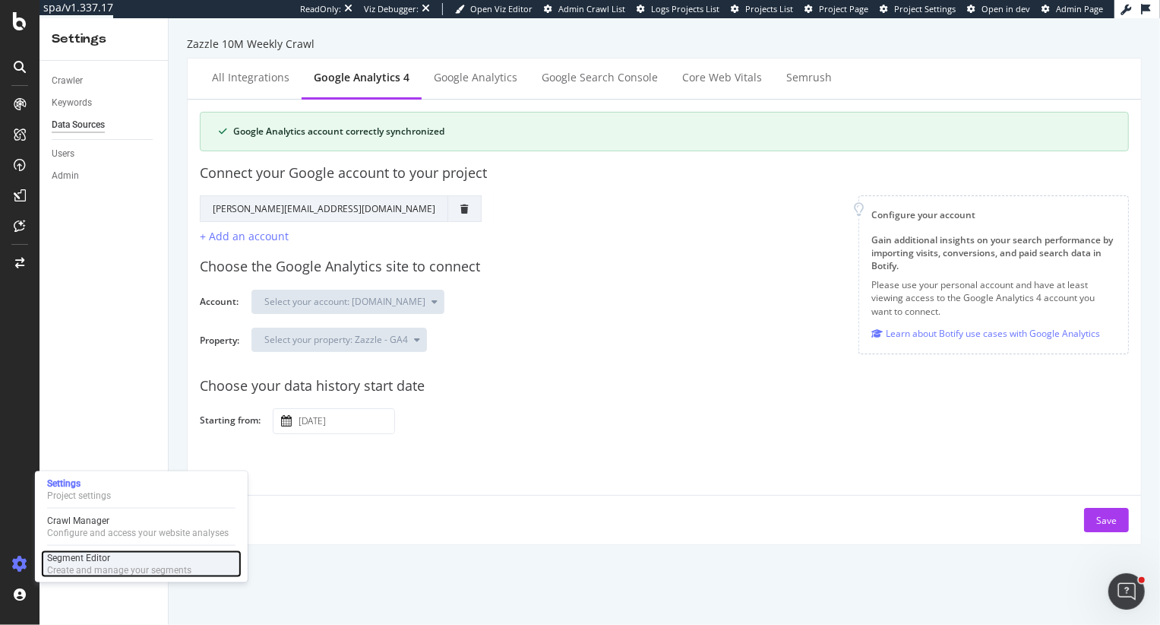
click at [71, 565] on div "Create and manage your segments" at bounding box center [119, 570] width 144 height 12
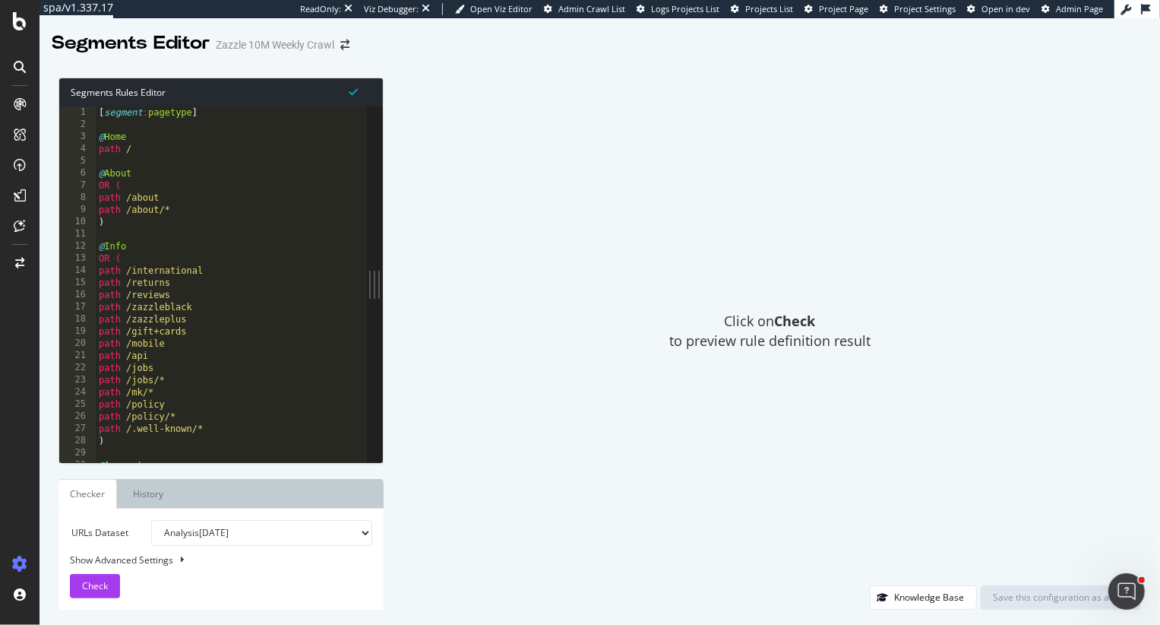
type textarea "@Info"
click at [171, 250] on div "[ segment : pagetype ] @ Home path / @ About OR ( path /about path /about/* ) @…" at bounding box center [583, 296] width 975 height 381
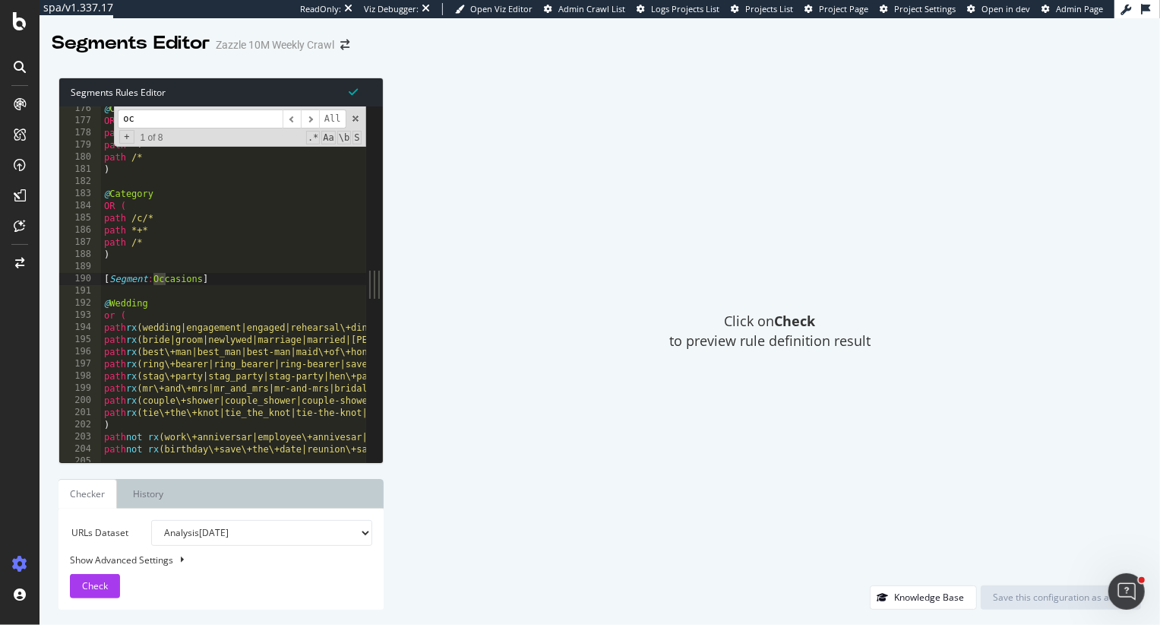
scroll to position [2132, 0]
type input "occ"
click at [195, 328] on div "@ Category/other OR ( path /c/* path *+* path /* ) @ Category OR ( path /c/* pa…" at bounding box center [588, 293] width 975 height 381
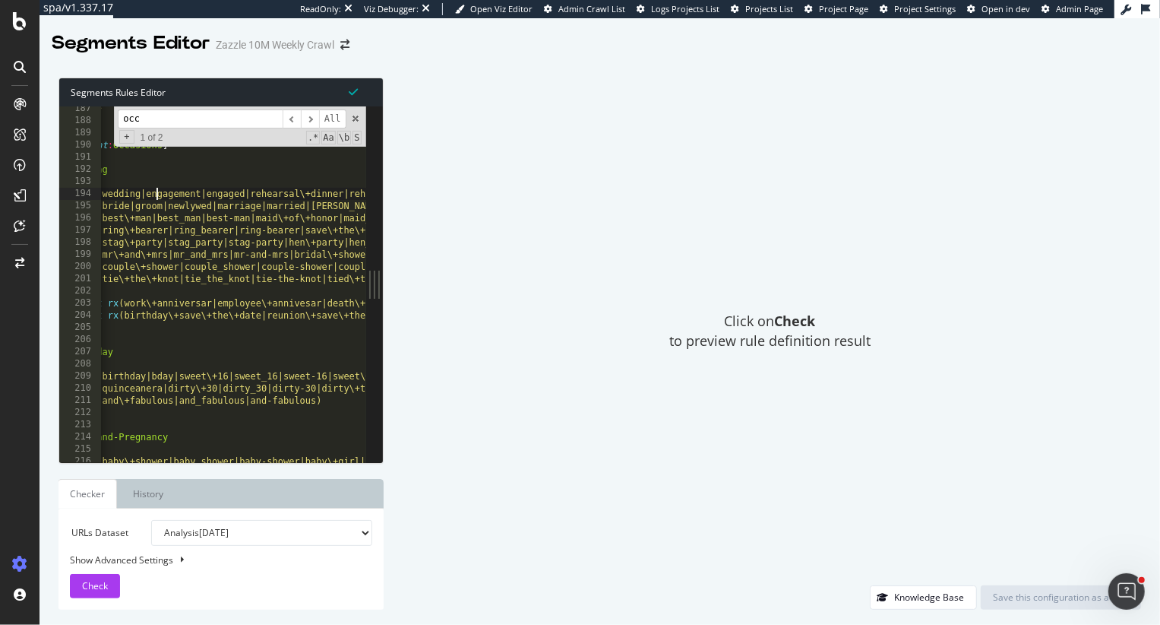
scroll to position [0, 0]
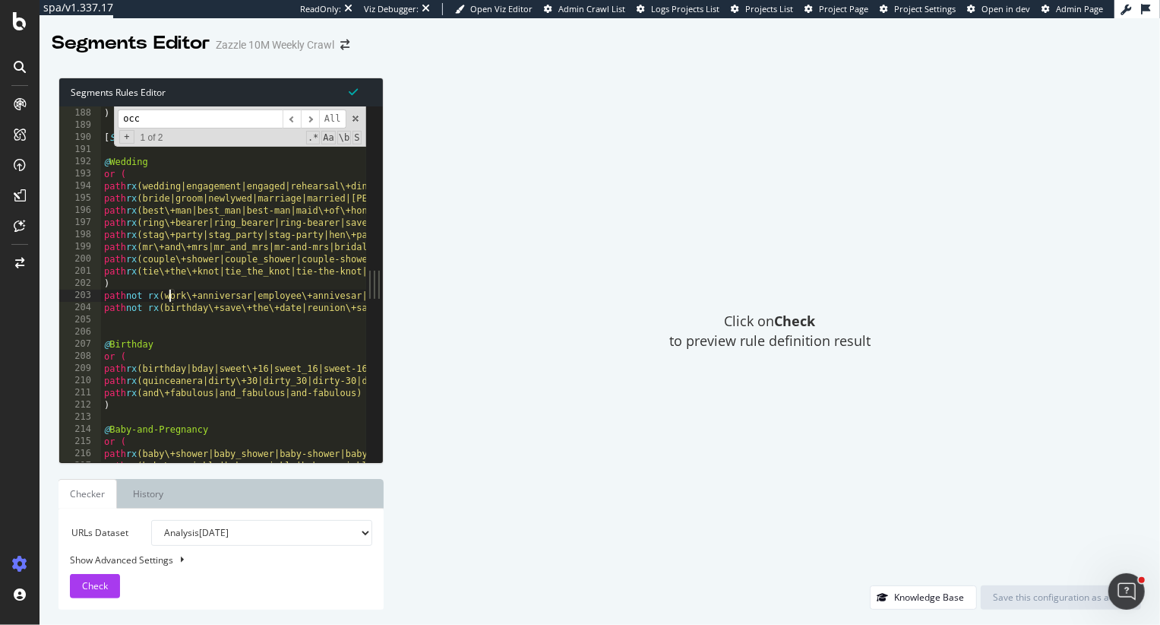
click at [172, 294] on div "path /* ) [ Segment : Occasions ] @ Wedding or ( path rx (wedding|engagement|en…" at bounding box center [588, 285] width 975 height 381
drag, startPoint x: 122, startPoint y: 407, endPoint x: 91, endPoint y: 375, distance: 43.5
click at [91, 375] on div "path not rx (work\+anniversar|employee\+annivesar|death\+anniversar|death_anniv…" at bounding box center [212, 284] width 307 height 356
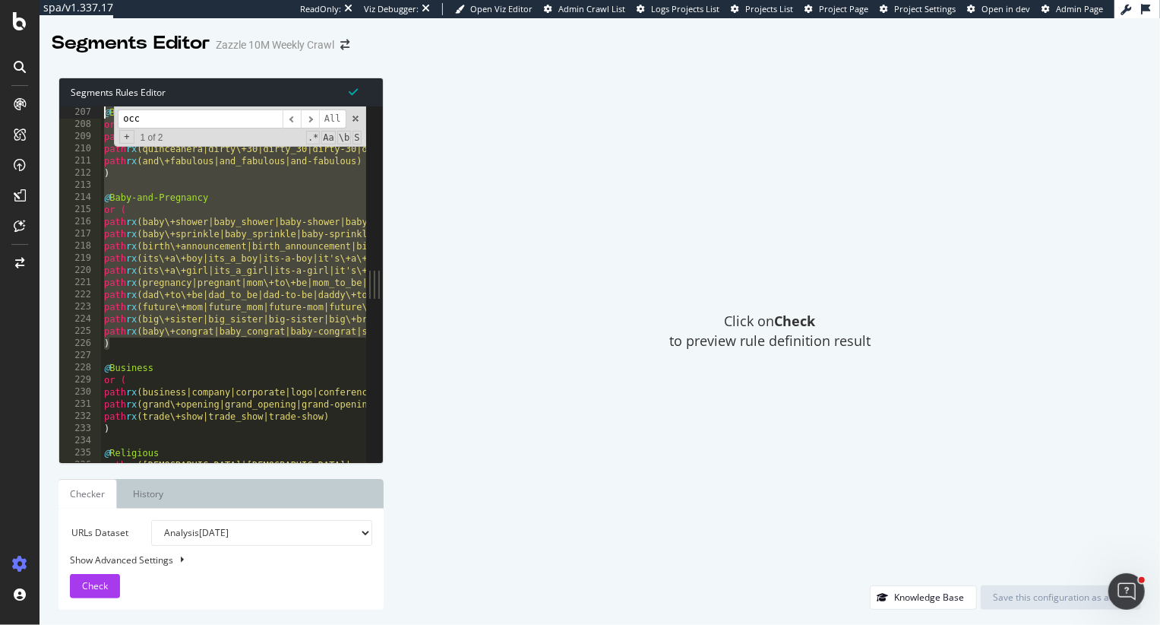
drag, startPoint x: 112, startPoint y: 348, endPoint x: 87, endPoint y: 116, distance: 233.8
click at [87, 116] on div "path rx (quinceanera|dirty\+30|dirty_30|dirty-30|dirty\+thirty|dirty_thirty|dir…" at bounding box center [212, 284] width 307 height 356
type textarea "@Birthday or ("
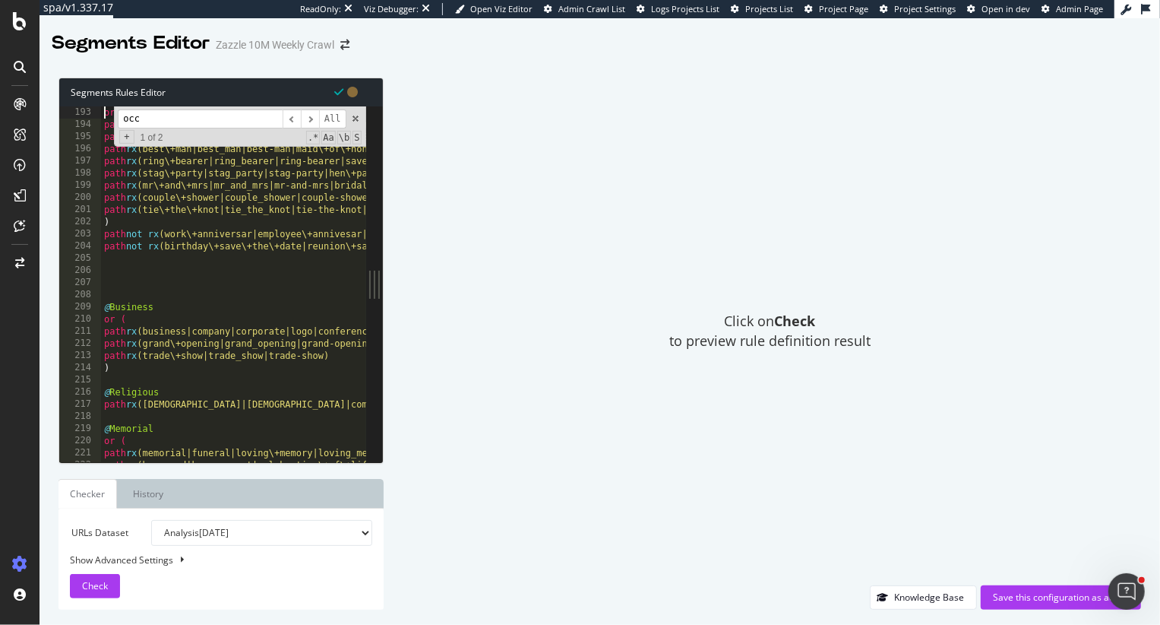
type textarea "@Wedding"
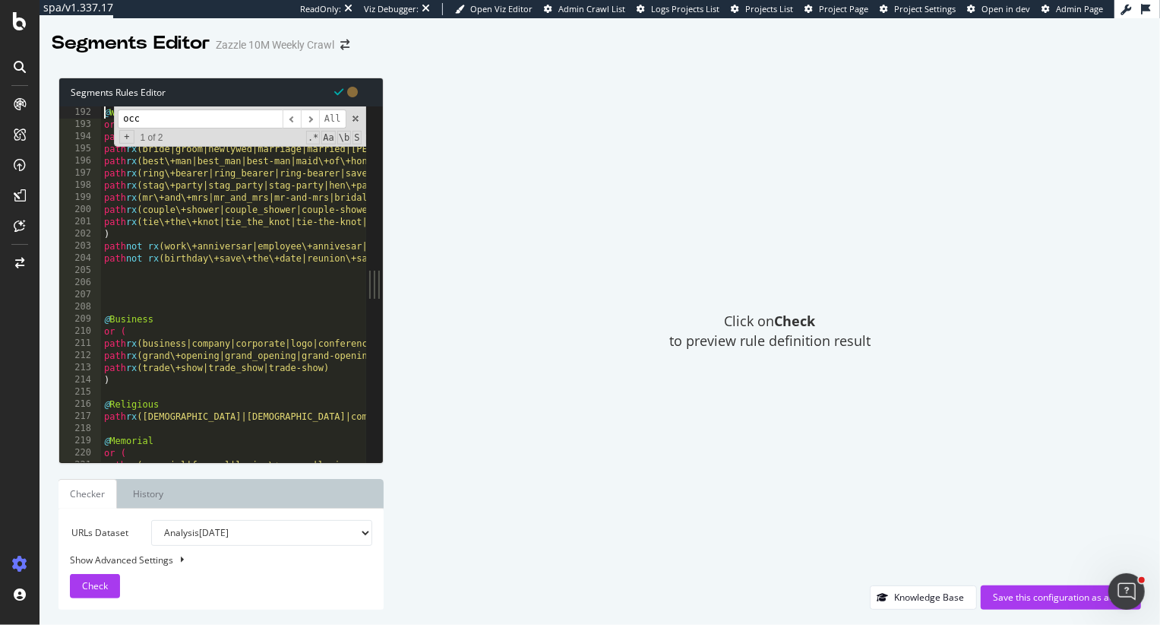
type textarea "[Segment:Occasions]"
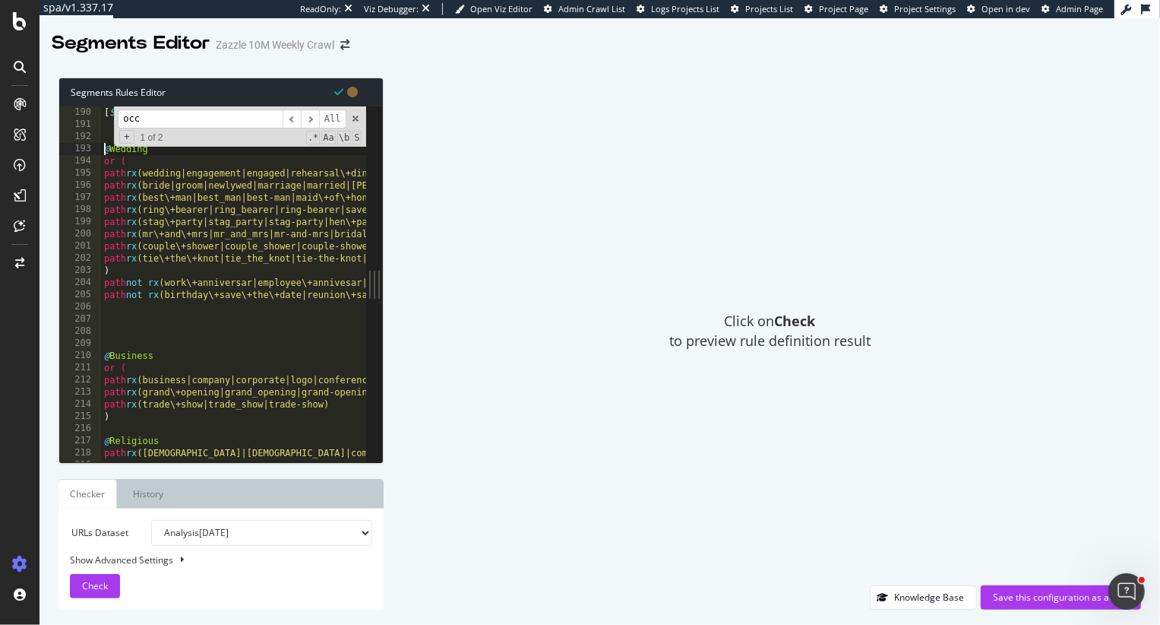
type textarea "@Wedding"
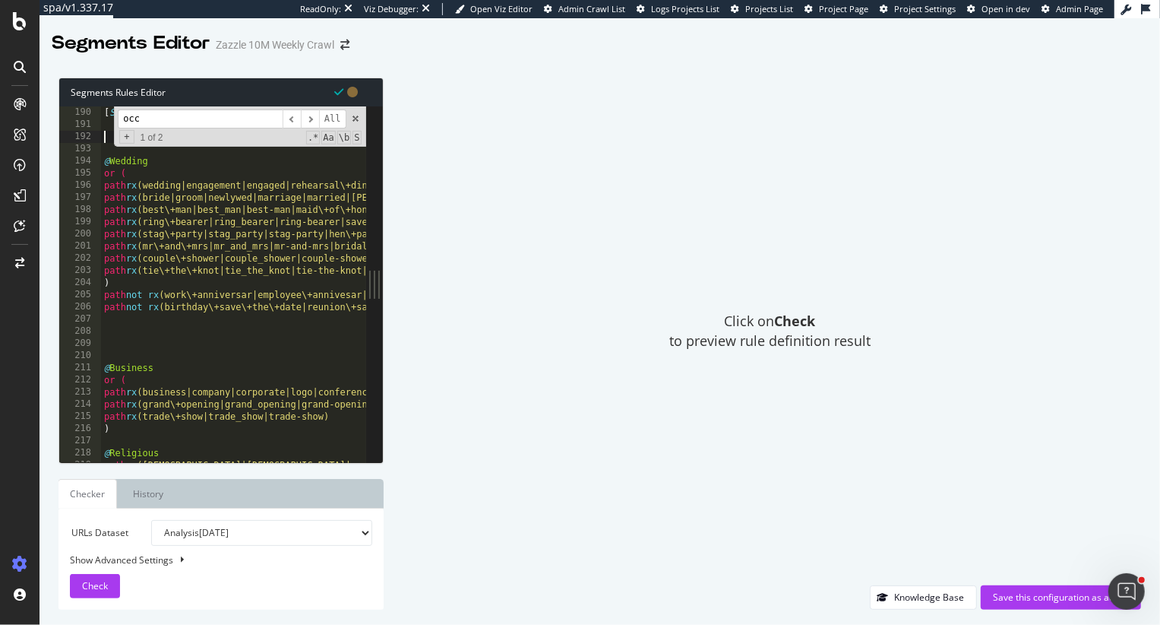
paste textarea ")"
type textarea ")"
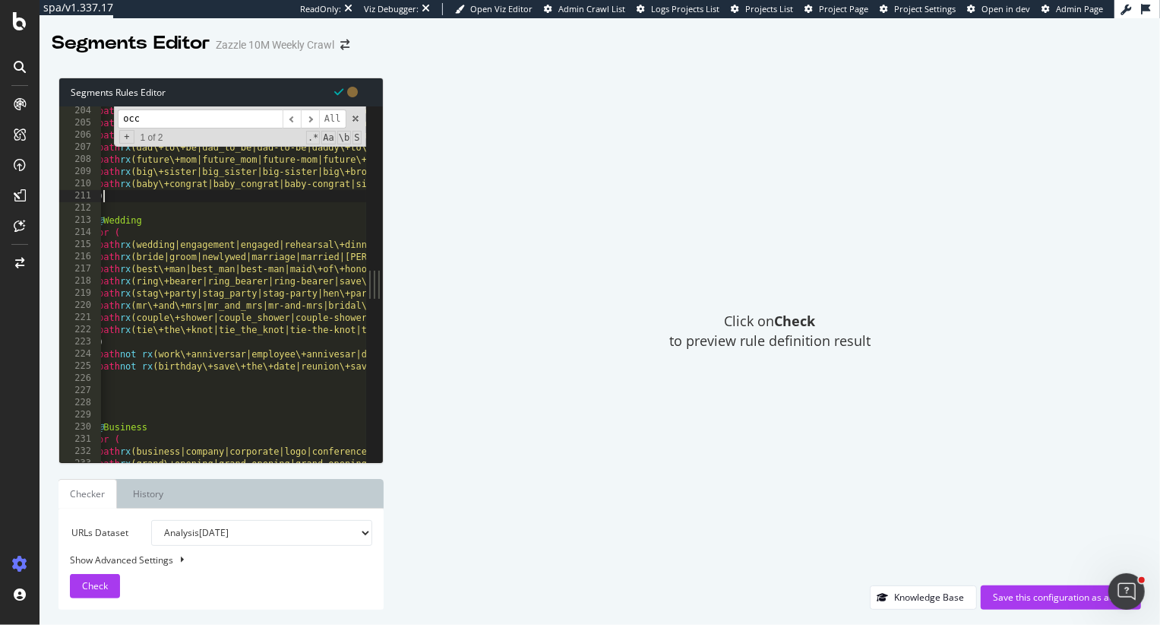
click at [202, 407] on div "path rx (its\+a\+boy|its_a_boy|its-a-boy|it's\+a\+boy|it's_a_boy|it's-a-boy) pa…" at bounding box center [582, 295] width 975 height 381
type textarea "\"
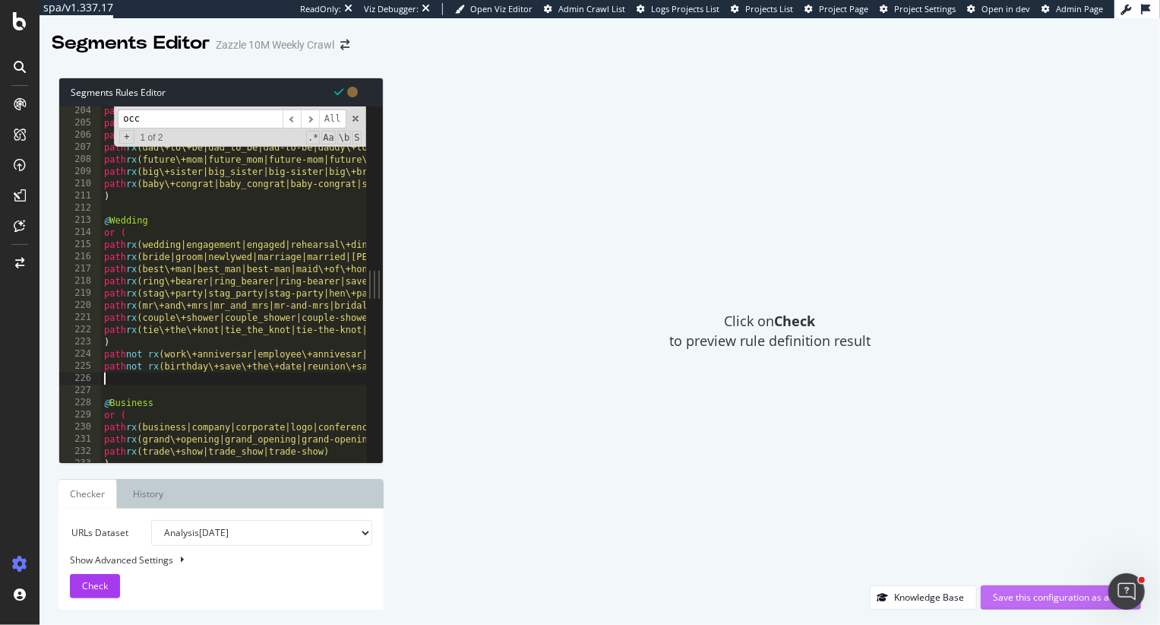
click at [1011, 598] on div "Save this configuration as active" at bounding box center [1061, 596] width 136 height 13
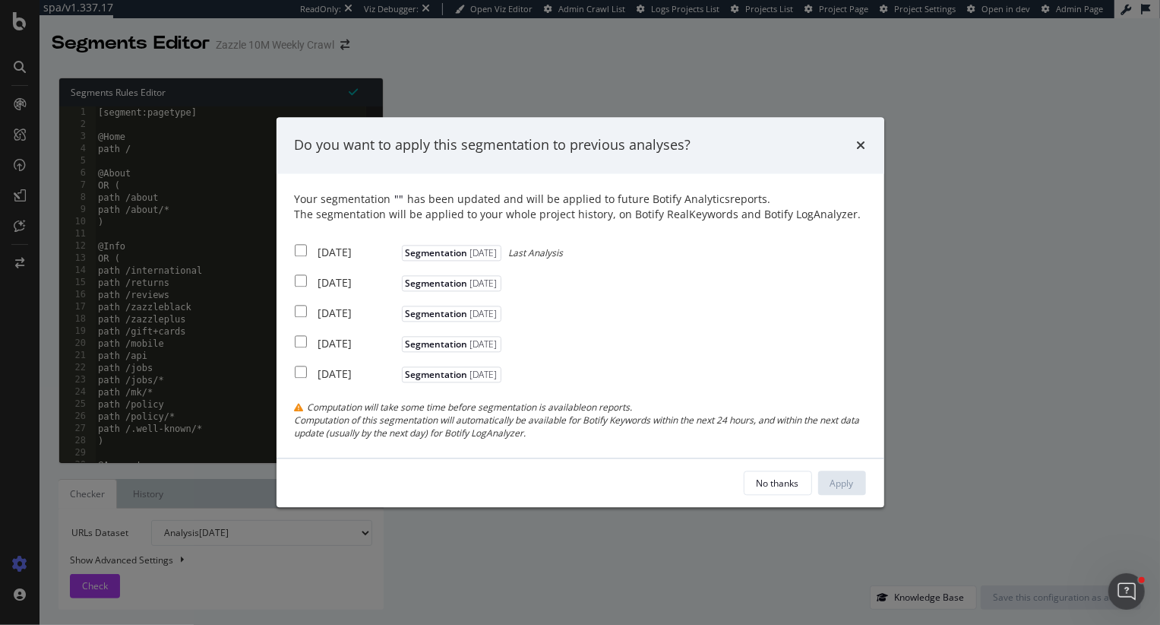
click at [296, 252] on input "modal" at bounding box center [301, 250] width 12 height 12
checkbox input "true"
click at [299, 277] on input "modal" at bounding box center [301, 280] width 12 height 12
checkbox input "true"
click at [299, 305] on input "modal" at bounding box center [301, 311] width 12 height 12
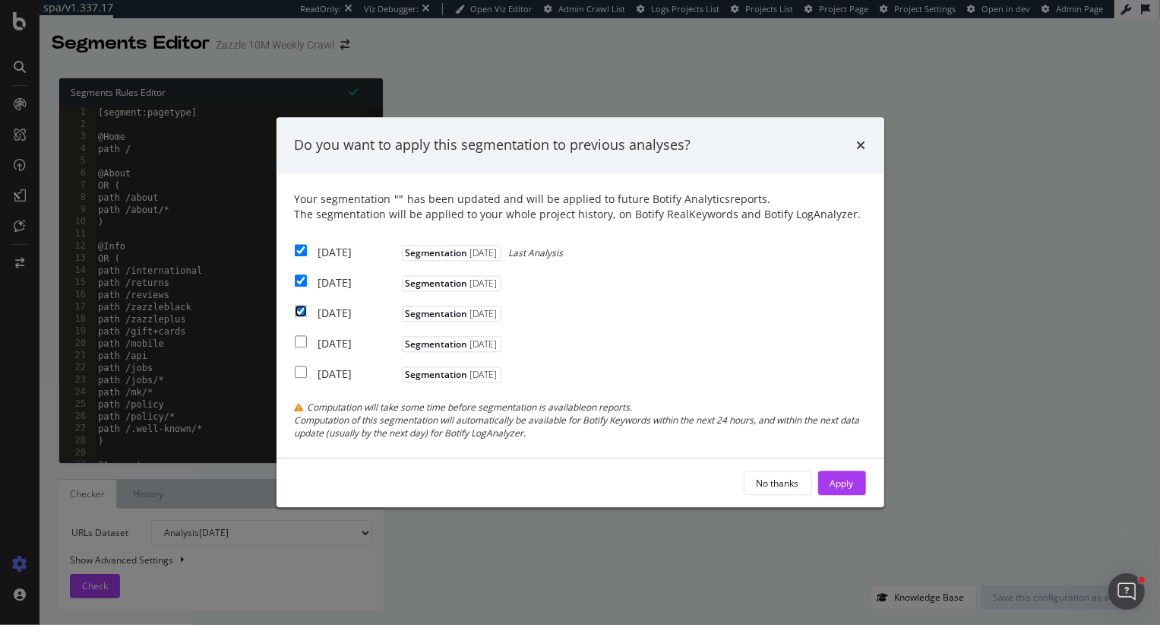
checkbox input "true"
click at [842, 476] on div "Apply" at bounding box center [843, 483] width 24 height 23
